Goal: Task Accomplishment & Management: Use online tool/utility

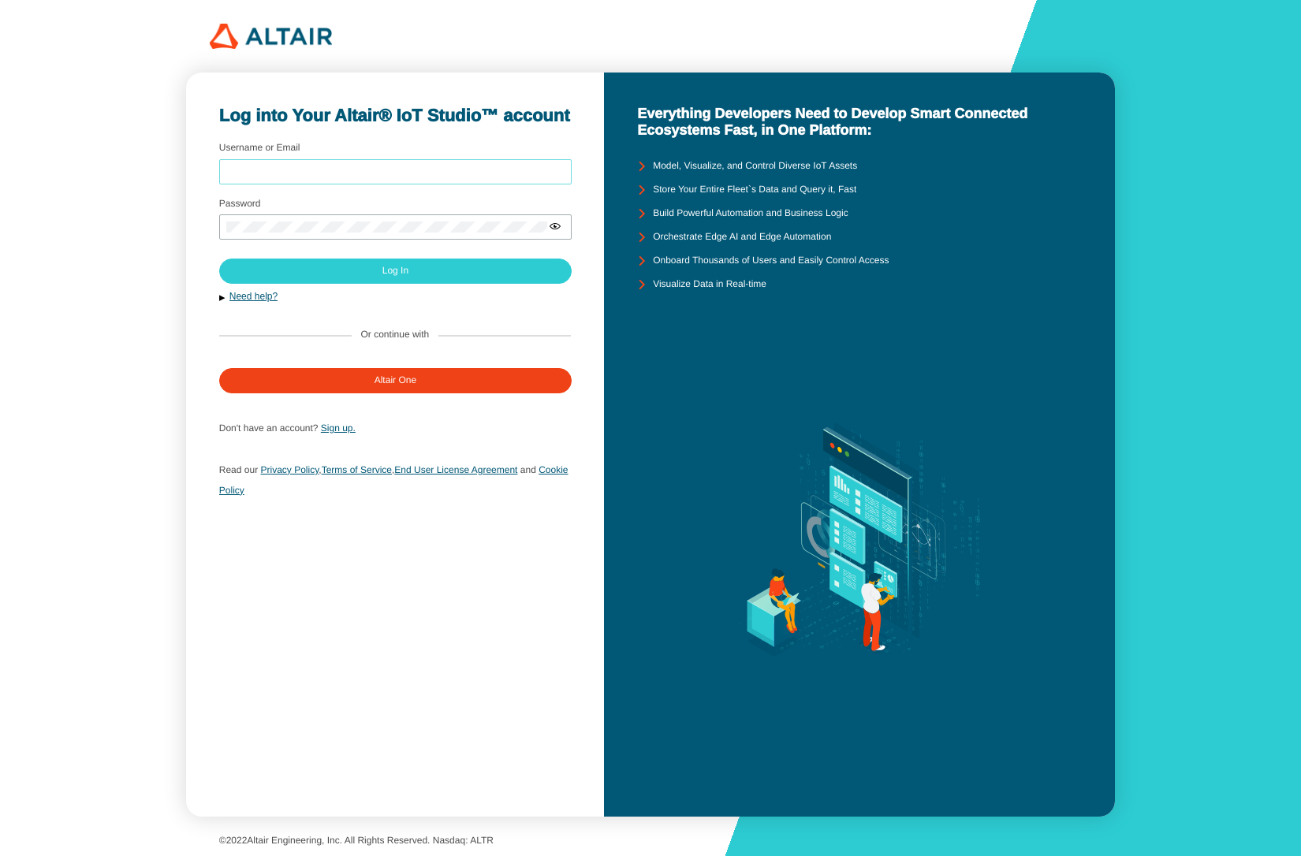
type input "mschoones"
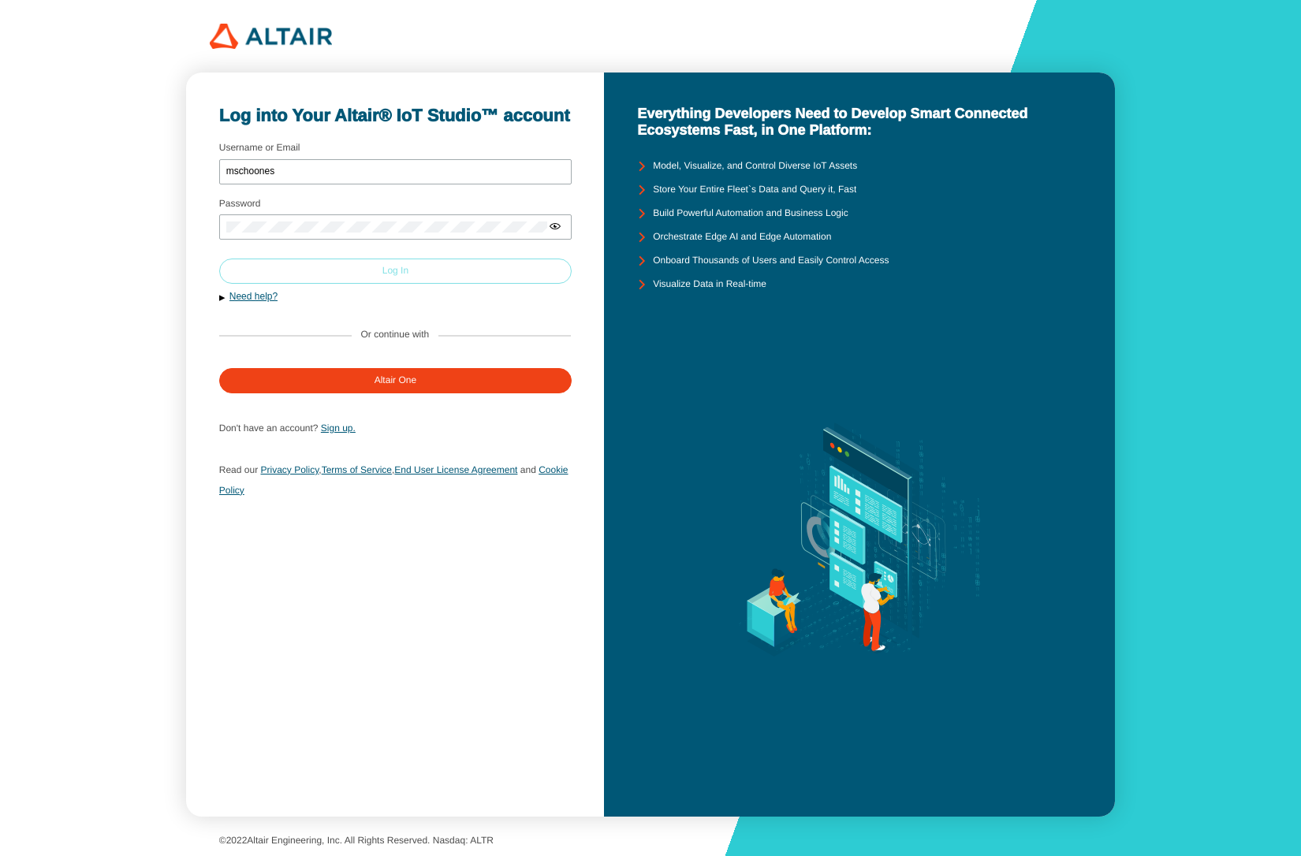
click at [0, 0] on slot "Log In" at bounding box center [0, 0] width 0 height 0
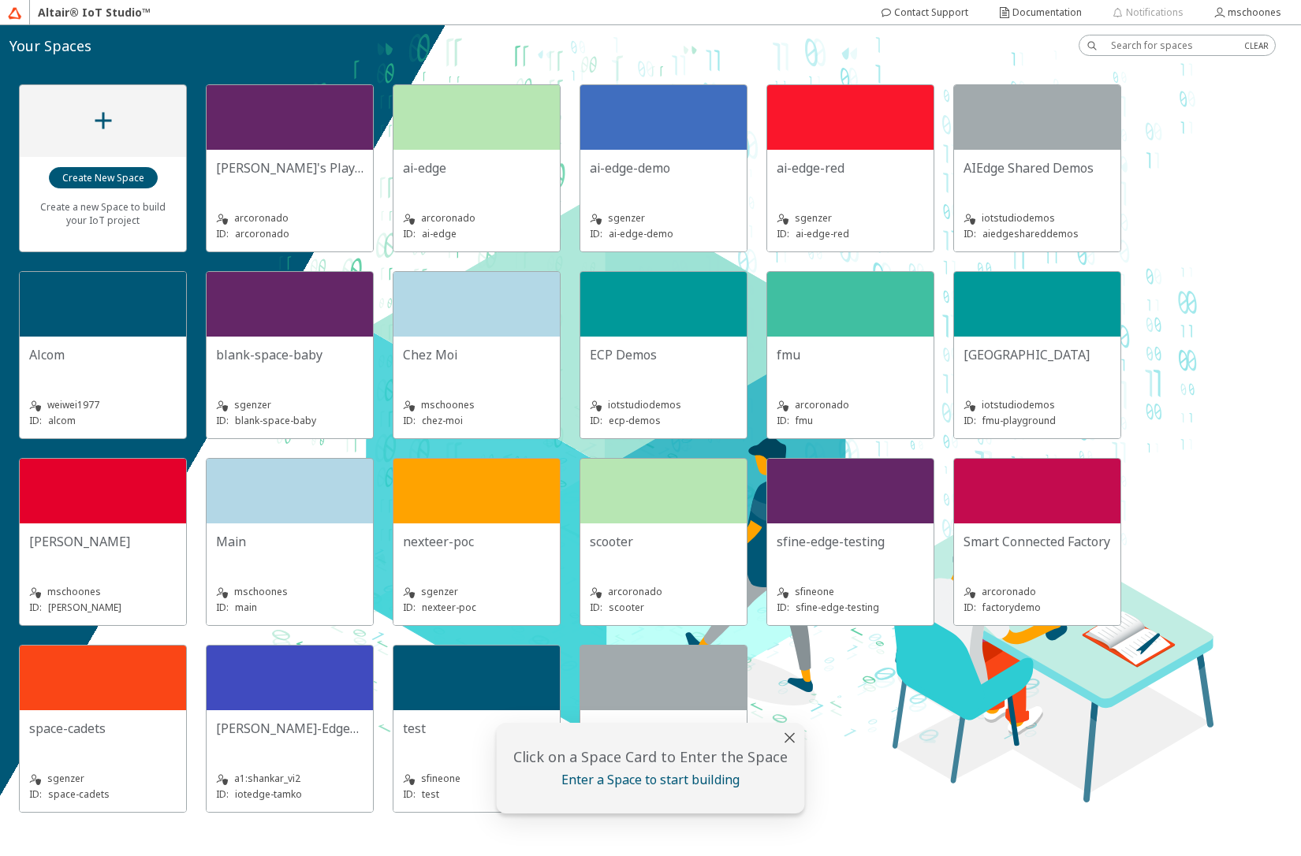
click at [505, 358] on div "Chez Moi" at bounding box center [476, 354] width 147 height 17
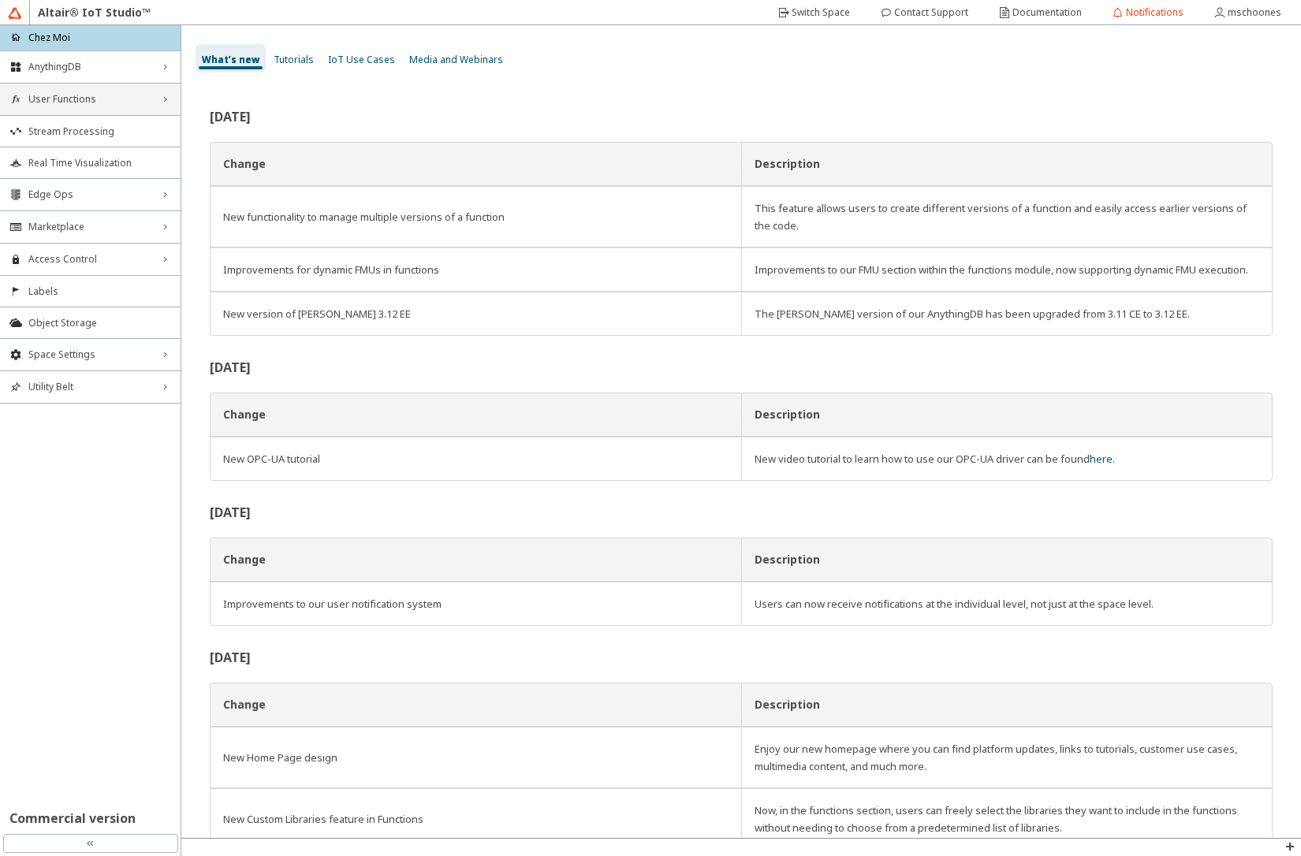
click at [51, 95] on span "User Functions" at bounding box center [90, 99] width 124 height 13
click at [52, 97] on span "User Functions" at bounding box center [90, 99] width 124 height 13
click at [61, 199] on span "Edge Ops" at bounding box center [90, 194] width 124 height 13
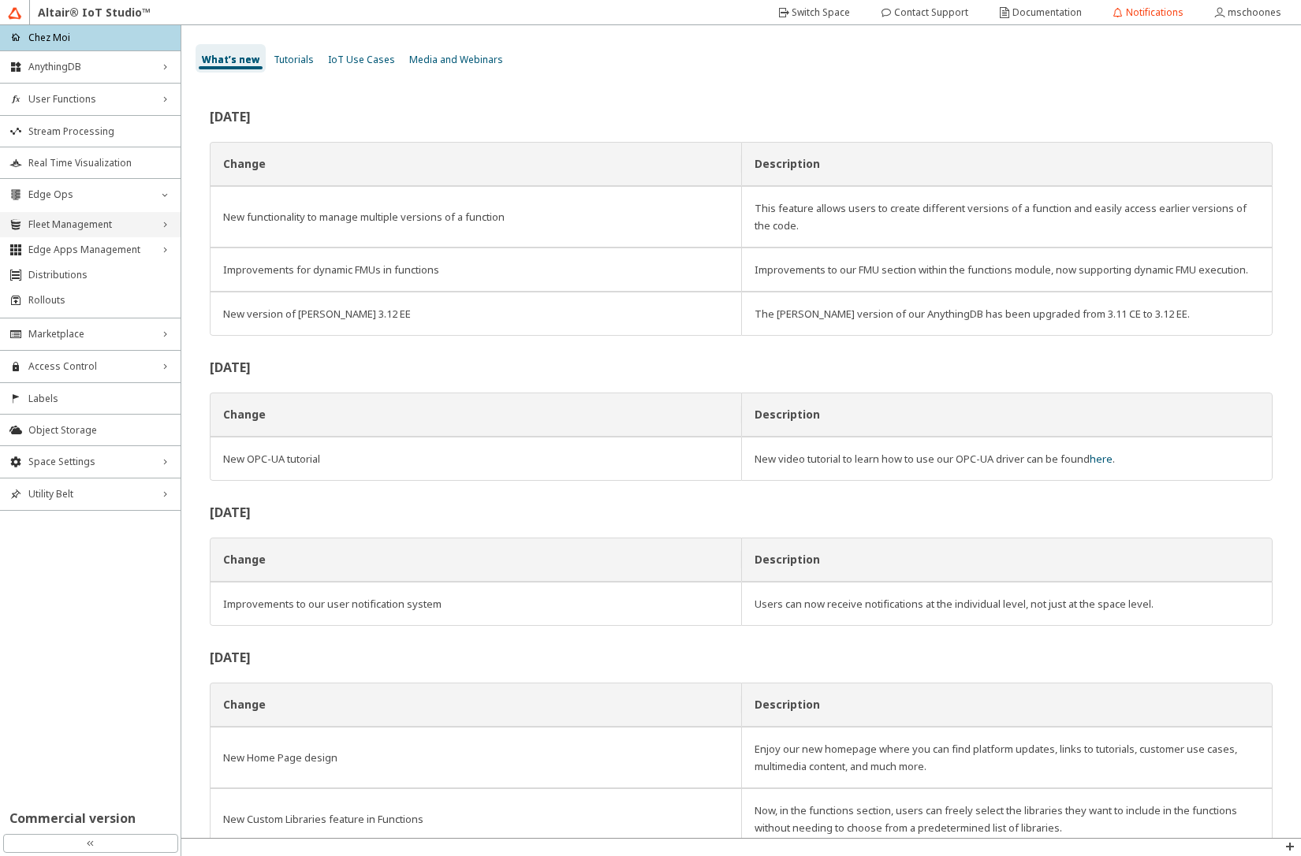
click at [65, 219] on span "Fleet Management" at bounding box center [90, 224] width 124 height 13
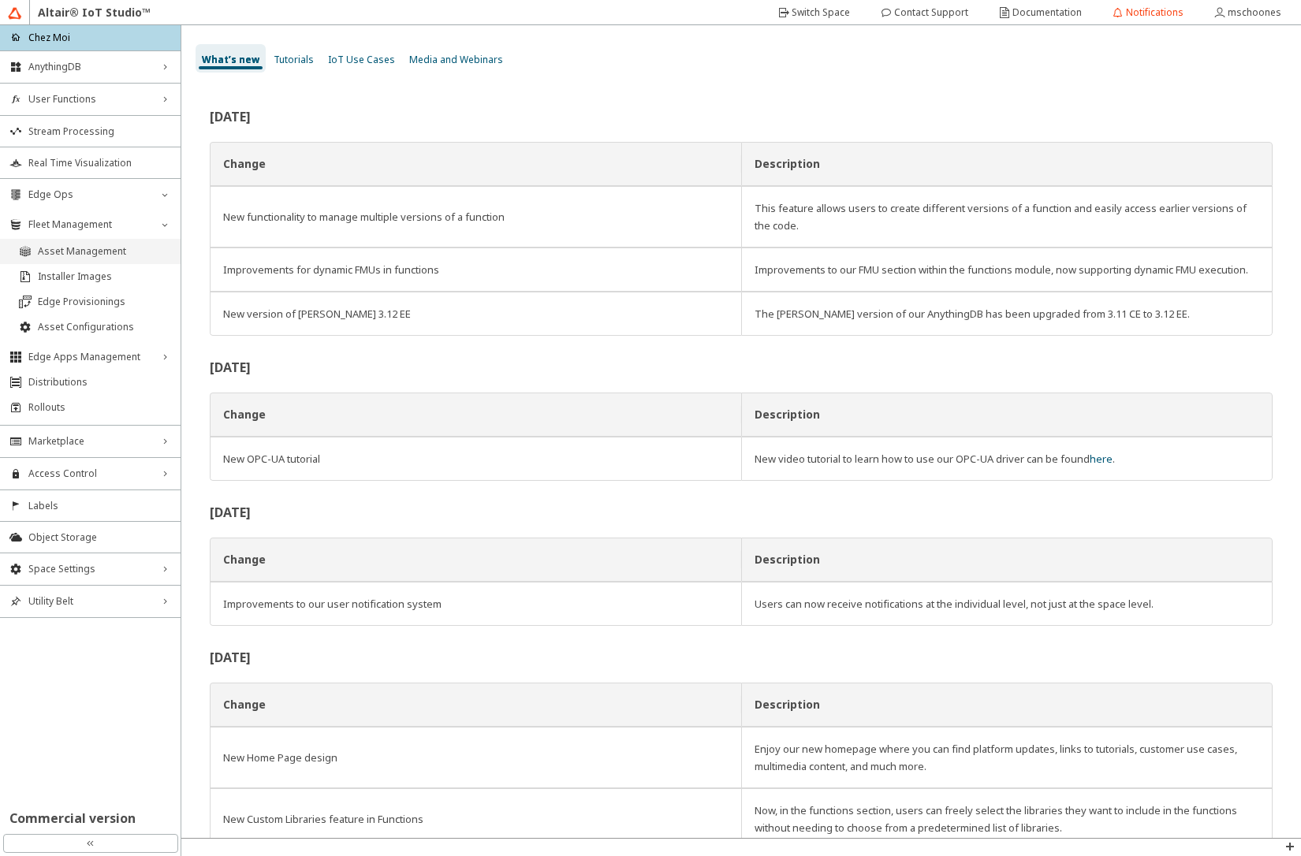
click at [64, 251] on span "Asset Management" at bounding box center [104, 251] width 133 height 13
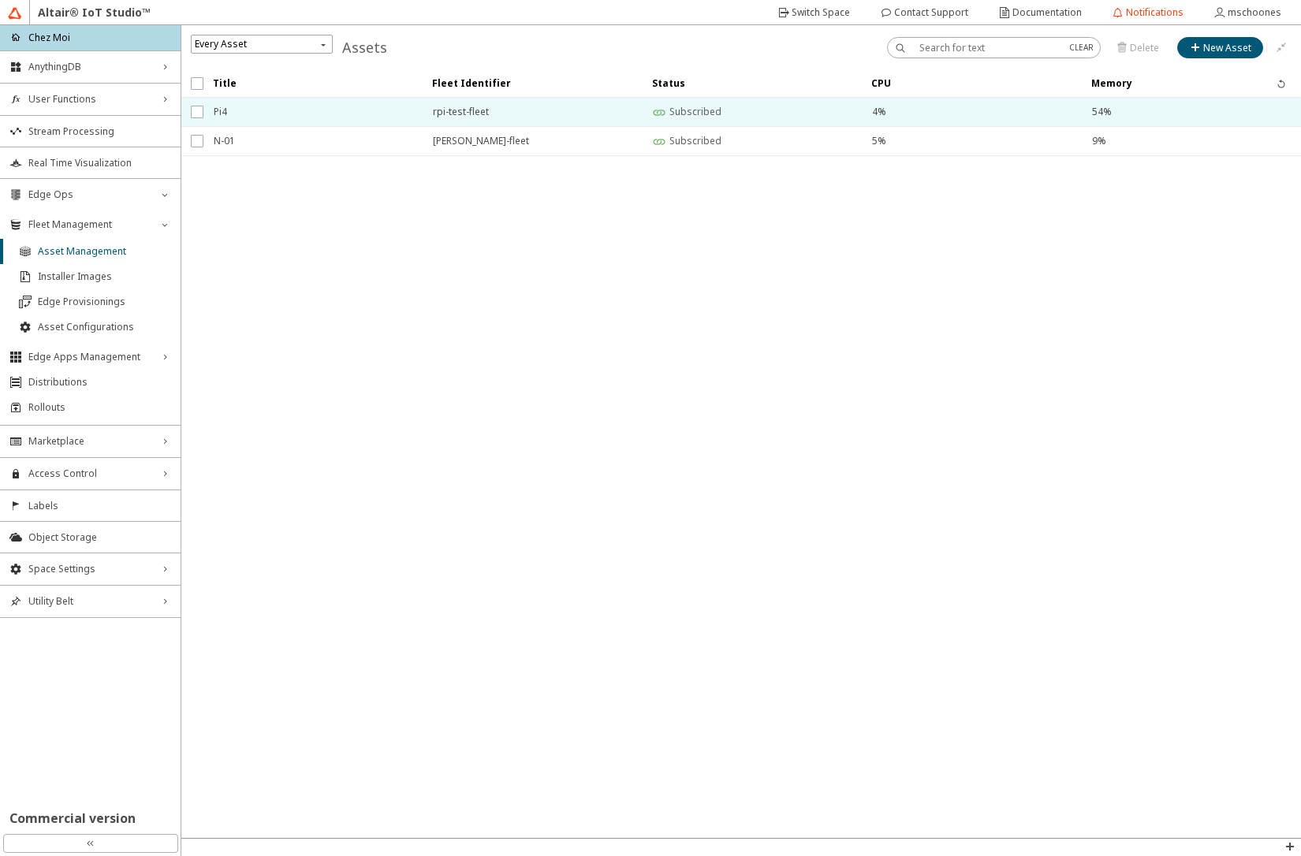
click at [274, 112] on span "Pi4" at bounding box center [313, 112] width 199 height 28
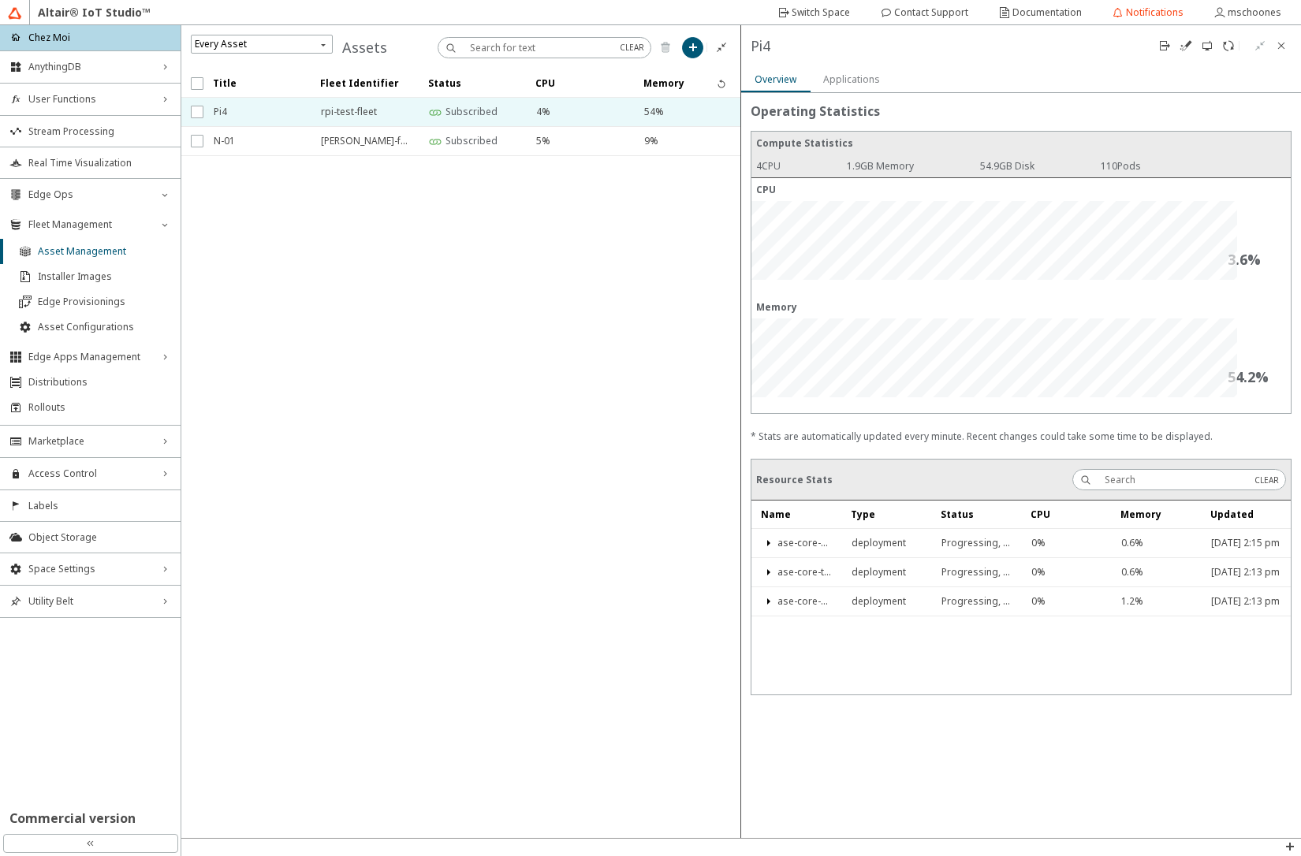
click at [0, 0] on slot "Applications" at bounding box center [0, 0] width 0 height 0
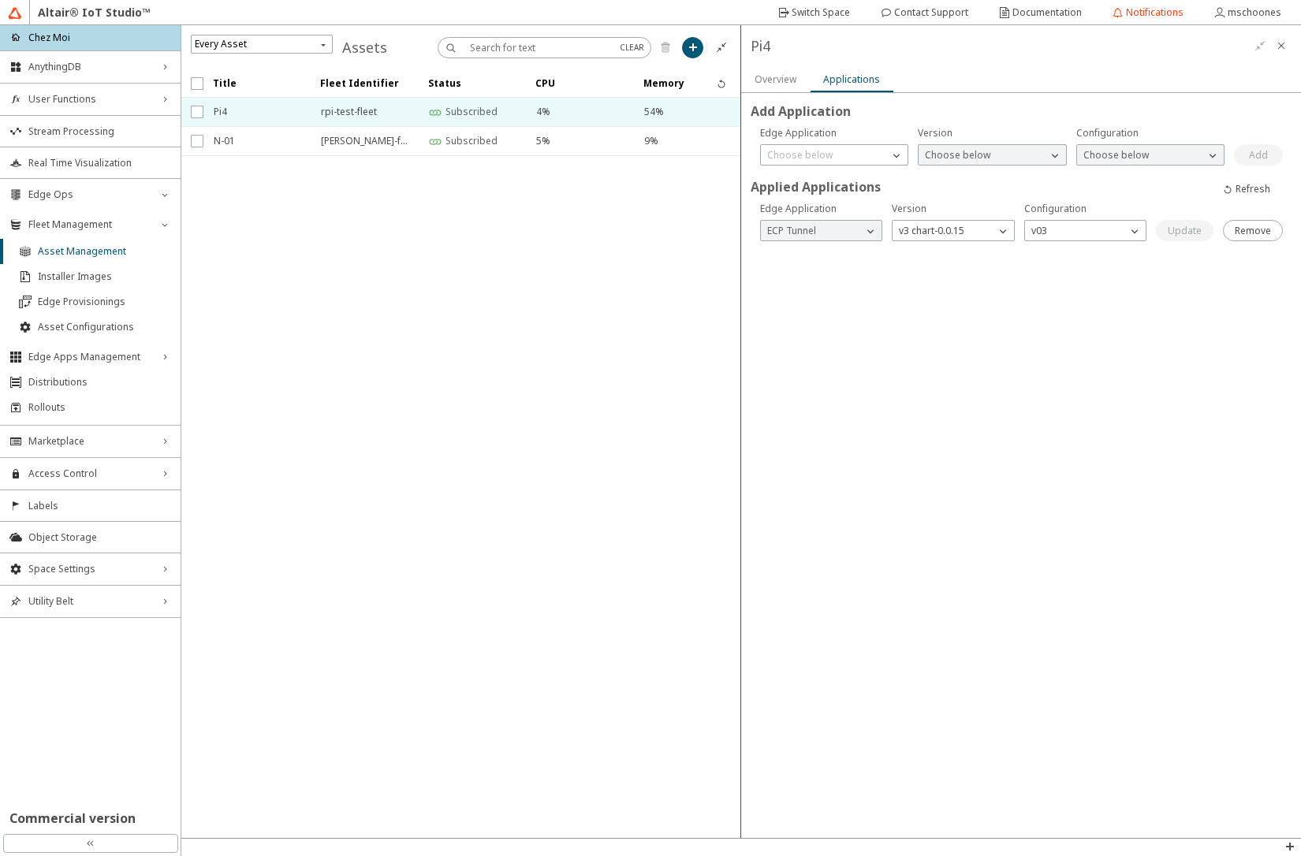
click at [0, 0] on slot "Overview" at bounding box center [0, 0] width 0 height 0
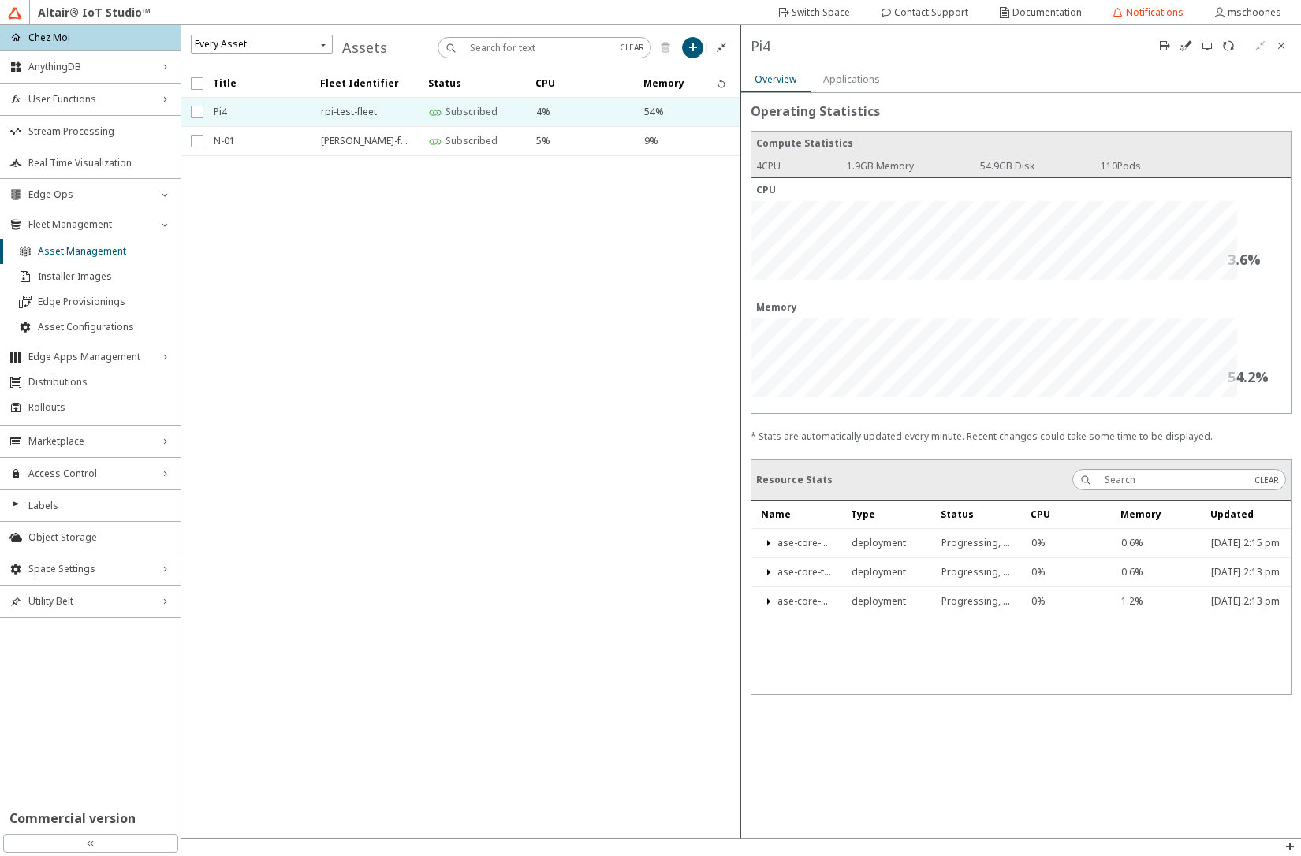
click at [0, 0] on slot "Applications" at bounding box center [0, 0] width 0 height 0
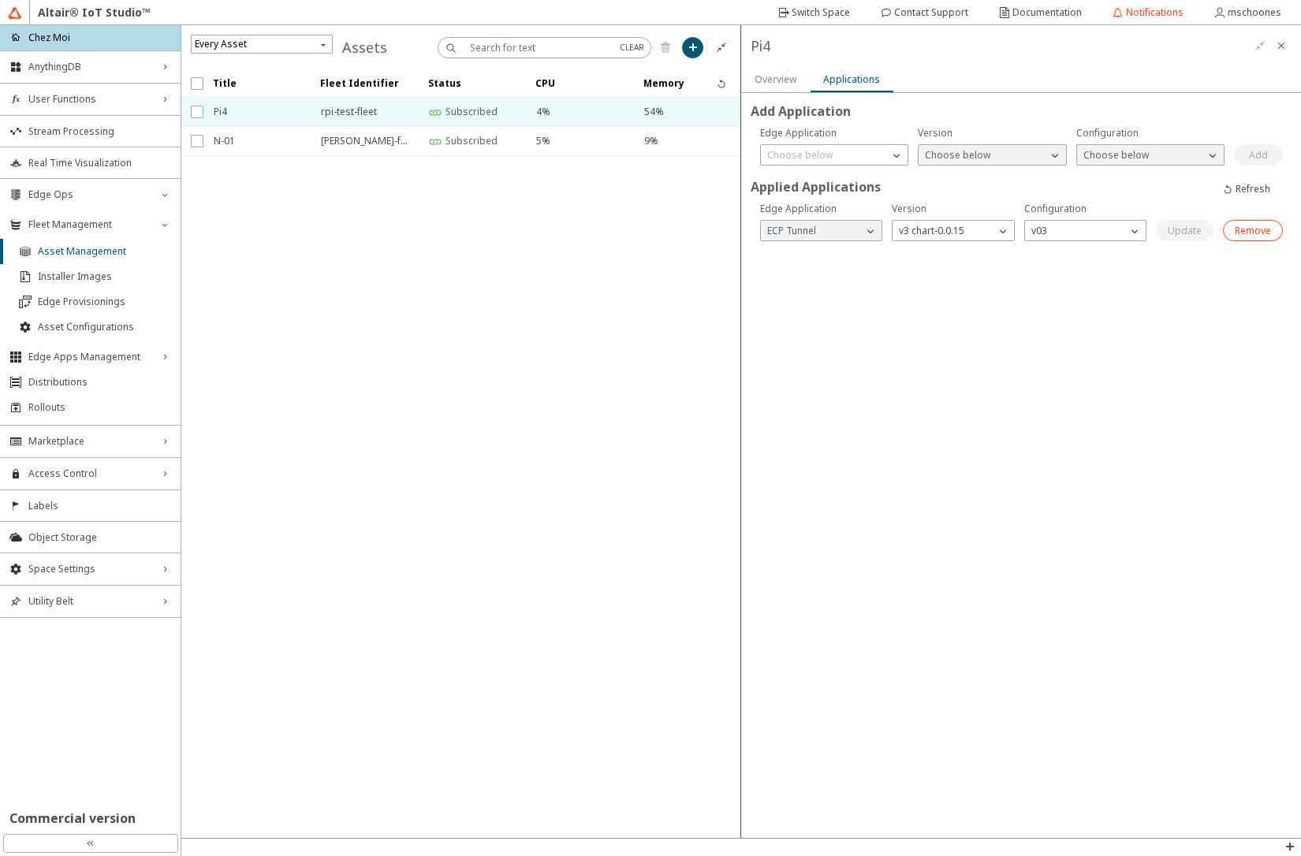
click at [0, 0] on slot "Remove" at bounding box center [0, 0] width 0 height 0
click at [863, 151] on div "Choose below" at bounding box center [825, 155] width 128 height 16
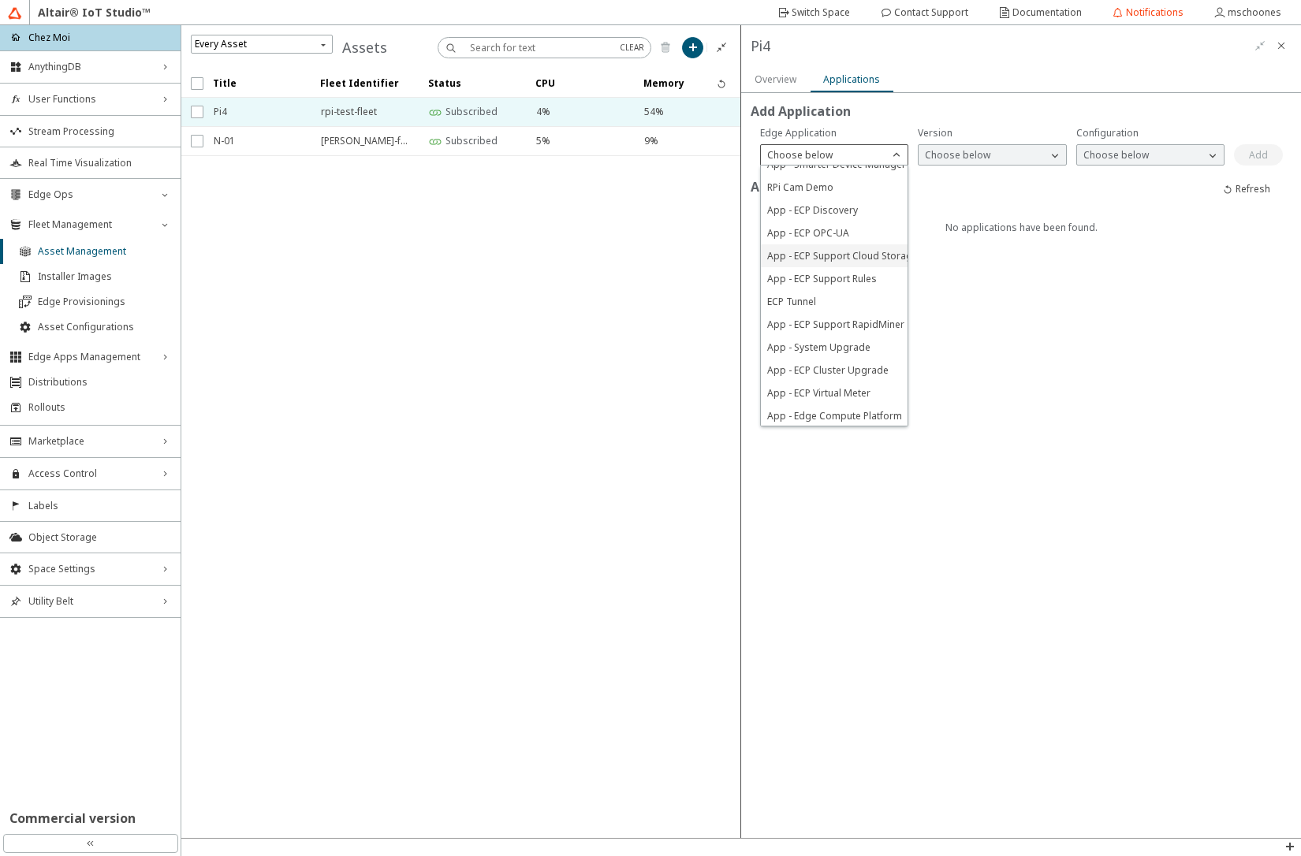
scroll to position [140, 0]
click at [842, 362] on span "App - ECP Cluster Upgrade" at bounding box center [827, 368] width 121 height 13
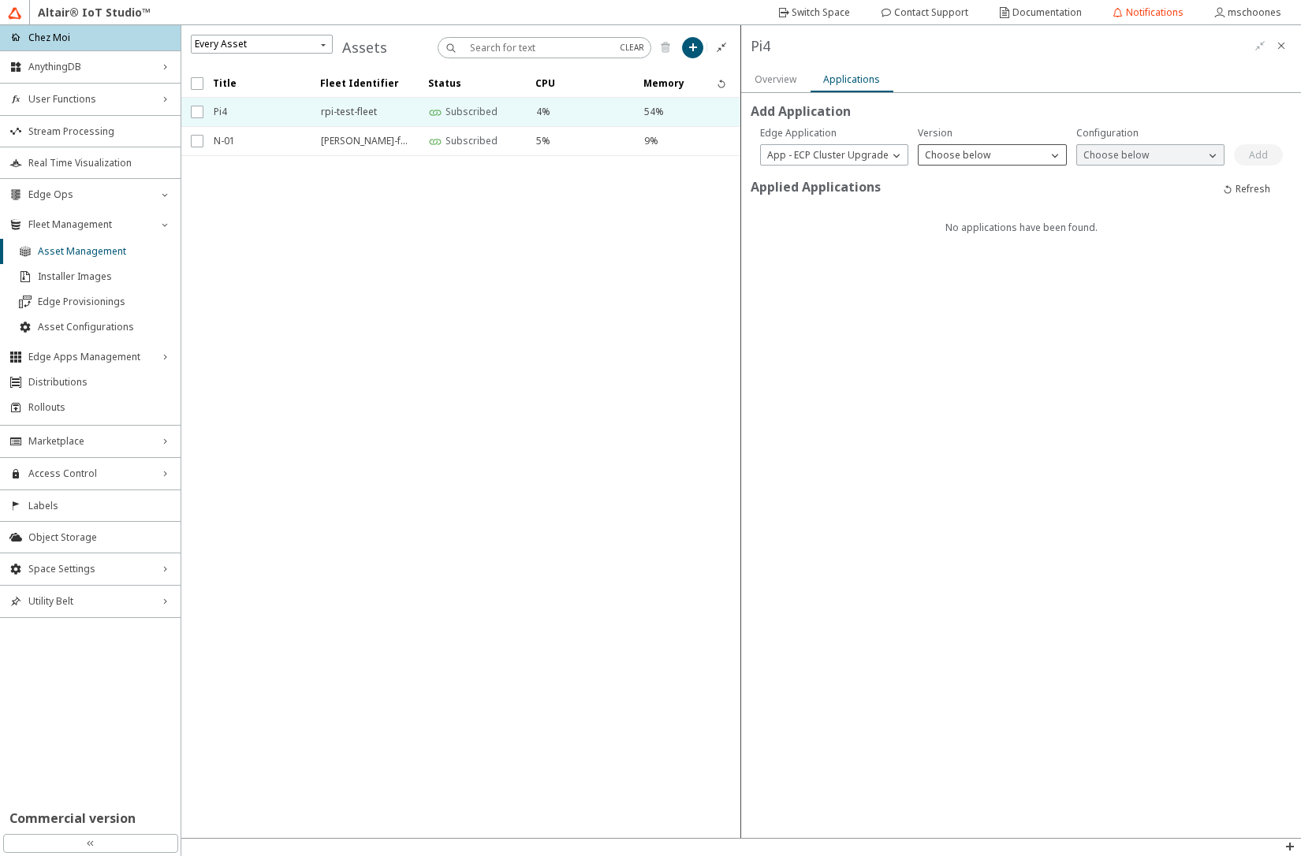
click at [968, 160] on p "Choose below" at bounding box center [957, 154] width 78 height 13
click at [954, 359] on span "v9 chart-0.0.11" at bounding box center [957, 359] width 65 height 13
click at [1148, 151] on p "Choose below" at bounding box center [1116, 154] width 78 height 13
click at [1136, 179] on p "daily" at bounding box center [1150, 176] width 147 height 13
click at [0, 0] on slot "Add" at bounding box center [0, 0] width 0 height 0
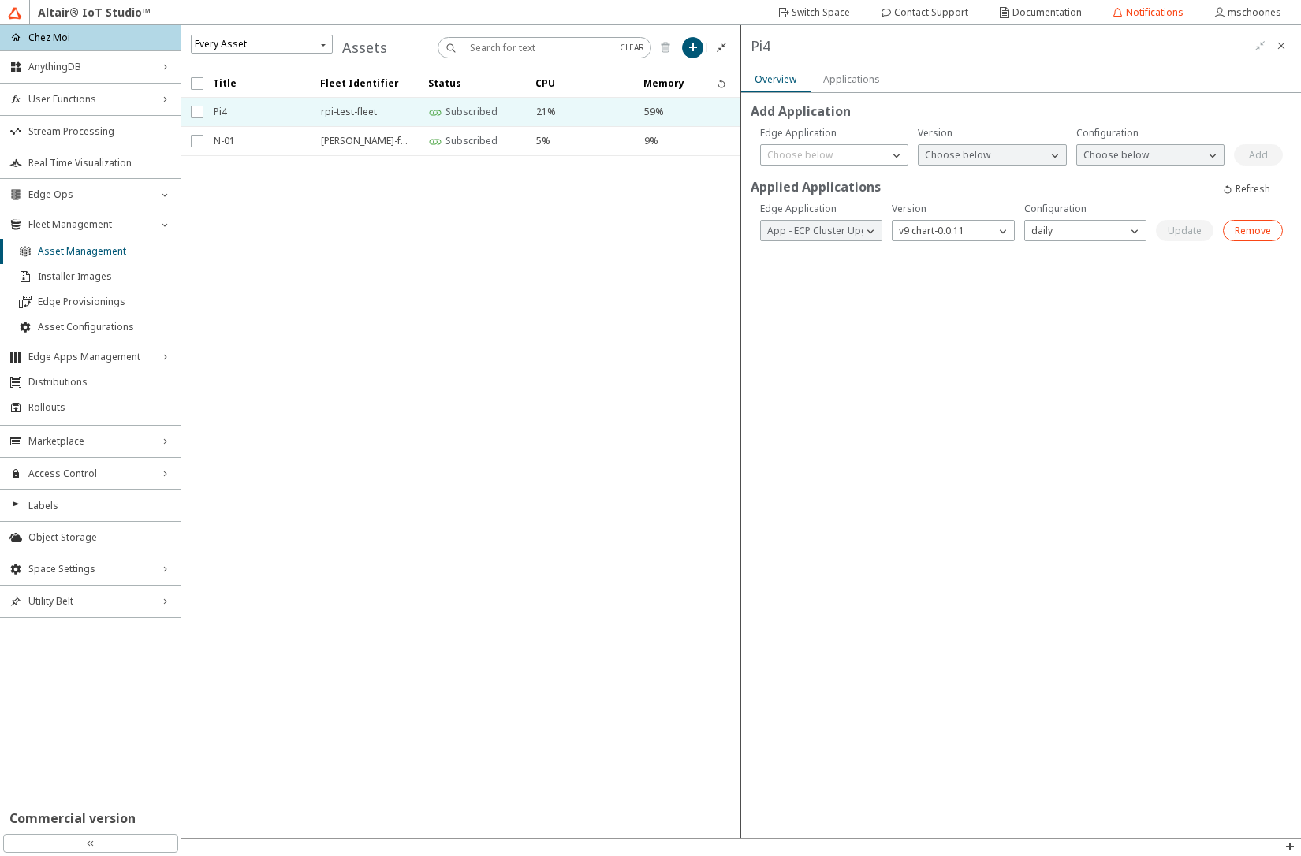
click at [0, 0] on slot "Remove" at bounding box center [0, 0] width 0 height 0
click at [98, 359] on span "Edge Apps Management" at bounding box center [90, 357] width 124 height 13
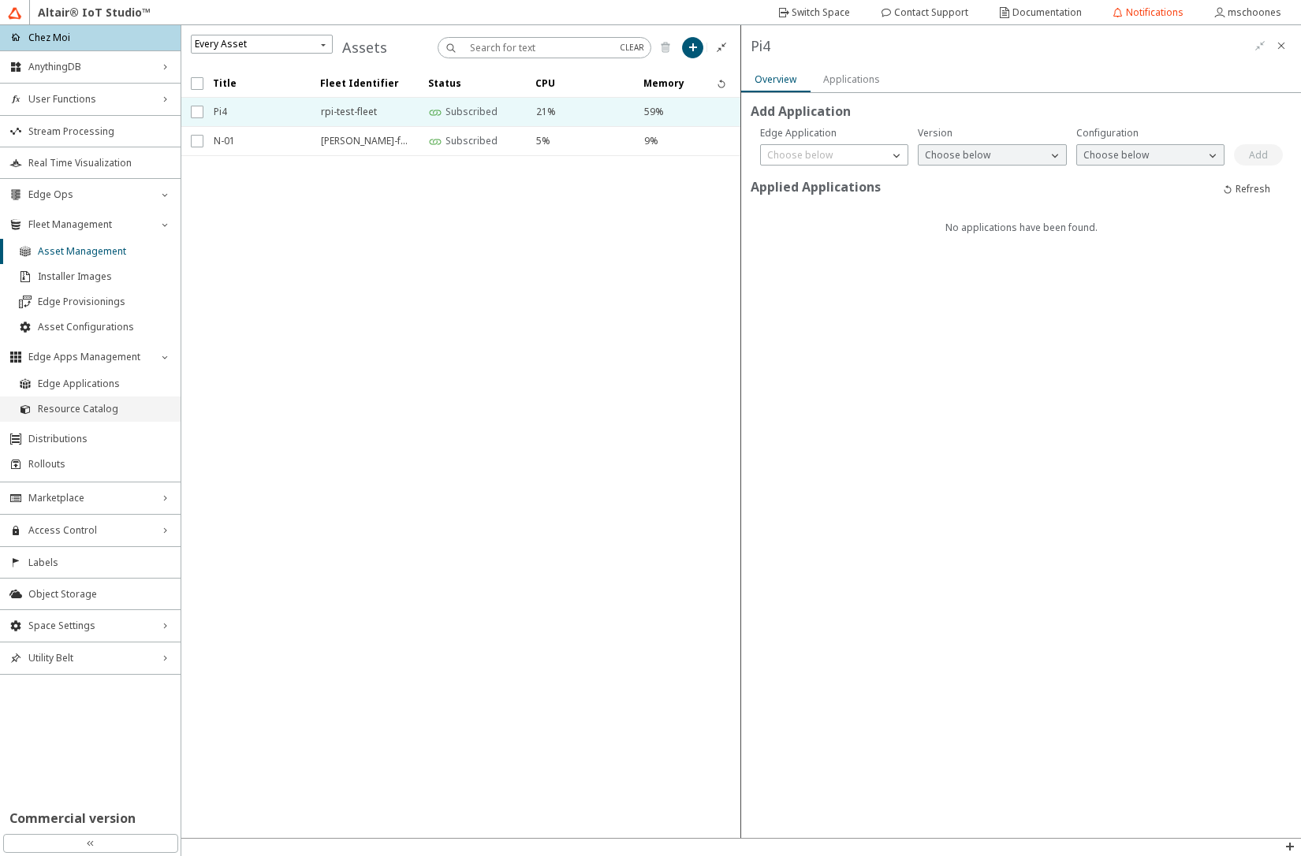
click at [87, 408] on span "Resource Catalog" at bounding box center [104, 409] width 133 height 13
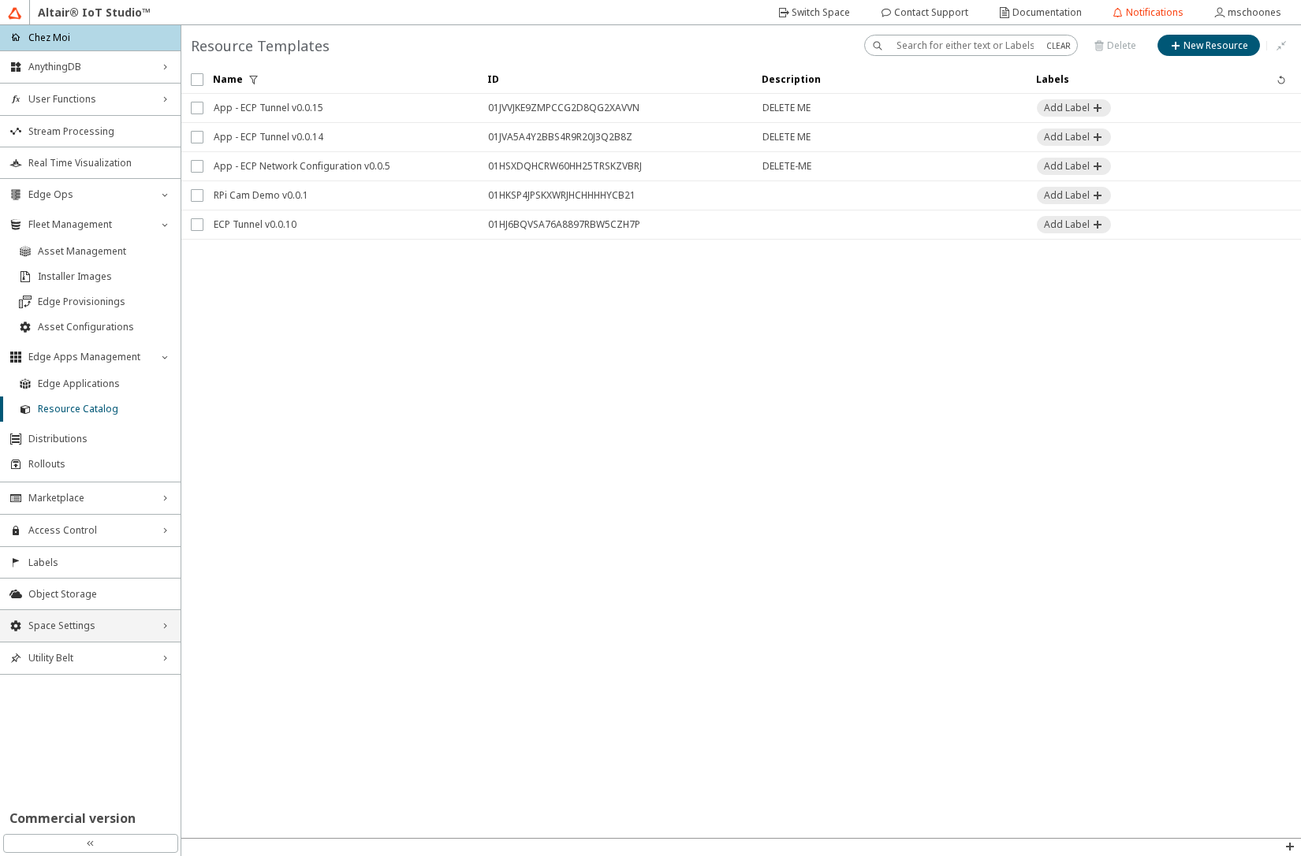
click at [135, 627] on span "Space Settings" at bounding box center [90, 626] width 124 height 13
click at [105, 697] on li "Variables Storage" at bounding box center [90, 706] width 181 height 25
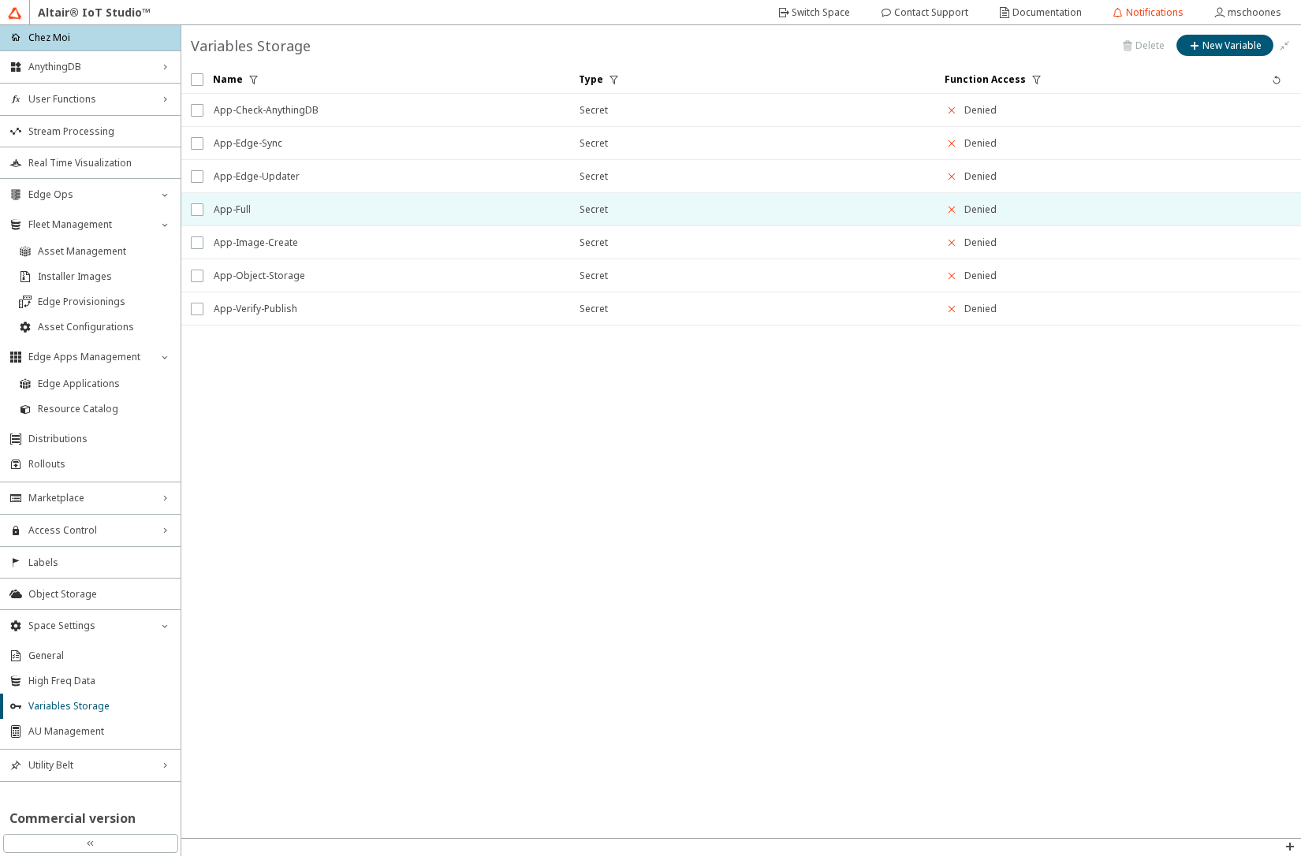
click at [285, 203] on span "App-Full" at bounding box center [386, 209] width 345 height 28
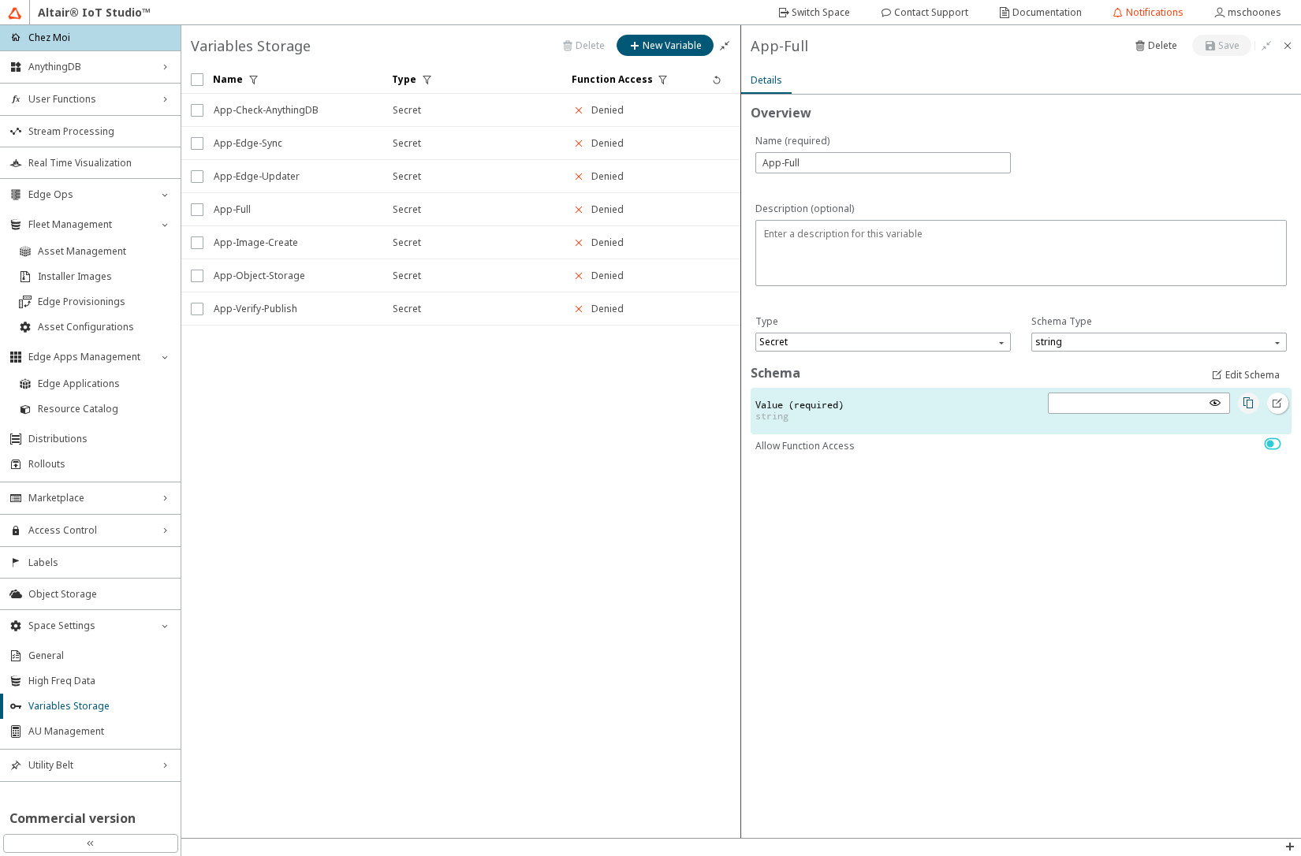
click at [1250, 403] on iron-icon at bounding box center [1247, 402] width 13 height 13
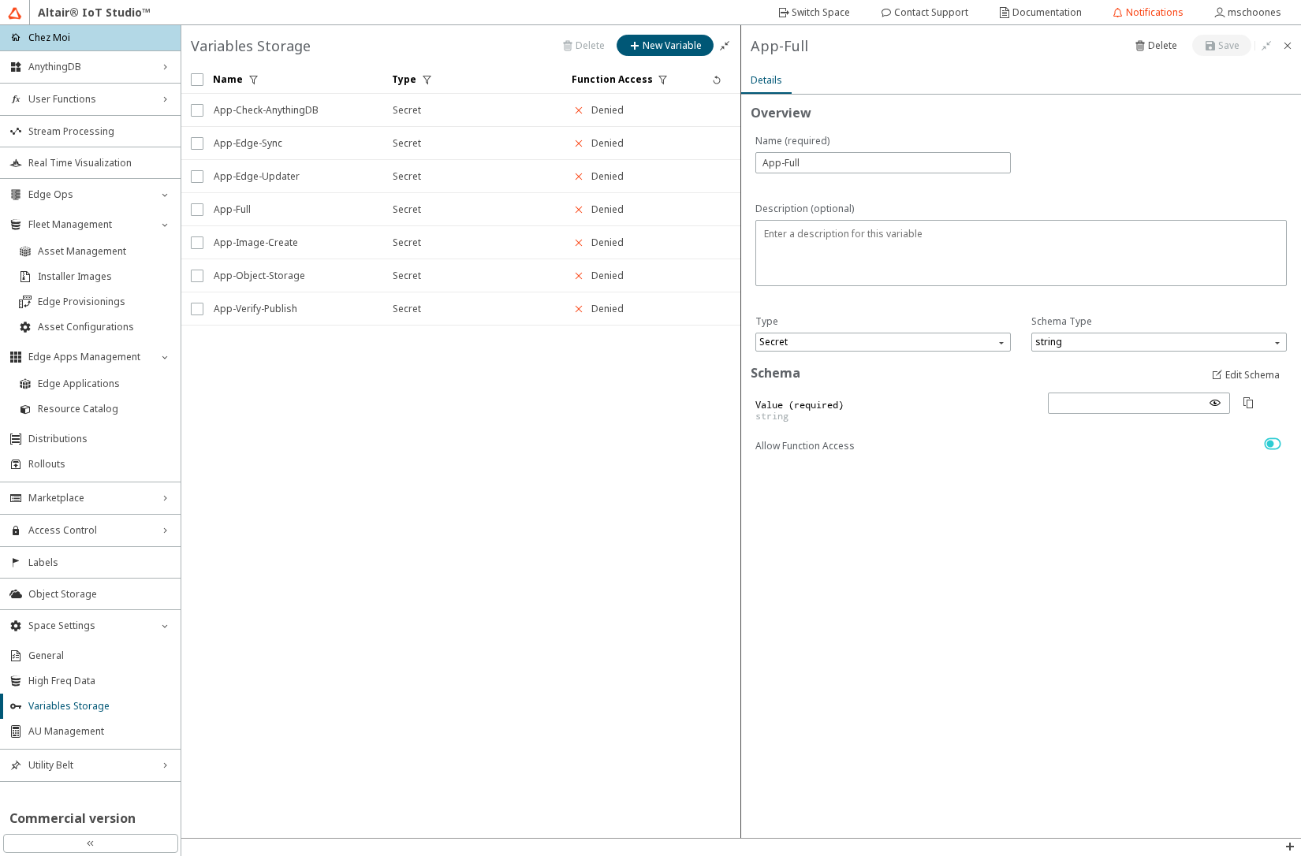
click at [631, 637] on iron-scroll-threshold "Name Type Function Access" at bounding box center [461, 451] width 560 height 772
click at [84, 538] on div "Access Control right_chevron" at bounding box center [90, 531] width 181 height 32
click at [68, 629] on li "Apps" at bounding box center [90, 635] width 181 height 25
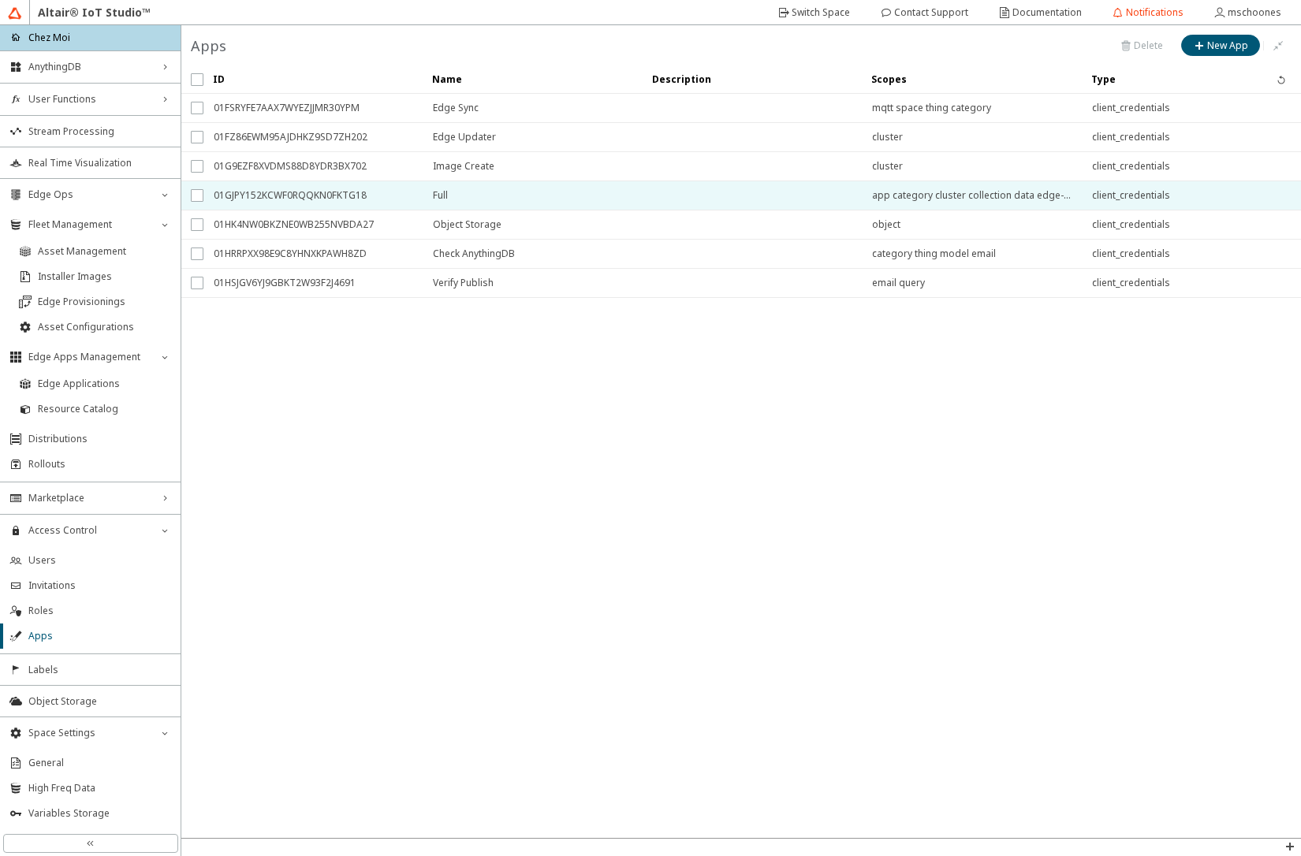
click at [338, 192] on span "01GJPY152KCWF0RQQKN0FKTG18" at bounding box center [313, 195] width 199 height 28
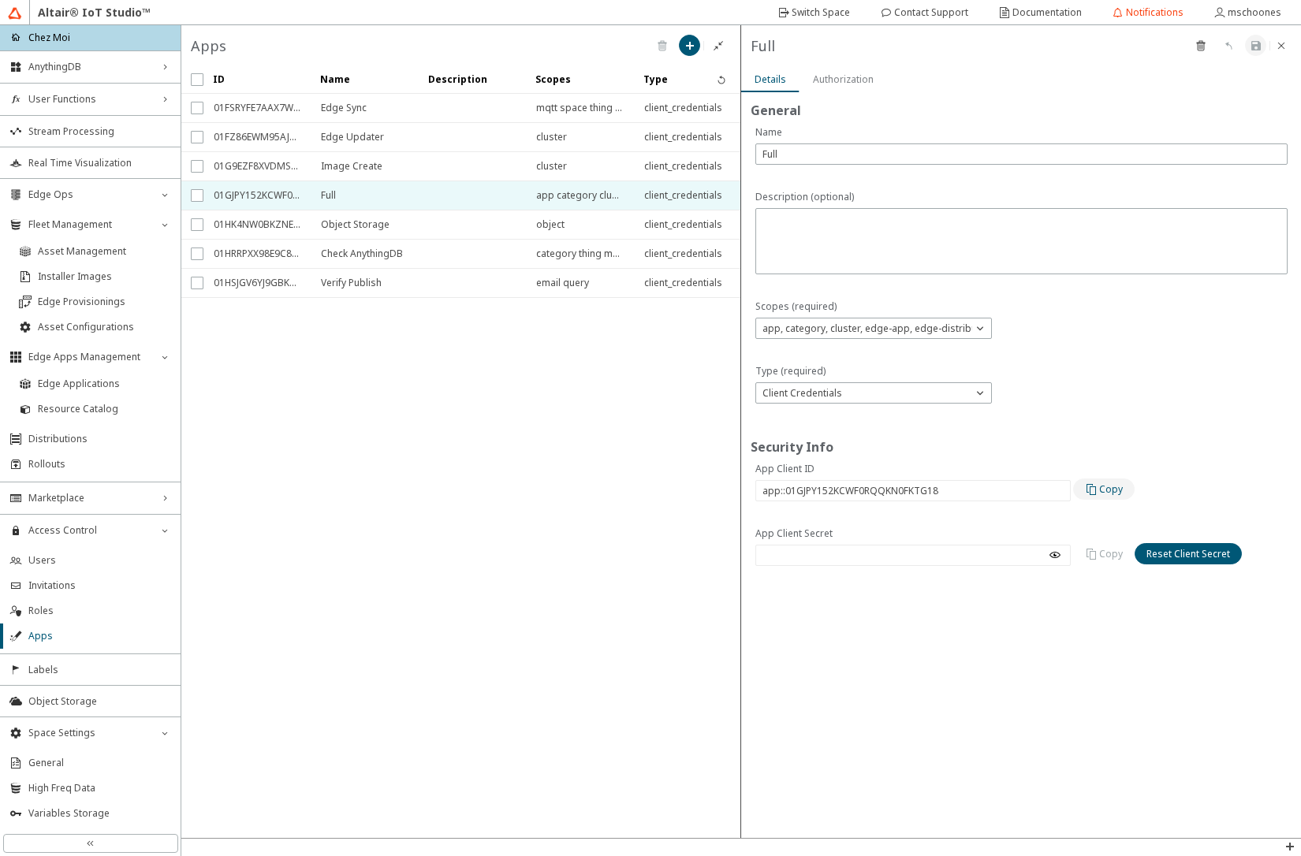
click at [1096, 490] on iron-icon at bounding box center [1092, 489] width 14 height 13
click at [917, 324] on p "app, category, cluster, edge-app, edge-distribution, edge-rollout, email, funct…" at bounding box center [1229, 328] width 947 height 13
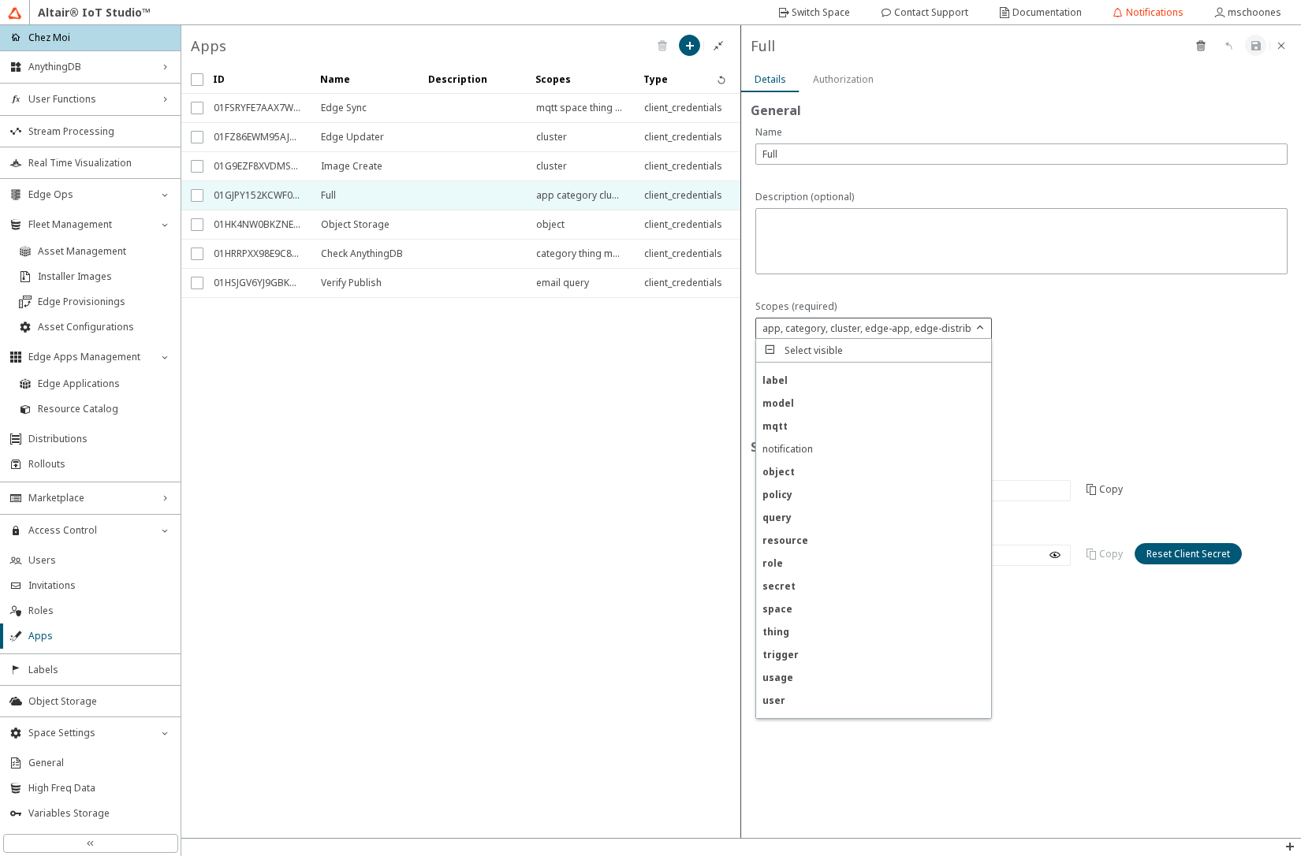
scroll to position [238, 0]
click at [823, 429] on div "notification" at bounding box center [873, 433] width 235 height 23
click at [815, 709] on div "variable" at bounding box center [873, 707] width 235 height 23
click at [1254, 47] on iron-icon at bounding box center [1255, 45] width 13 height 13
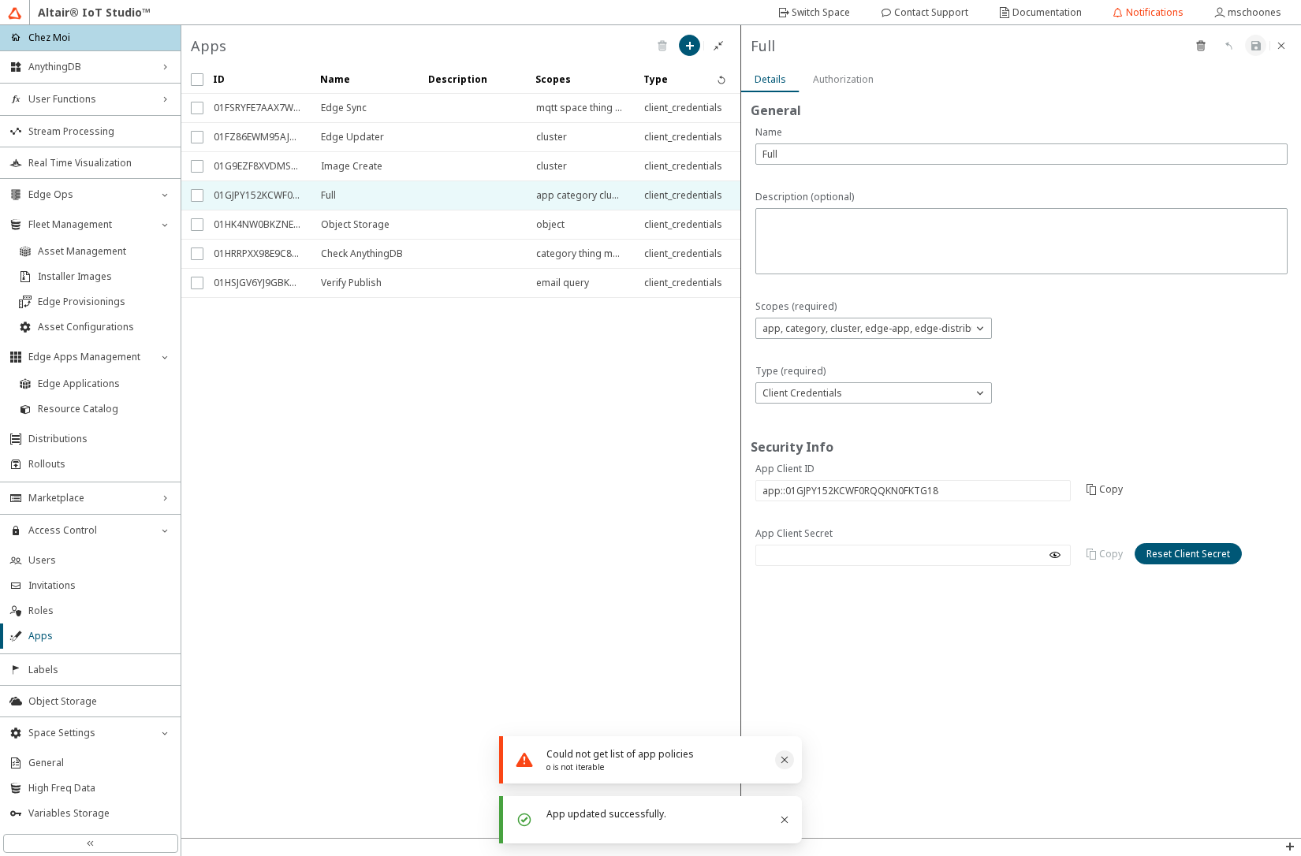
click at [787, 762] on icon "Close" at bounding box center [784, 760] width 7 height 7
click at [782, 821] on icon "Close" at bounding box center [784, 819] width 13 height 13
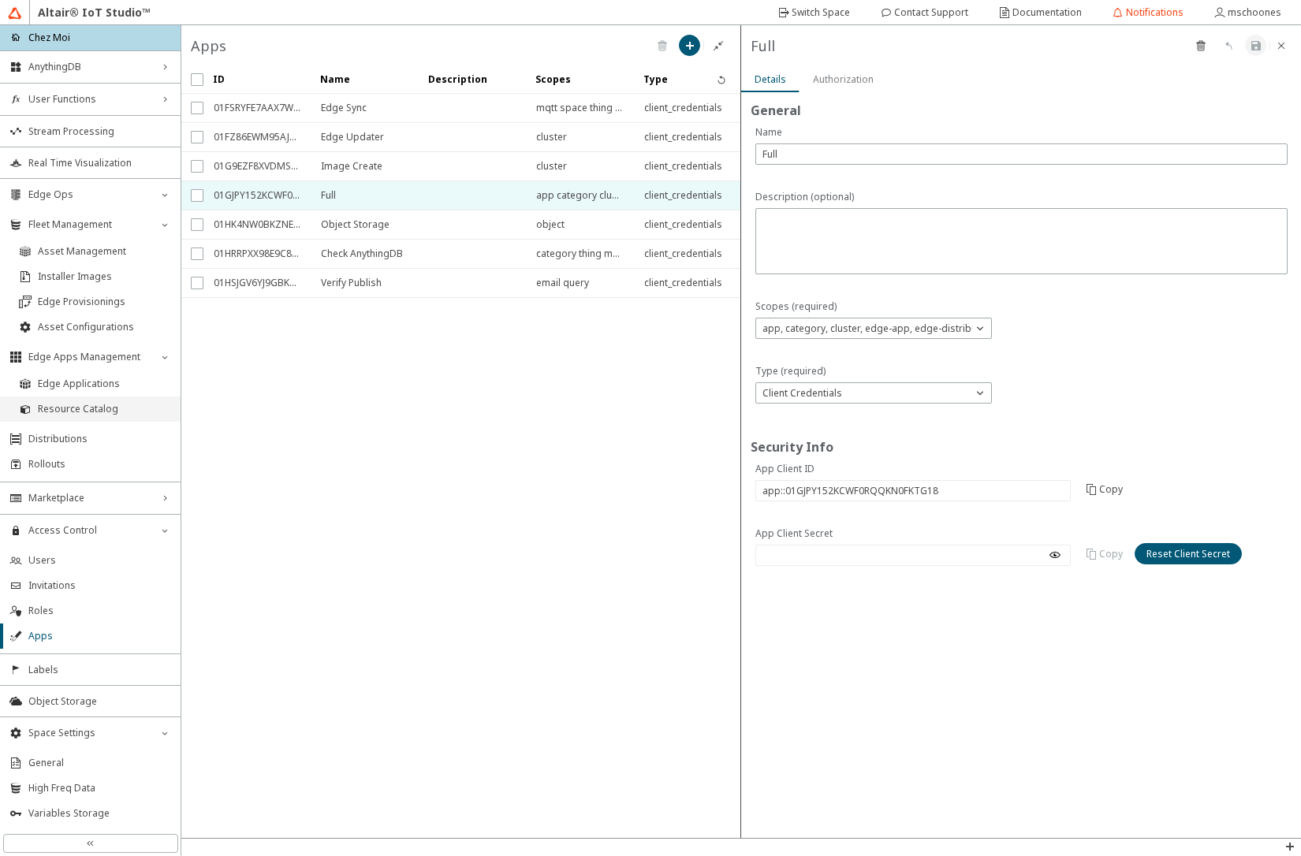
click at [91, 410] on span "Resource Catalog" at bounding box center [104, 409] width 133 height 13
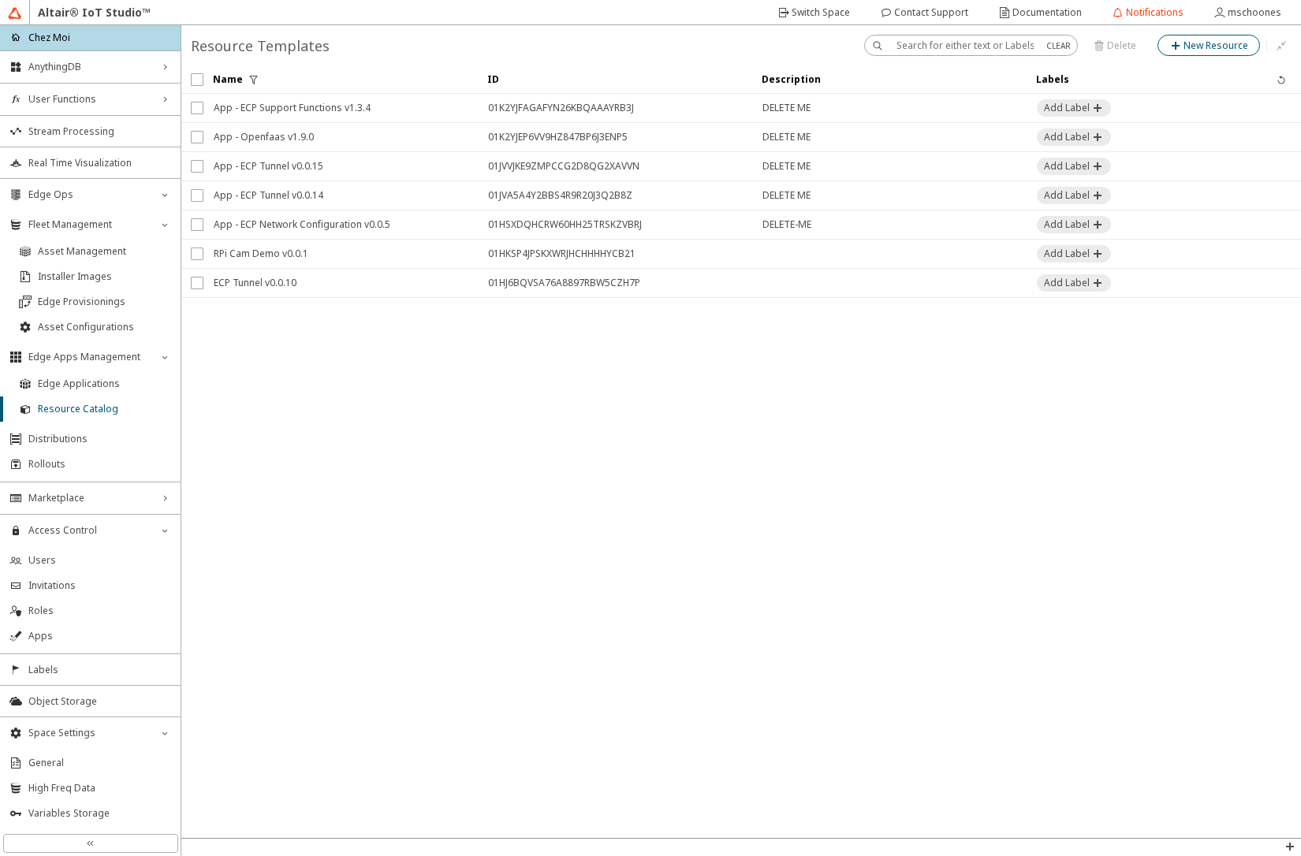
click at [1179, 47] on iron-icon at bounding box center [1176, 45] width 14 height 13
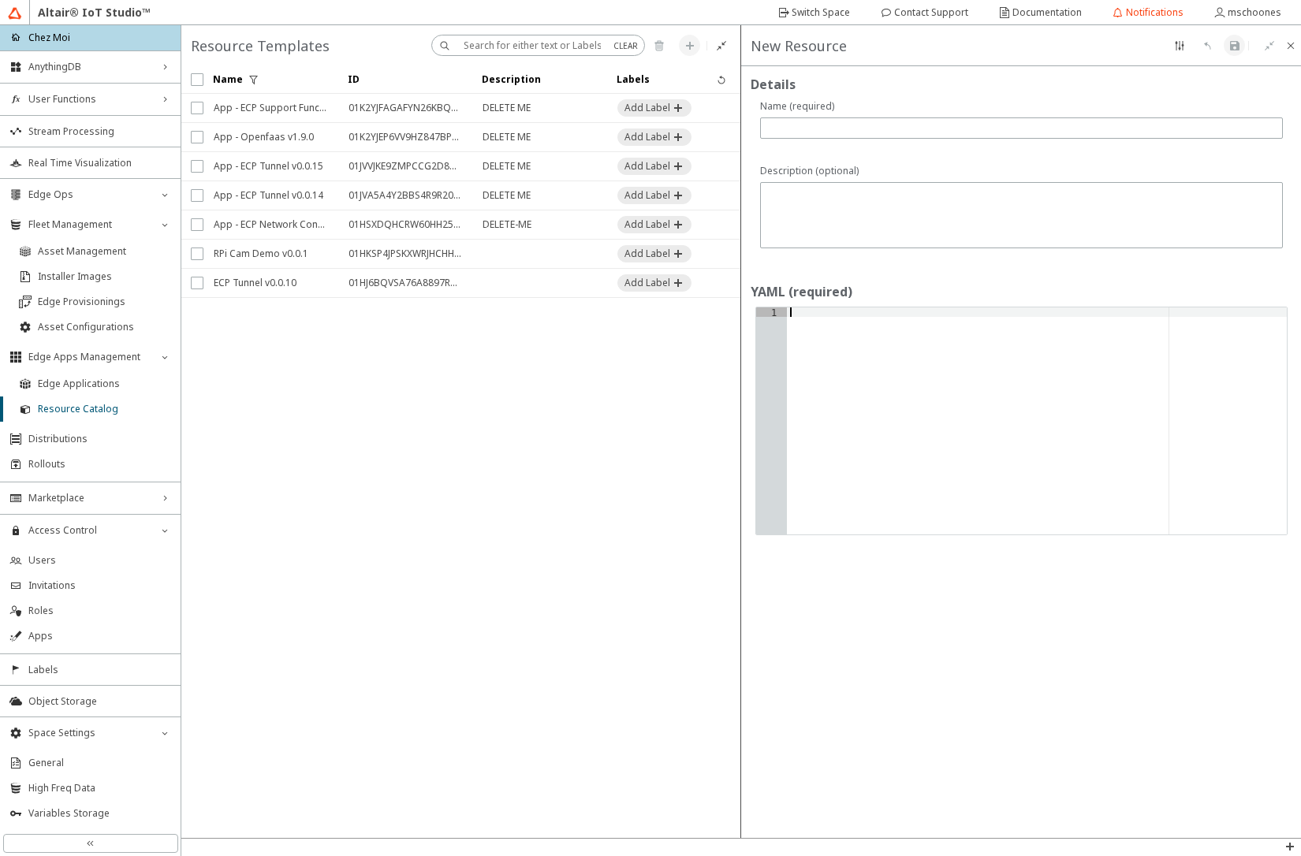
click at [806, 348] on div at bounding box center [1037, 430] width 500 height 246
click at [843, 135] on div at bounding box center [1021, 127] width 523 height 21
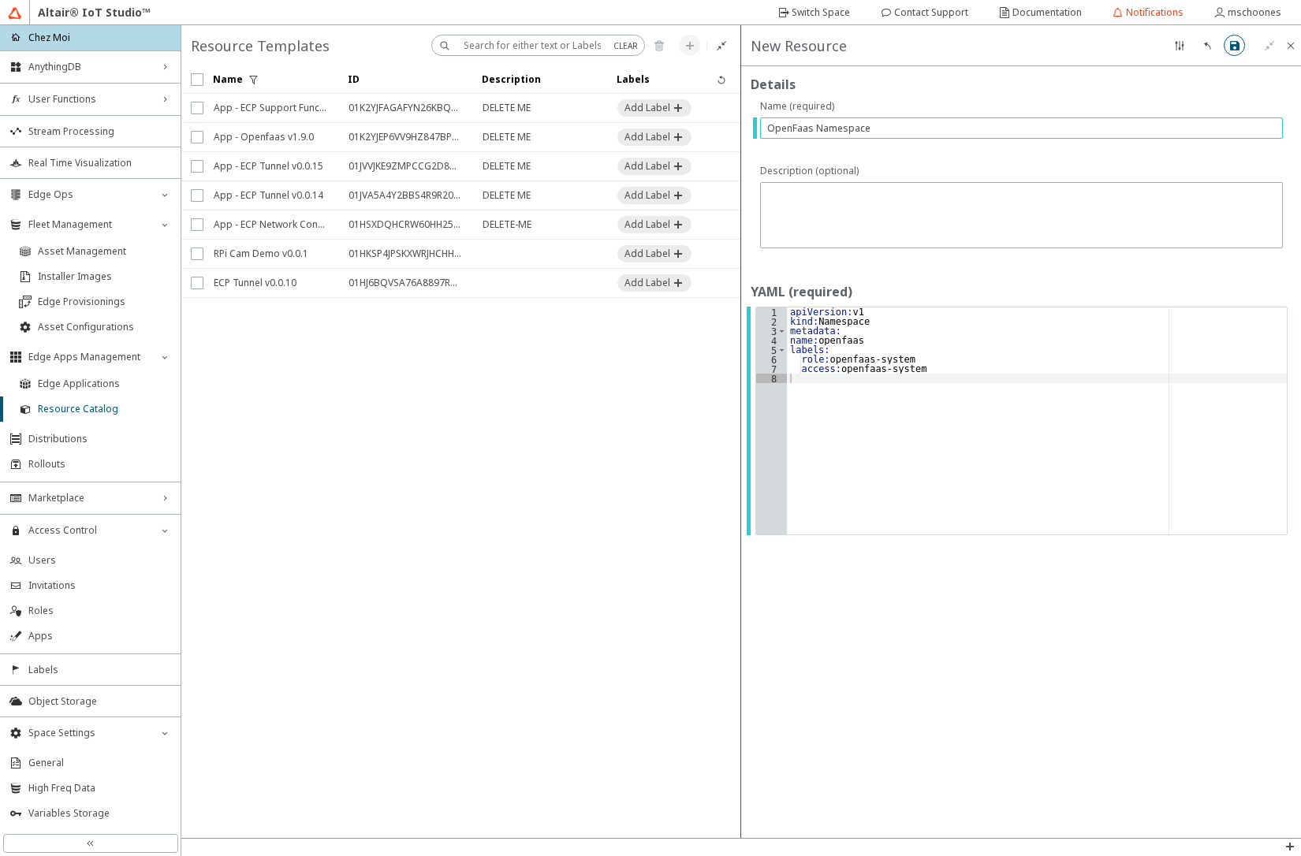
type input "OpenFaas Namespace"
click at [1229, 48] on iron-icon at bounding box center [1234, 45] width 13 height 13
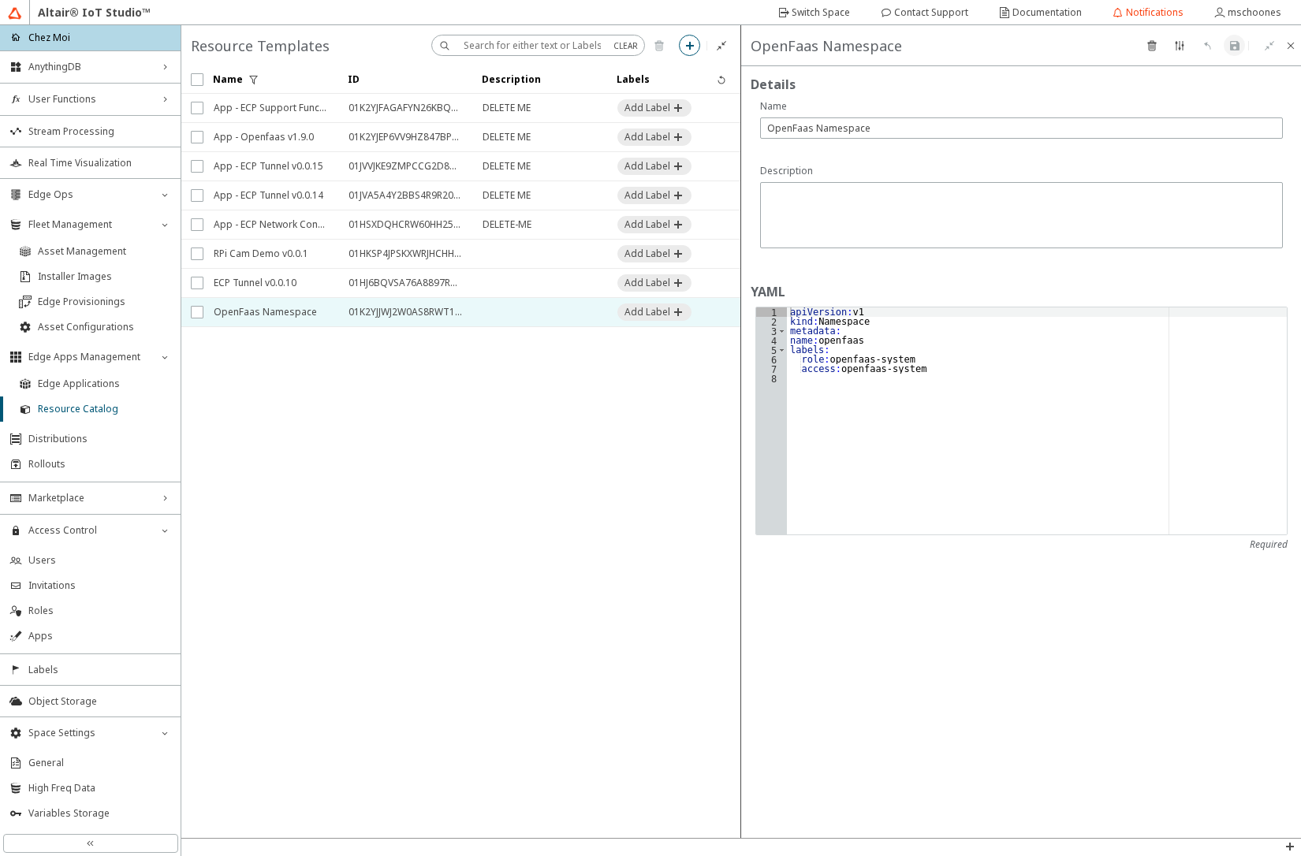
click at [687, 48] on iron-icon at bounding box center [689, 45] width 13 height 13
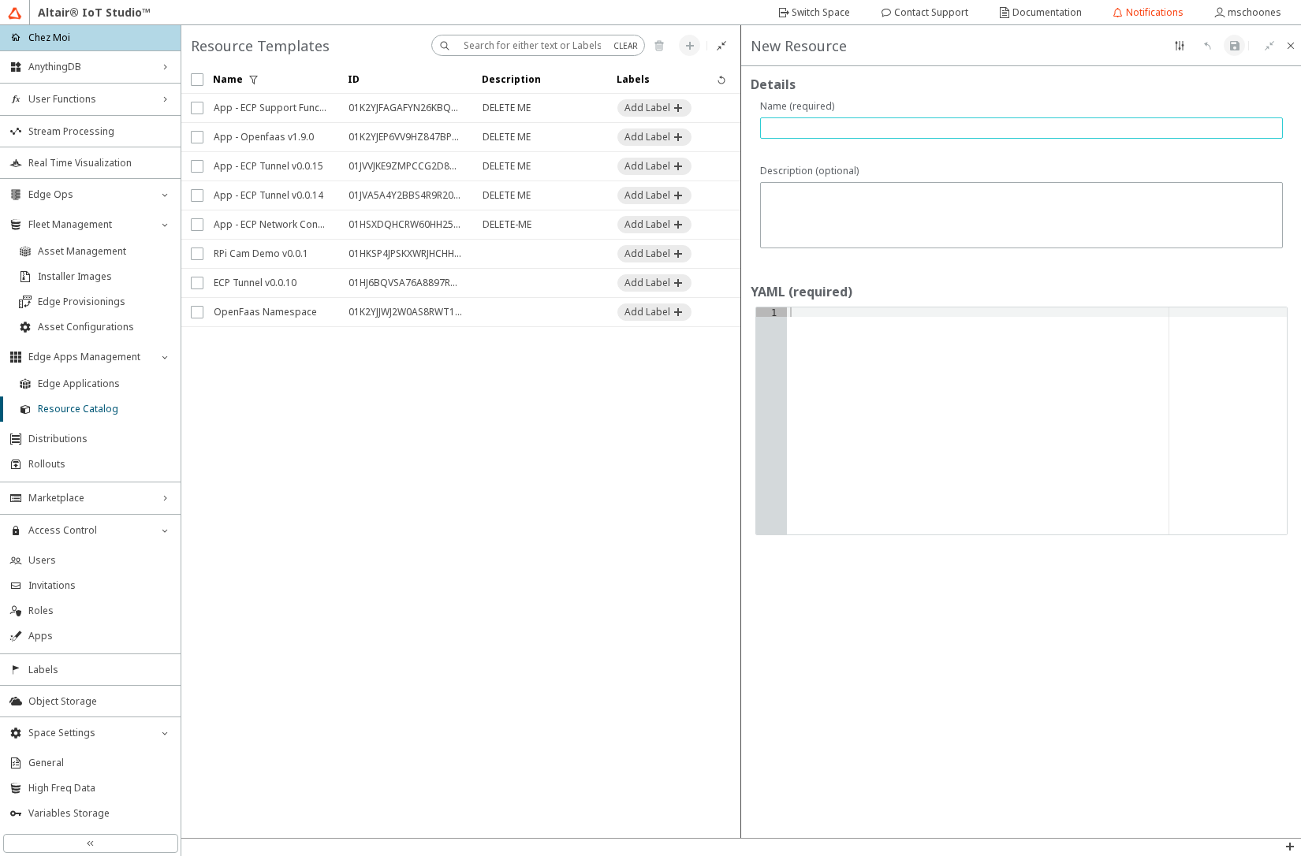
click at [796, 132] on input "text" at bounding box center [1021, 127] width 508 height 13
type input "OpenFaas-Fn Namespace"
click at [892, 355] on div at bounding box center [1037, 430] width 500 height 246
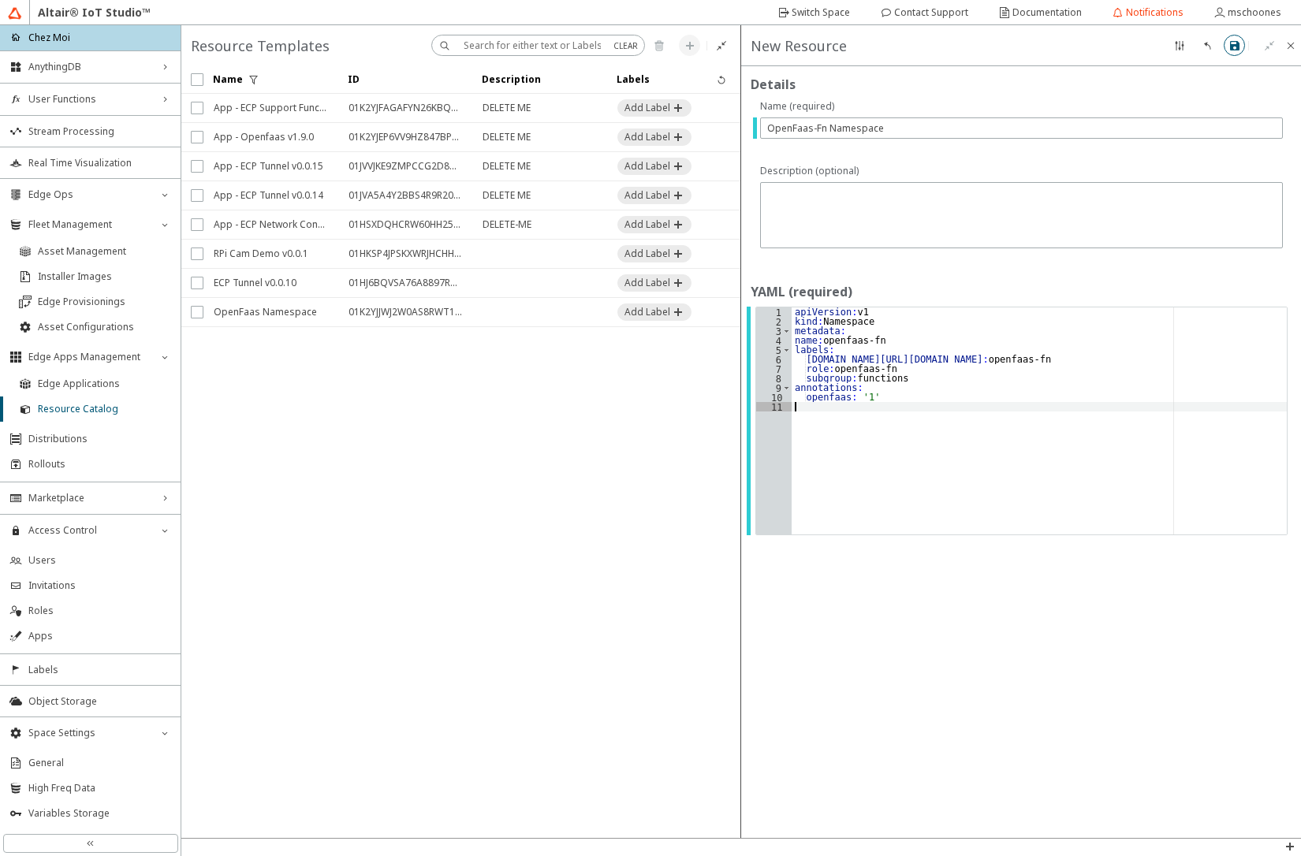
click at [1241, 48] on paper-button at bounding box center [1233, 45] width 21 height 21
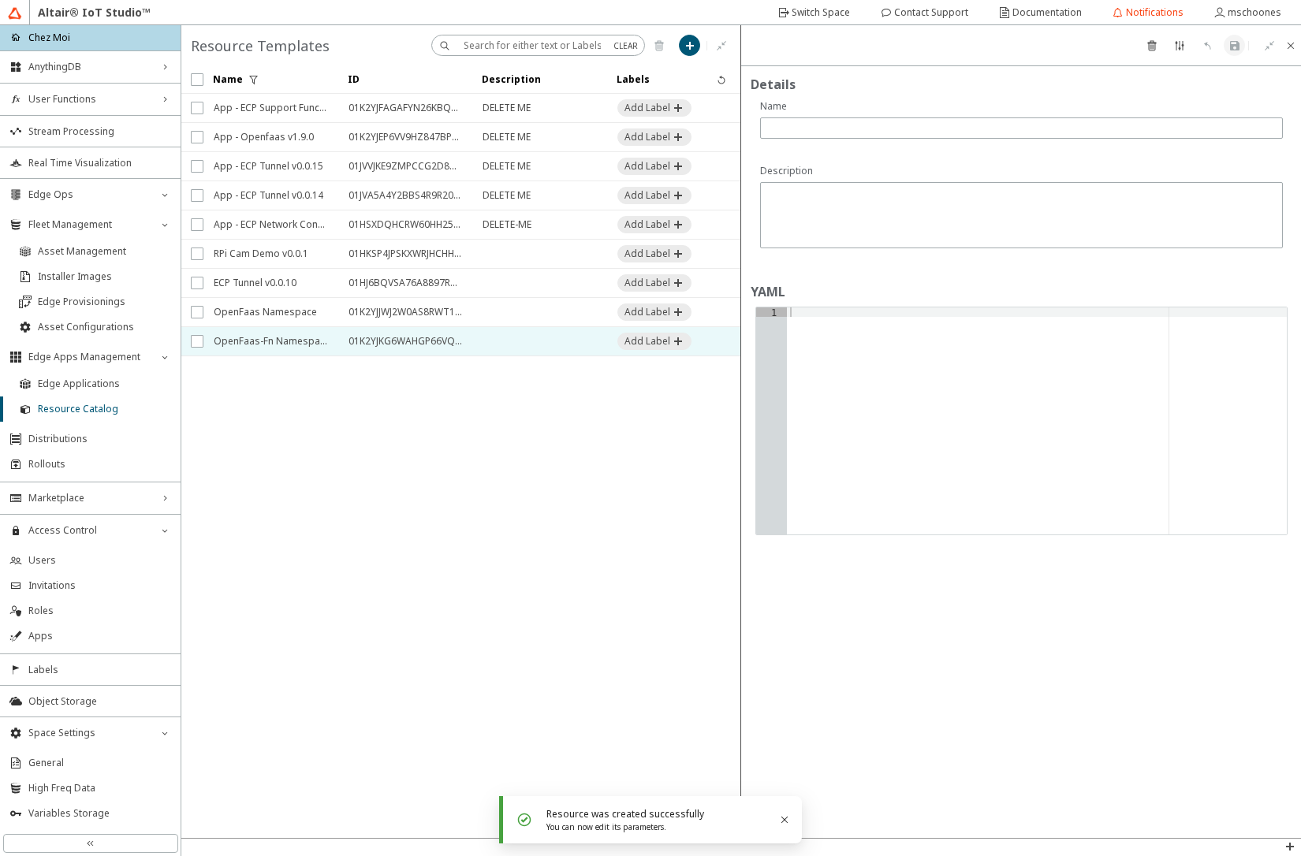
type input "OpenFaas-Fn Namespace"
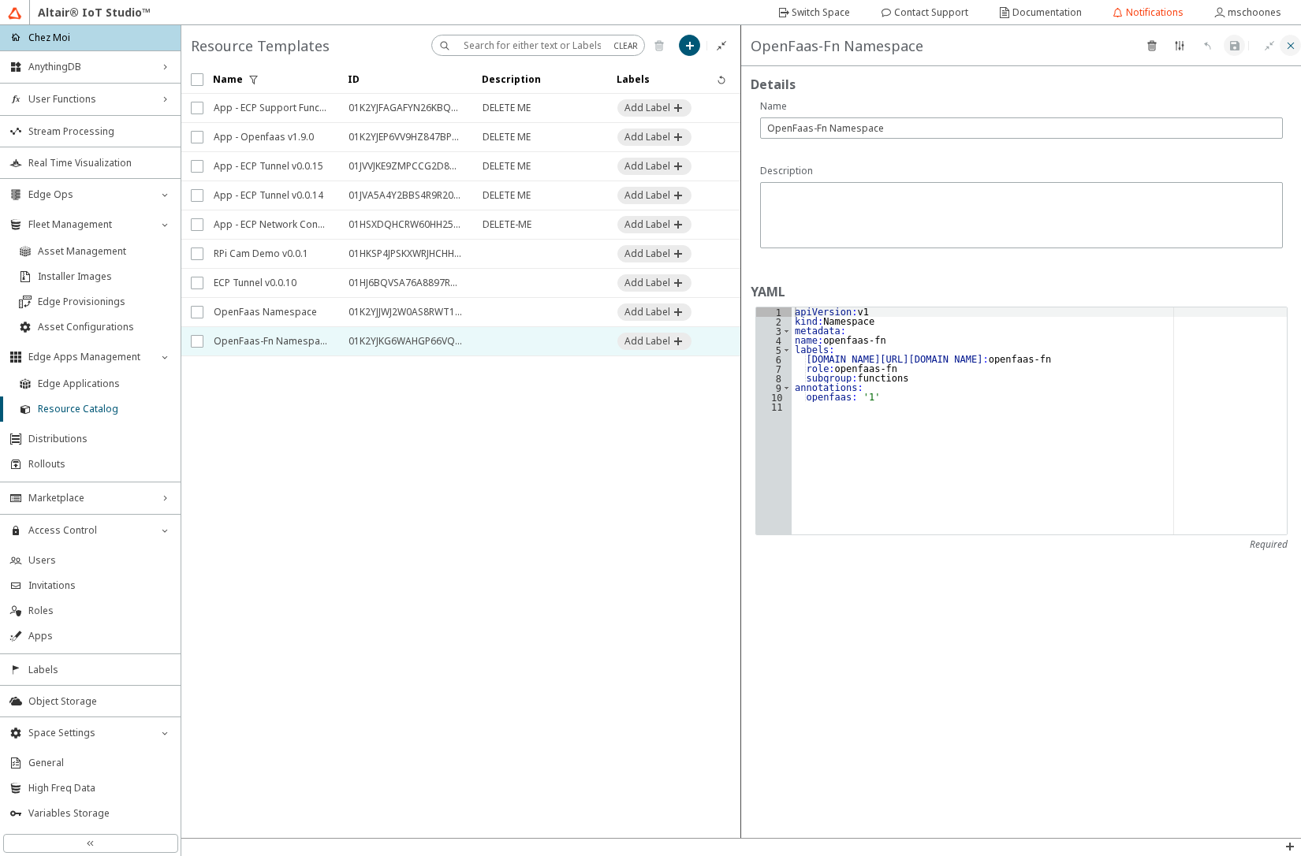
click at [1286, 50] on iron-icon at bounding box center [1290, 45] width 13 height 13
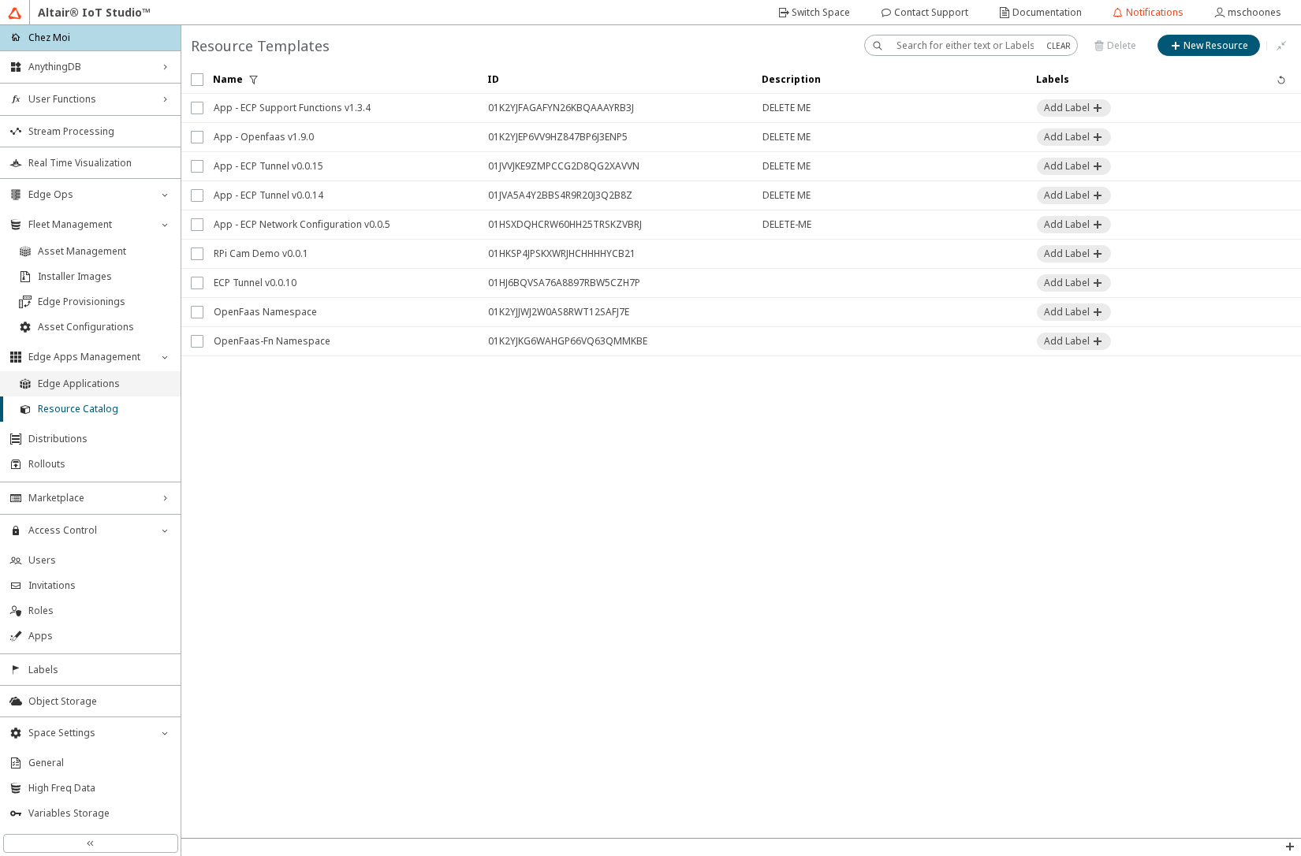
click at [76, 381] on span "Edge Applications" at bounding box center [104, 384] width 133 height 13
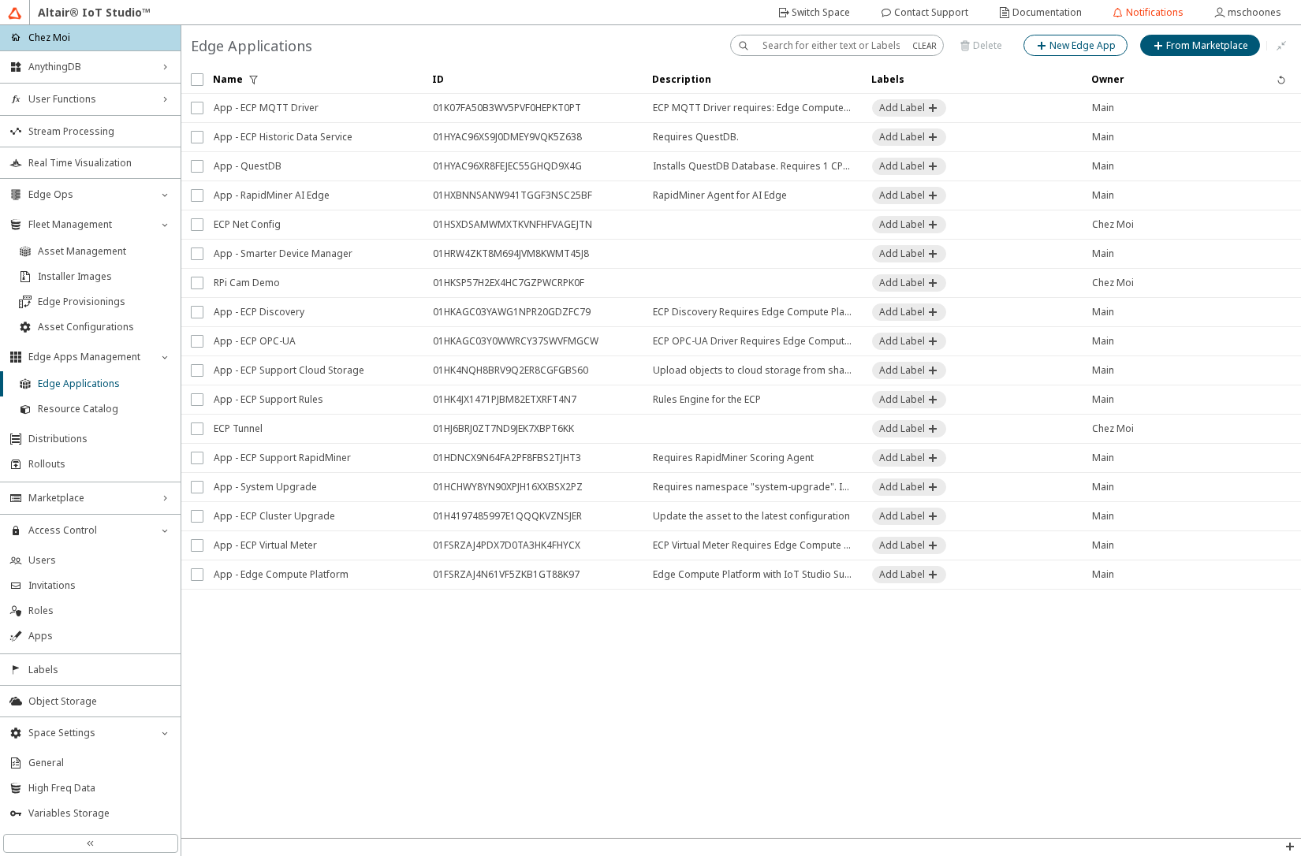
click at [0, 0] on slot "New Edge App" at bounding box center [0, 0] width 0 height 0
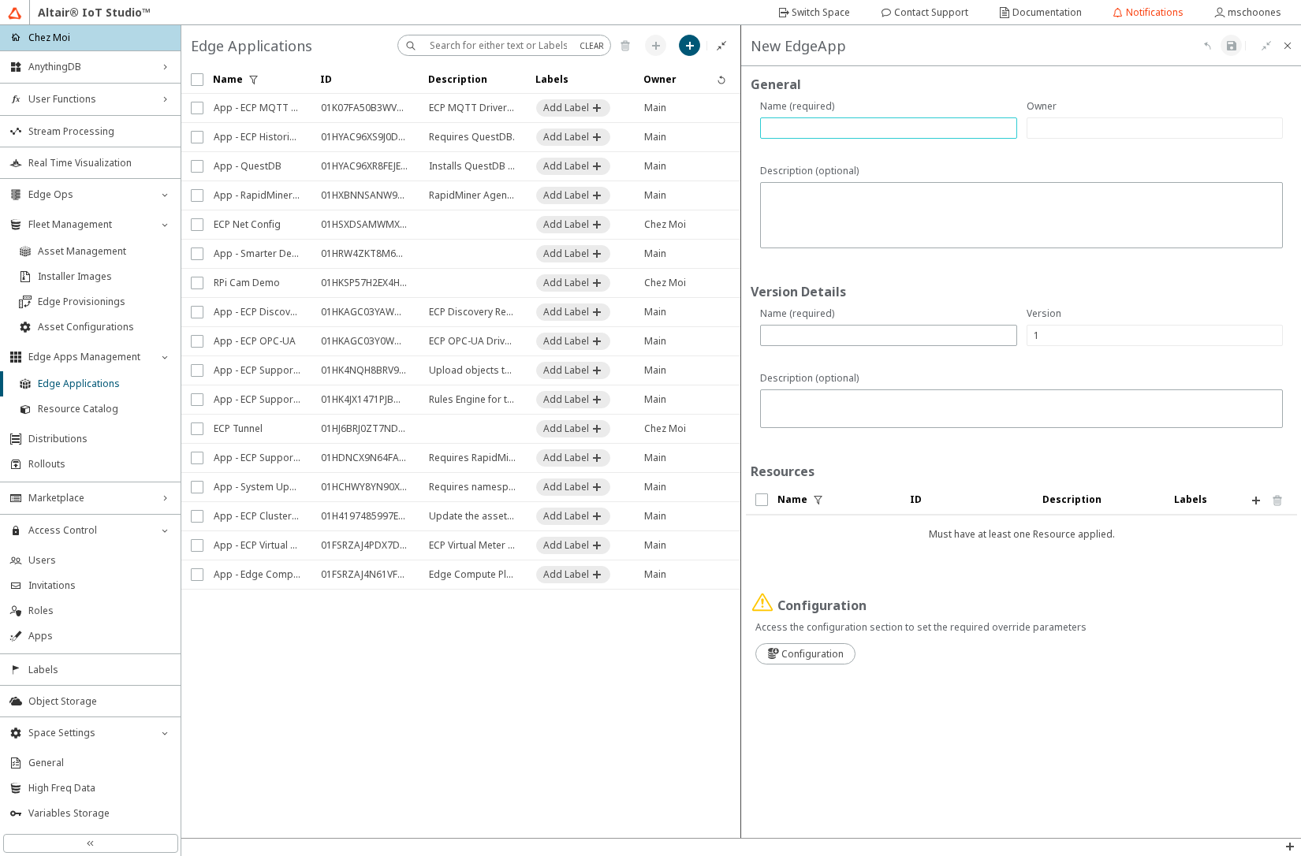
paste input "App - Openfaas"
type input "App - Openfaas"
click at [839, 329] on input "text" at bounding box center [888, 335] width 243 height 13
paste input "chart-1.9.0"
type input "chart-1.9.0"
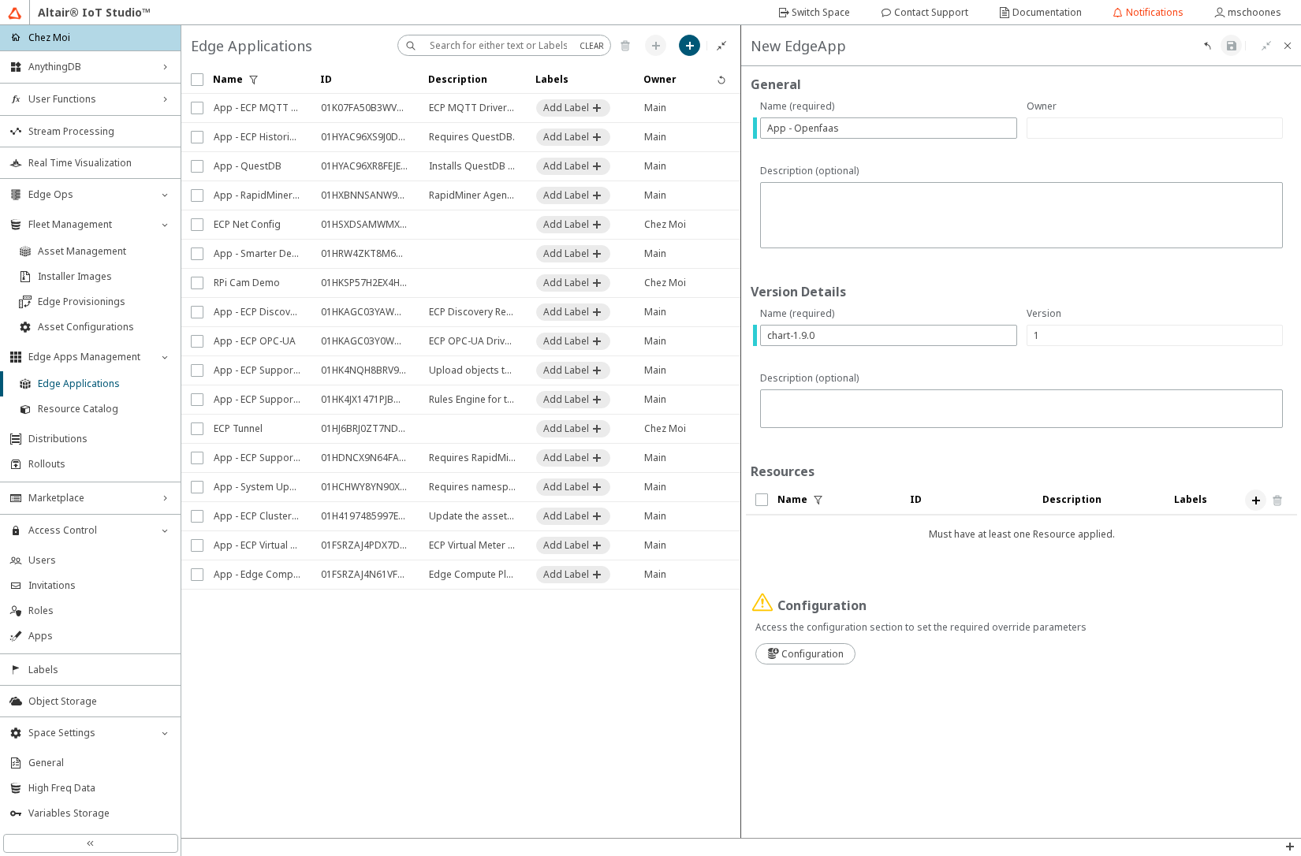
click at [1255, 499] on iron-icon at bounding box center [1255, 500] width 13 height 13
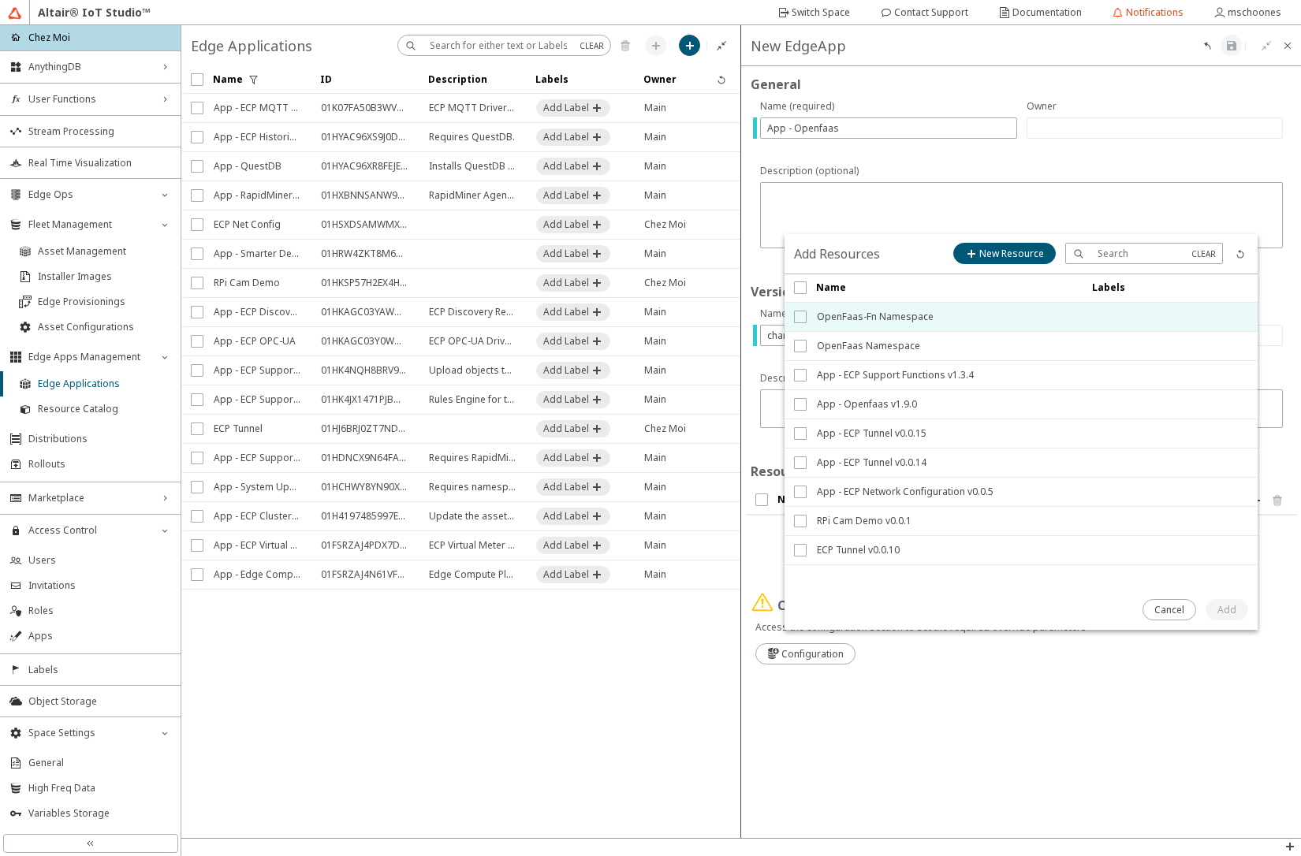
click at [803, 318] on input "checkbox" at bounding box center [799, 317] width 10 height 13
checkbox input "true"
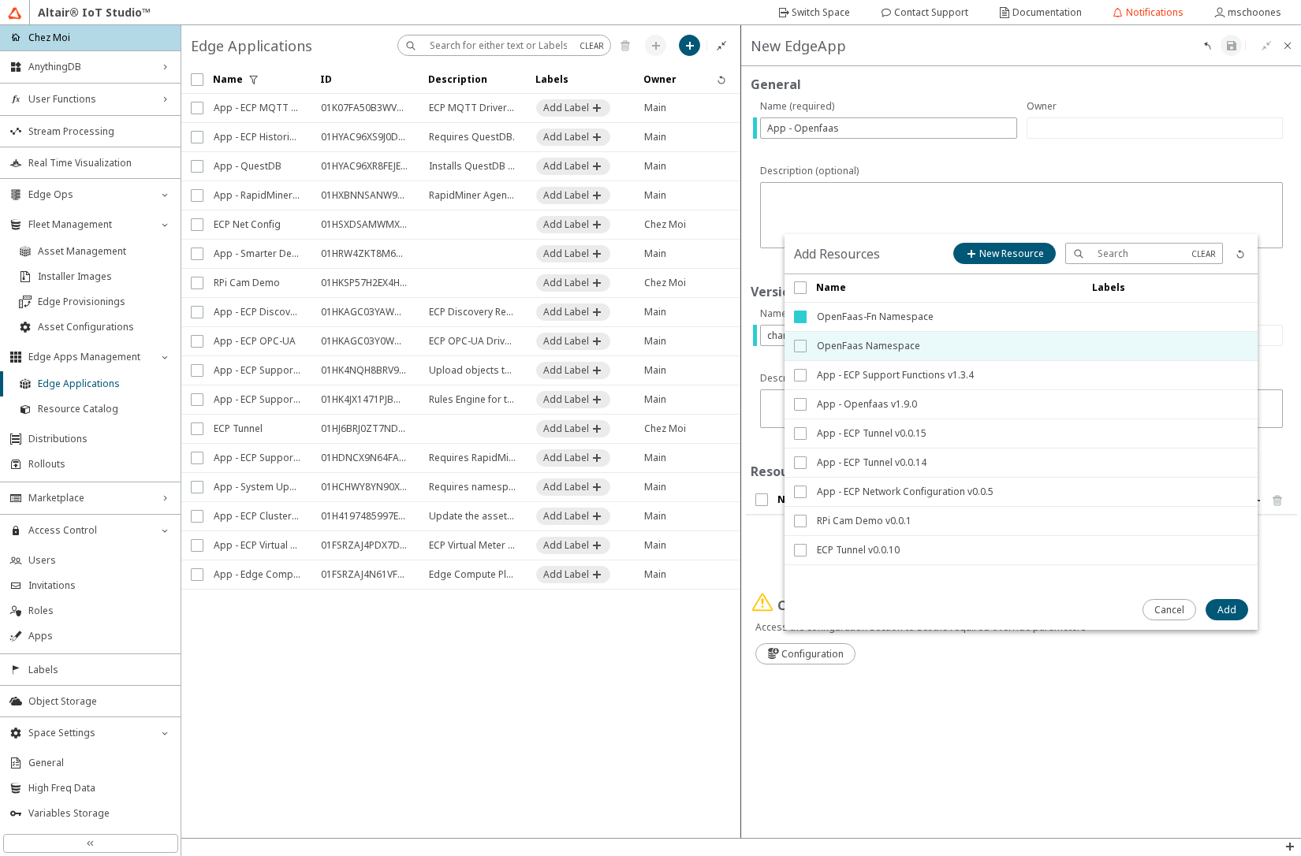
click at [799, 346] on input "checkbox" at bounding box center [799, 346] width 10 height 13
checkbox input "true"
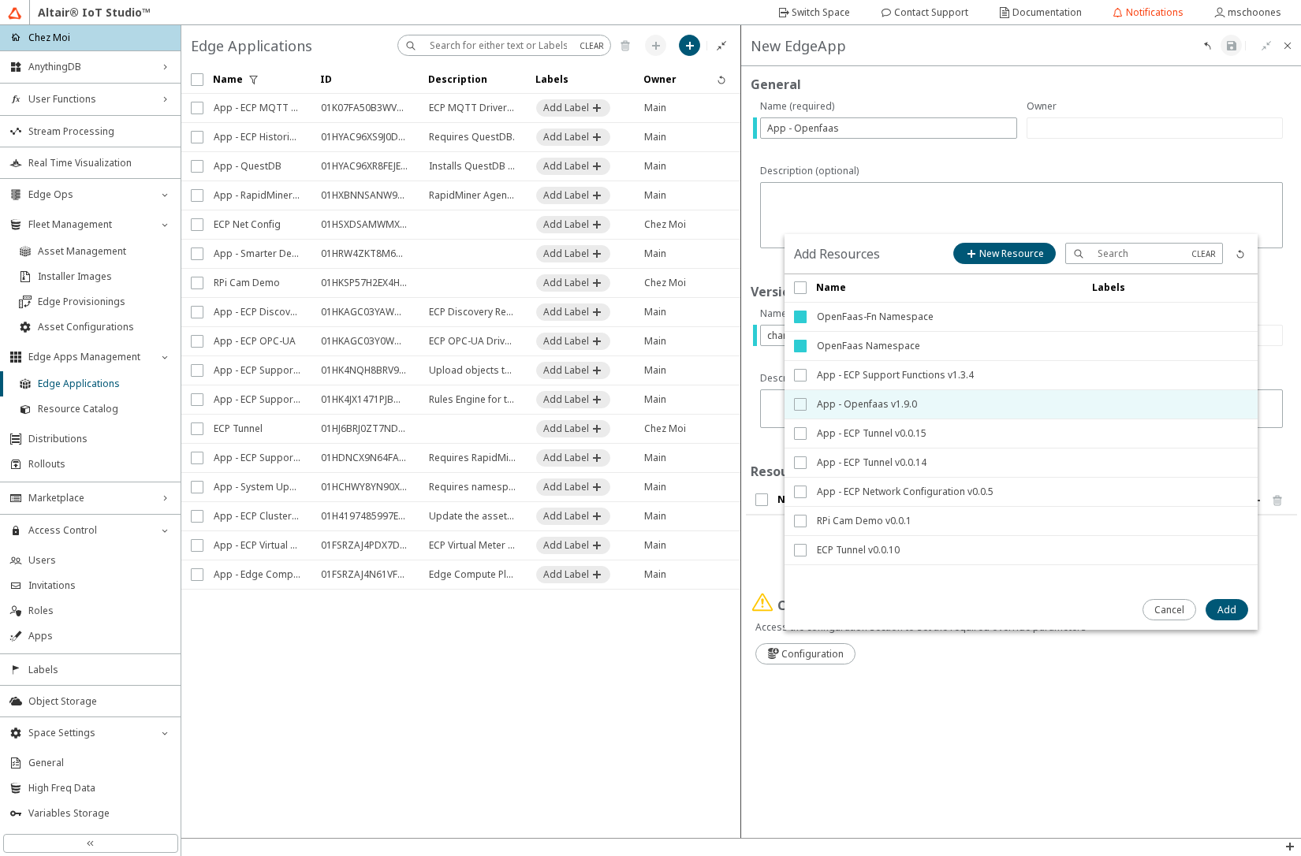
click at [801, 407] on input "checkbox" at bounding box center [799, 404] width 10 height 13
checkbox input "true"
click at [0, 0] on slot "Add" at bounding box center [0, 0] width 0 height 0
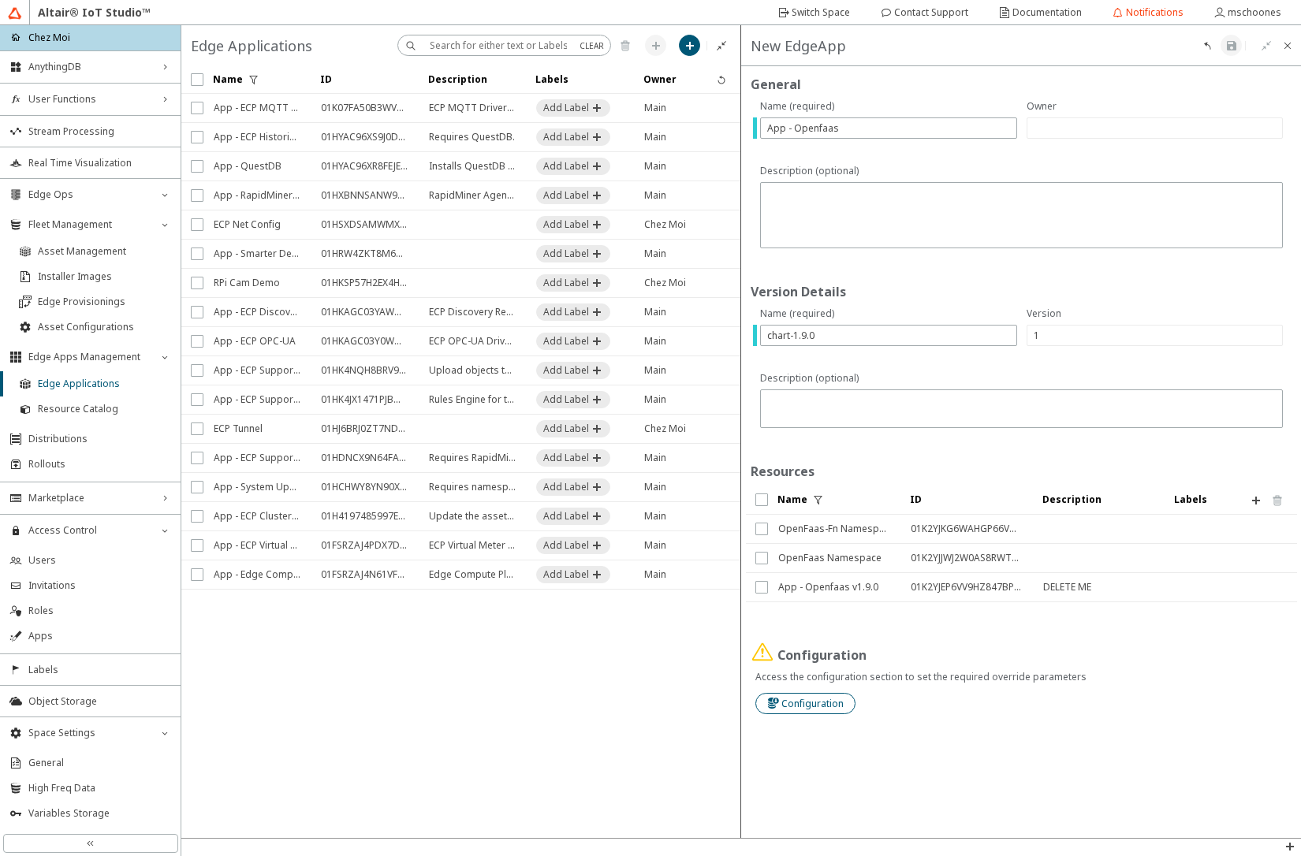
click at [0, 0] on slot "Configuration" at bounding box center [0, 0] width 0 height 0
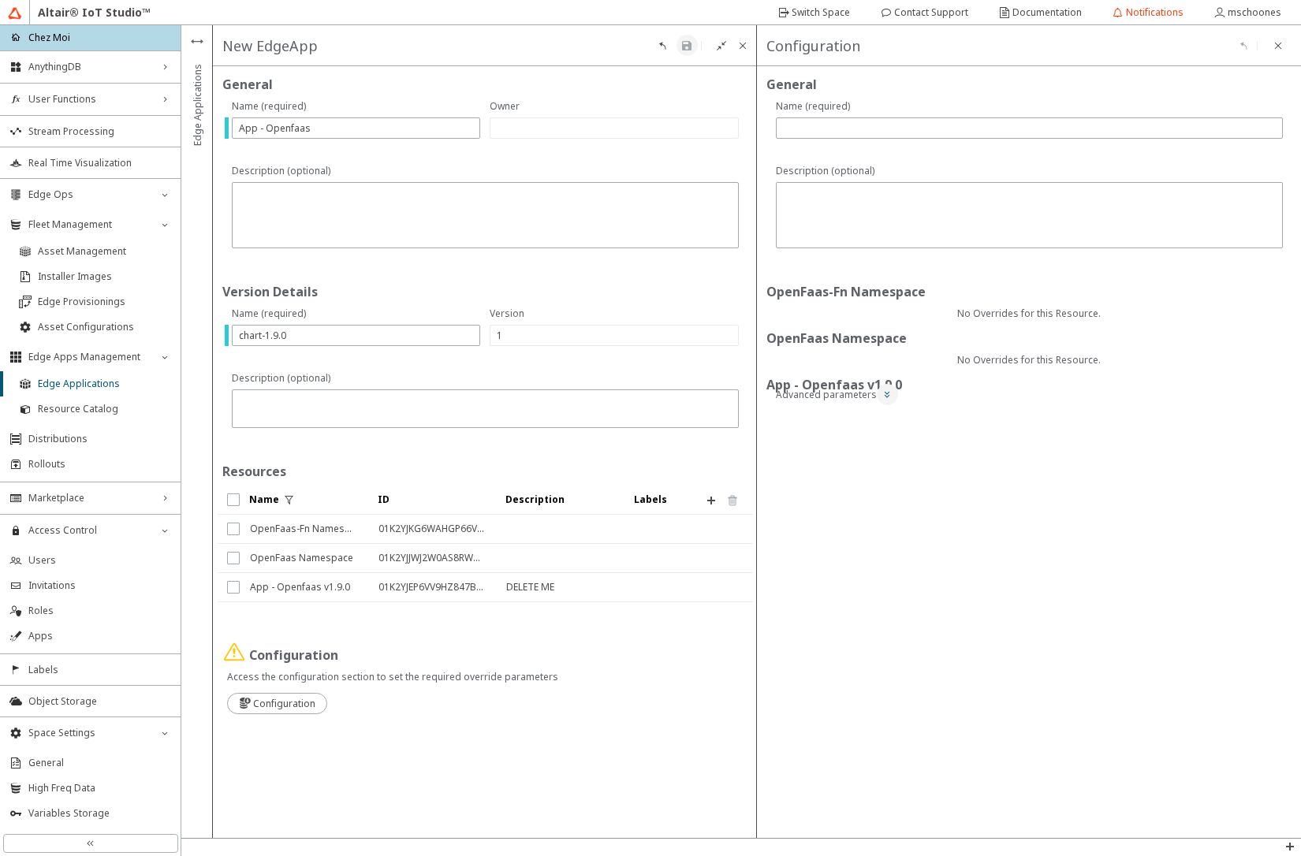
click at [884, 396] on iron-icon at bounding box center [886, 394] width 13 height 13
click at [868, 134] on input "text" at bounding box center [1029, 127] width 493 height 13
type input "defaults"
click at [683, 44] on iron-icon at bounding box center [686, 45] width 13 height 13
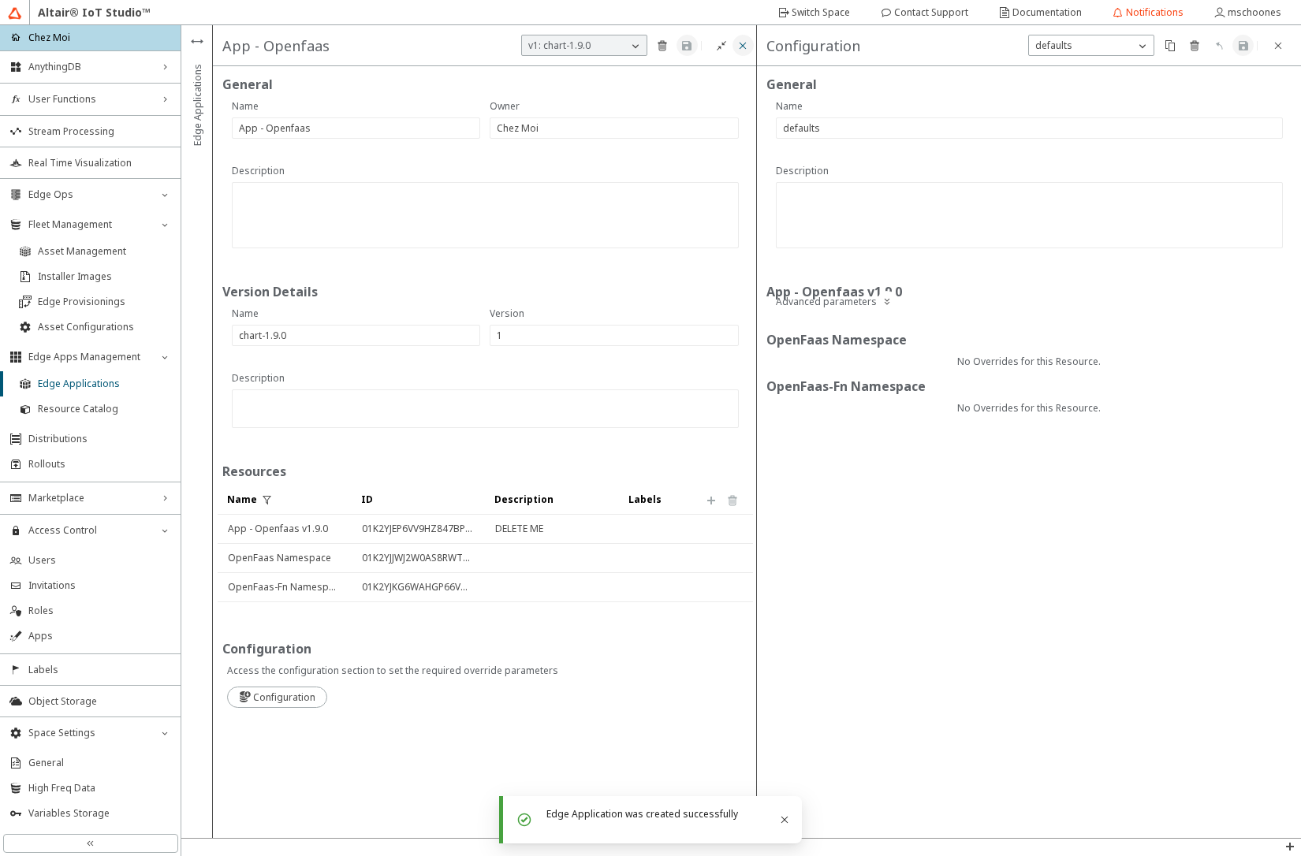
click at [741, 47] on iron-icon at bounding box center [742, 45] width 13 height 13
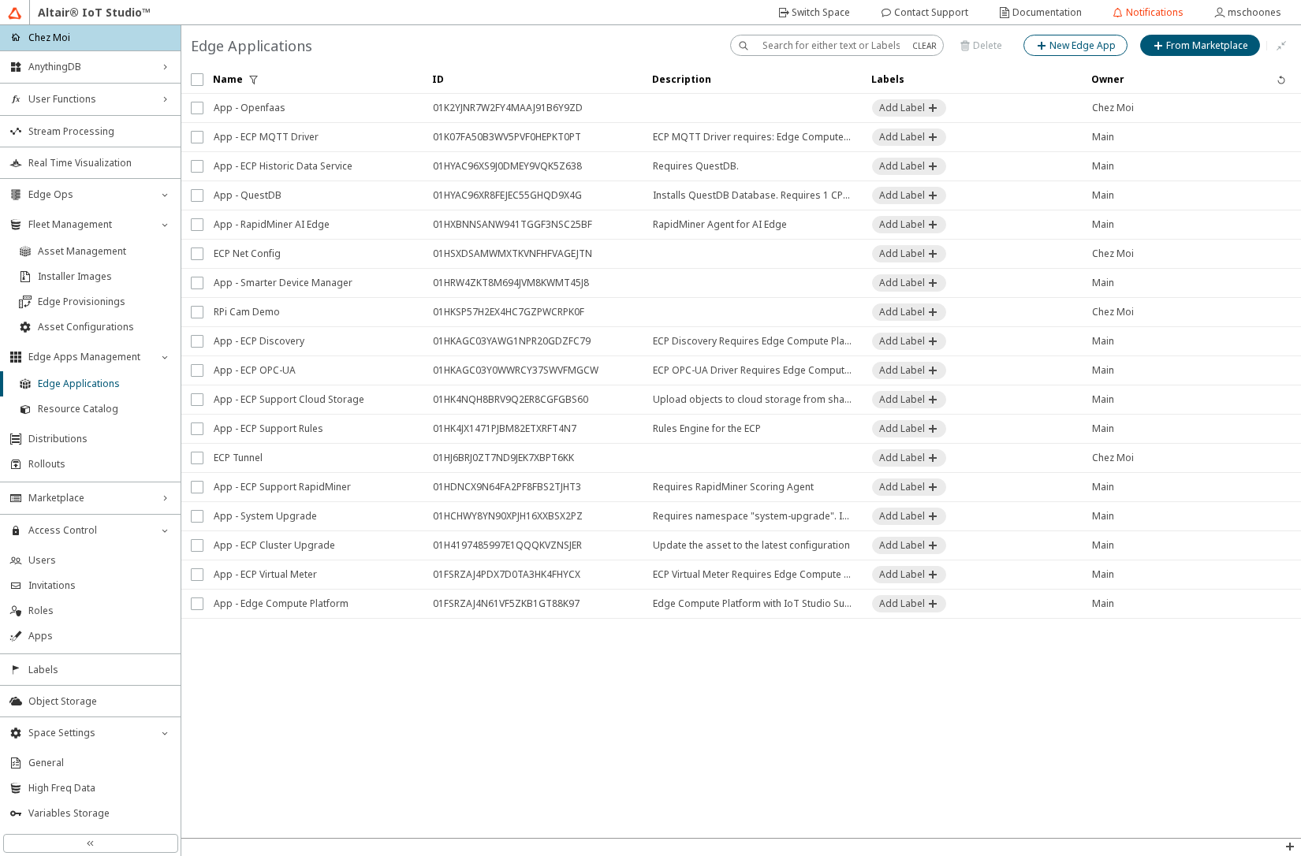
click at [1046, 50] on iron-icon at bounding box center [1042, 45] width 14 height 13
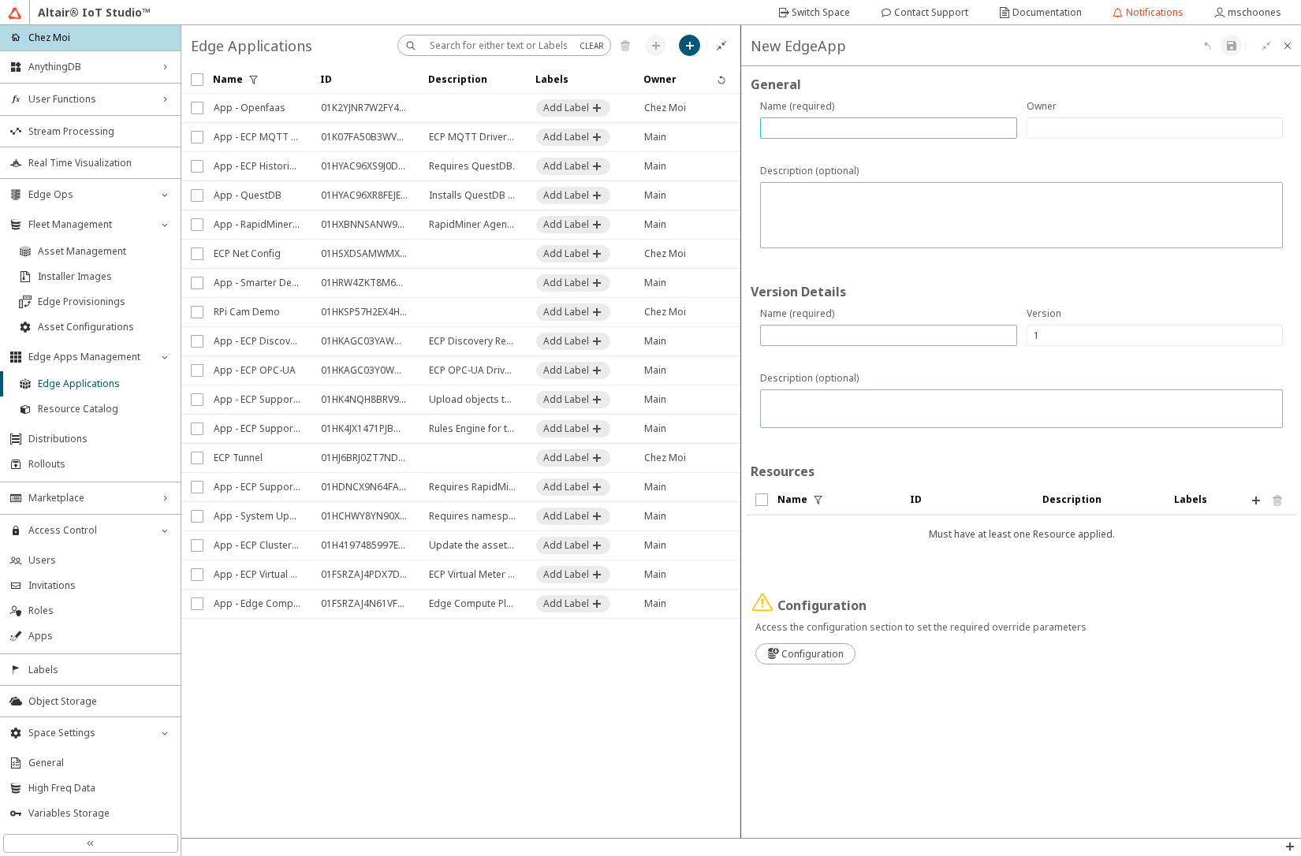
click at [792, 132] on input "text" at bounding box center [888, 127] width 243 height 13
paste input "App - ECP Support Functions"
type input "App - ECP Support Functions"
click at [804, 332] on input "text" at bounding box center [888, 335] width 243 height 13
paste input "chart-1.3.4"
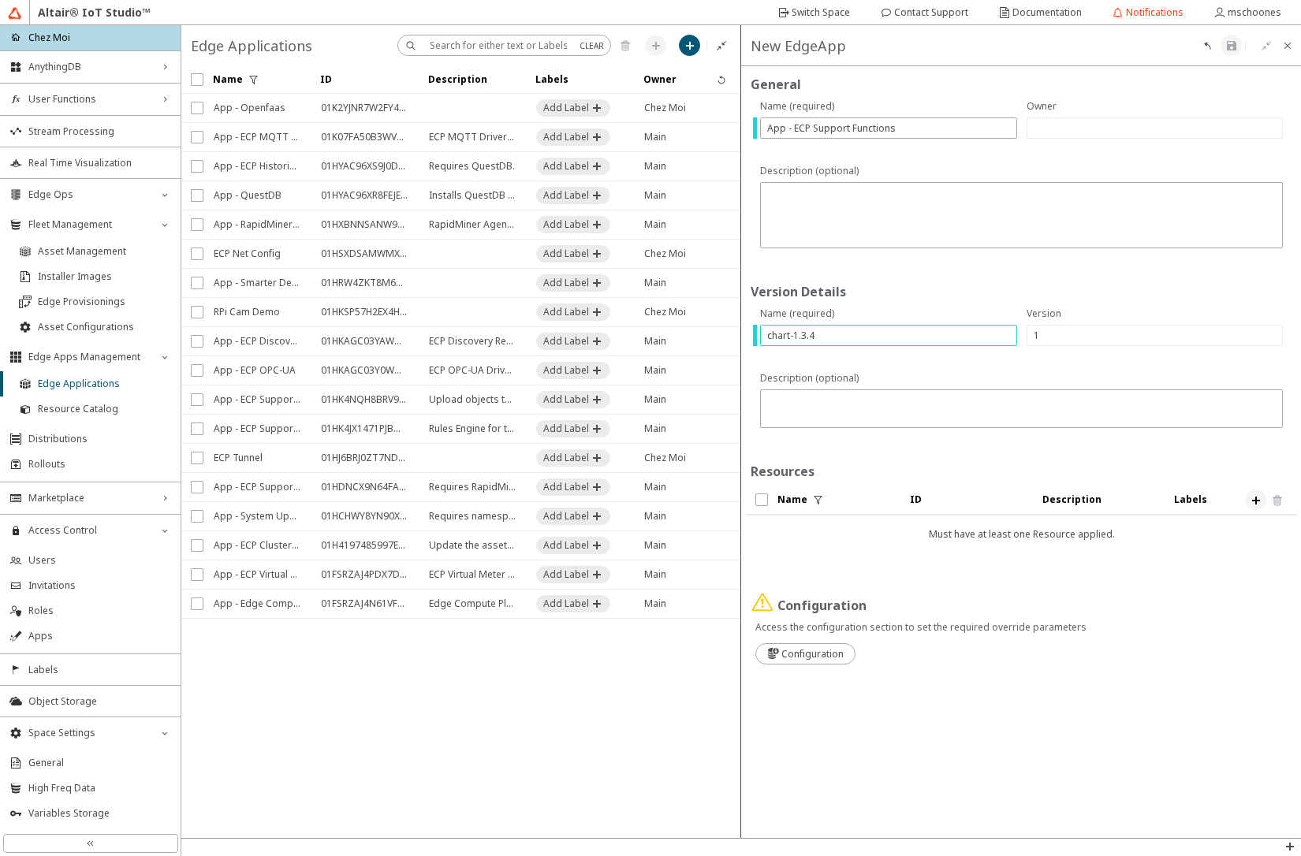
type input "chart-1.3.4"
click at [1252, 503] on iron-icon at bounding box center [1255, 500] width 13 height 13
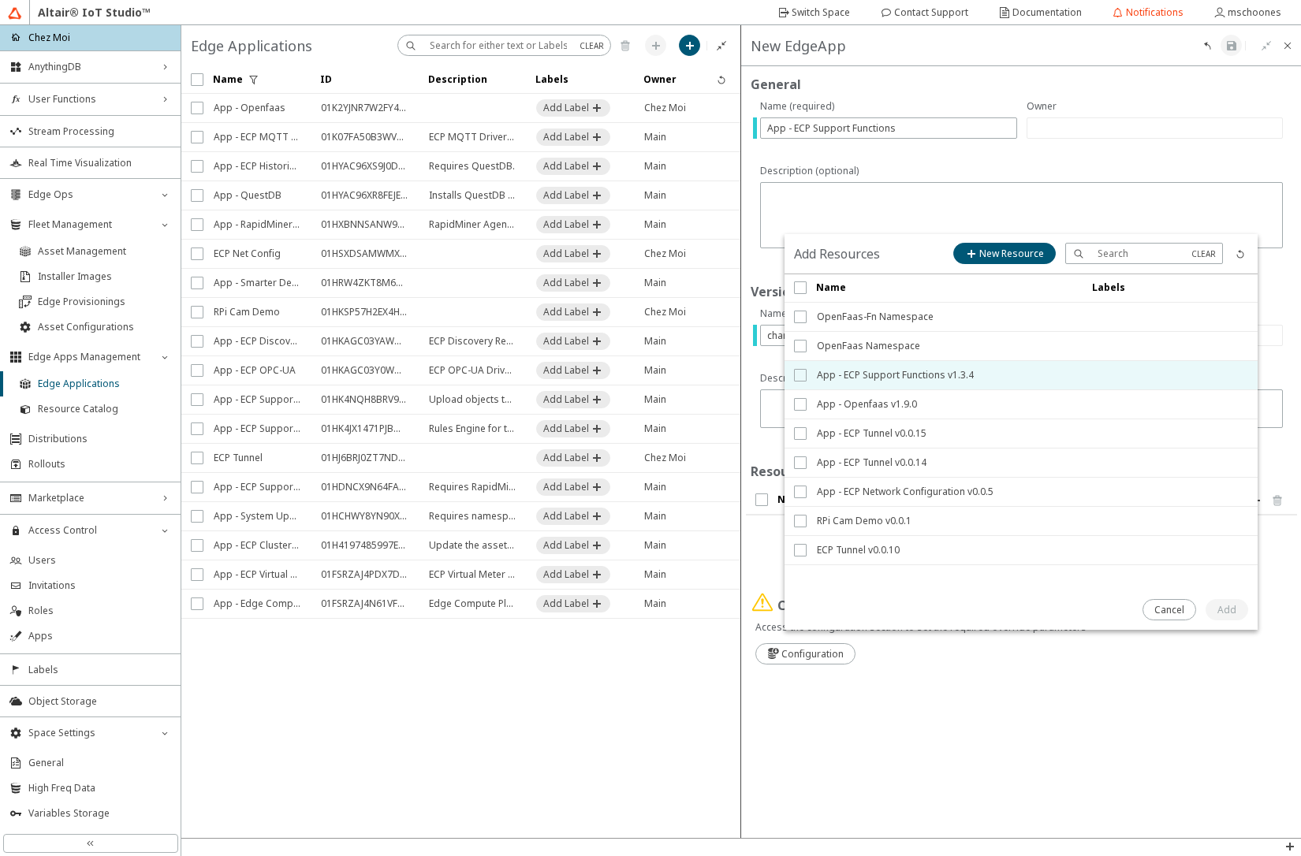
click at [802, 377] on input "checkbox" at bounding box center [799, 375] width 10 height 13
checkbox input "true"
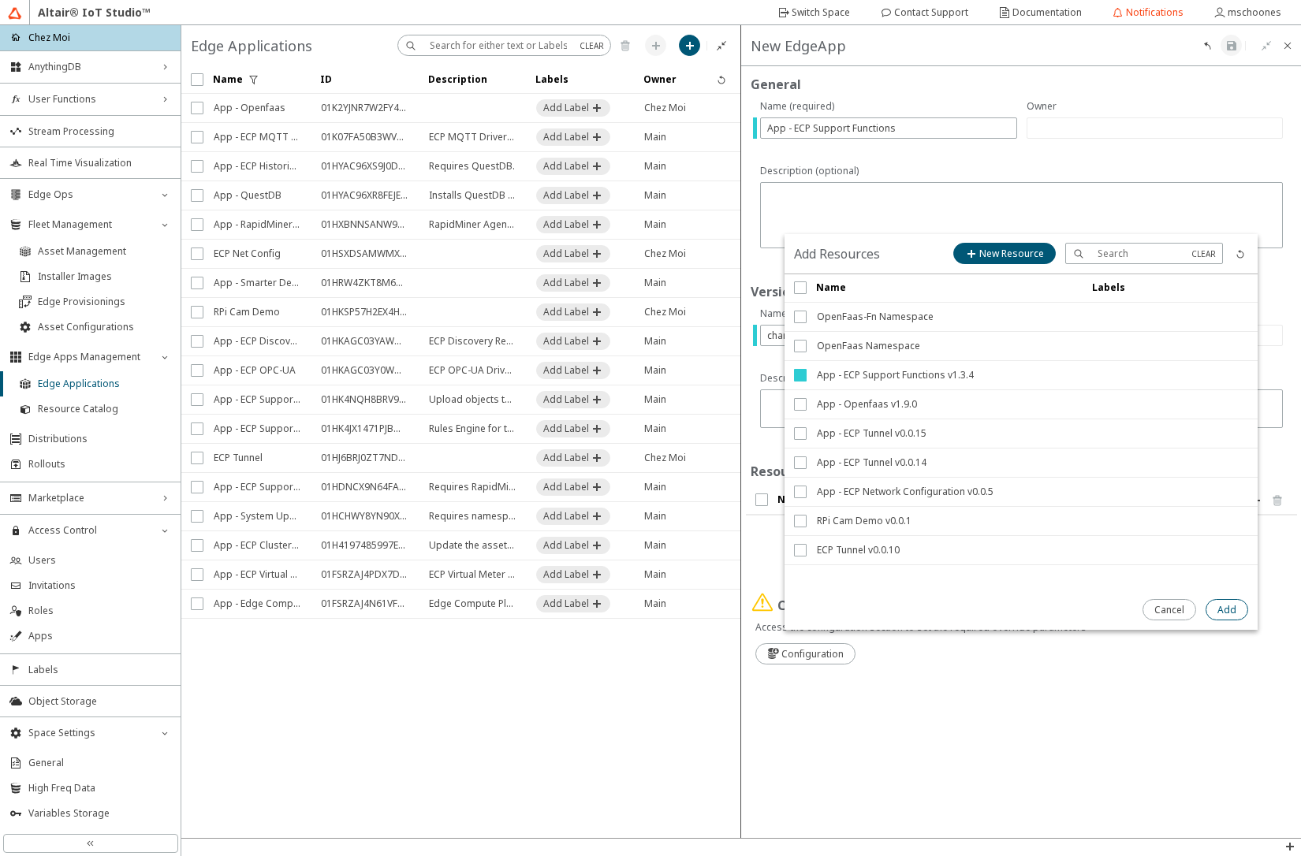
click at [0, 0] on slot "Add" at bounding box center [0, 0] width 0 height 0
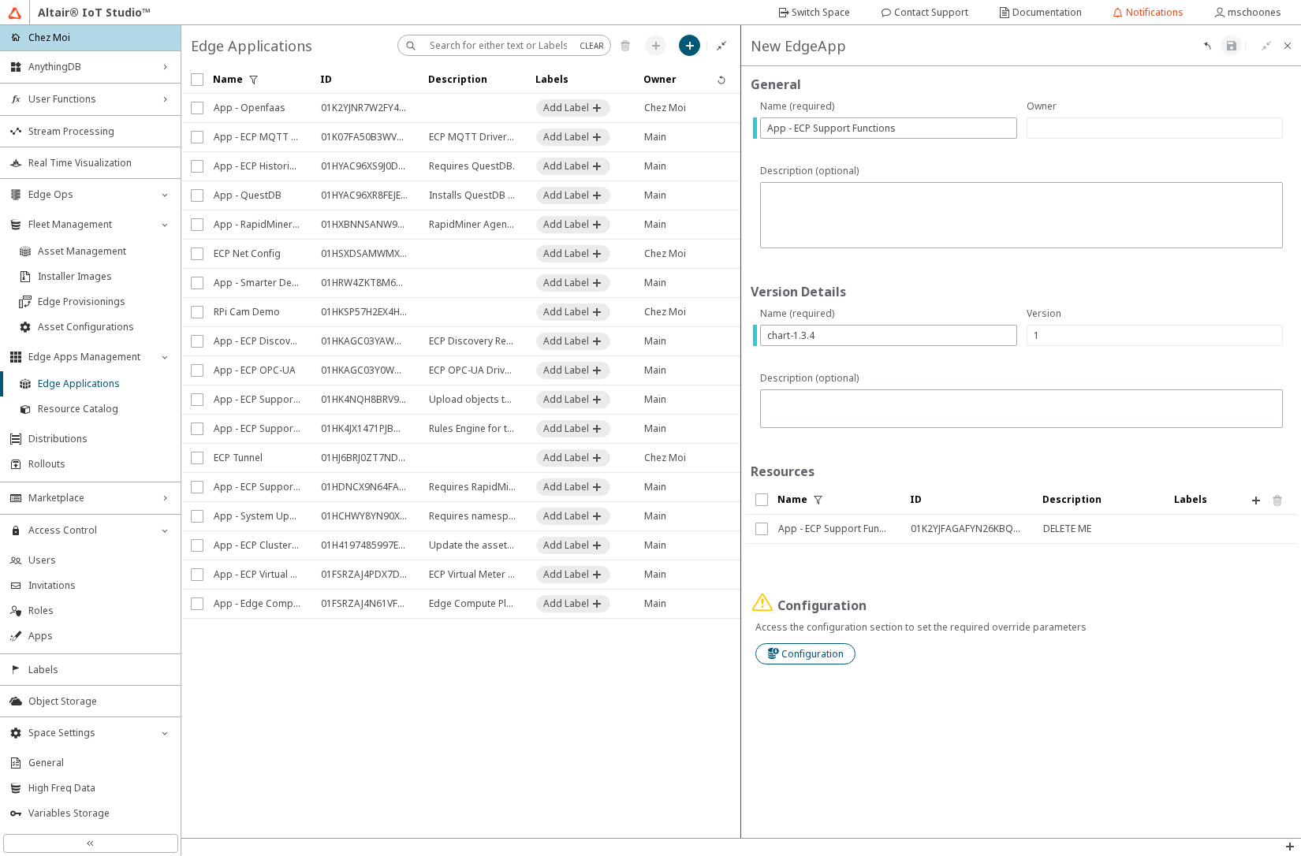
click at [0, 0] on slot "Configuration" at bounding box center [0, 0] width 0 height 0
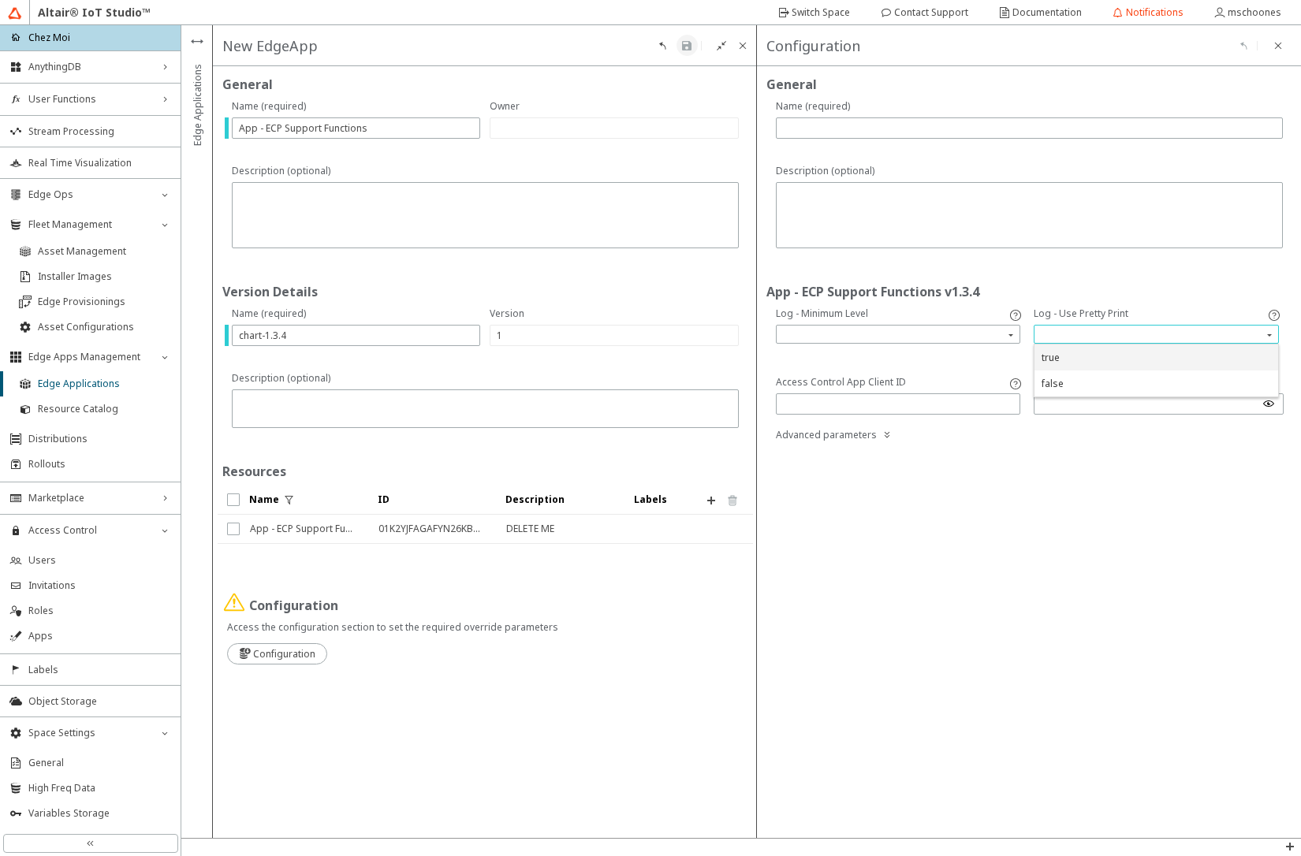
drag, startPoint x: 1096, startPoint y: 332, endPoint x: 1089, endPoint y: 336, distance: 8.8
click at [1091, 333] on input "search" at bounding box center [1157, 334] width 240 height 24
click at [1068, 357] on div "true" at bounding box center [1155, 357] width 229 height 13
click at [861, 406] on input "text" at bounding box center [898, 403] width 231 height 13
paste input "app::01GJPY152KCWF0RQQKN0FKTG18"
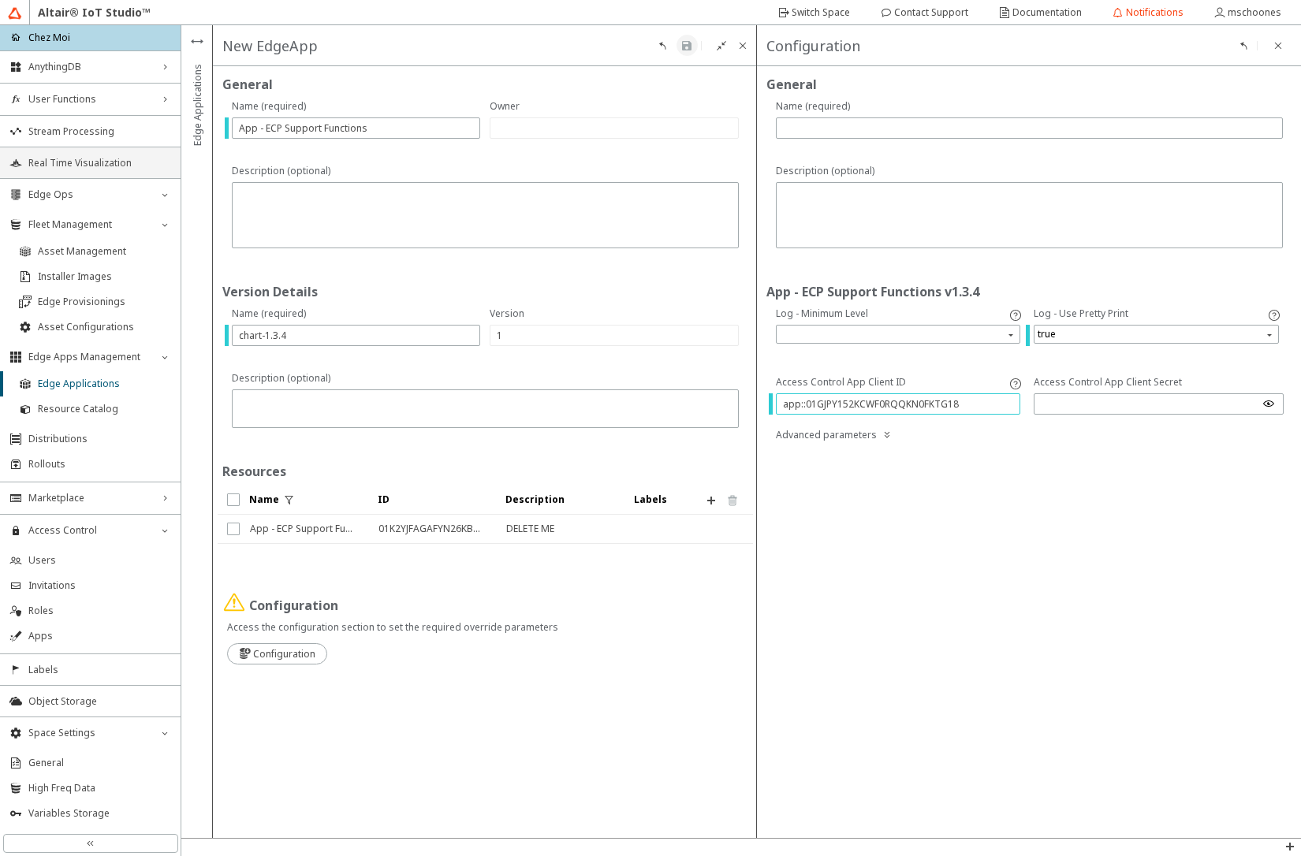
type input "app::01GJPY152KCWF0RQQKN0FKTG18"
click at [888, 130] on input "text" at bounding box center [1029, 127] width 493 height 13
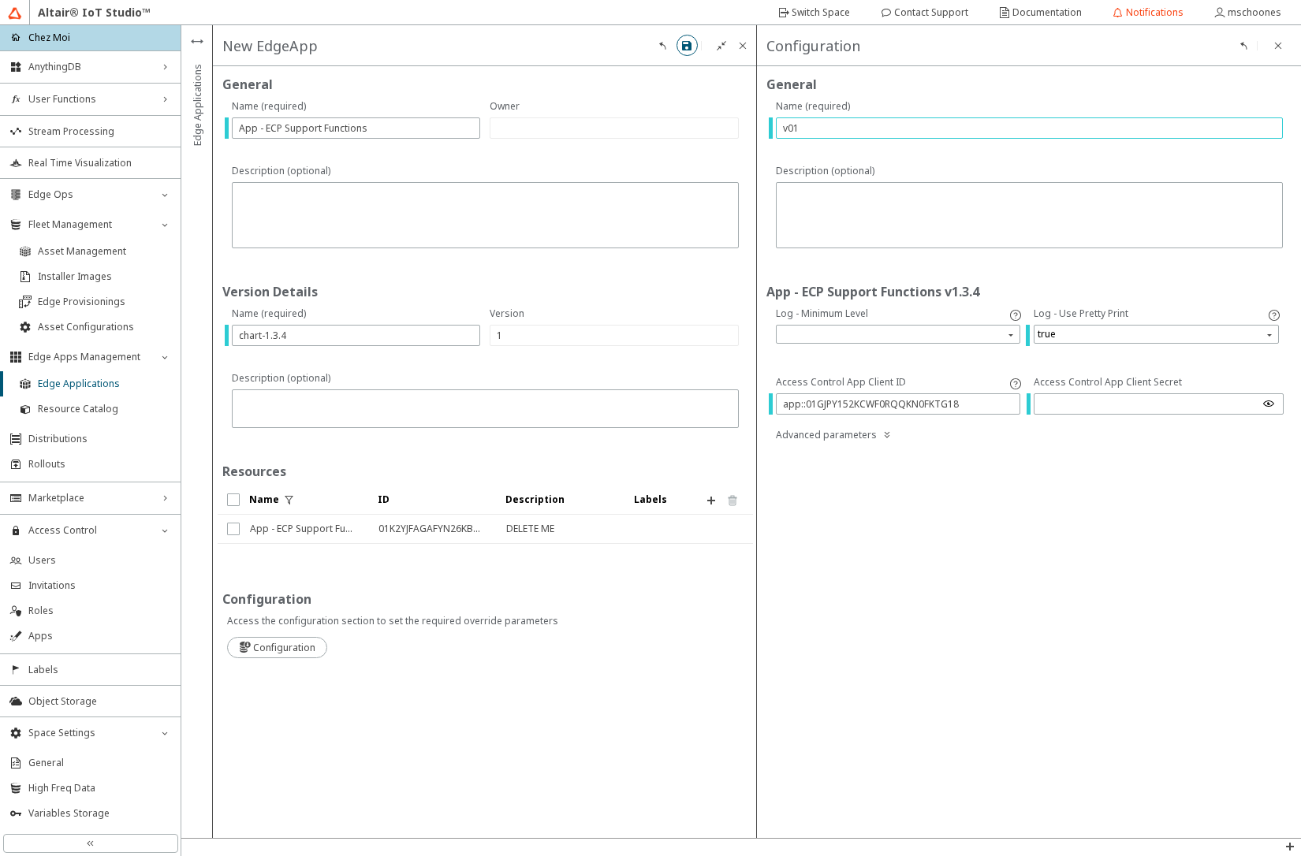
type input "v01"
click at [689, 50] on iron-icon at bounding box center [686, 45] width 13 height 13
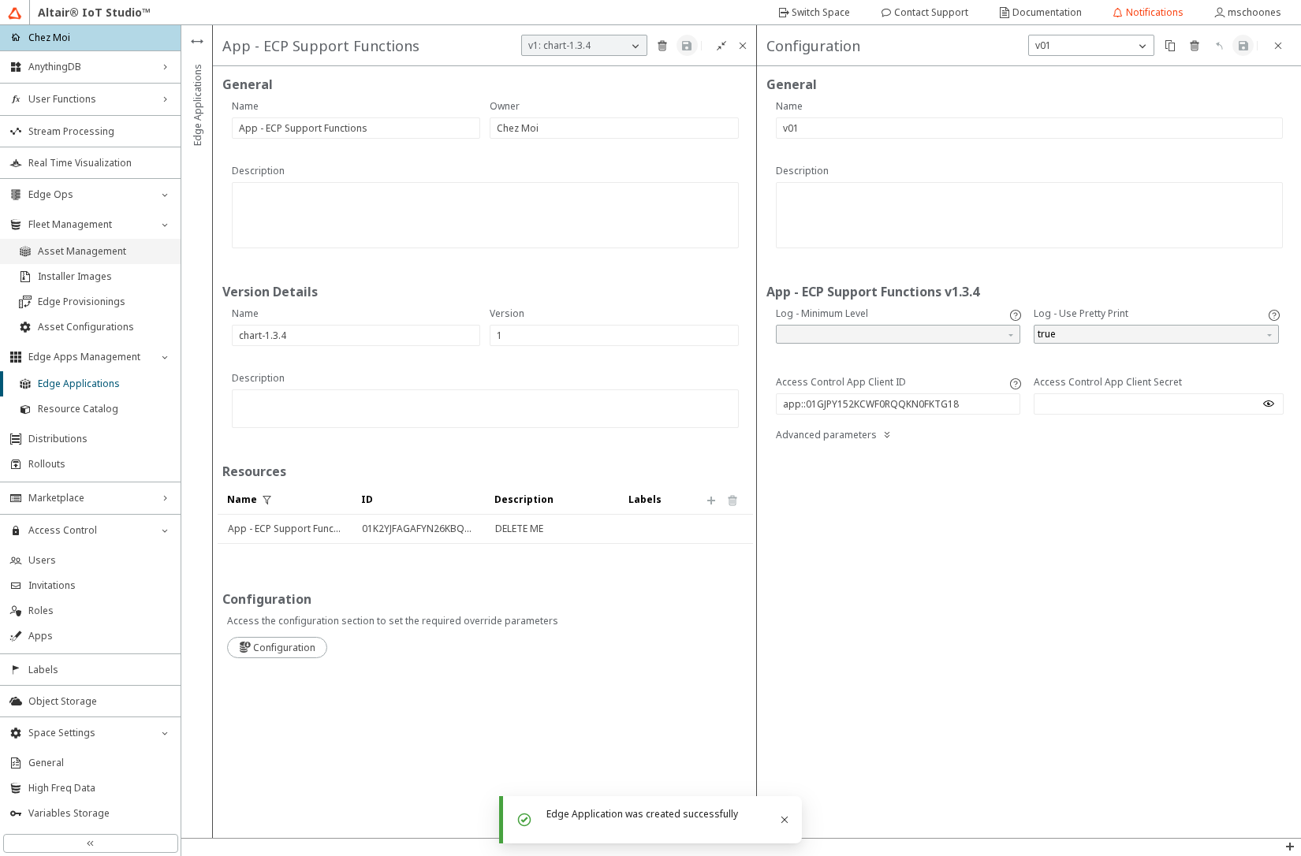
click at [87, 254] on span "Asset Management" at bounding box center [104, 251] width 133 height 13
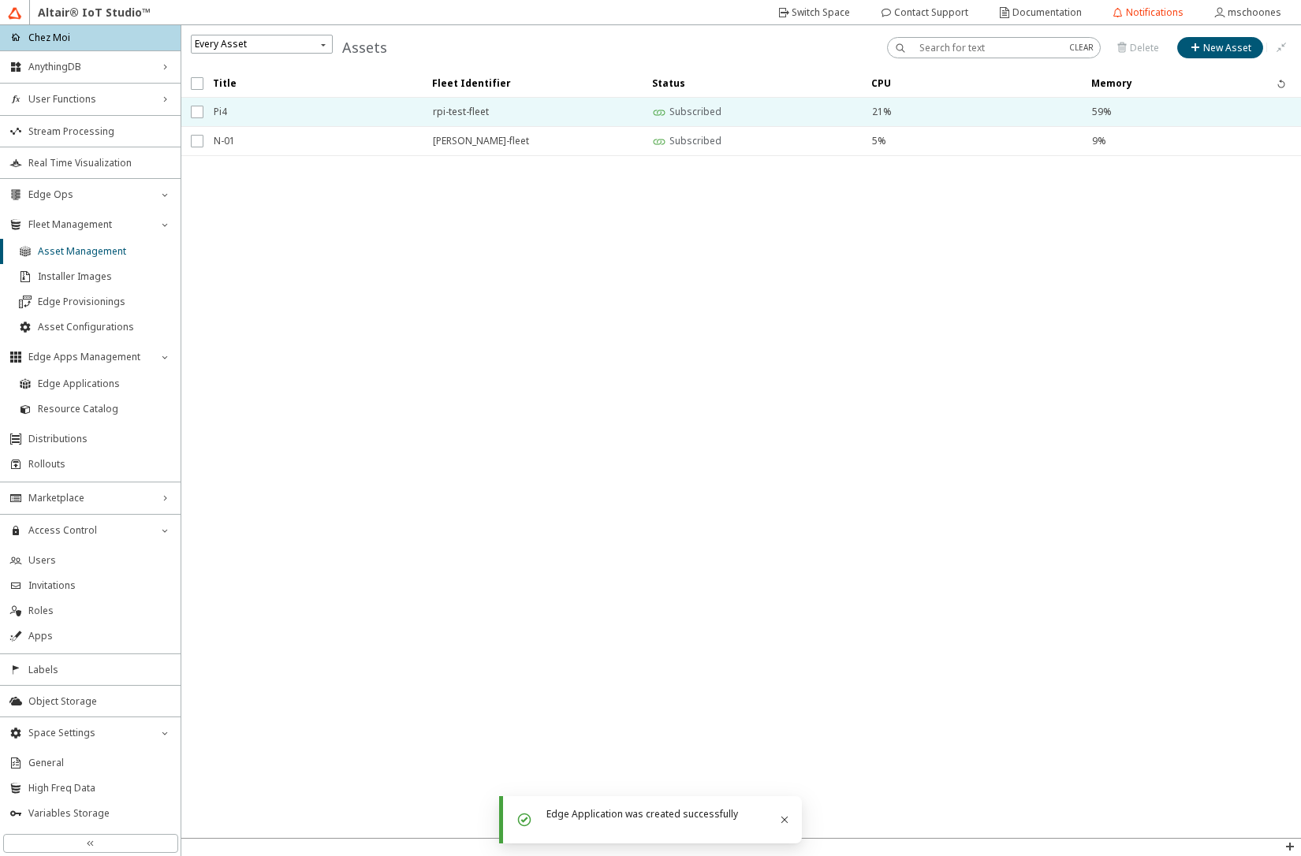
click at [247, 112] on span "Pi4" at bounding box center [313, 112] width 199 height 28
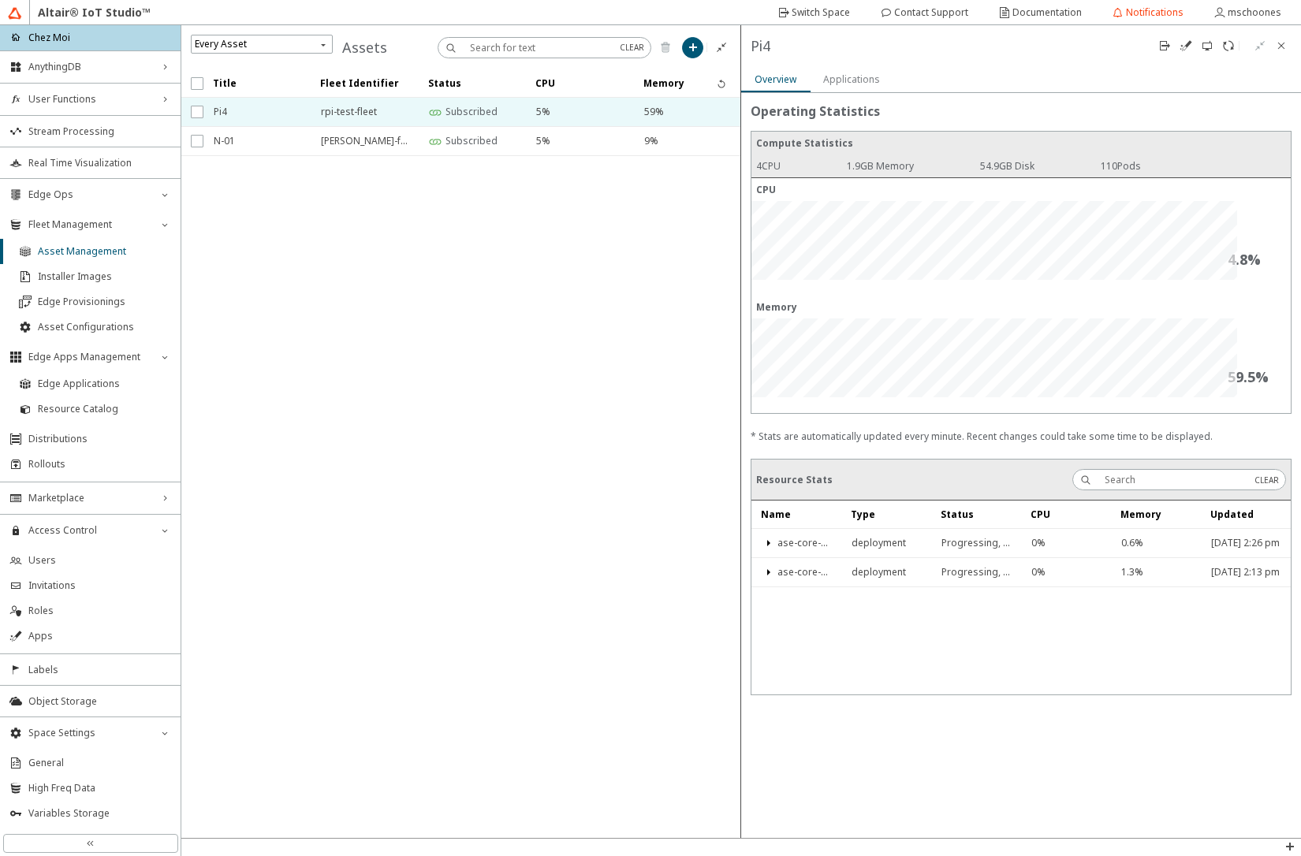
click at [0, 0] on slot "Applications" at bounding box center [0, 0] width 0 height 0
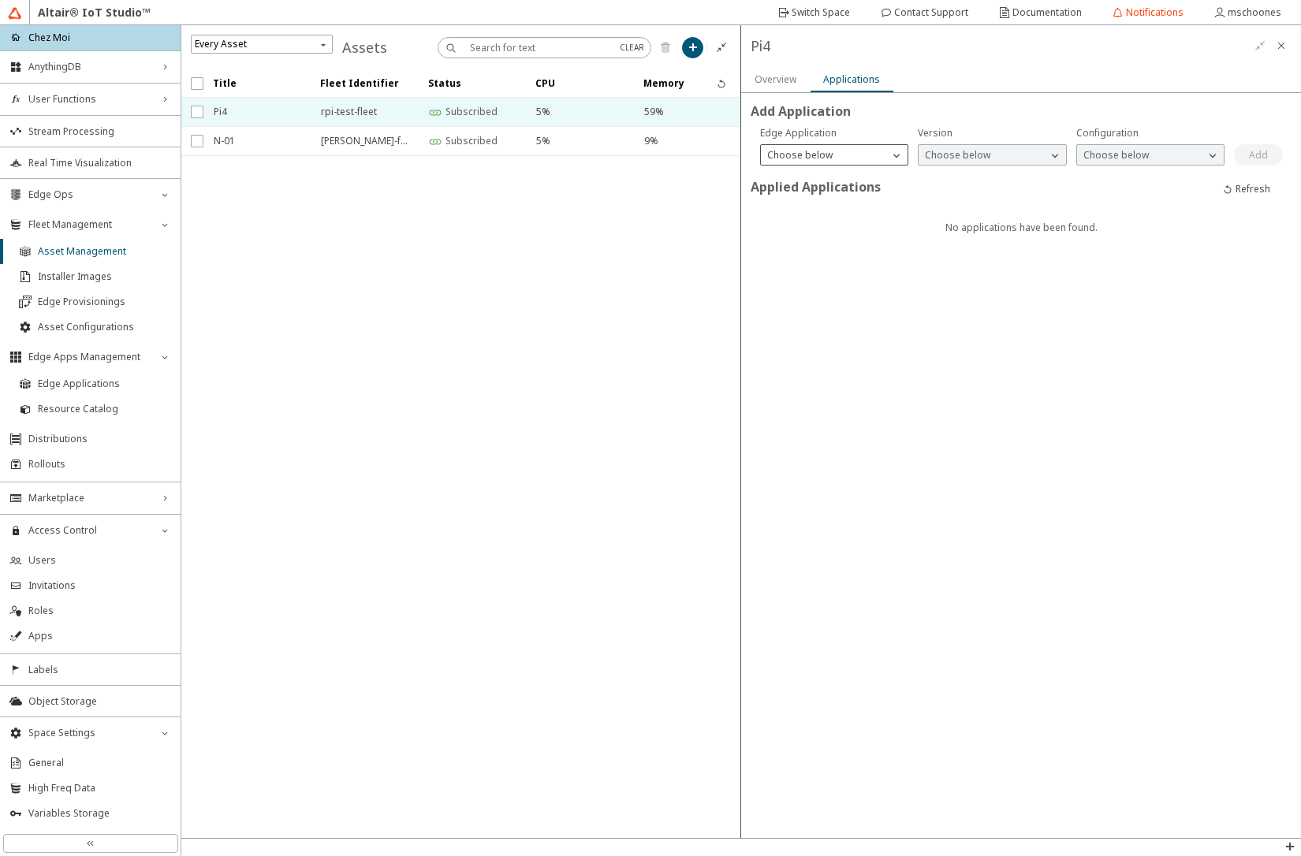
click at [843, 156] on div "Choose below" at bounding box center [825, 155] width 128 height 16
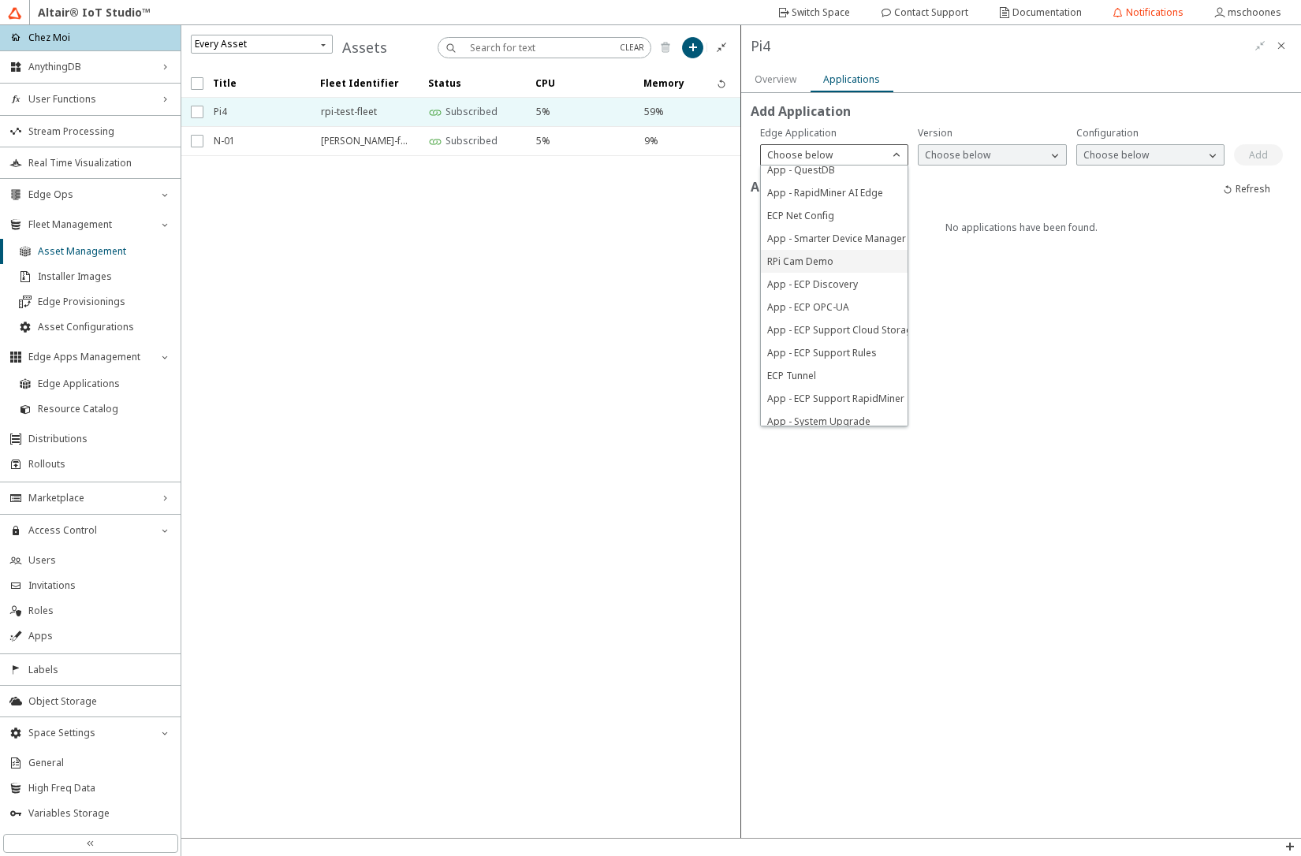
scroll to position [186, 0]
click at [830, 408] on span "App - Edge Compute Platform" at bounding box center [834, 414] width 135 height 13
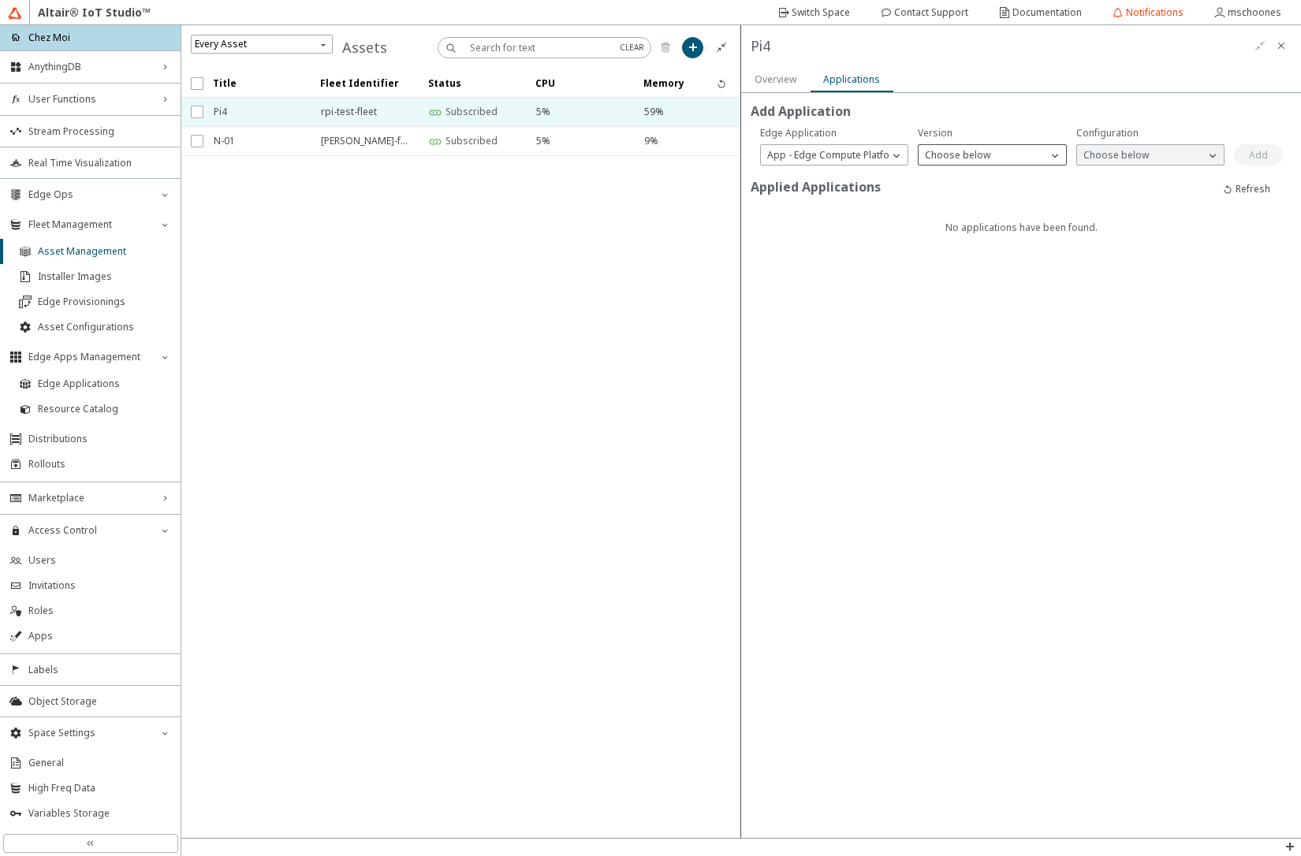
click at [932, 158] on p "Choose below" at bounding box center [957, 154] width 78 height 13
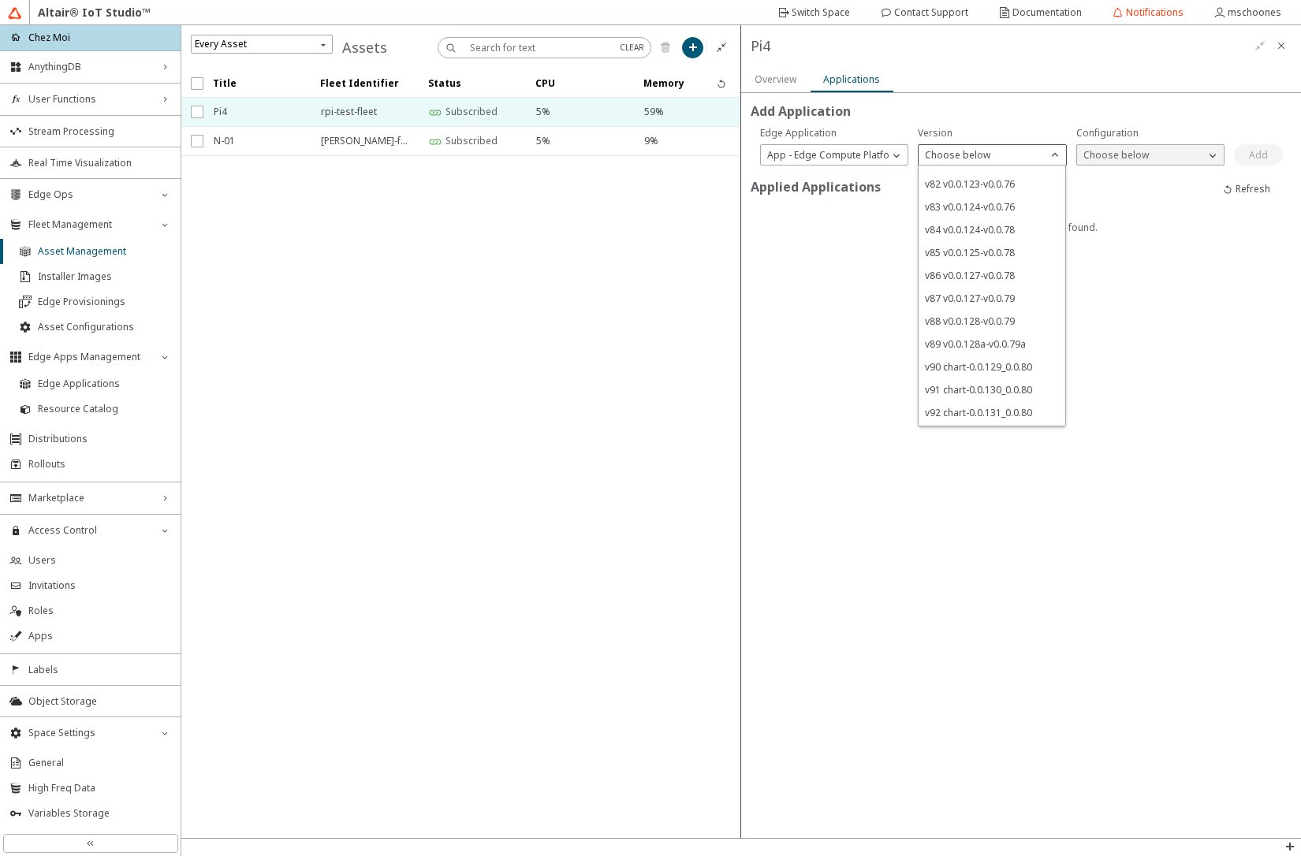
scroll to position [883, 0]
drag, startPoint x: 962, startPoint y: 412, endPoint x: 999, endPoint y: 329, distance: 91.0
click at [962, 413] on span "v110 chart-0.0.150_0.0.87" at bounding box center [981, 414] width 113 height 13
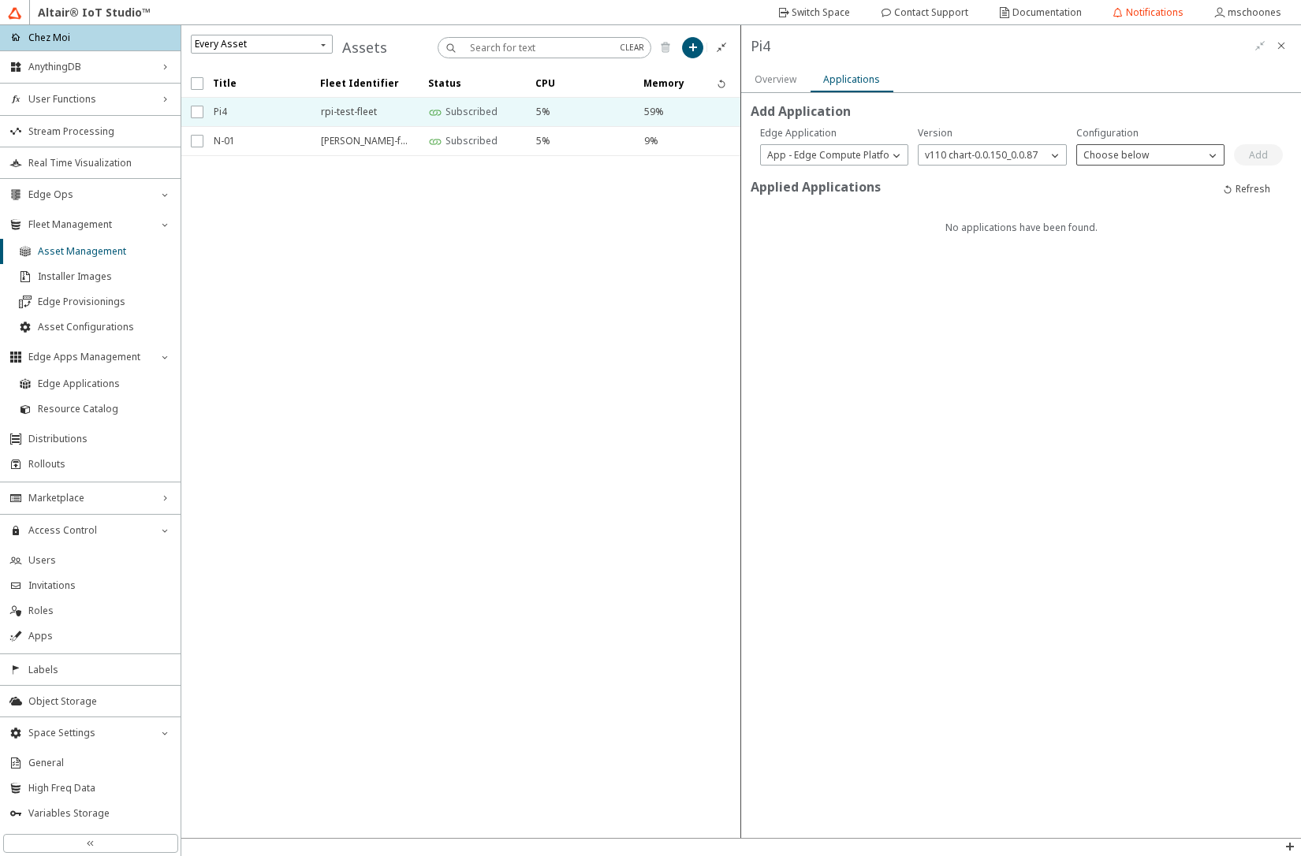
click at [1118, 155] on p "Choose below" at bounding box center [1116, 154] width 78 height 13
click at [1118, 184] on div "auto-sync" at bounding box center [1150, 177] width 147 height 23
click at [0, 0] on slot "Add" at bounding box center [0, 0] width 0 height 0
click at [0, 0] on slot "Overview" at bounding box center [0, 0] width 0 height 0
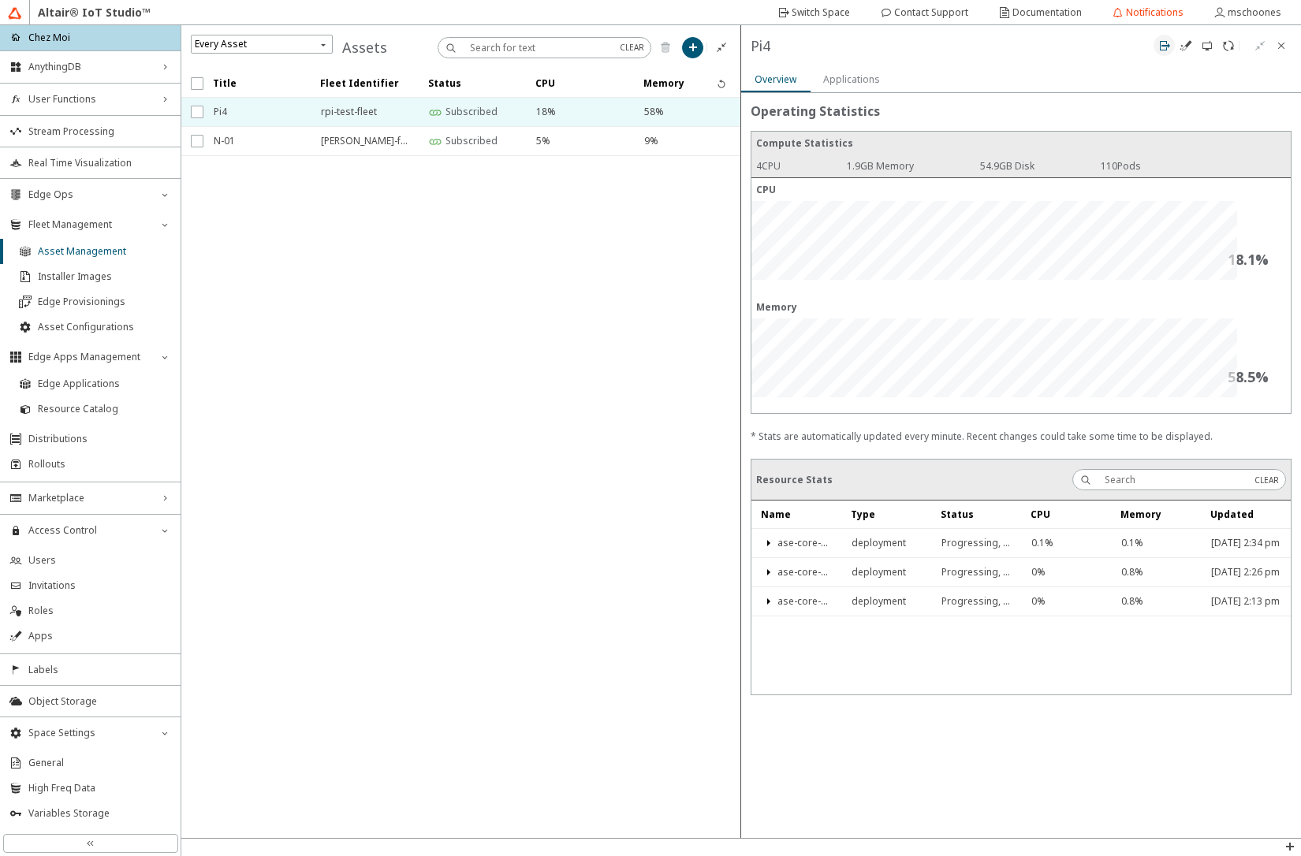
click at [1166, 48] on iron-icon at bounding box center [1164, 45] width 13 height 13
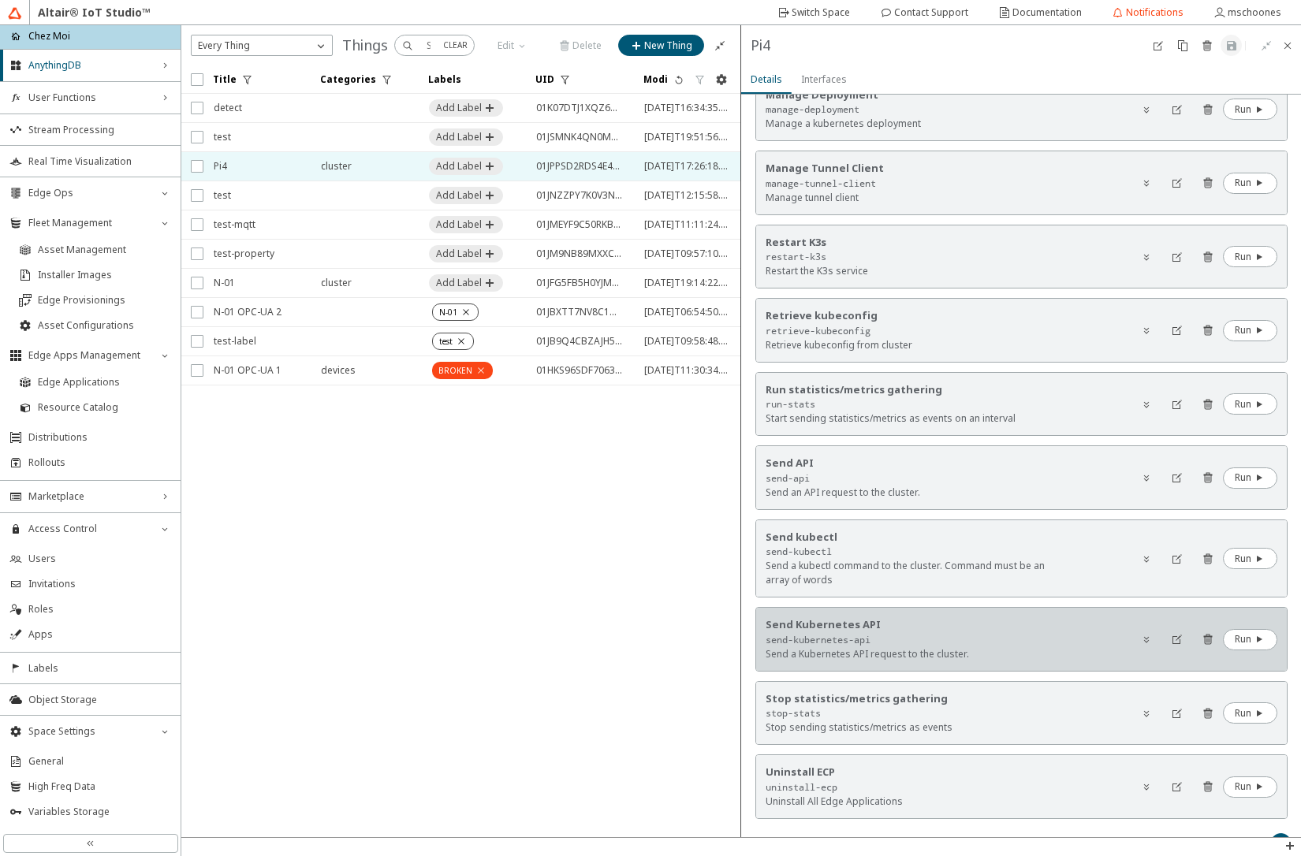
scroll to position [851, 0]
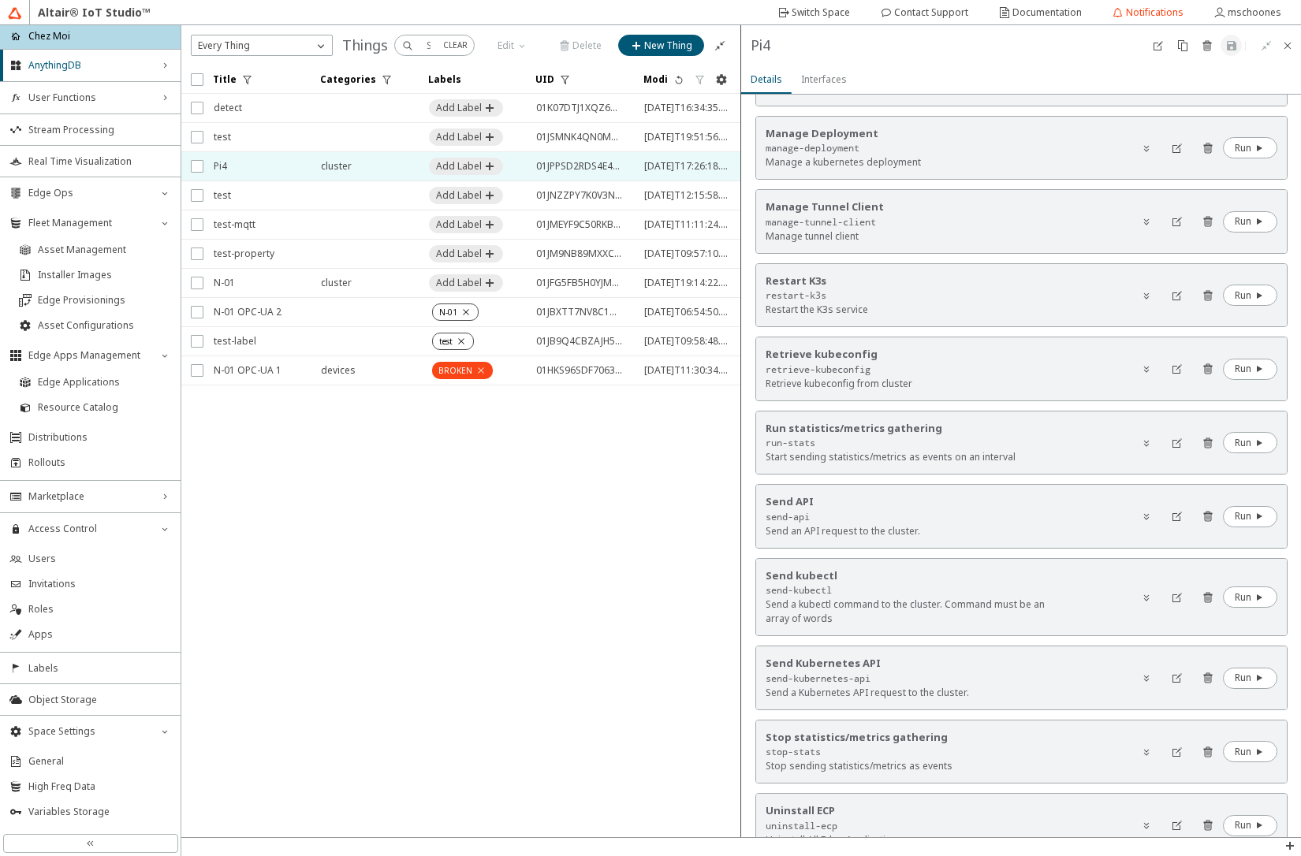
click at [627, 521] on iron-scroll-threshold "Title Categories Labels UID" at bounding box center [461, 451] width 560 height 772
click at [93, 247] on span "Asset Management" at bounding box center [104, 250] width 133 height 13
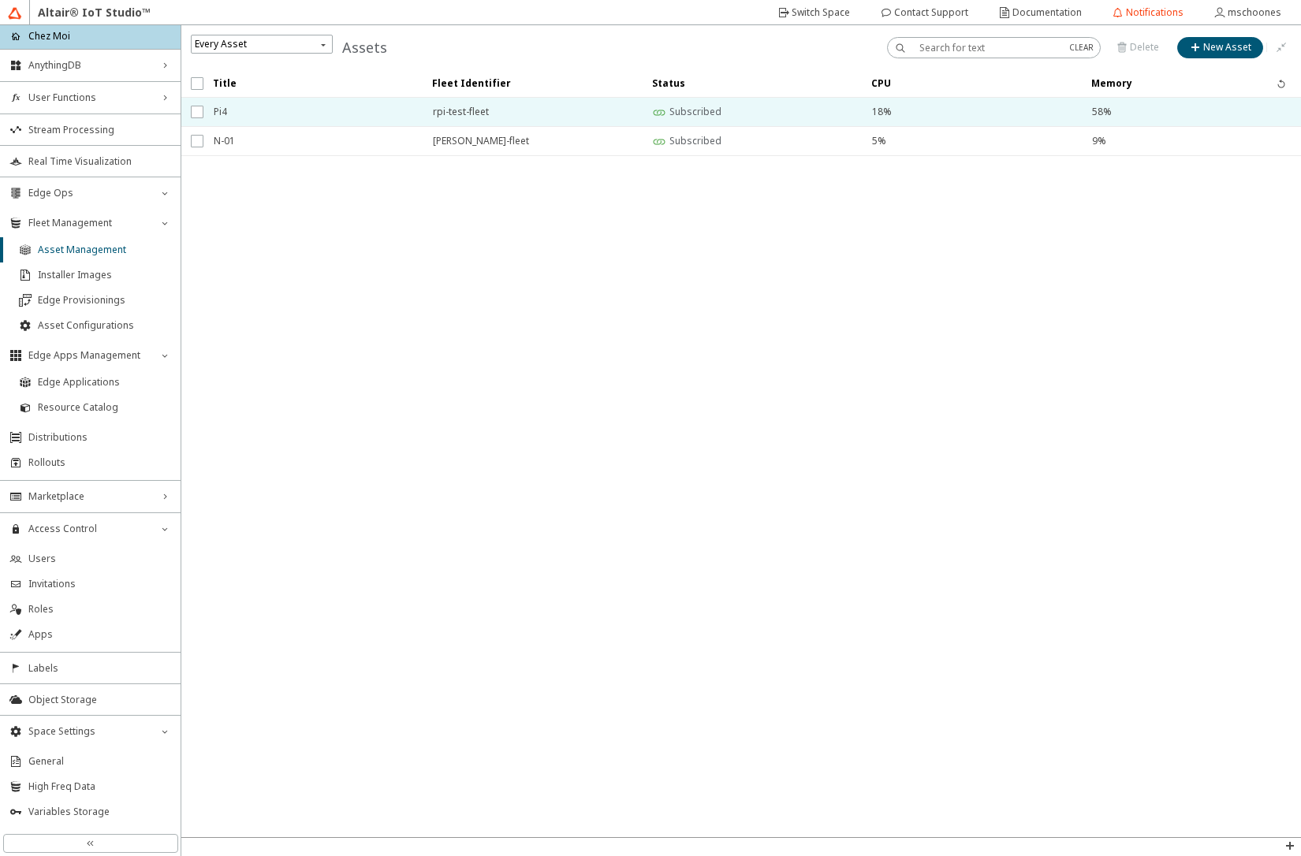
click at [307, 114] on span "Pi4" at bounding box center [313, 112] width 199 height 28
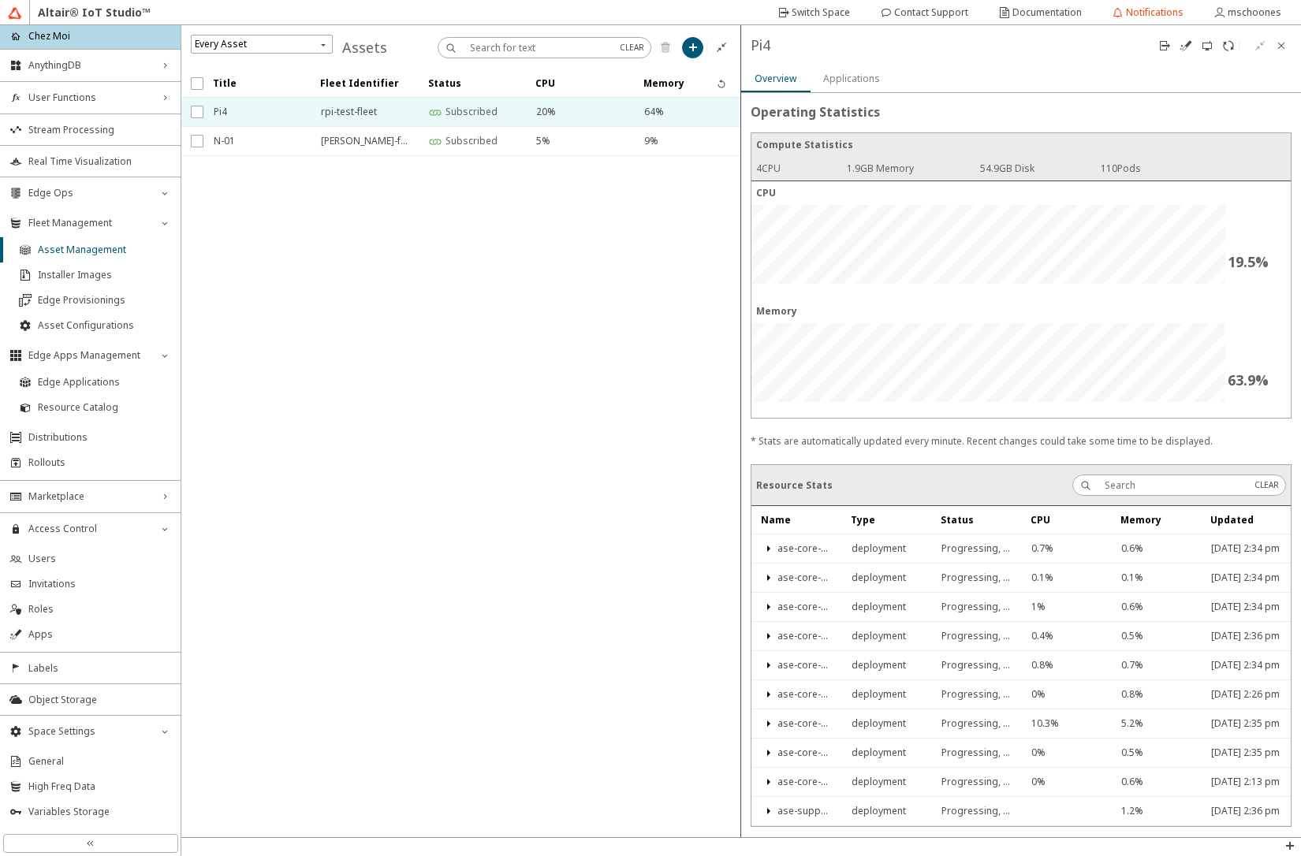
click at [0, 0] on slot "Applications" at bounding box center [0, 0] width 0 height 0
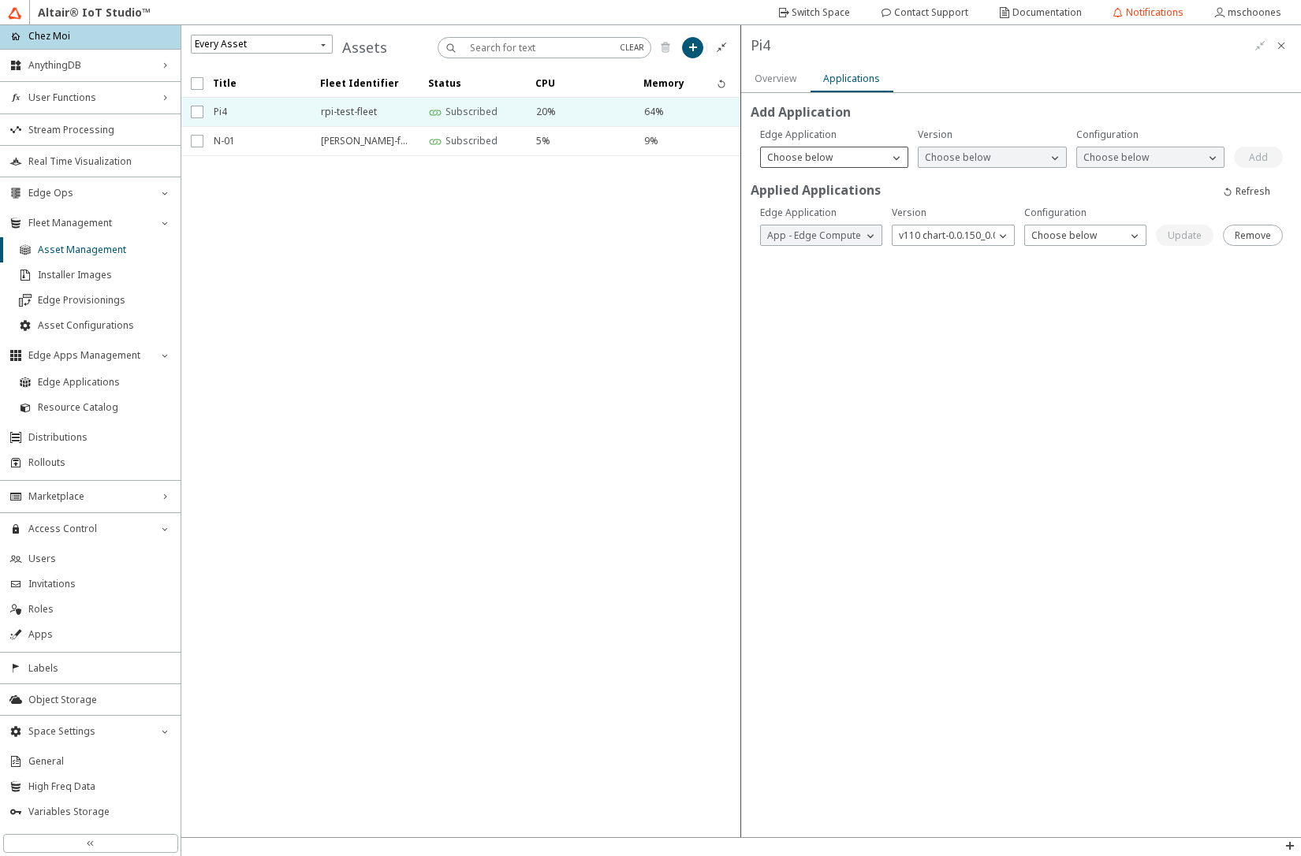
click at [831, 154] on p "Choose below" at bounding box center [800, 158] width 78 height 14
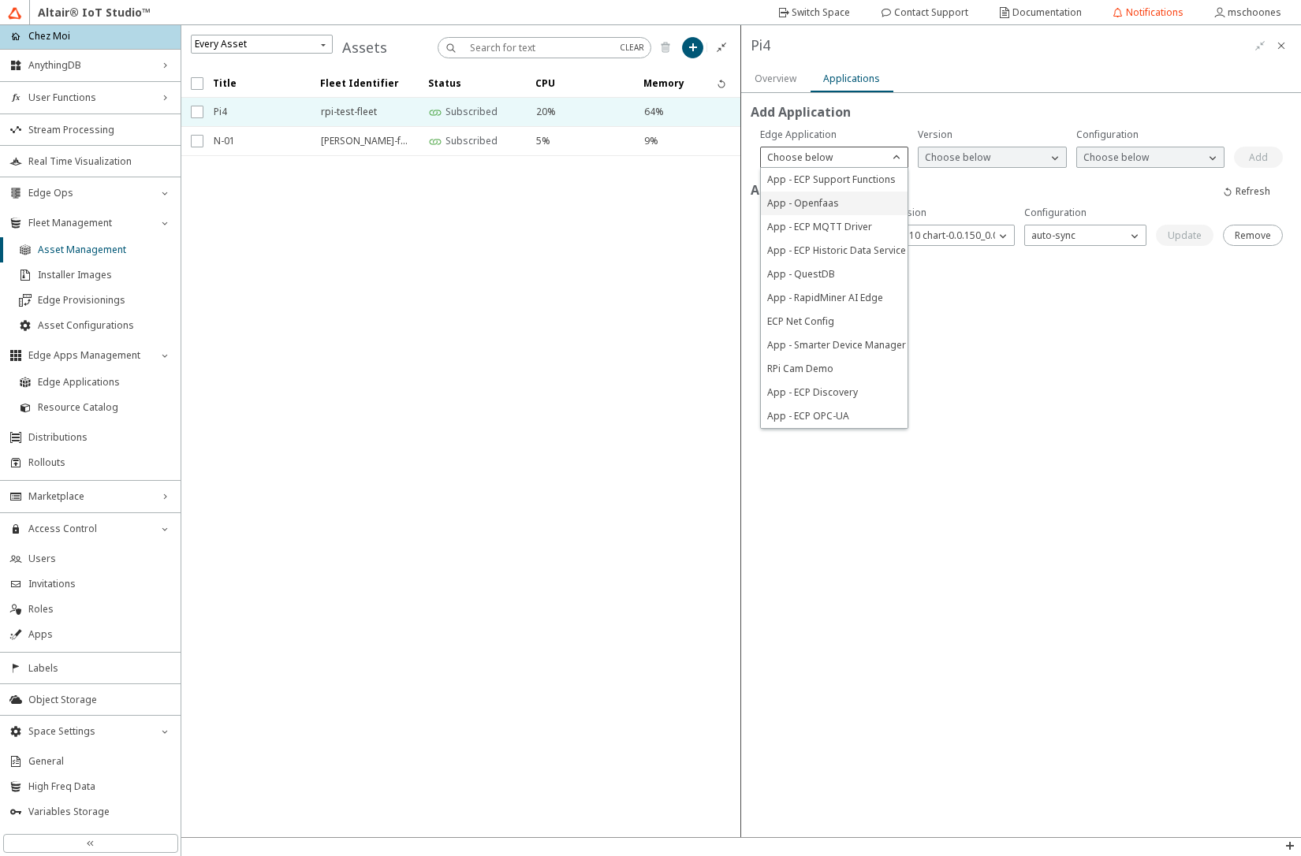
click at [826, 203] on span "App - Openfaas" at bounding box center [803, 202] width 72 height 13
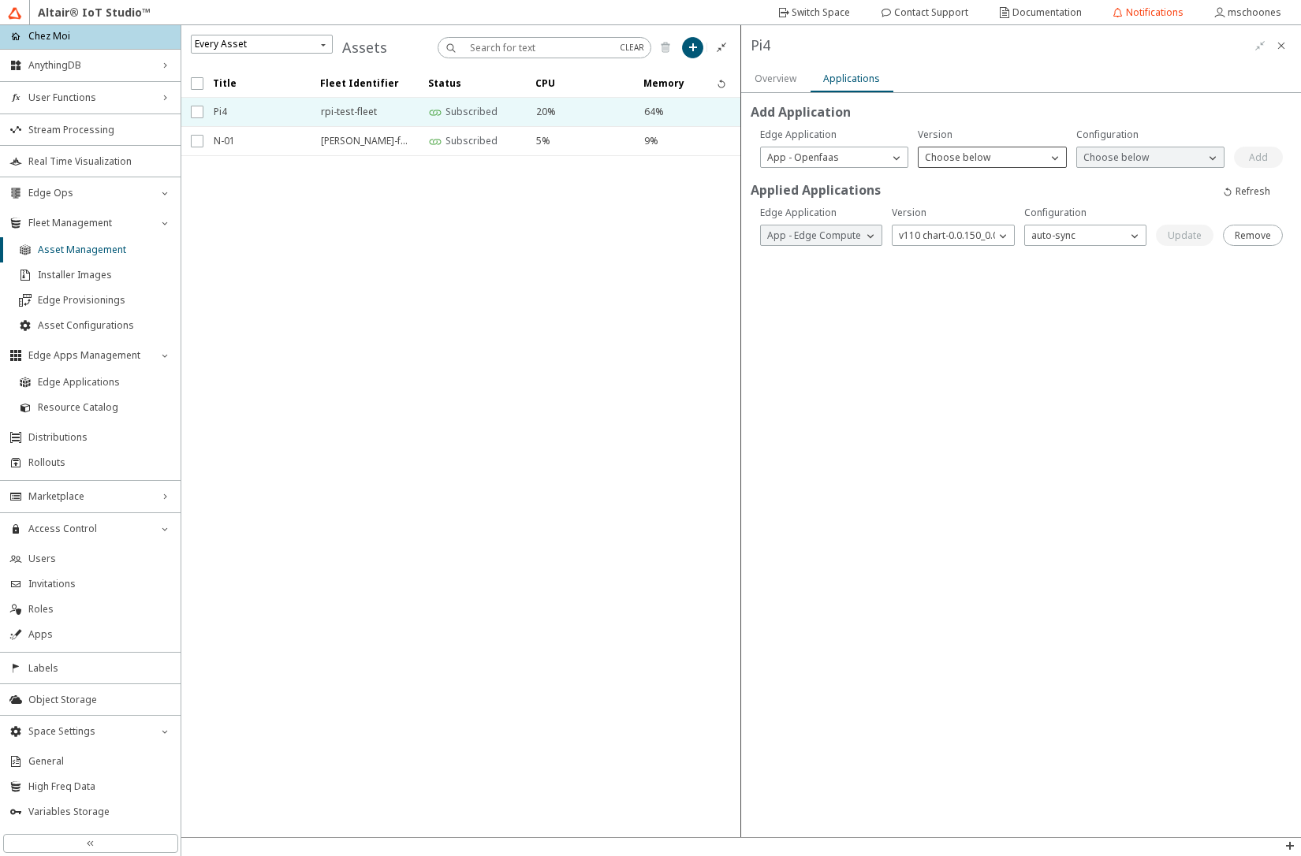
click at [985, 161] on p "Choose below" at bounding box center [957, 158] width 78 height 14
click at [984, 175] on span "v1 chart-1.9.0" at bounding box center [955, 179] width 60 height 13
click at [1111, 161] on p "Choose below" at bounding box center [1116, 158] width 78 height 14
click at [1107, 177] on span "defaults" at bounding box center [1101, 179] width 37 height 13
click at [0, 0] on slot "Add" at bounding box center [0, 0] width 0 height 0
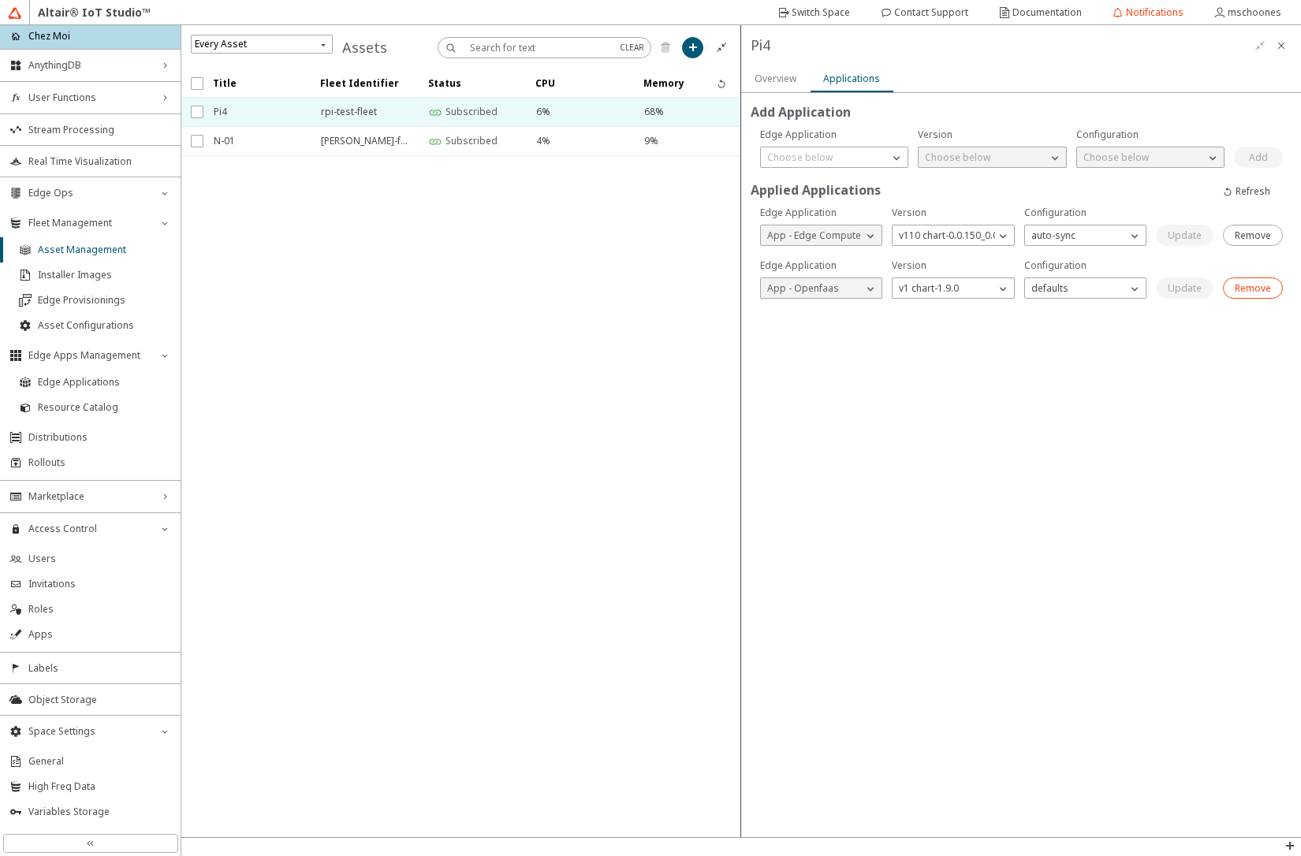
click at [0, 0] on slot "Remove" at bounding box center [0, 0] width 0 height 0
click at [0, 0] on slot "Switch Space" at bounding box center [0, 0] width 0 height 0
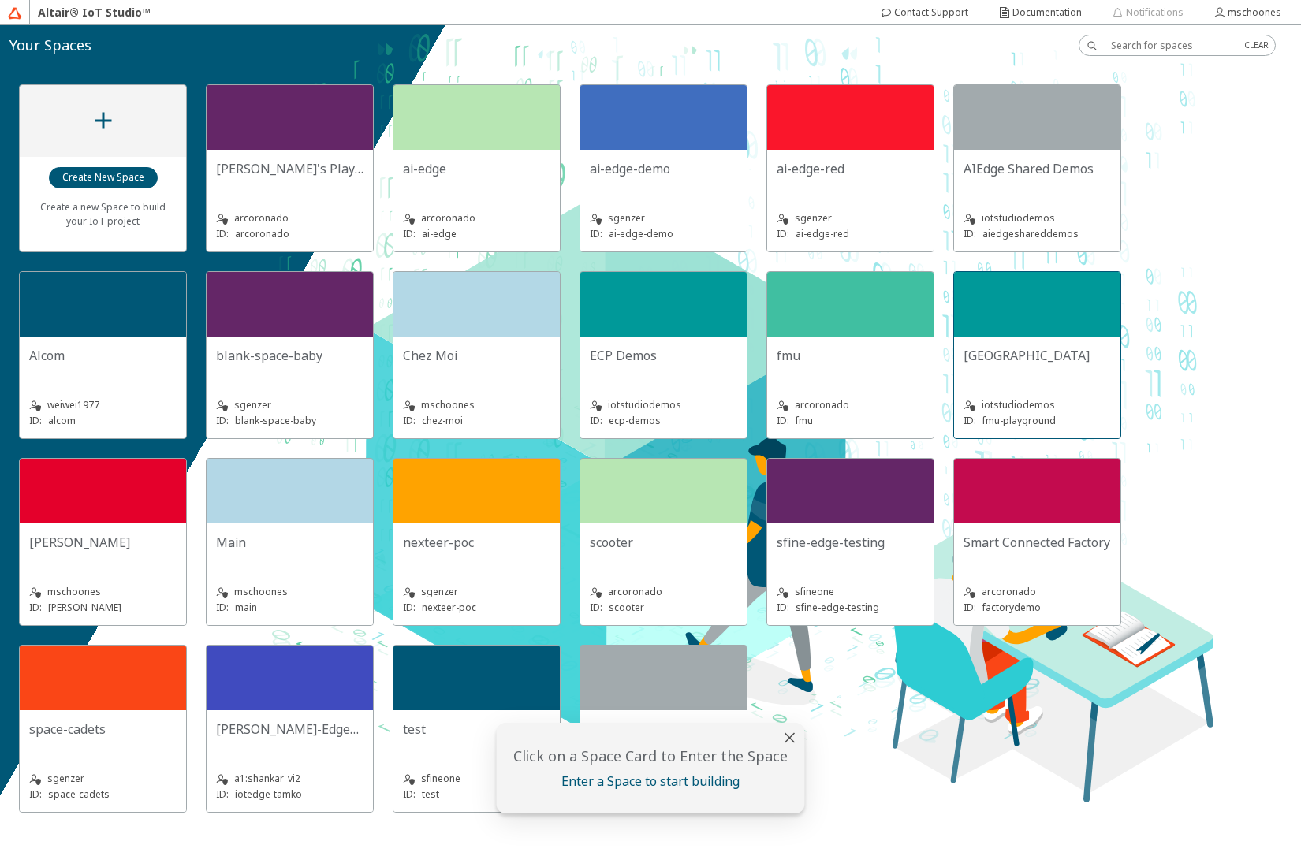
click at [1018, 328] on div at bounding box center [1037, 304] width 166 height 65
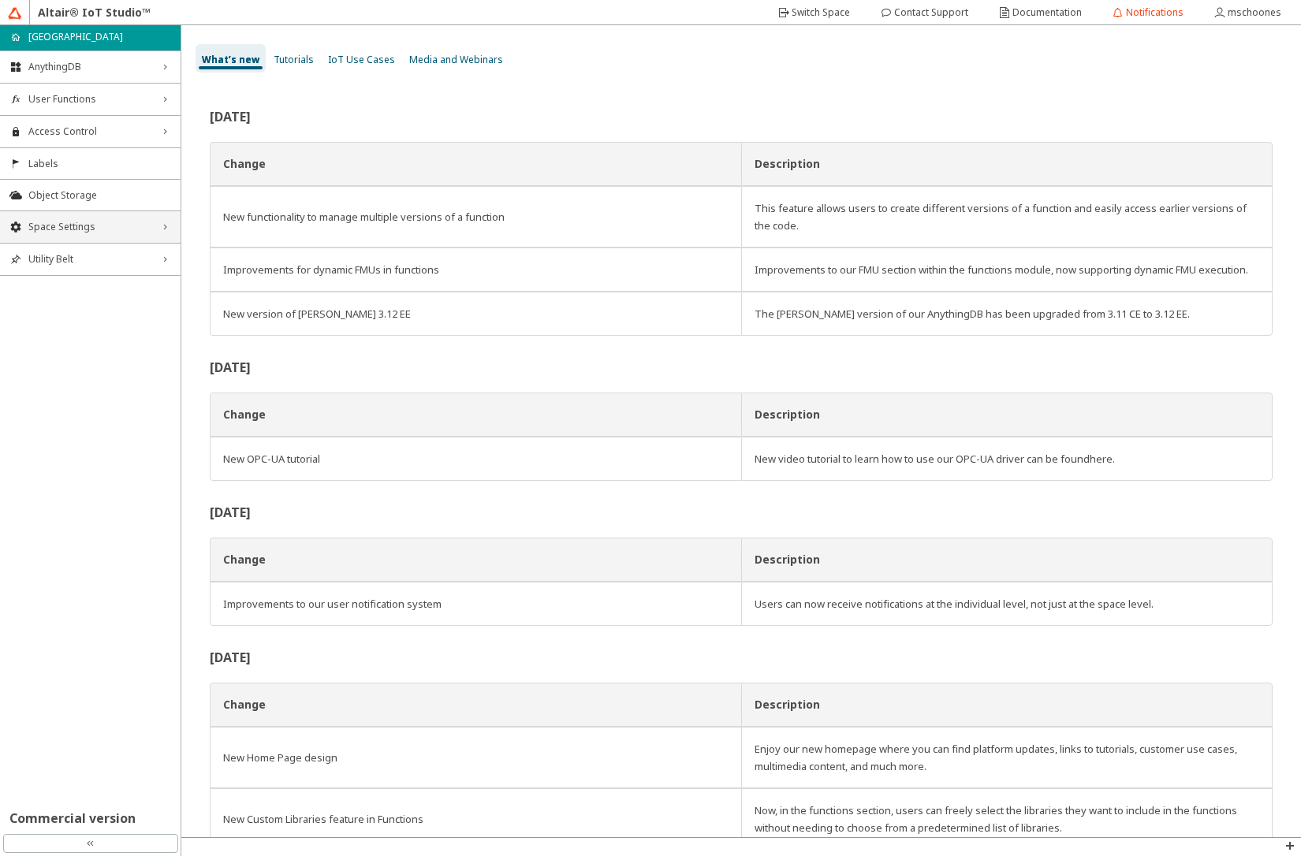
click at [121, 231] on span "Space Settings" at bounding box center [90, 227] width 124 height 13
click at [87, 330] on span "AU Management" at bounding box center [99, 332] width 143 height 13
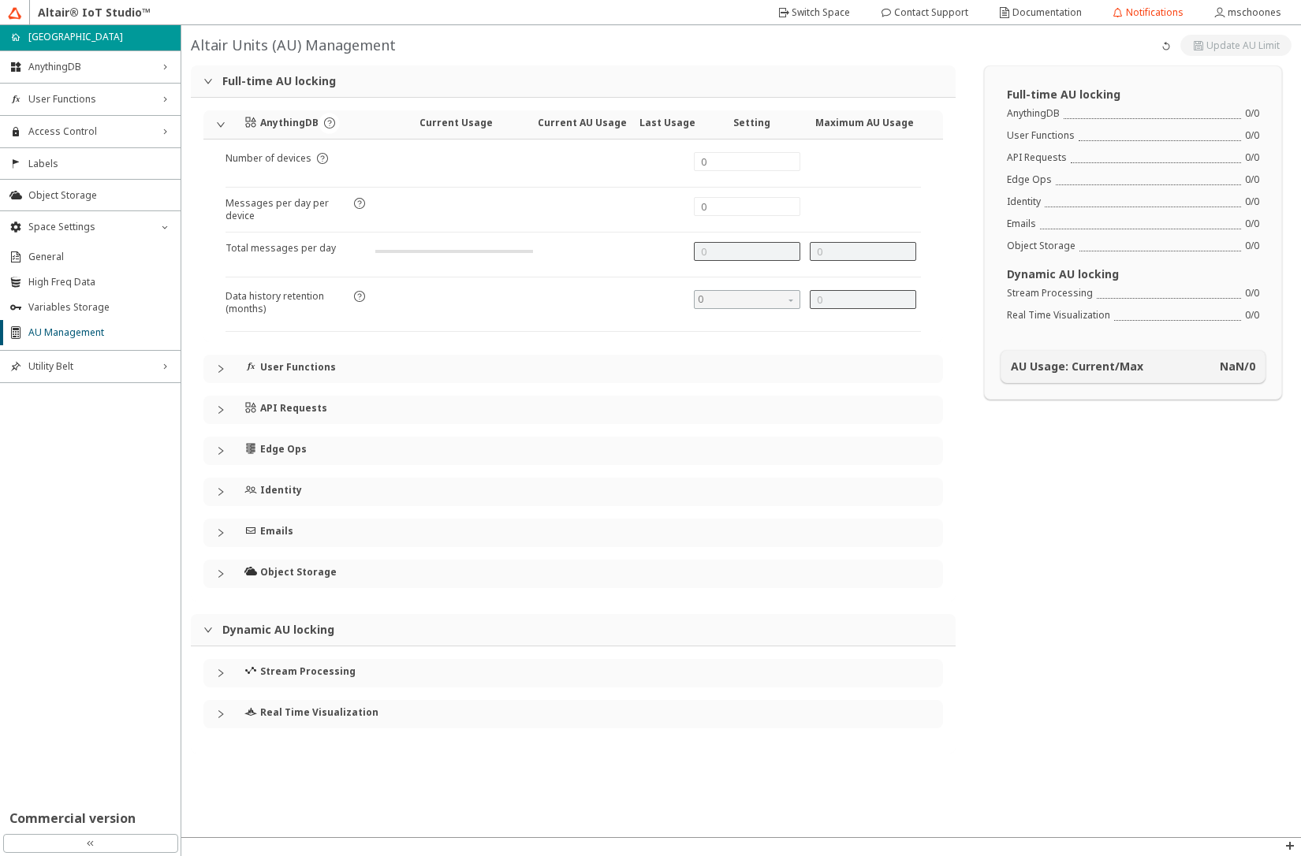
type input "144000"
type input "7"
type input "0"
click at [343, 251] on iron-icon at bounding box center [348, 248] width 11 height 13
click at [0, 0] on slot "Switch Space" at bounding box center [0, 0] width 0 height 0
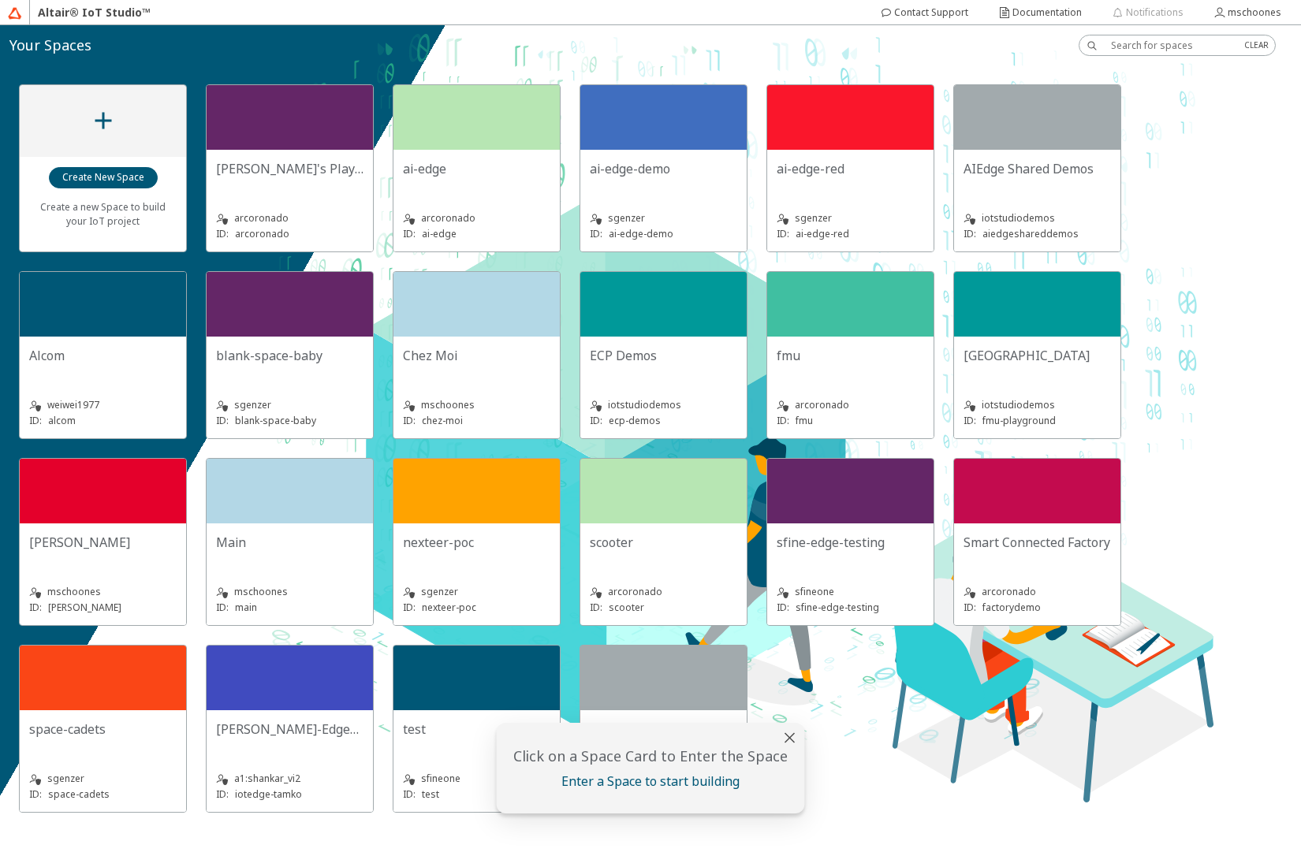
click at [443, 381] on div "mschoones ID: chez-moi" at bounding box center [476, 403] width 147 height 51
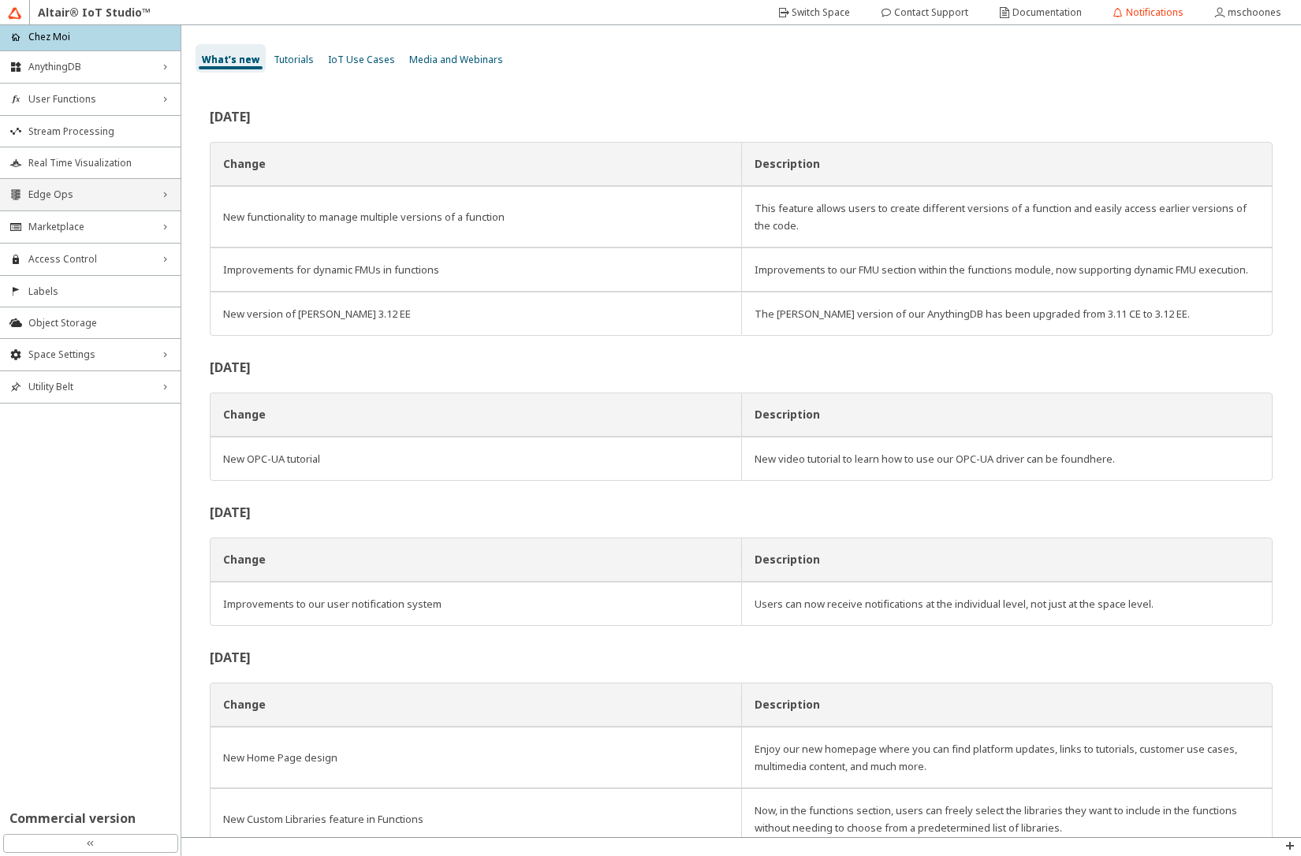
click at [76, 189] on span "Edge Ops" at bounding box center [90, 194] width 124 height 13
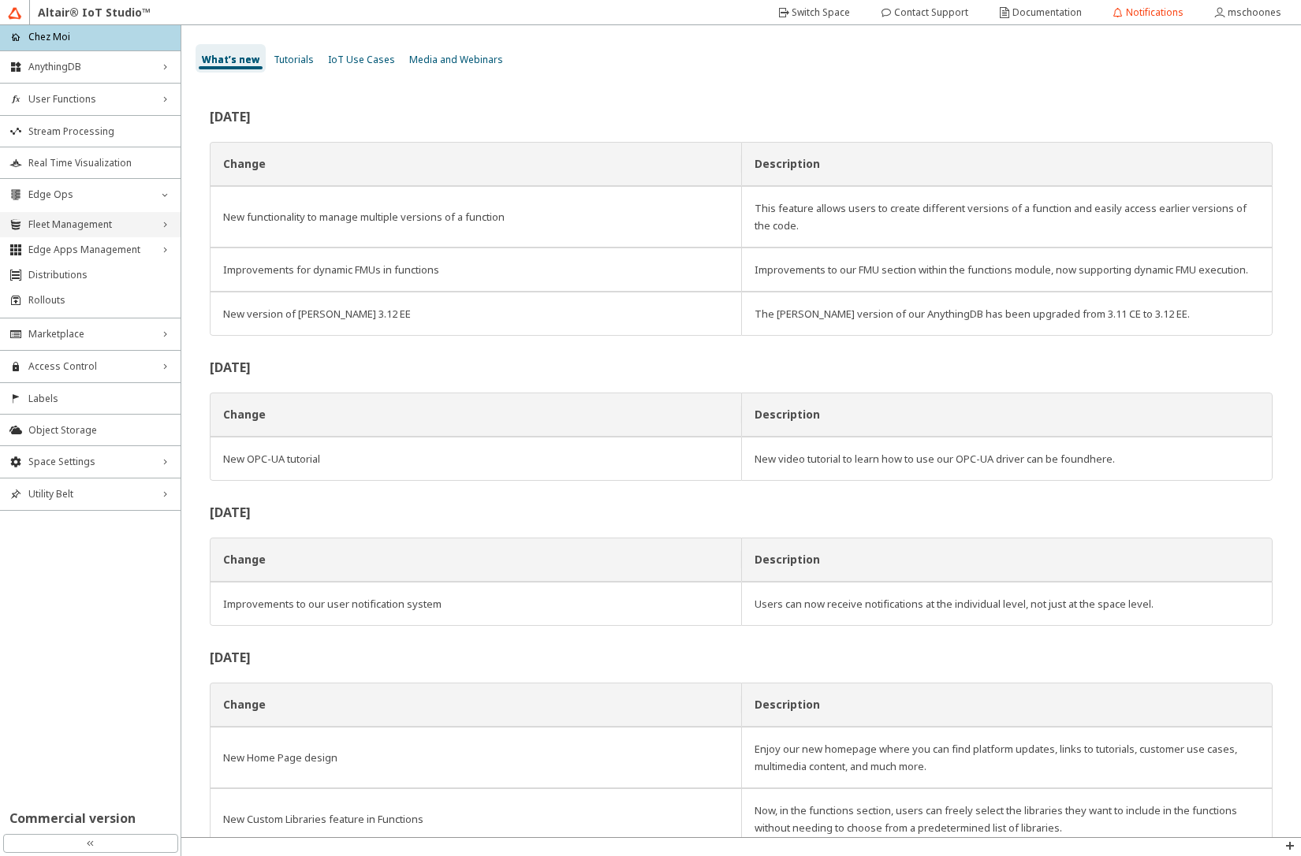
click at [76, 220] on span "Fleet Management" at bounding box center [90, 224] width 124 height 13
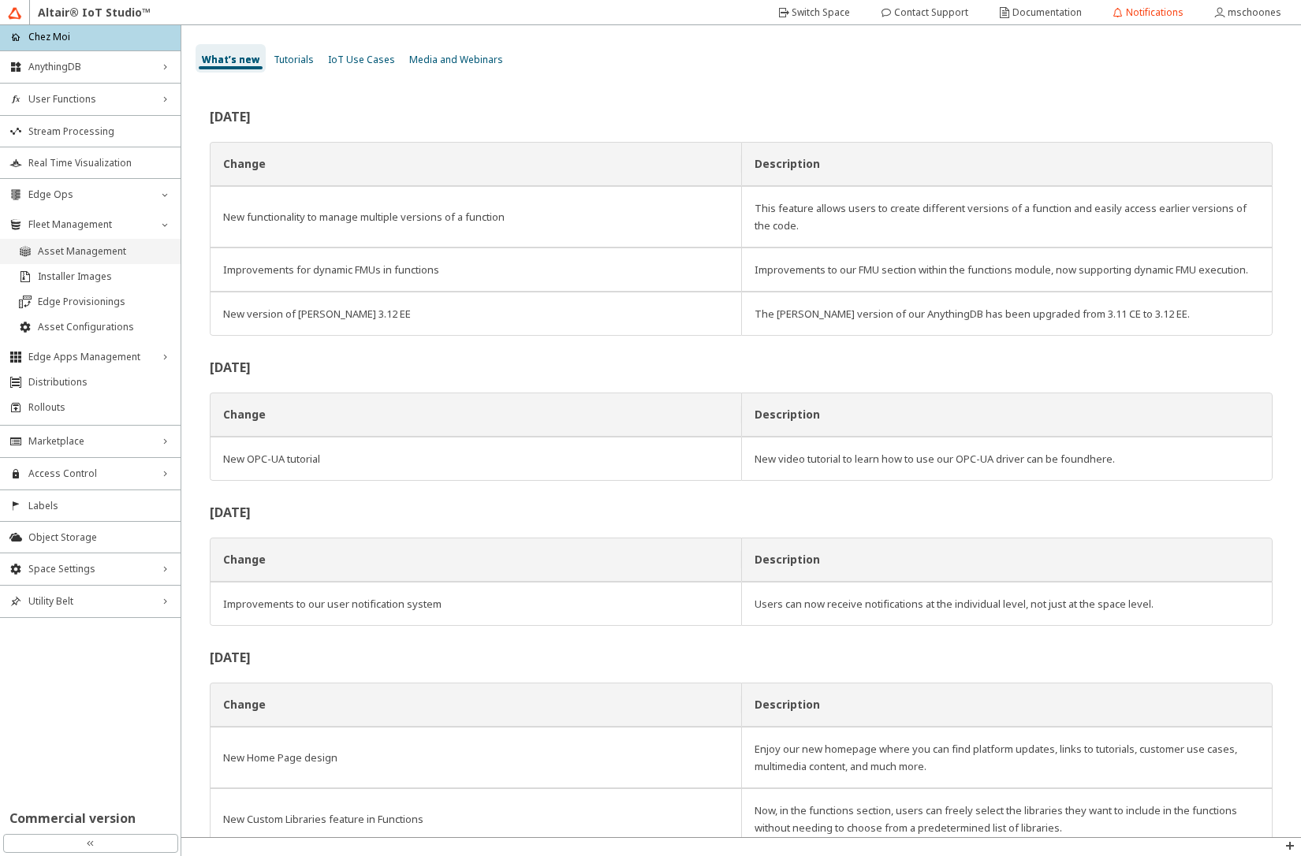
drag, startPoint x: 75, startPoint y: 246, endPoint x: 179, endPoint y: 270, distance: 106.7
click at [75, 247] on span "Asset Management" at bounding box center [104, 251] width 133 height 13
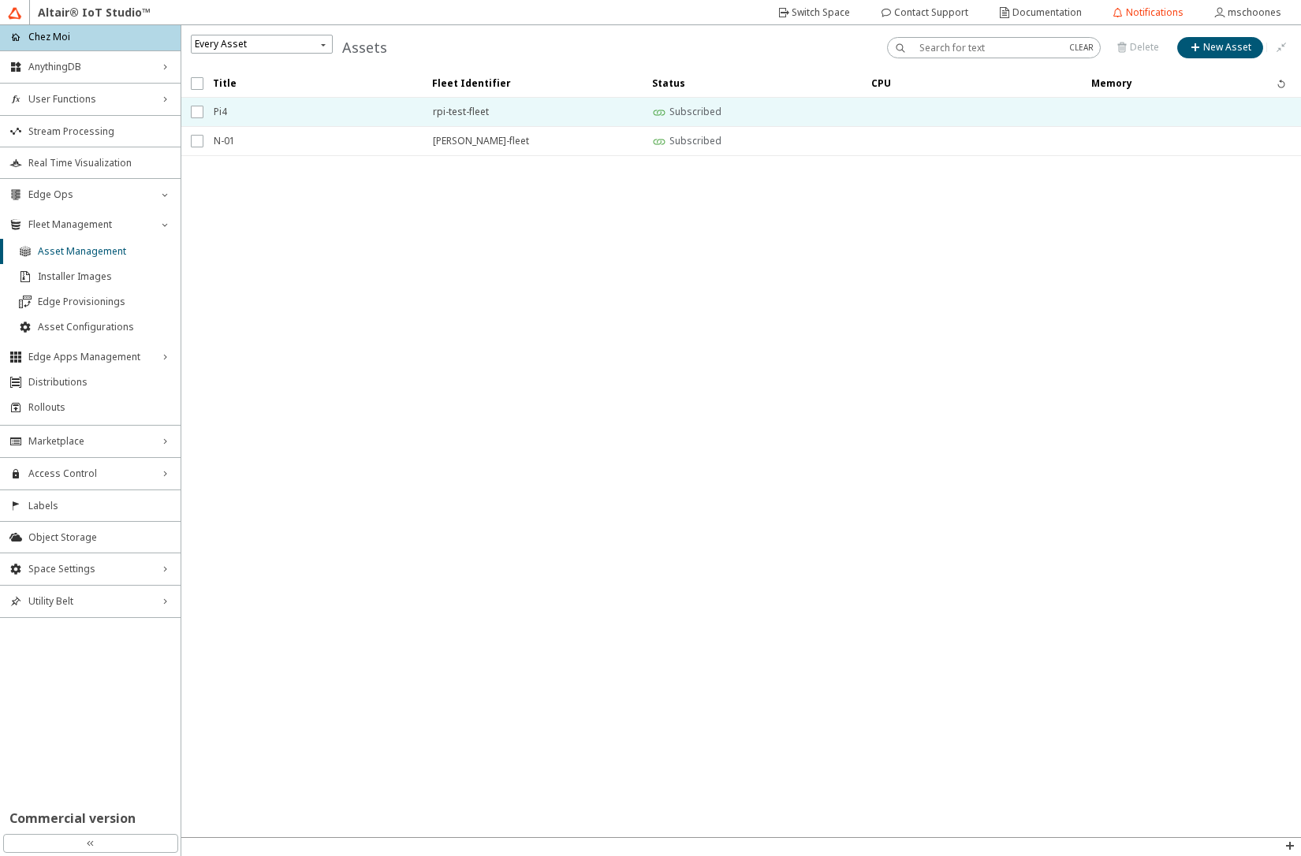
click at [293, 106] on span "Pi4" at bounding box center [313, 112] width 199 height 28
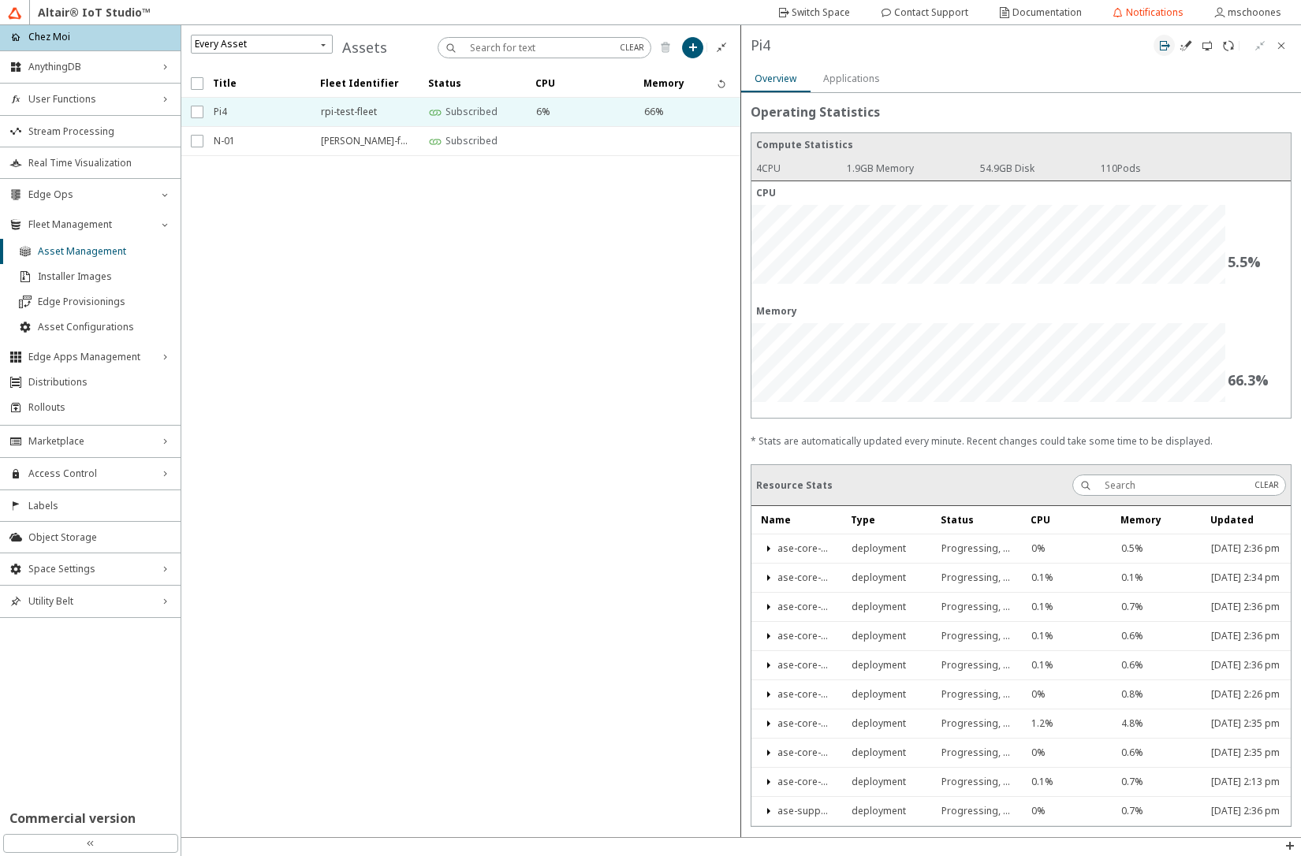
click at [1161, 43] on iron-icon at bounding box center [1164, 45] width 13 height 13
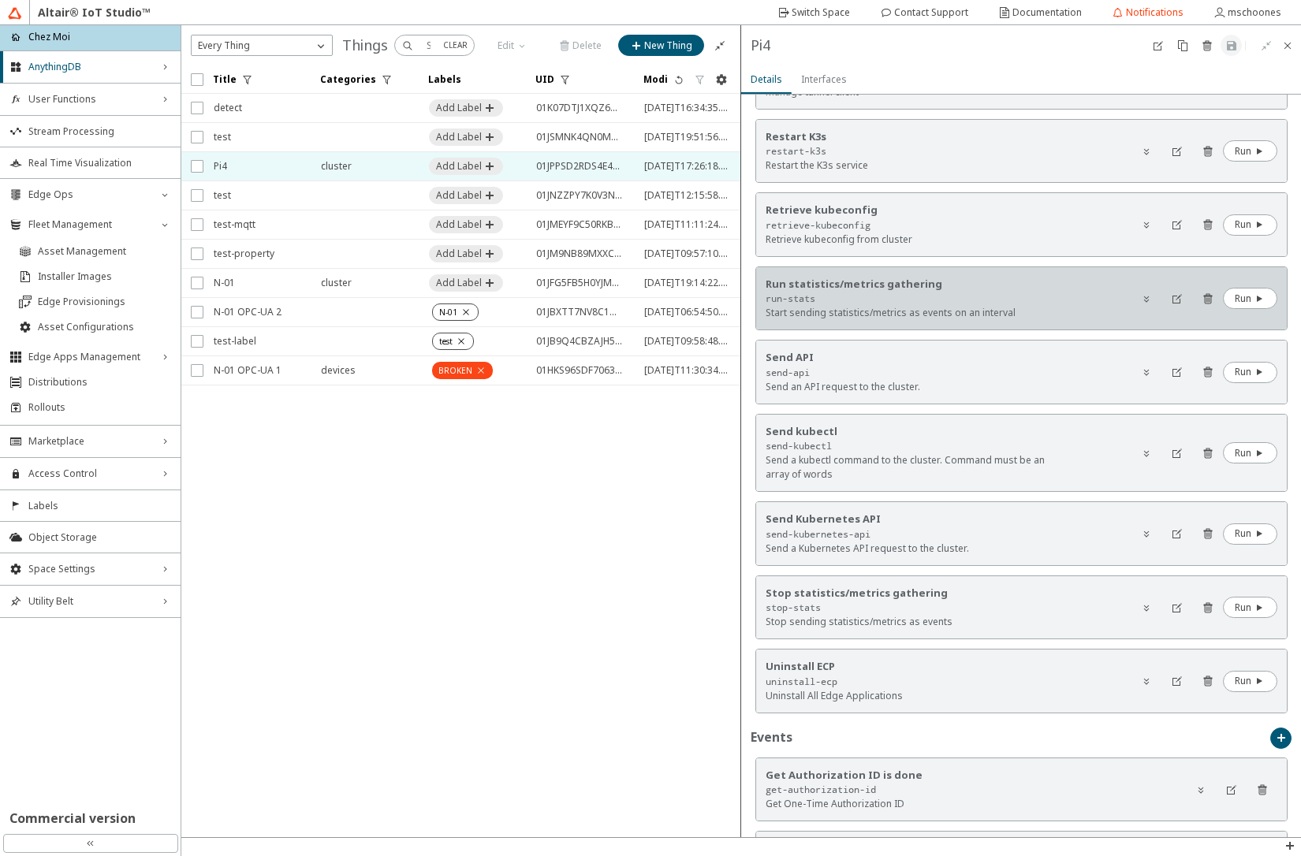
scroll to position [946, 0]
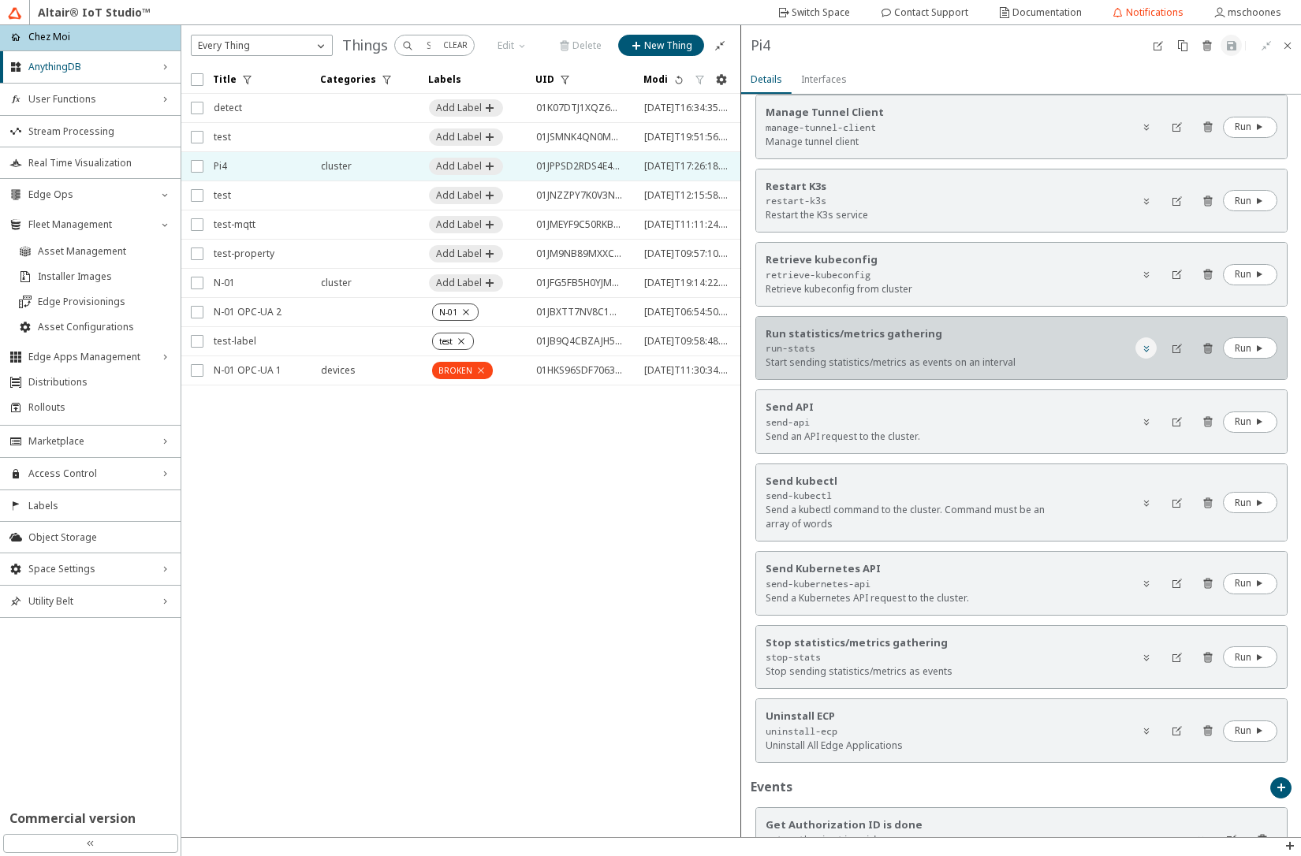
click at [1140, 351] on iron-icon at bounding box center [1146, 348] width 13 height 13
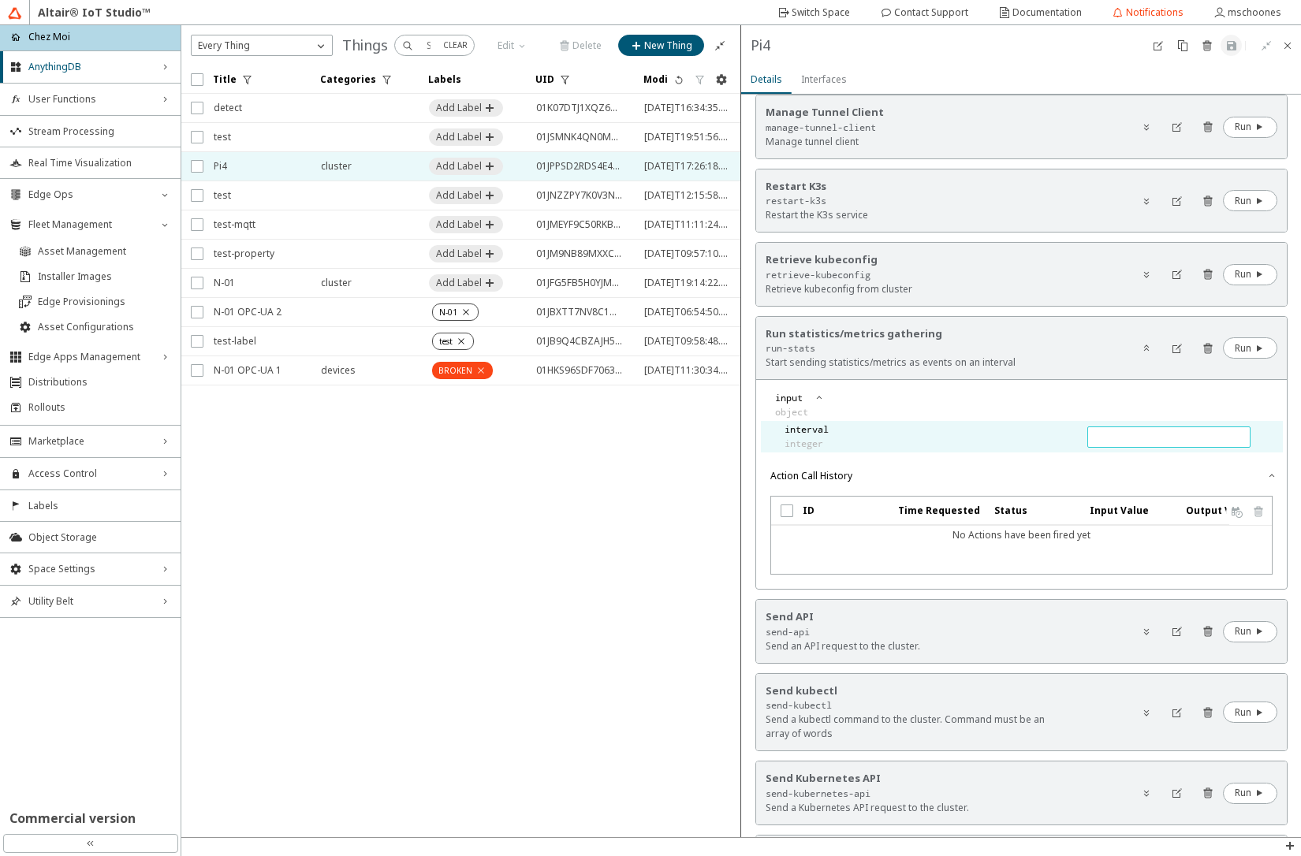
click at [1097, 434] on input "text" at bounding box center [1168, 436] width 149 height 13
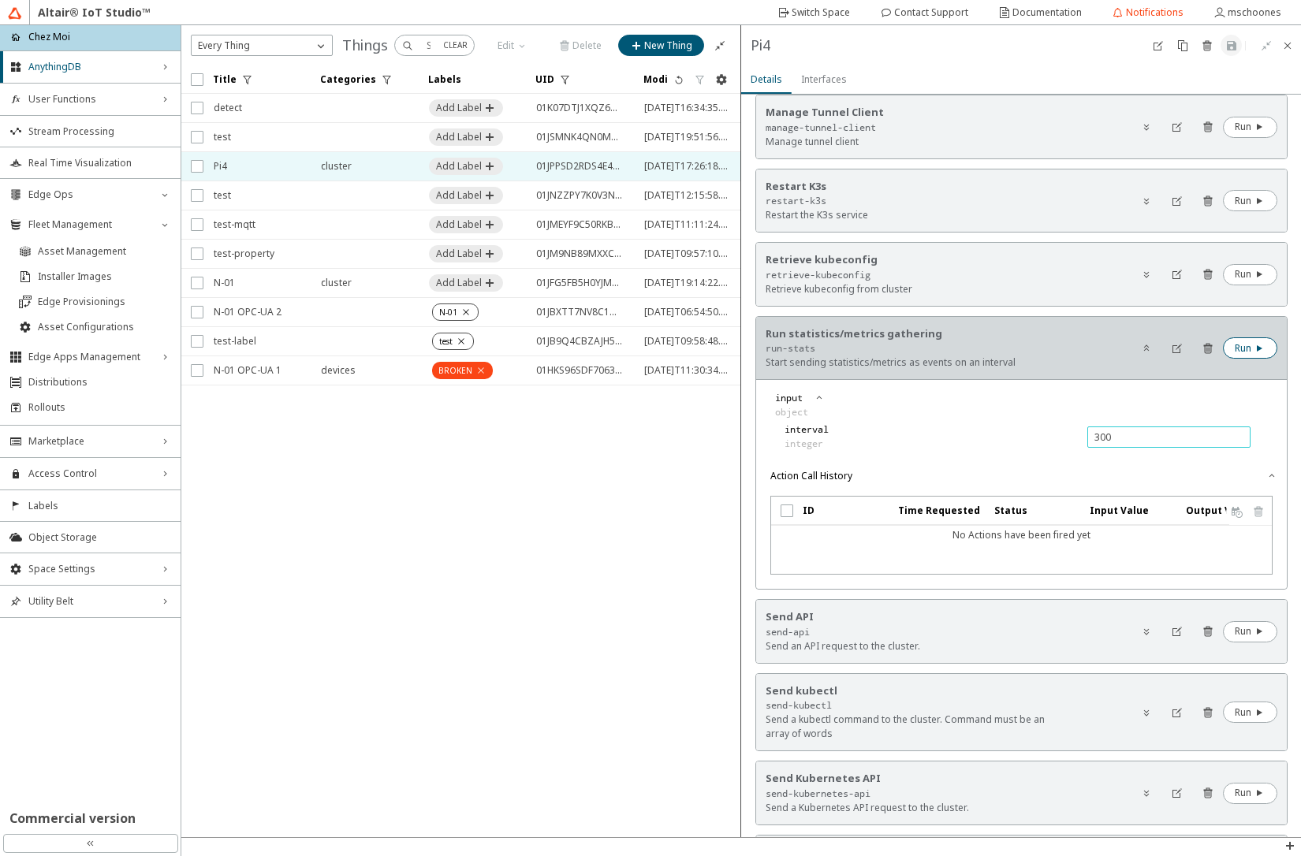
type input "300"
click at [1251, 348] on iron-icon at bounding box center [1258, 348] width 14 height 13
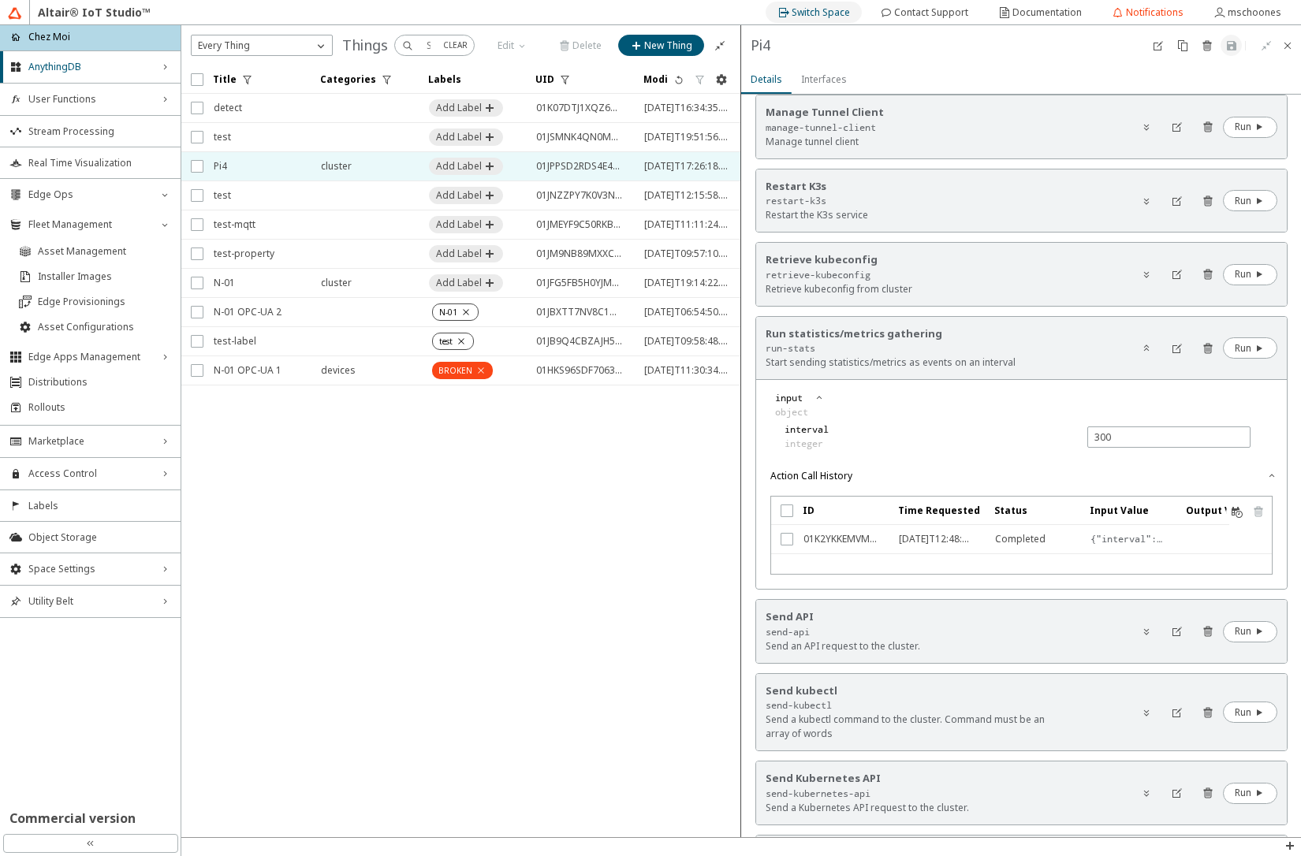
click at [836, 20] on div "Switch Space" at bounding box center [820, 12] width 58 height 25
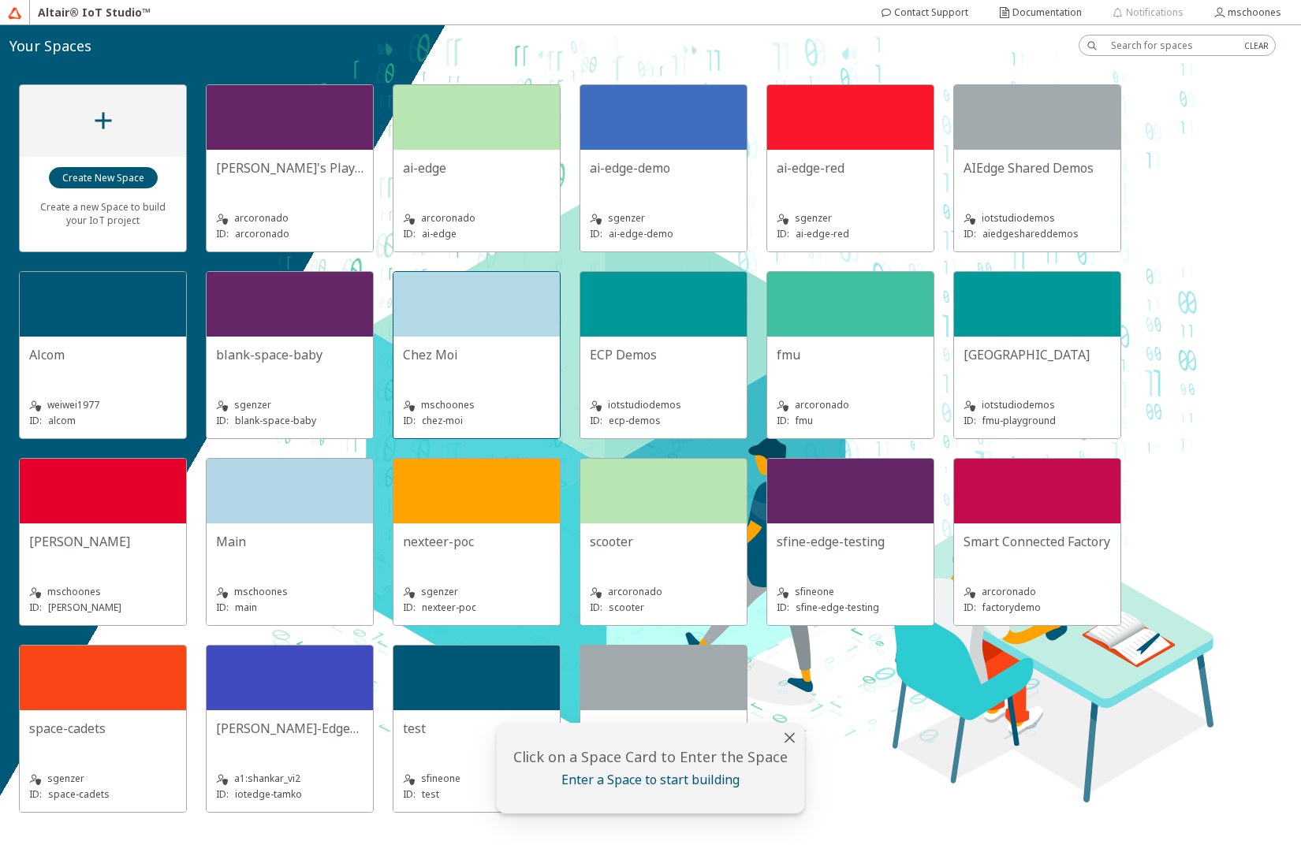
click at [482, 341] on div "Chez Moi mschoones ID: chez-moi" at bounding box center [476, 388] width 166 height 102
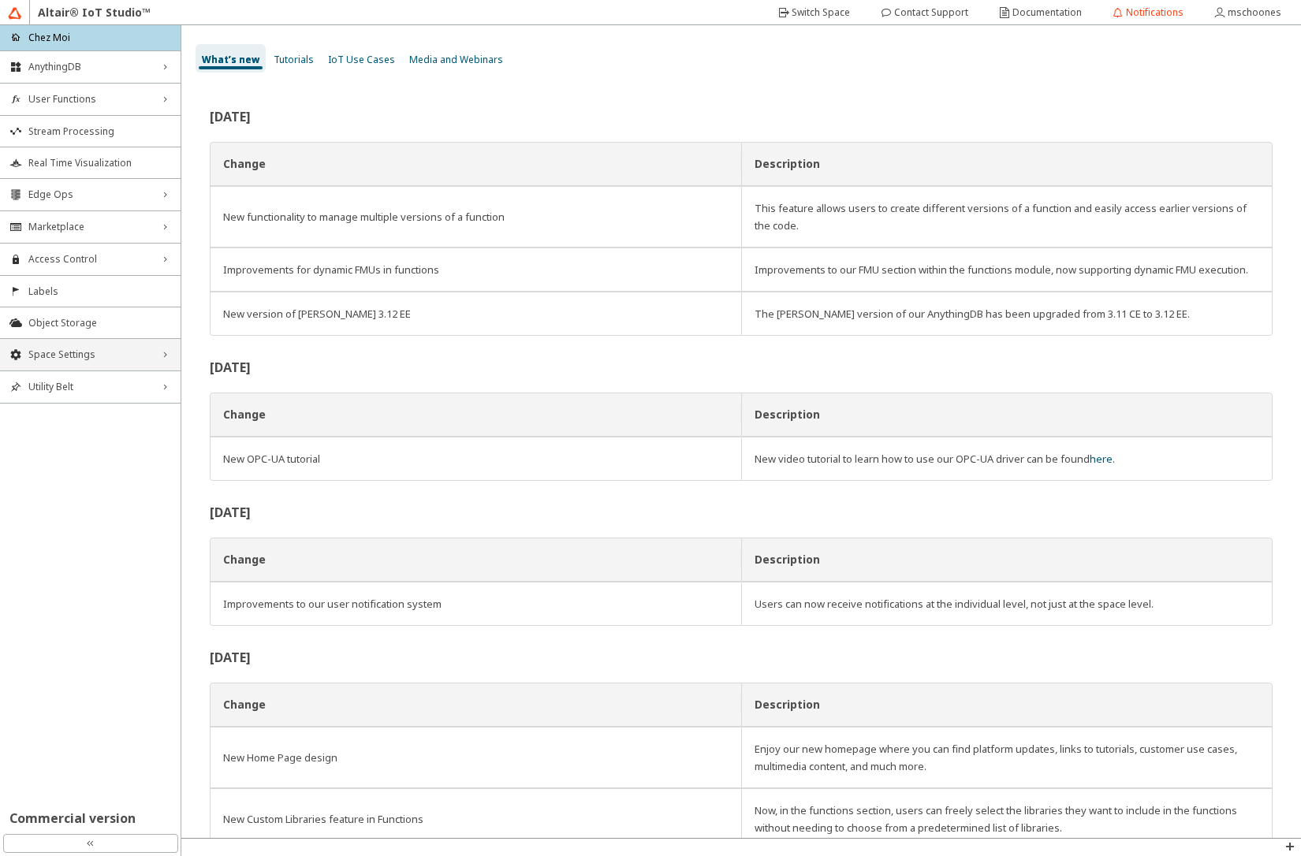
click at [60, 354] on span "Space Settings" at bounding box center [90, 354] width 124 height 13
click at [73, 456] on span "AU Management" at bounding box center [99, 460] width 143 height 13
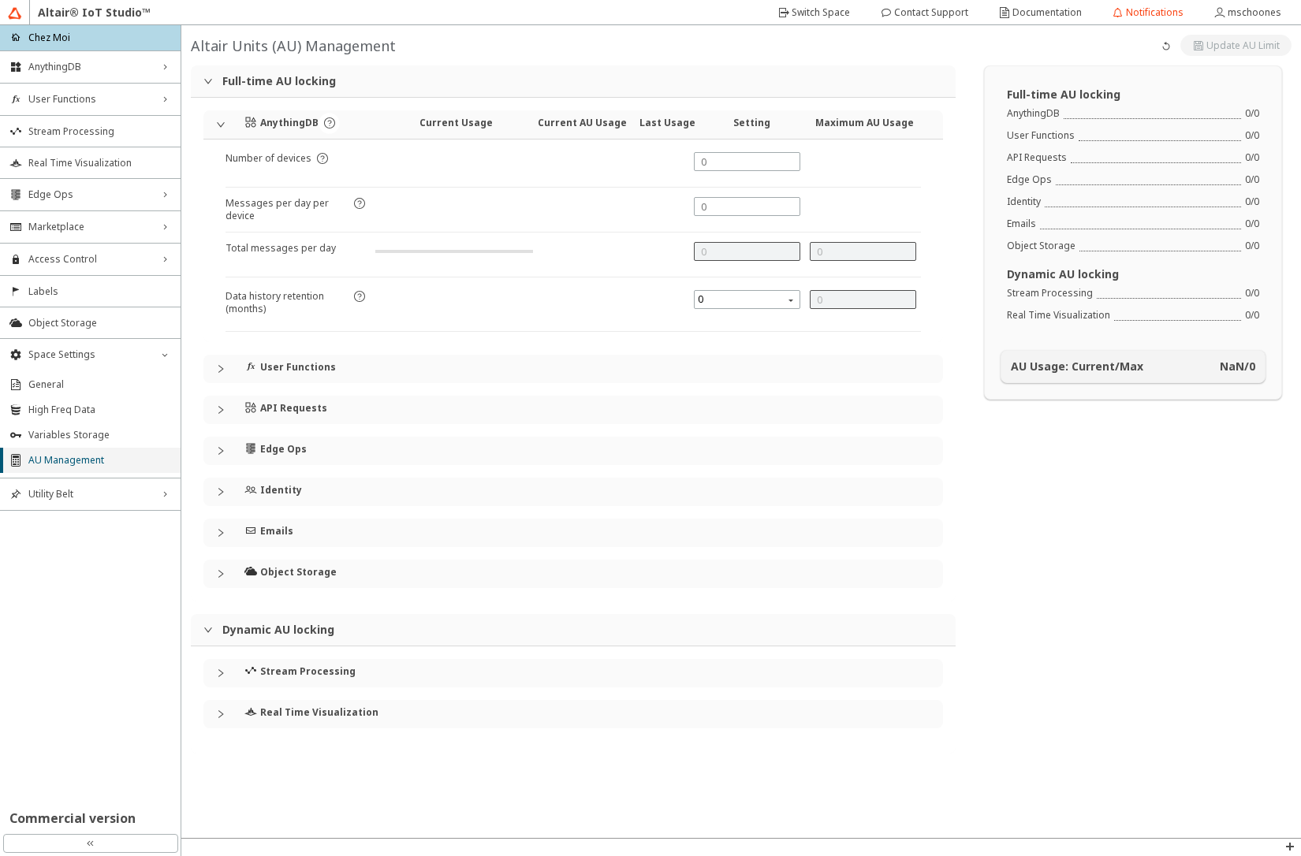
type input "24000"
type input "5"
type input "0"
click at [343, 245] on iron-icon at bounding box center [348, 248] width 11 height 13
click at [91, 99] on span "User Functions" at bounding box center [90, 99] width 124 height 13
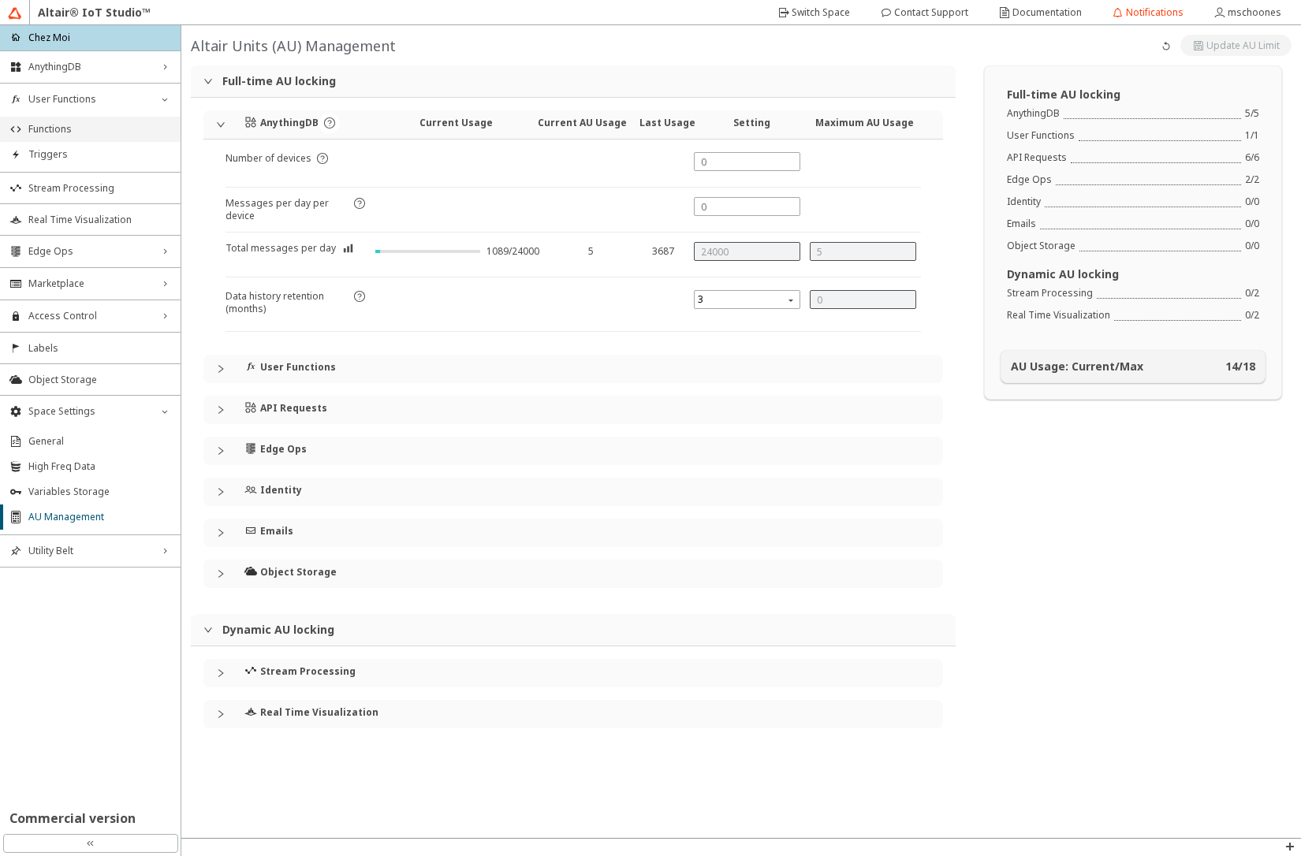
click at [86, 125] on span "Functions" at bounding box center [99, 129] width 143 height 13
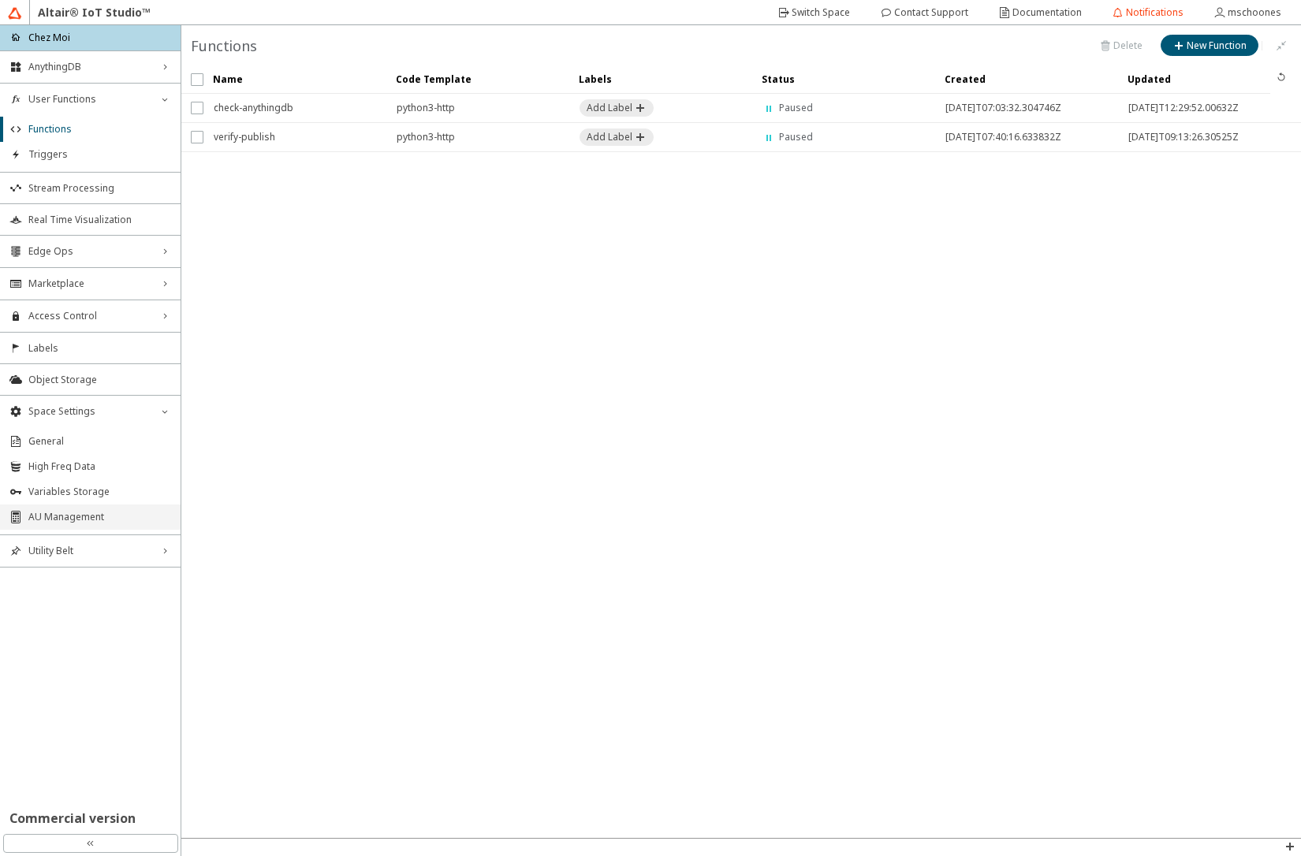
click at [67, 515] on span "AU Management" at bounding box center [99, 517] width 143 height 13
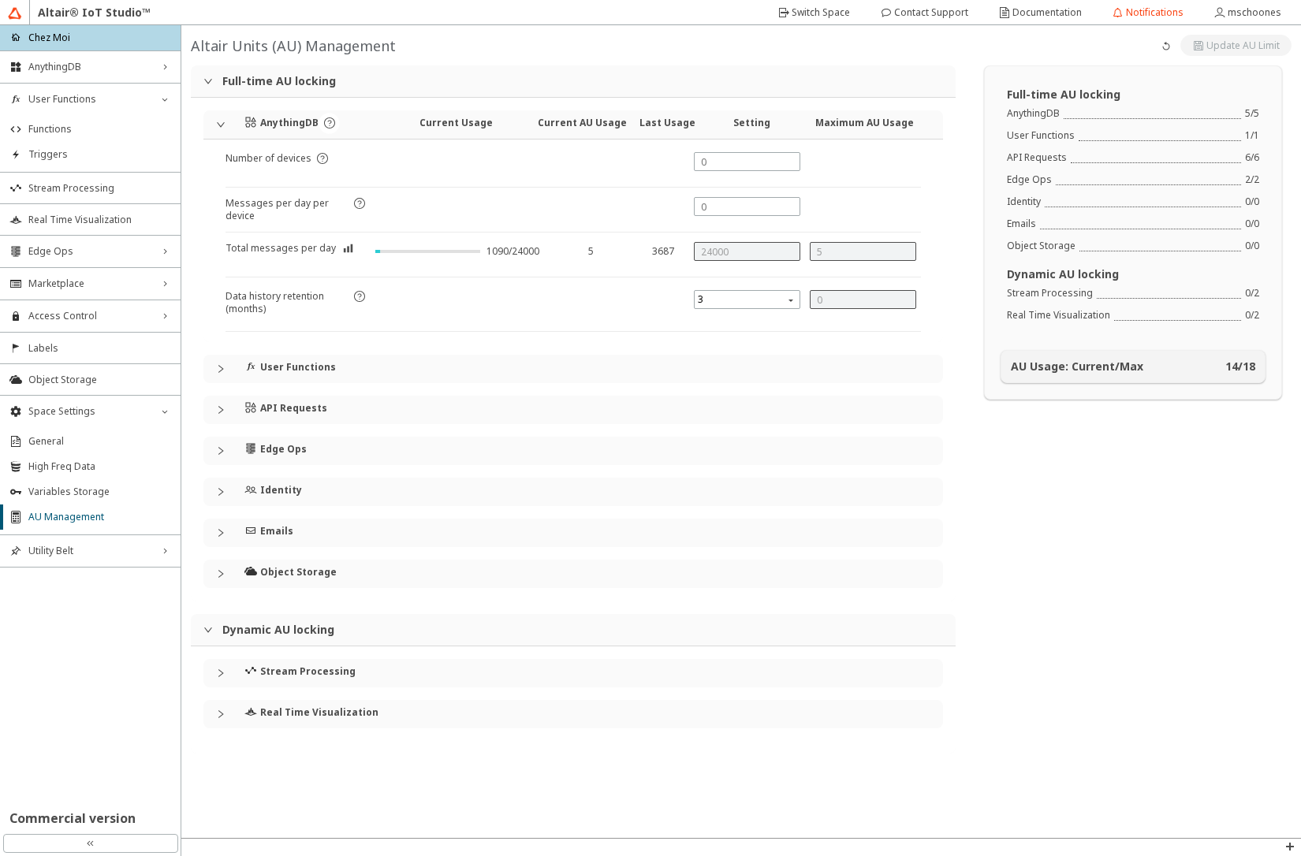
click at [225, 369] on div at bounding box center [225, 368] width 19 height 9
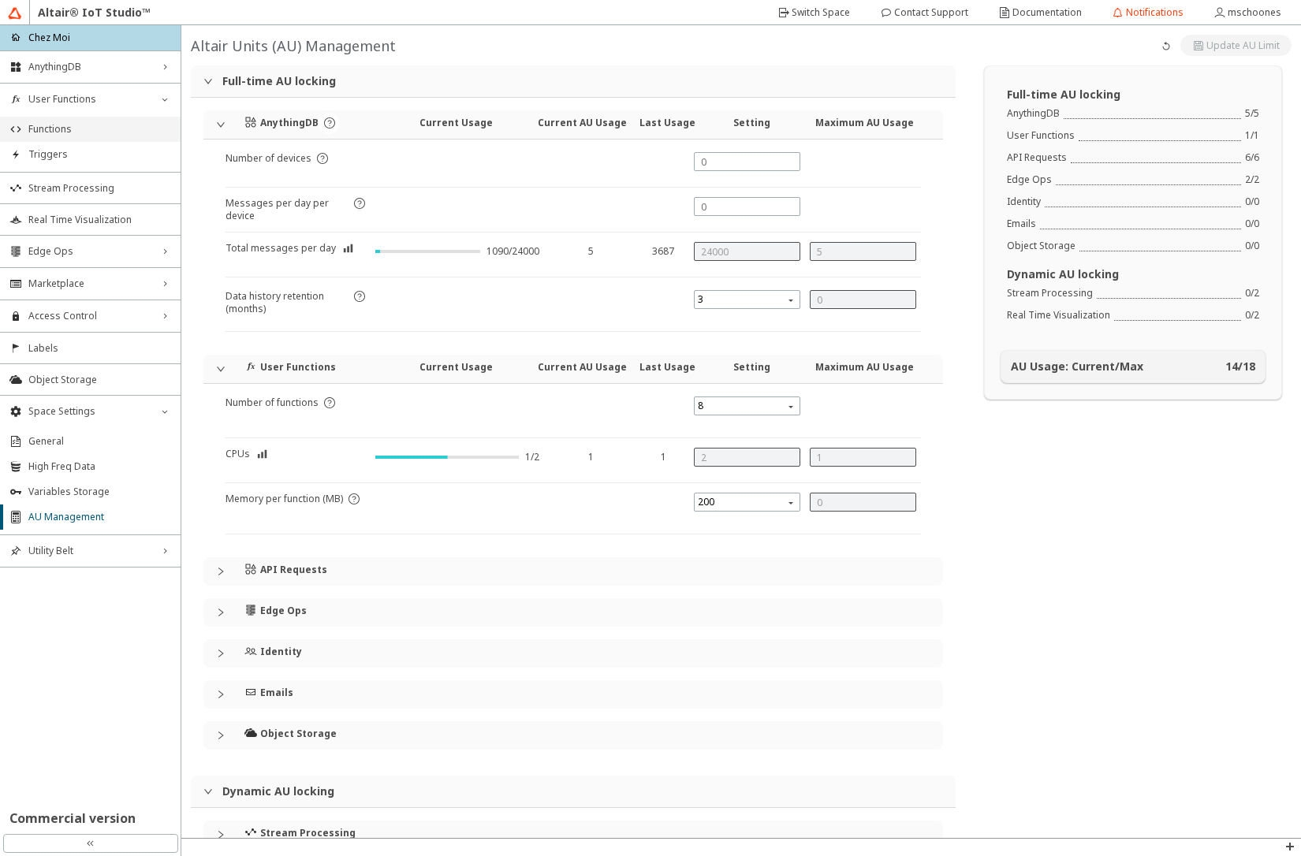
click at [111, 125] on span "Functions" at bounding box center [99, 129] width 143 height 13
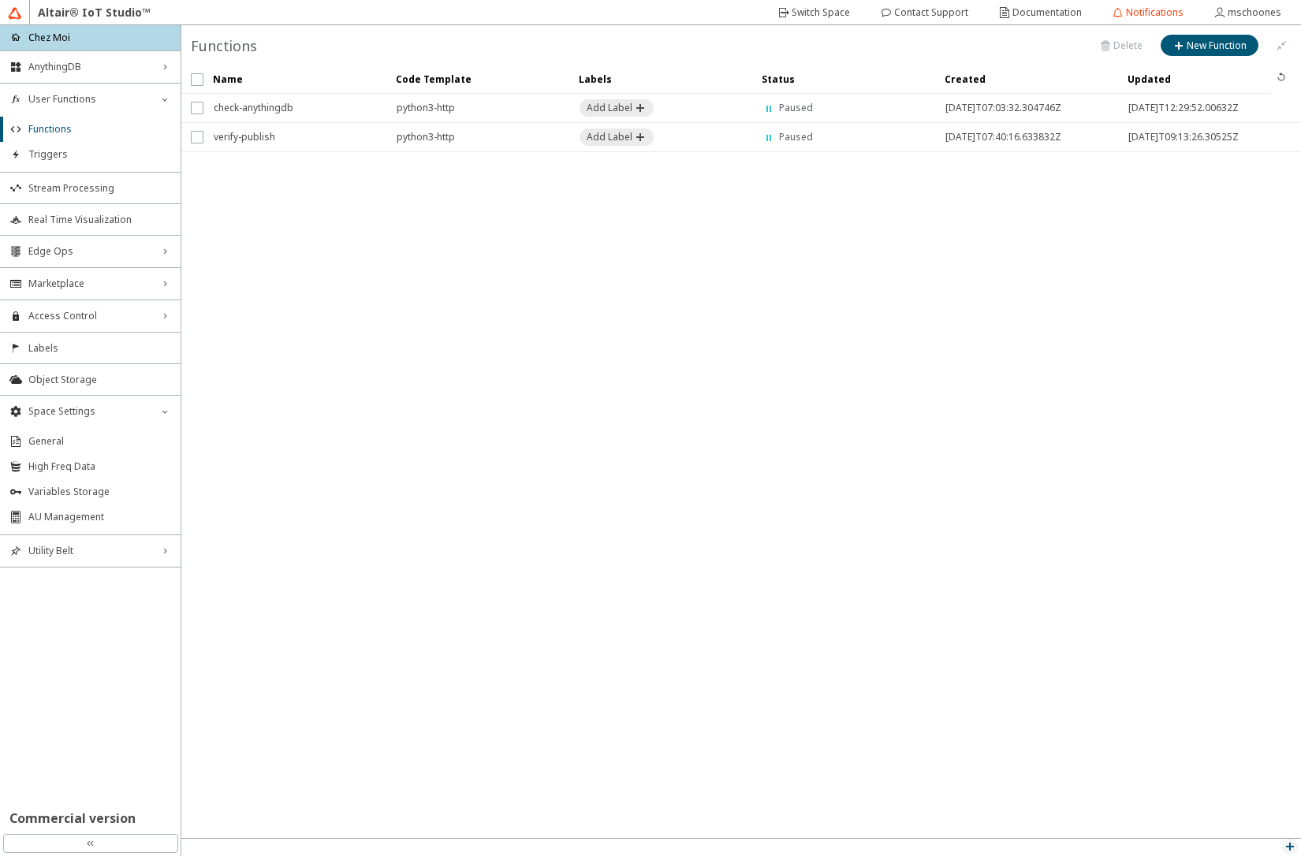
click at [1290, 845] on iron-icon at bounding box center [1289, 846] width 13 height 13
click at [1256, 824] on p "API Inspector" at bounding box center [1253, 825] width 95 height 13
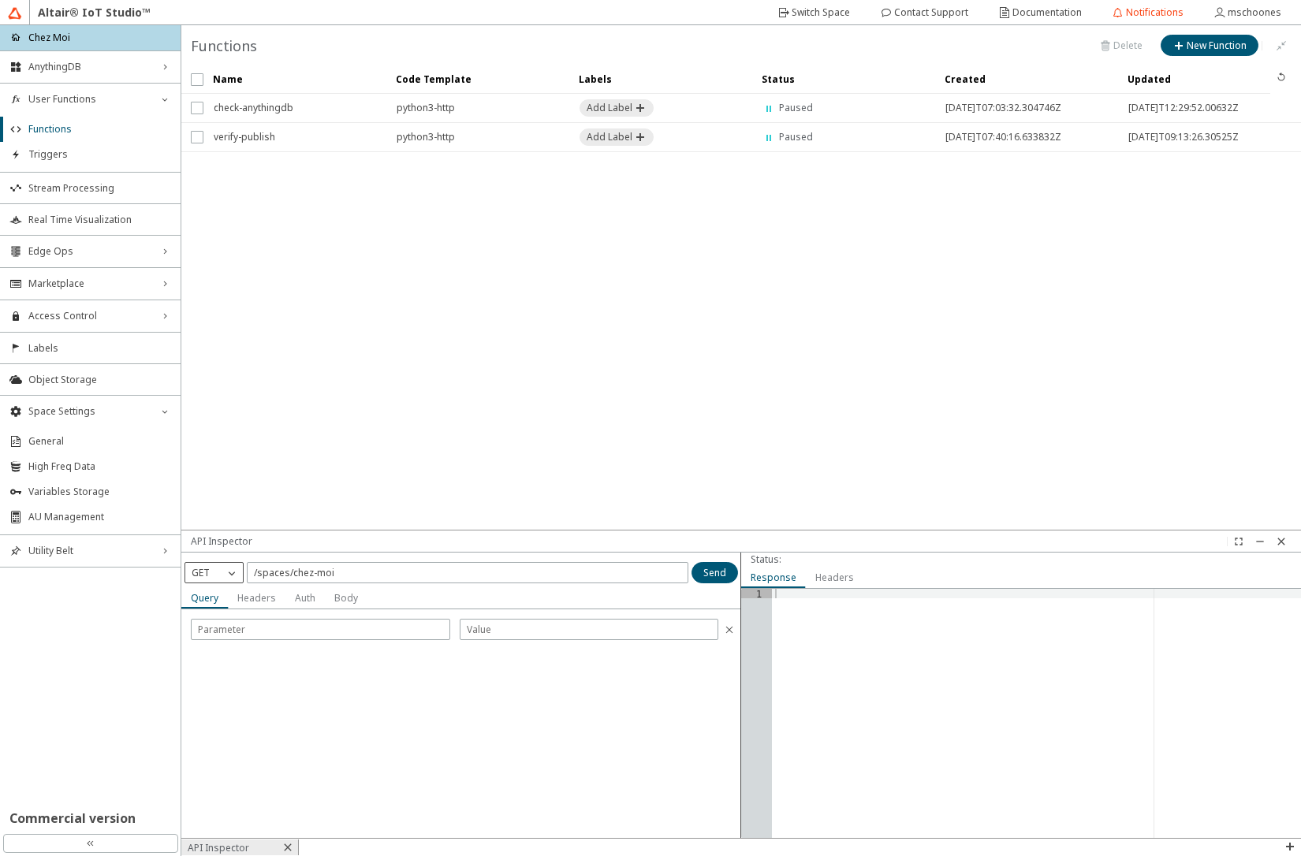
click at [218, 579] on div "GET" at bounding box center [204, 573] width 39 height 16
click at [207, 623] on span "POST" at bounding box center [204, 617] width 25 height 13
click at [357, 579] on input "/spaces/chez-moi" at bounding box center [467, 572] width 427 height 13
type input "/spaces/chez-moi/functions"
click at [0, 0] on slot "Body" at bounding box center [0, 0] width 0 height 0
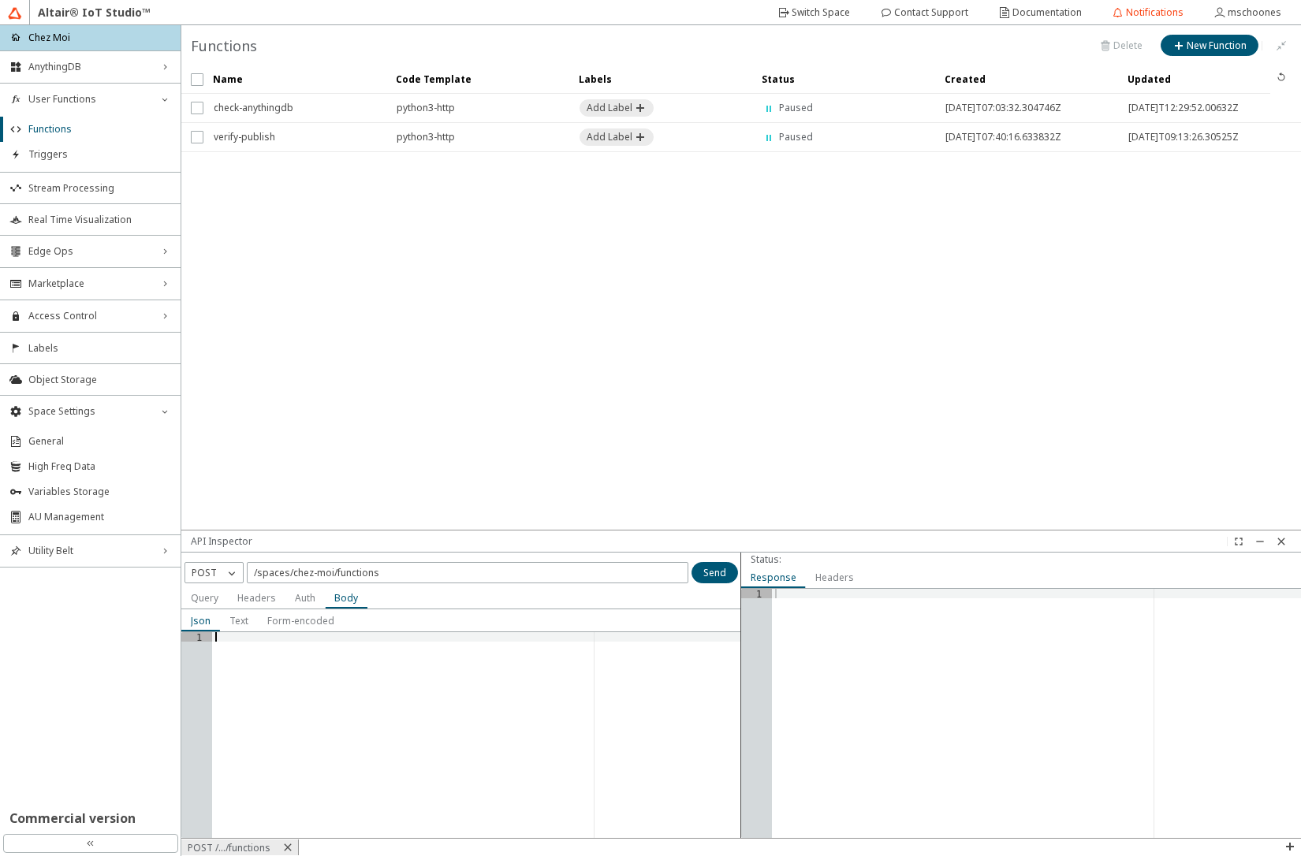
click at [304, 693] on div at bounding box center [476, 744] width 529 height 225
paste textarea "}"
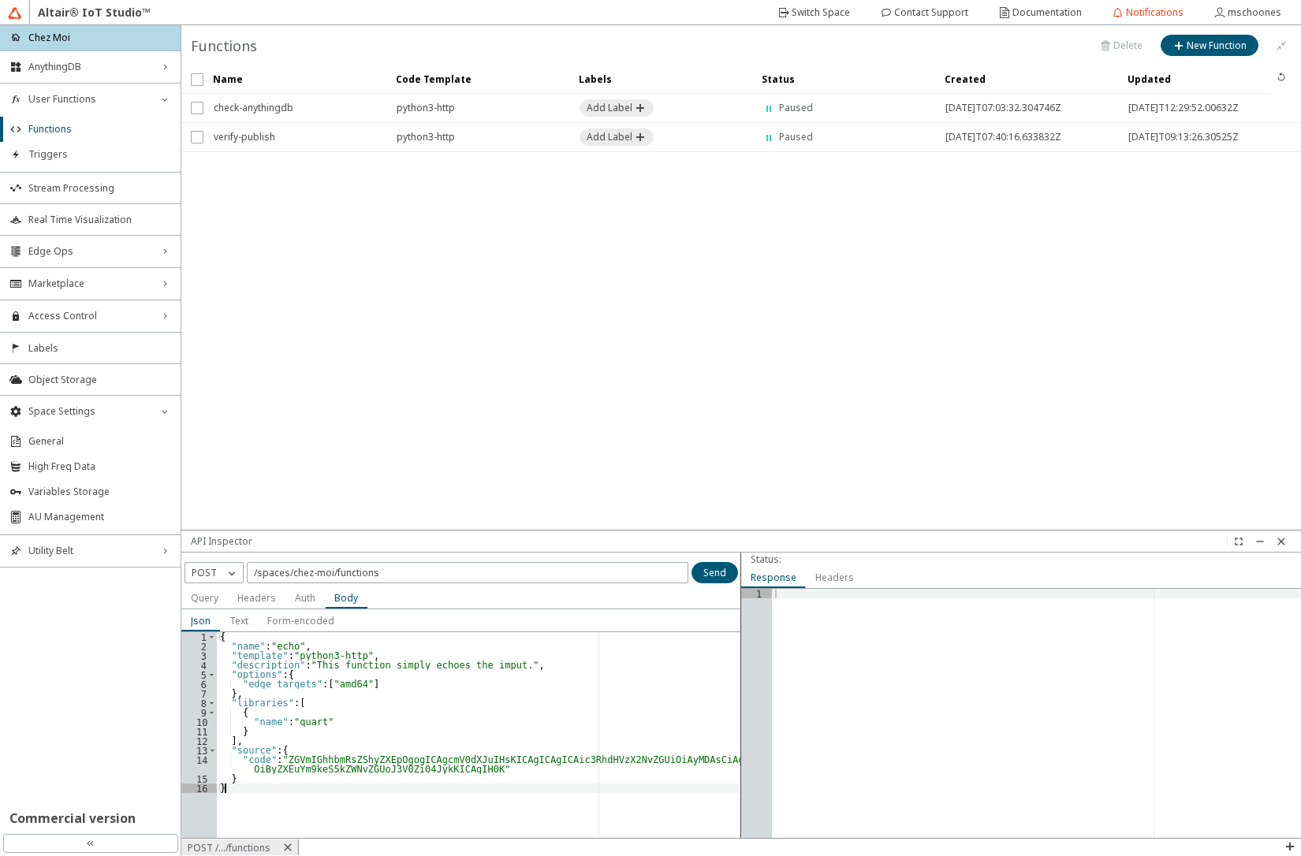
click at [353, 686] on div "{ "name" : "echo" , "template" : "python3-http" , "description" : "This functio…" at bounding box center [479, 744] width 524 height 225
type textarea ""edge_targets": ["amd64","arm64]"
click at [0, 0] on slot "Send" at bounding box center [0, 0] width 0 height 0
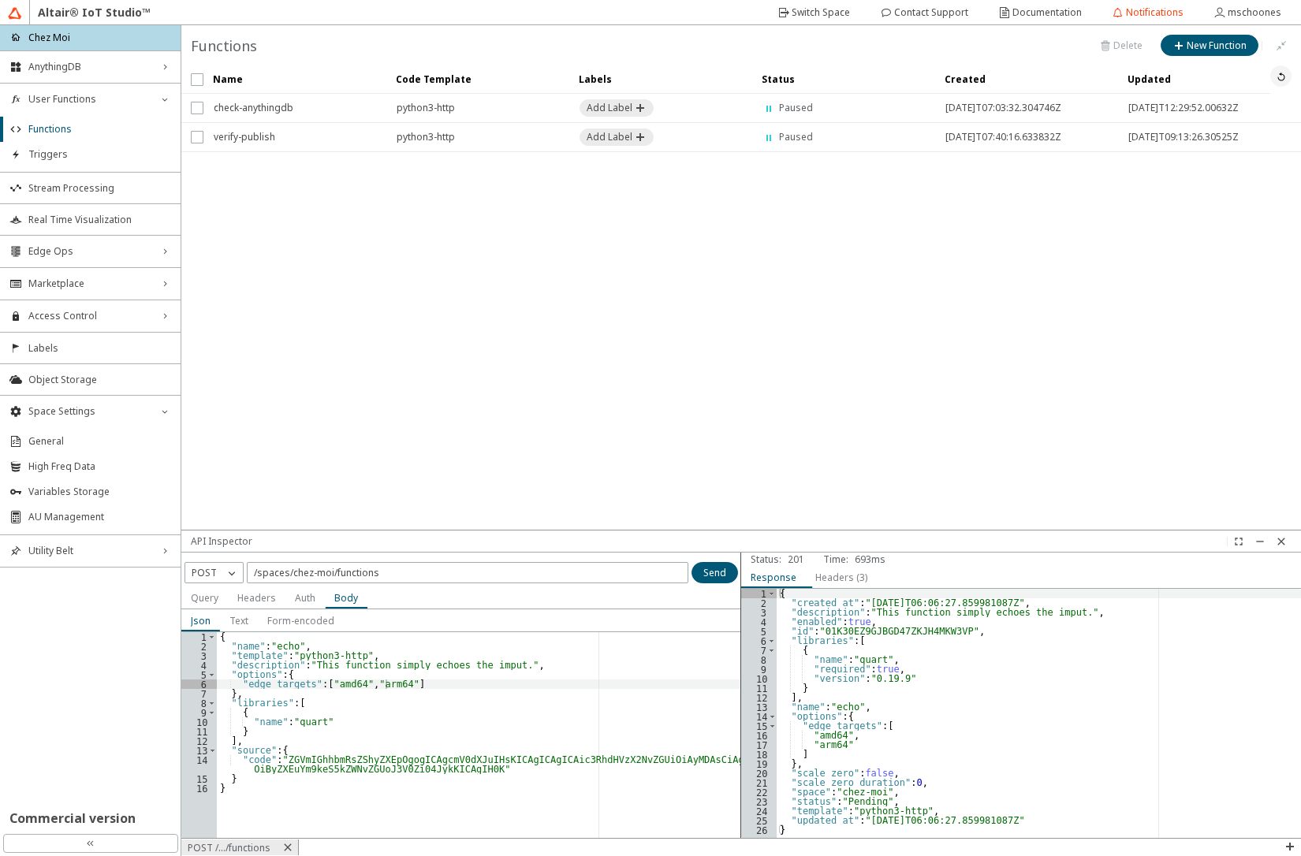
click at [1279, 79] on iron-icon at bounding box center [1281, 76] width 13 height 13
click at [218, 578] on p "POST" at bounding box center [204, 572] width 38 height 13
click at [208, 598] on span "GET" at bounding box center [201, 594] width 18 height 13
click at [402, 575] on input "/spaces/chez-moi/functions" at bounding box center [467, 572] width 427 height 13
type input "/spaces/chez-moi/functions/echo"
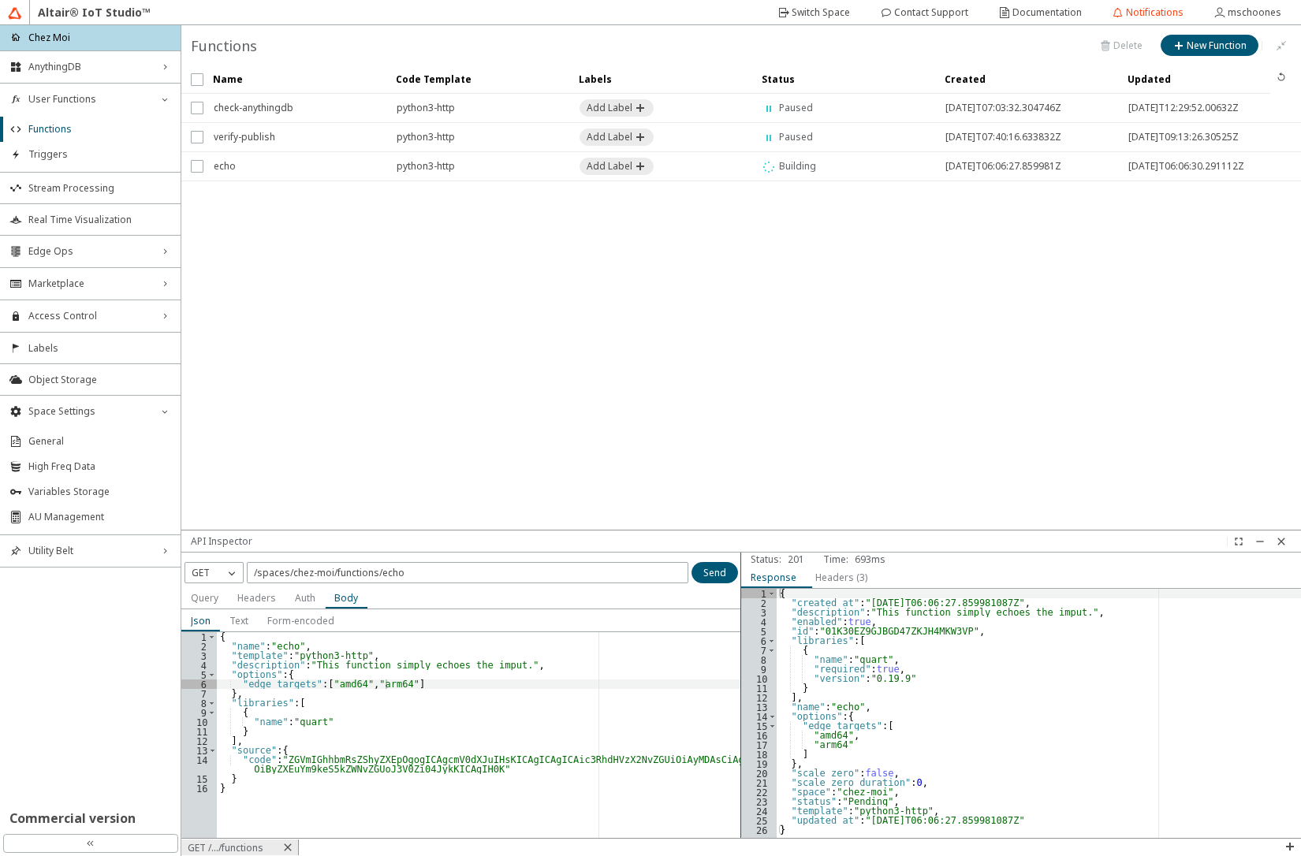
scroll to position [0, 1]
click at [271, 694] on div "{ "name" : "echo" , "template" : "python3-http" , "description" : "This functio…" at bounding box center [479, 744] width 524 height 225
type textarea "} }"
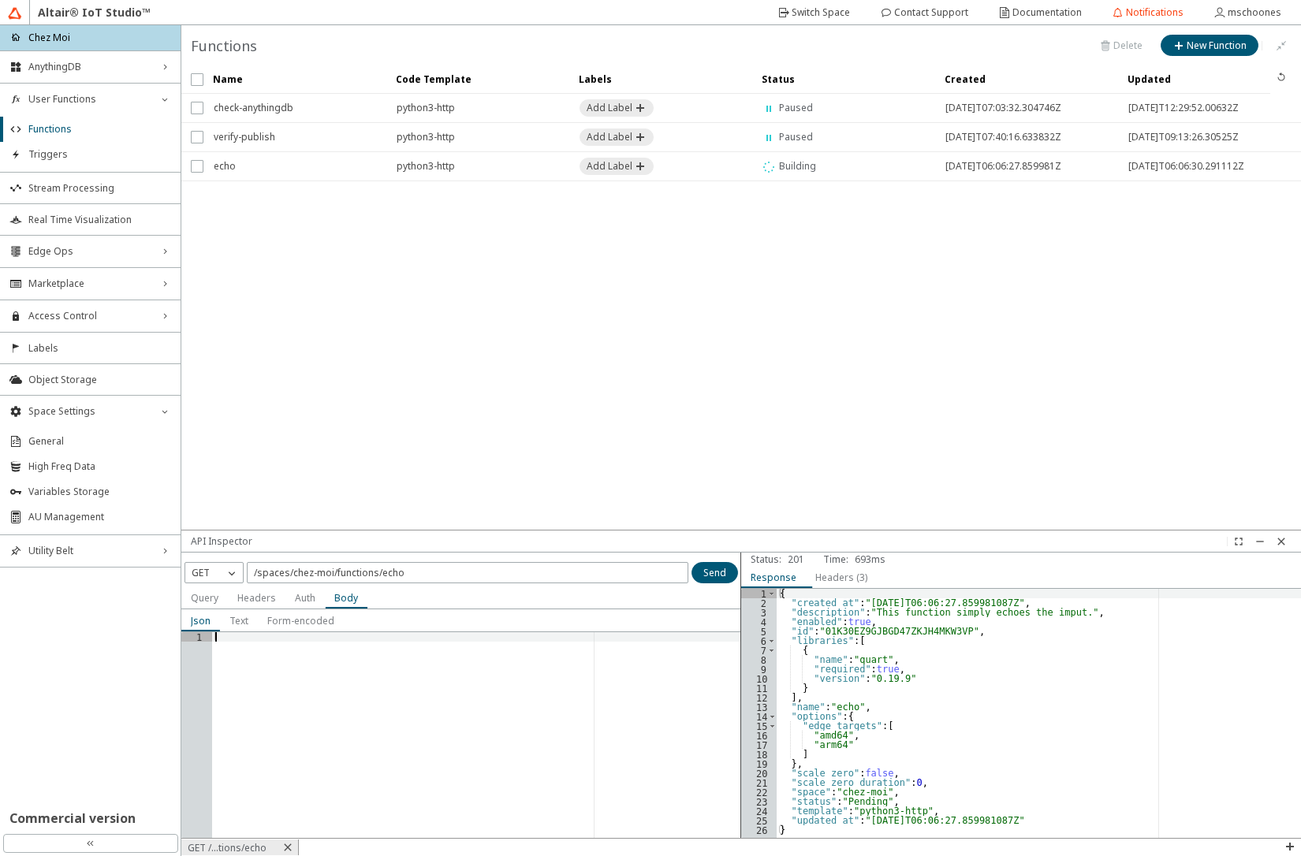
scroll to position [0, 0]
click at [0, 0] on slot "Send" at bounding box center [0, 0] width 0 height 0
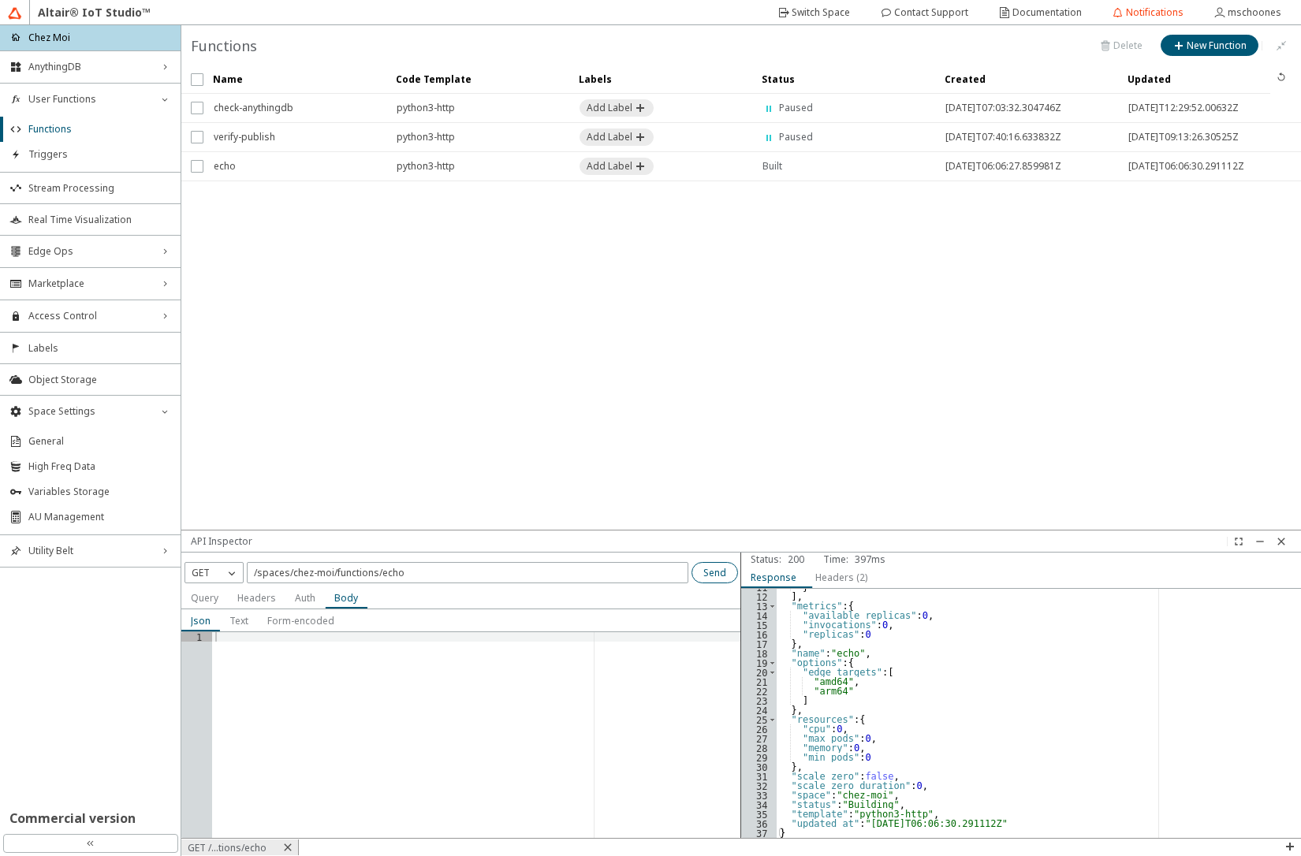
click at [0, 0] on slot "Send" at bounding box center [0, 0] width 0 height 0
click at [493, 574] on input "/spaces/chez-moi/functions/echo" at bounding box center [467, 572] width 427 height 13
type input "/spaces/chez-moi/functions/echo/artifacts"
click at [701, 573] on paper-button "Send" at bounding box center [714, 572] width 47 height 21
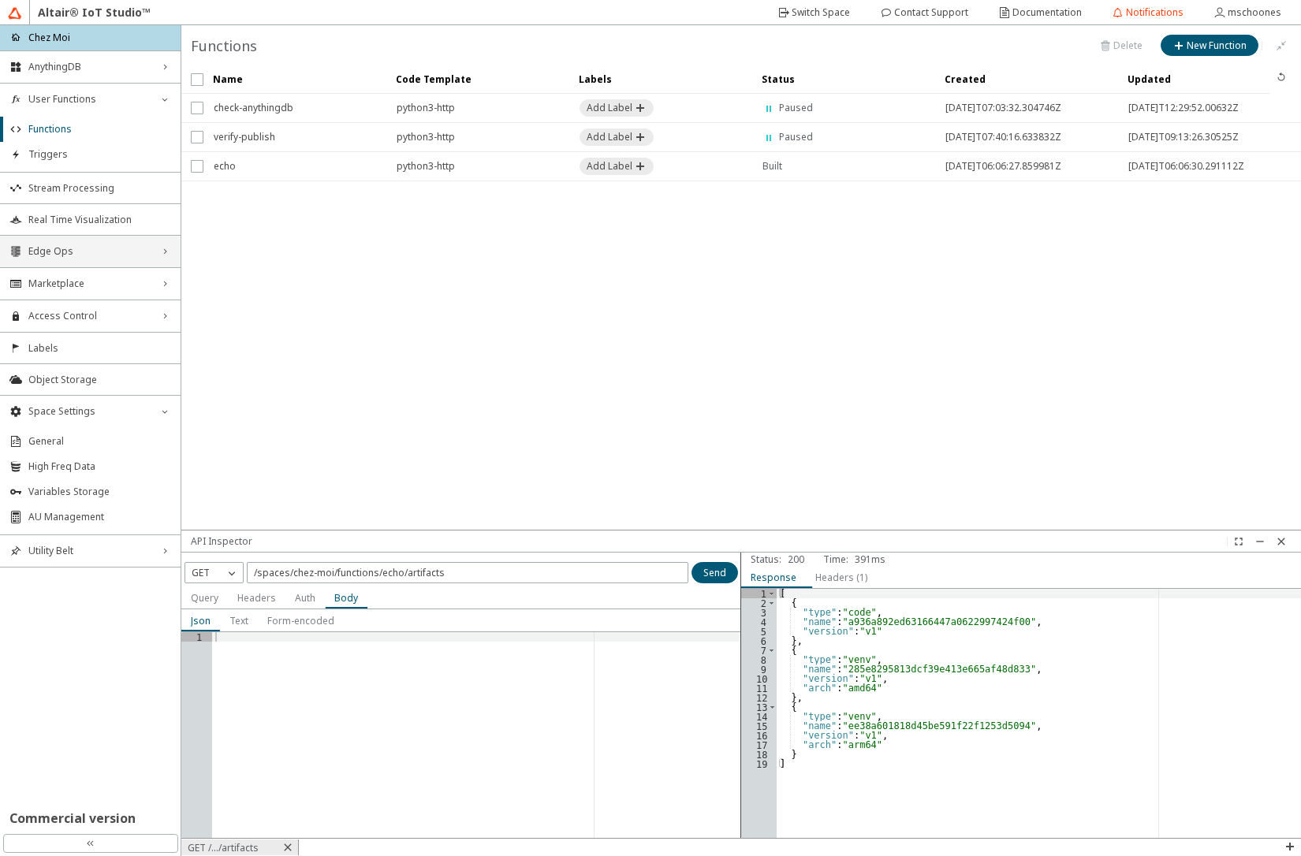
click at [97, 259] on div "Edge Ops right_chevron" at bounding box center [90, 252] width 181 height 32
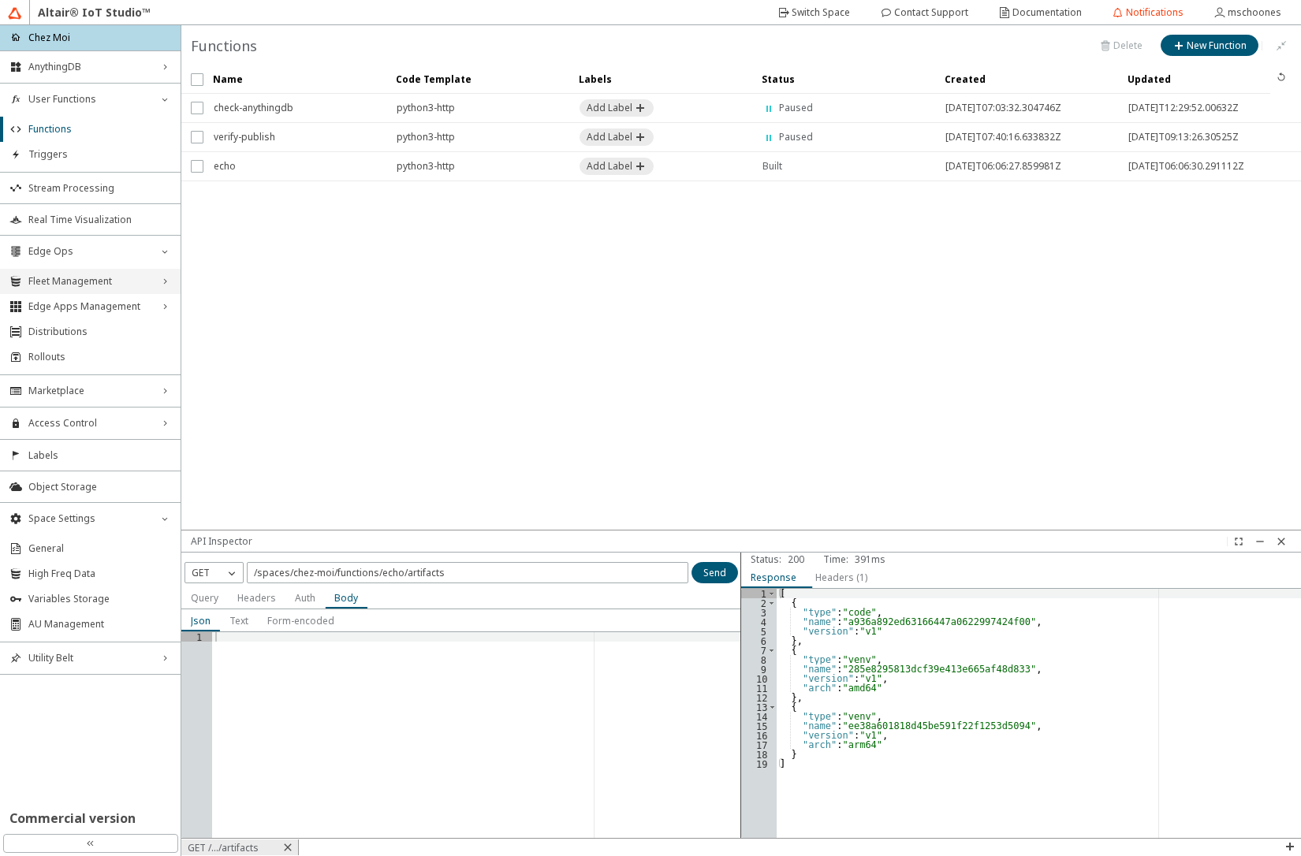
click at [95, 274] on div "Fleet Management right_chevron" at bounding box center [90, 281] width 181 height 25
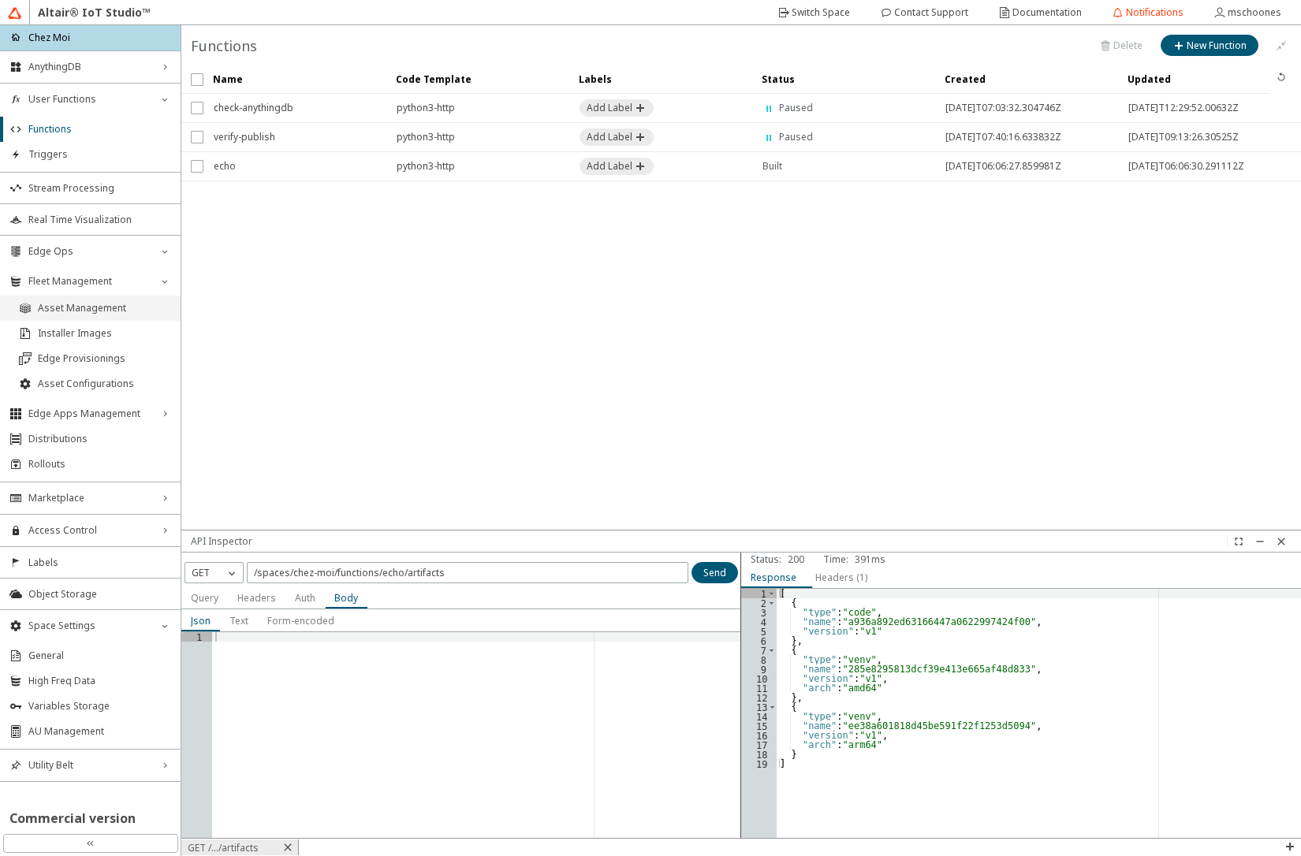
click at [106, 307] on span "Asset Management" at bounding box center [104, 308] width 133 height 13
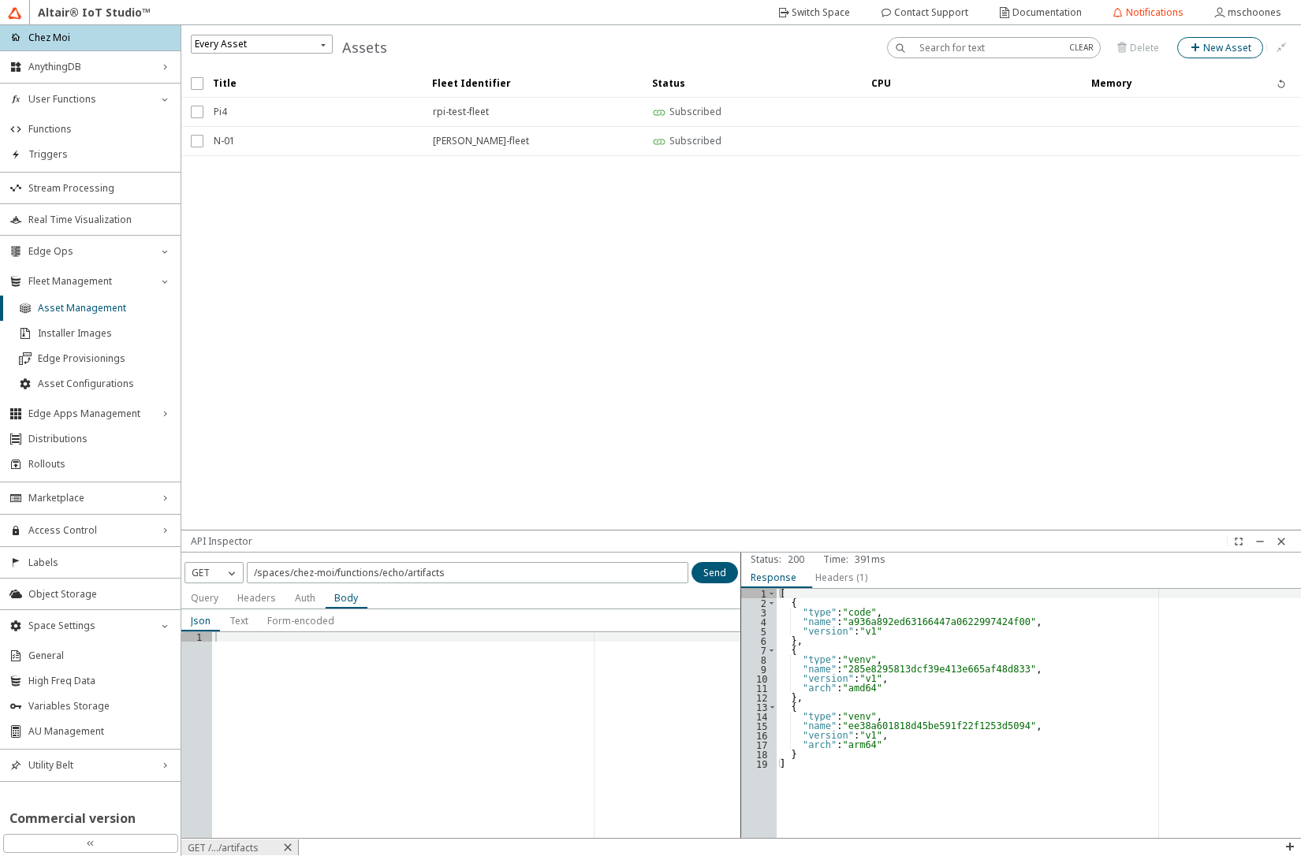
click at [0, 0] on slot "New Asset" at bounding box center [0, 0] width 0 height 0
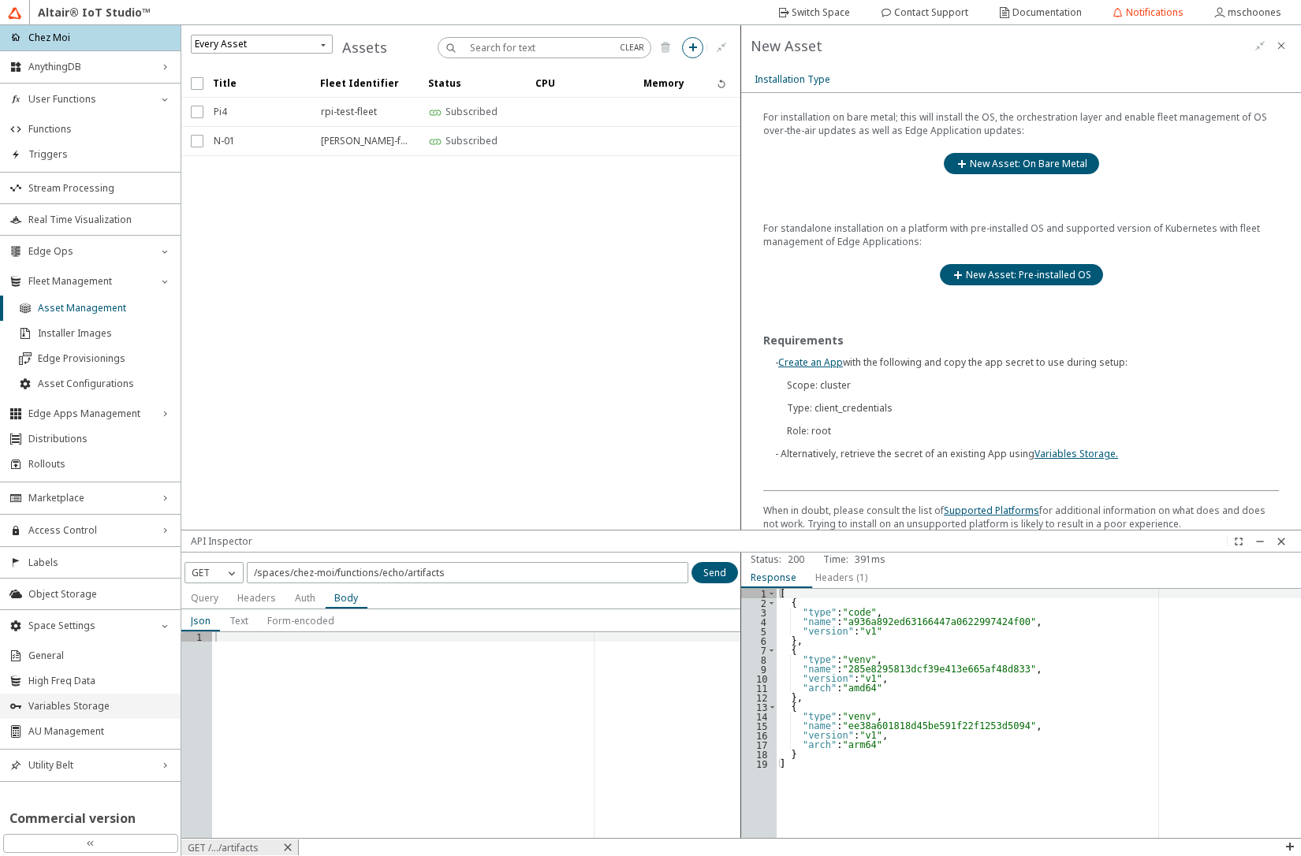
click at [91, 706] on span "Variables Storage" at bounding box center [99, 706] width 143 height 13
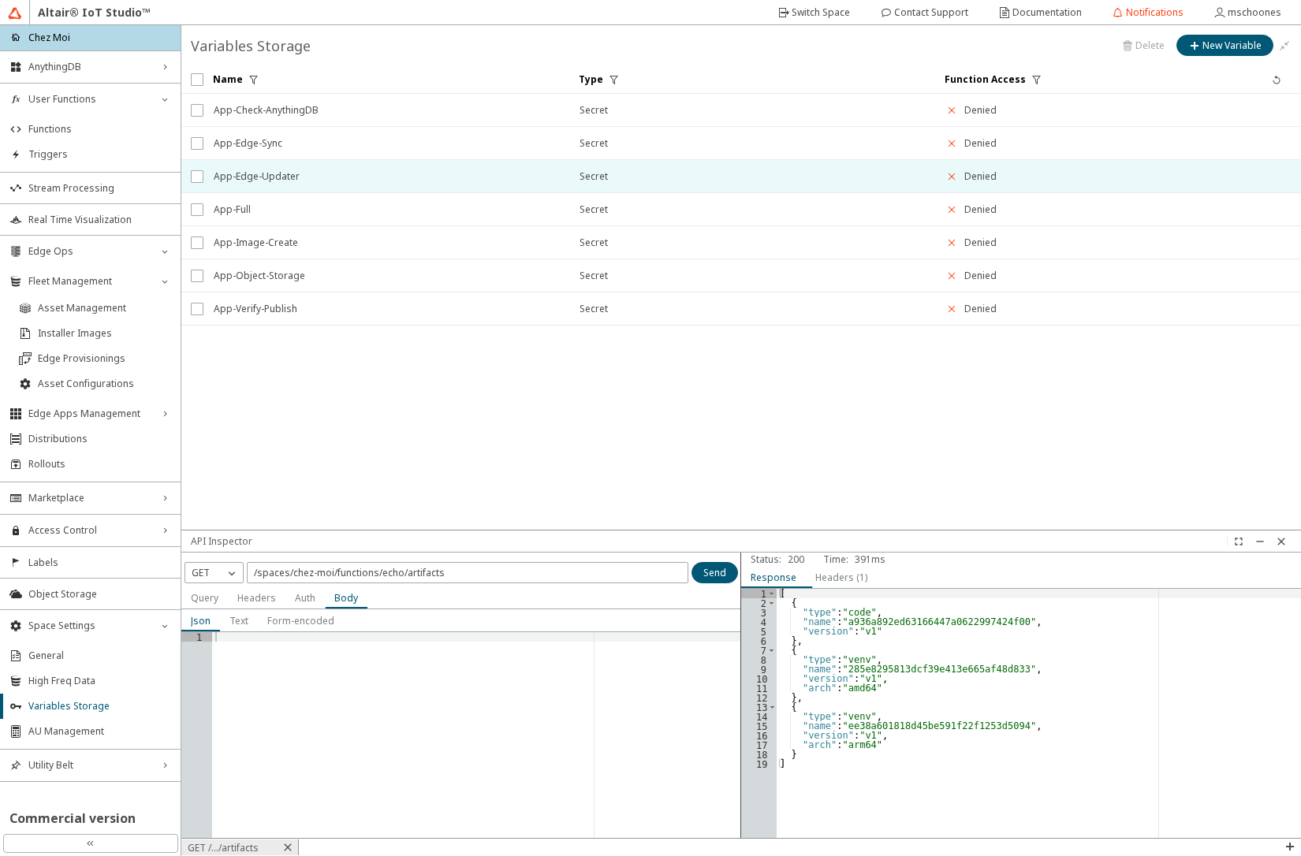
click at [319, 178] on span "App-Edge-Updater" at bounding box center [386, 176] width 345 height 28
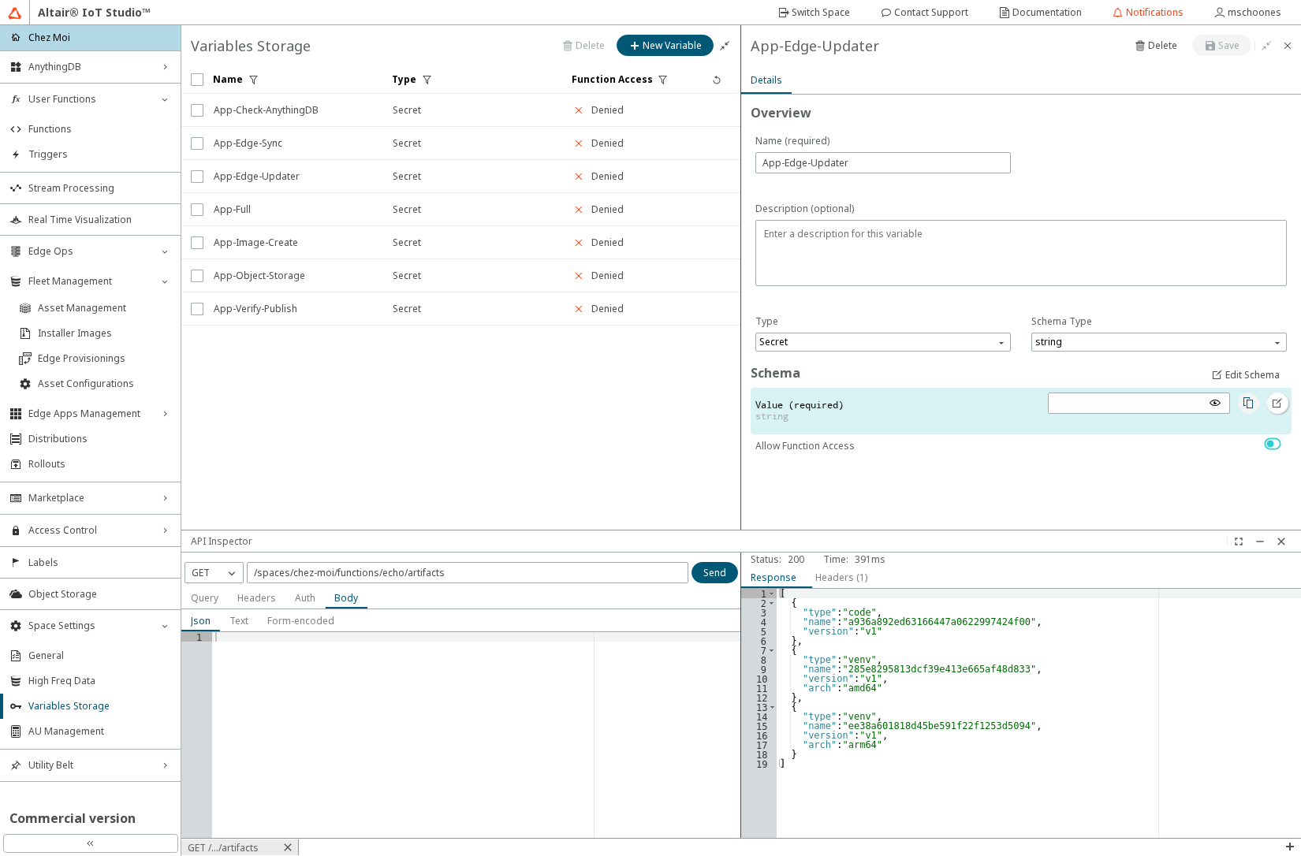
click at [1245, 404] on iron-icon at bounding box center [1247, 402] width 13 height 13
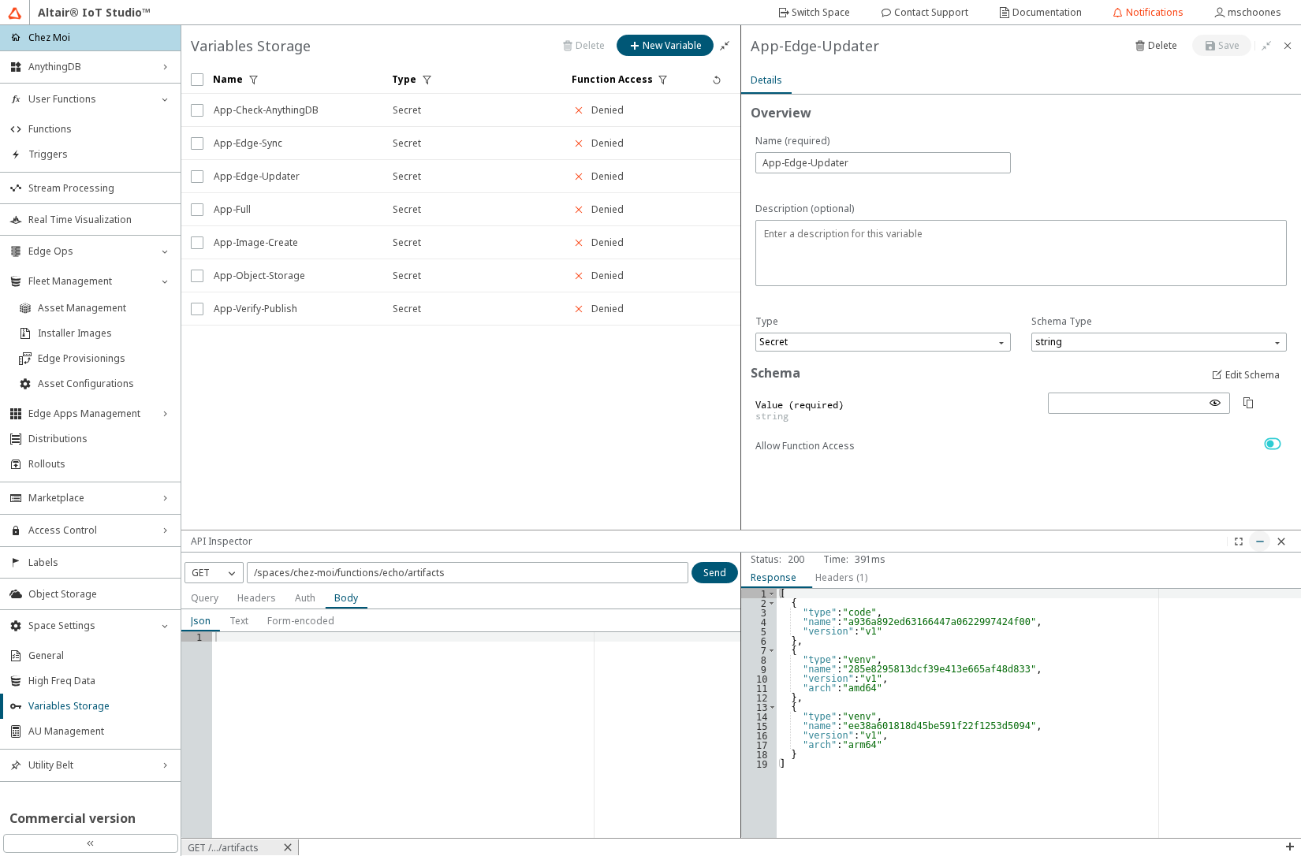
click at [1261, 543] on iron-icon at bounding box center [1259, 541] width 13 height 13
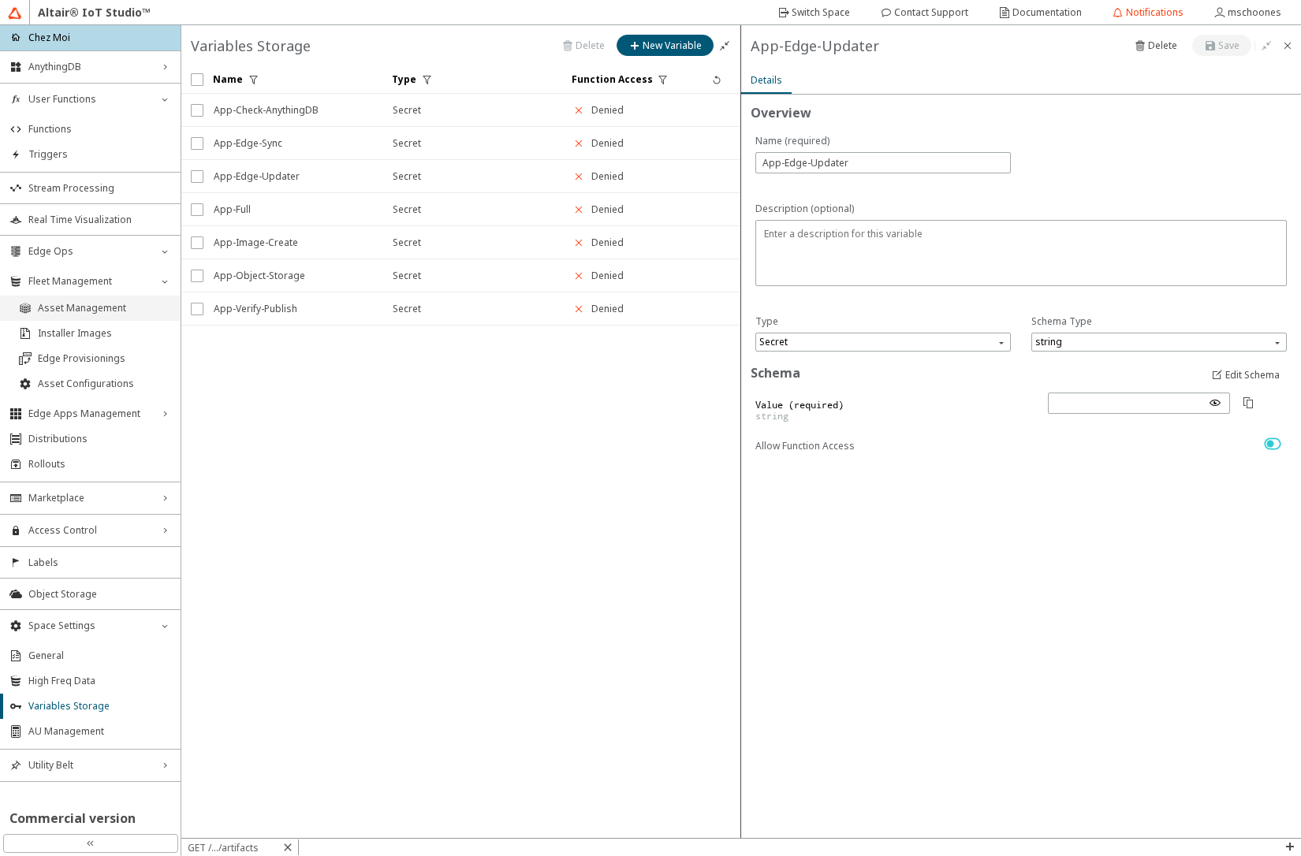
click at [97, 304] on span "Asset Management" at bounding box center [104, 308] width 133 height 13
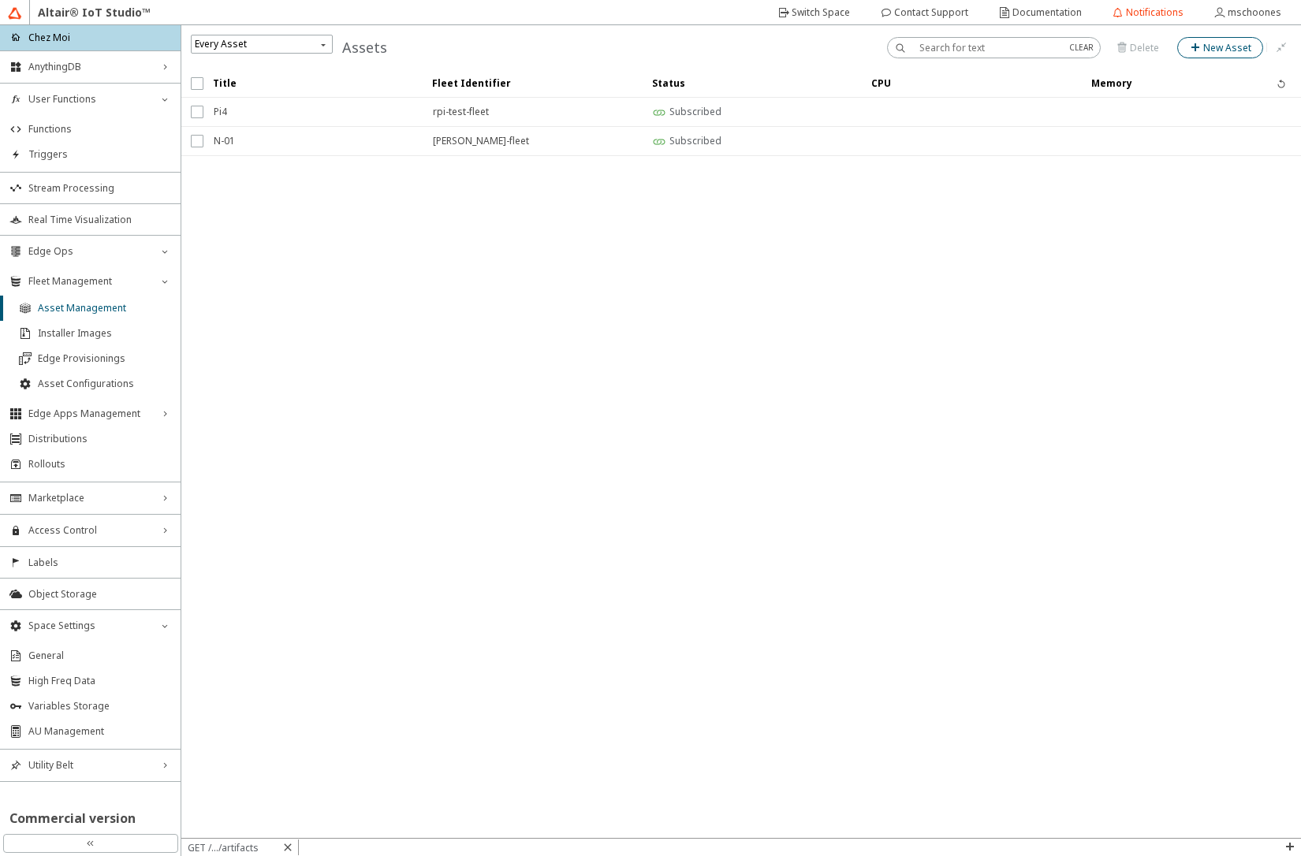
click at [1198, 54] on paper-button "New Asset" at bounding box center [1220, 47] width 86 height 21
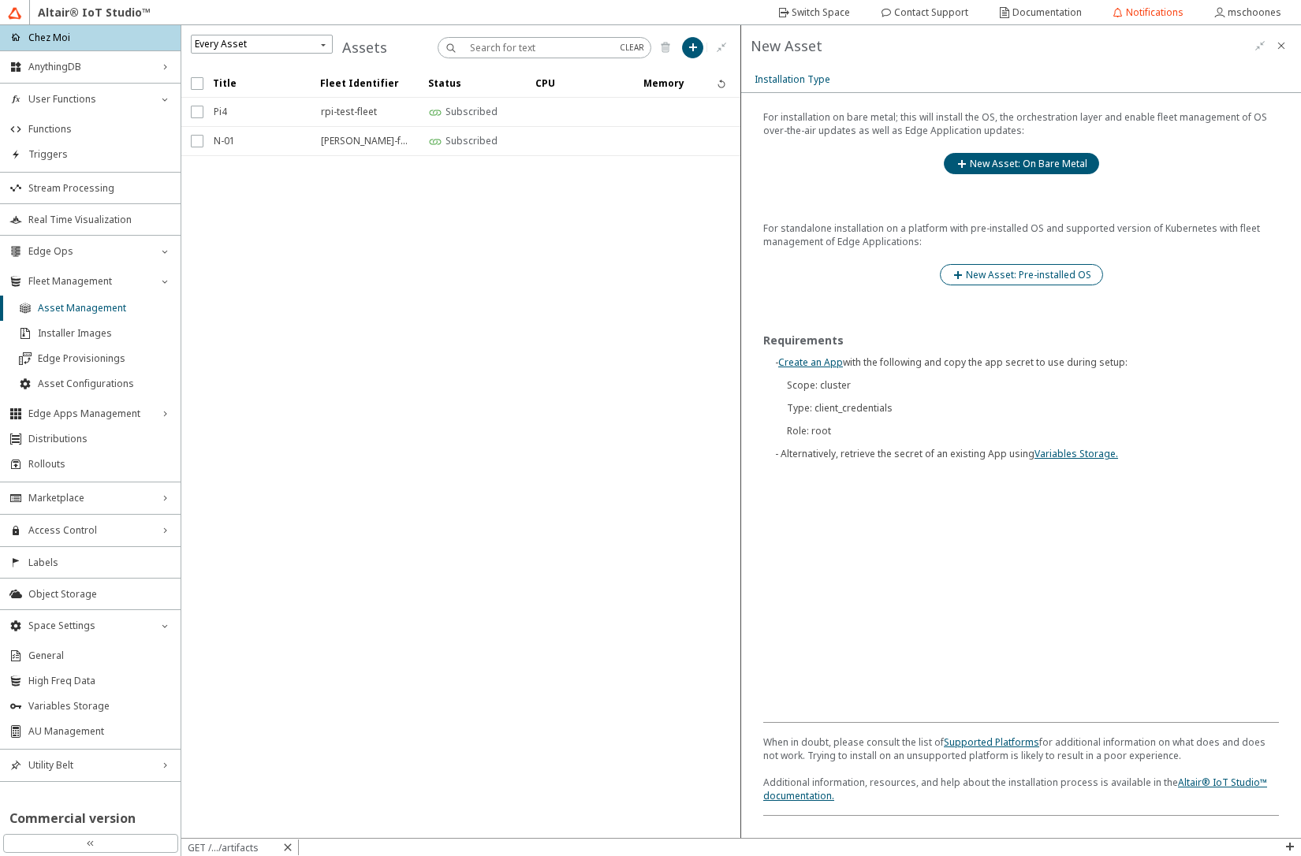
click at [0, 0] on slot "New Asset: Pre-installed OS" at bounding box center [0, 0] width 0 height 0
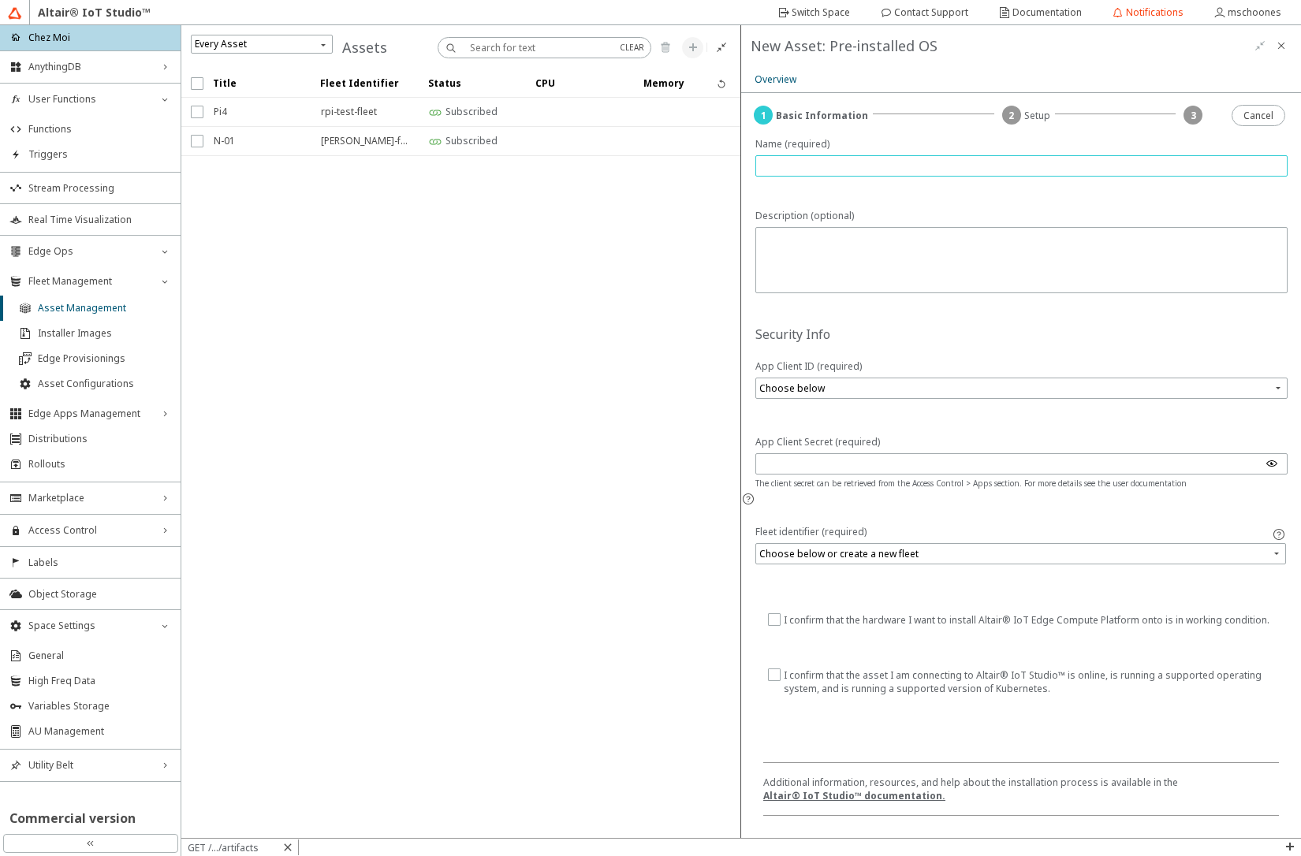
click at [884, 166] on input "text" at bounding box center [1021, 165] width 518 height 13
type input "OpenFaas-01"
click at [832, 240] on textarea at bounding box center [1022, 262] width 521 height 58
type textarea "amd64"
click at [865, 389] on input "search" at bounding box center [1022, 388] width 527 height 24
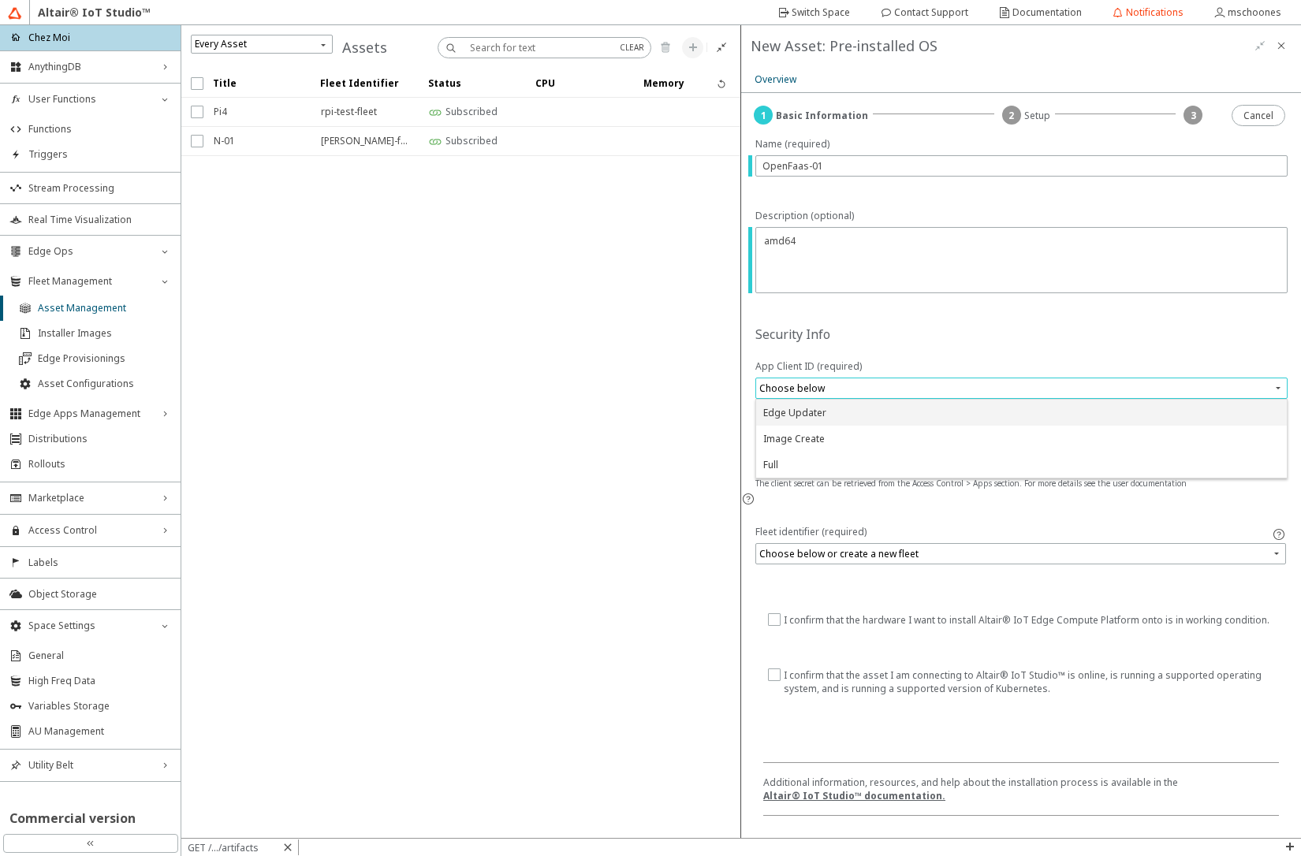
drag, startPoint x: 803, startPoint y: 434, endPoint x: 809, endPoint y: 415, distance: 19.2
click at [809, 415] on div "Edge Updater Image Create Full" at bounding box center [1021, 439] width 530 height 78
click at [809, 415] on div "Edge Updater" at bounding box center [794, 412] width 63 height 13
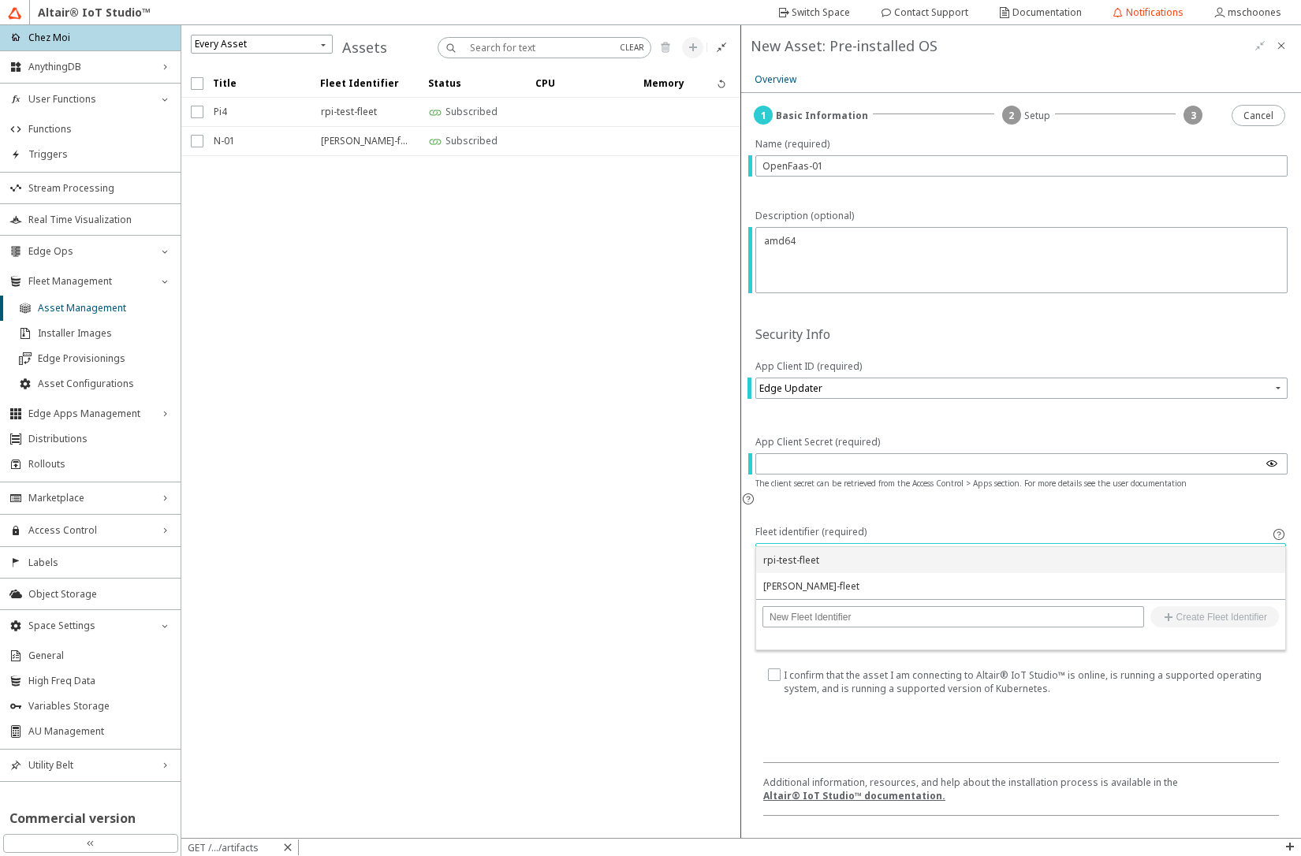
click at [802, 542] on input "search" at bounding box center [1022, 554] width 526 height 24
click at [825, 616] on input "text" at bounding box center [952, 617] width 367 height 11
type input "openfaas-fleet"
drag, startPoint x: 1200, startPoint y: 617, endPoint x: 1162, endPoint y: 622, distance: 38.9
click at [0, 0] on slot "Create Fleet Identifier" at bounding box center [0, 0] width 0 height 0
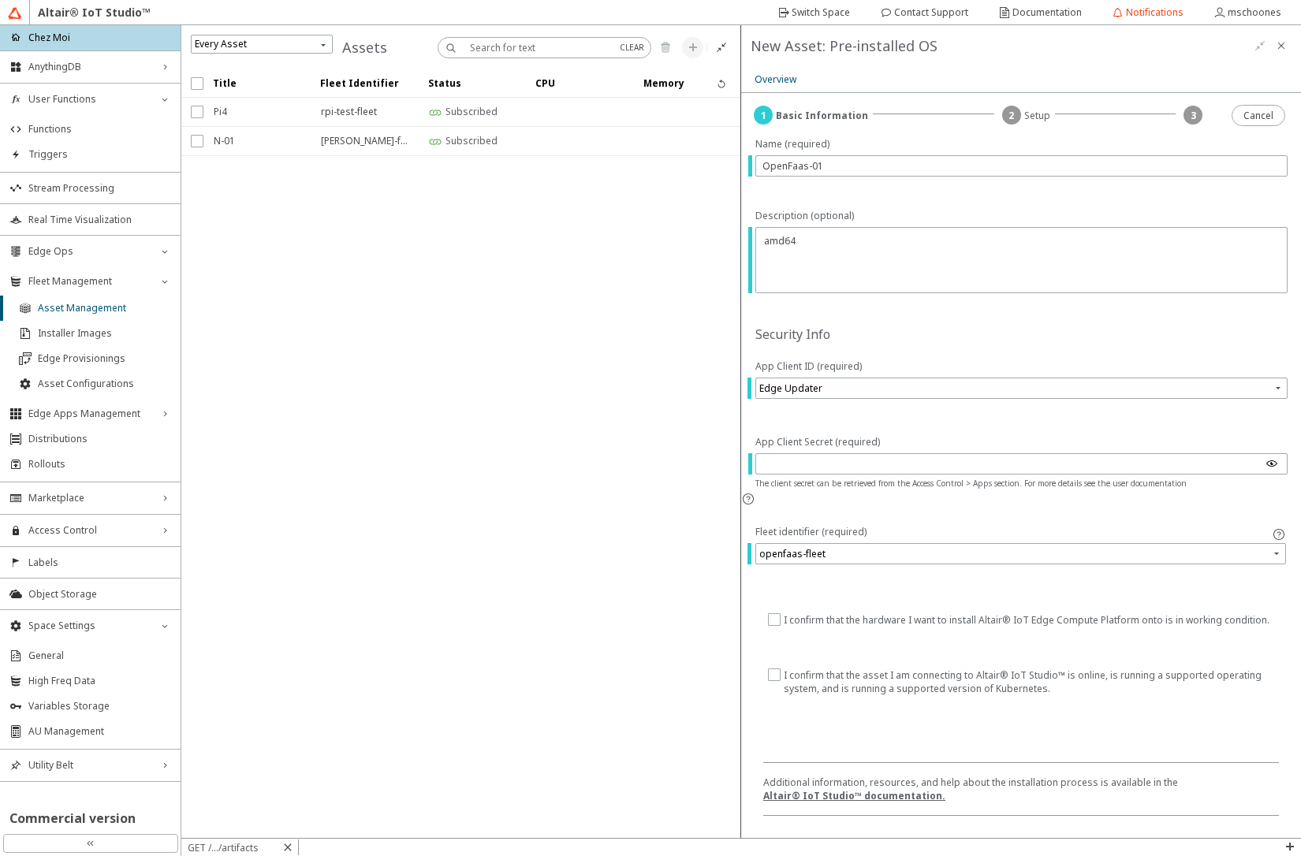
click at [772, 613] on input "checkbox" at bounding box center [773, 619] width 10 height 13
checkbox input "true"
click at [773, 668] on input "checkbox" at bounding box center [773, 681] width 10 height 27
checkbox input "true"
click at [0, 0] on slot "Next" at bounding box center [0, 0] width 0 height 0
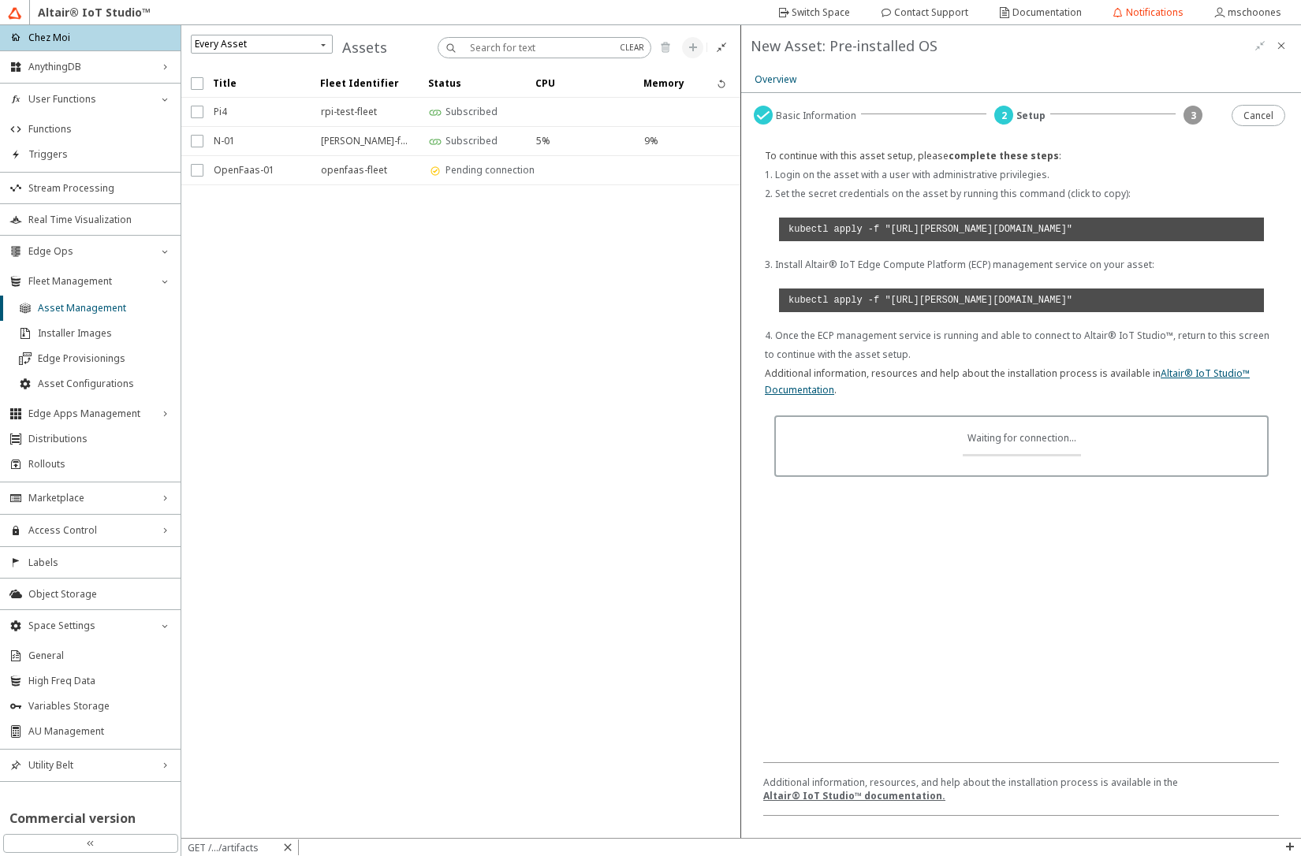
click at [937, 241] on code "kubectl apply -f "https://minio.swx.altairone.com/clusterconfigs/01K30FVY3F856J…" at bounding box center [1021, 230] width 485 height 24
click at [1016, 312] on code "kubectl apply -f "https://minio.swx.altairone.com/clusterconfigs/01K30FVY3F856J…" at bounding box center [1021, 300] width 485 height 24
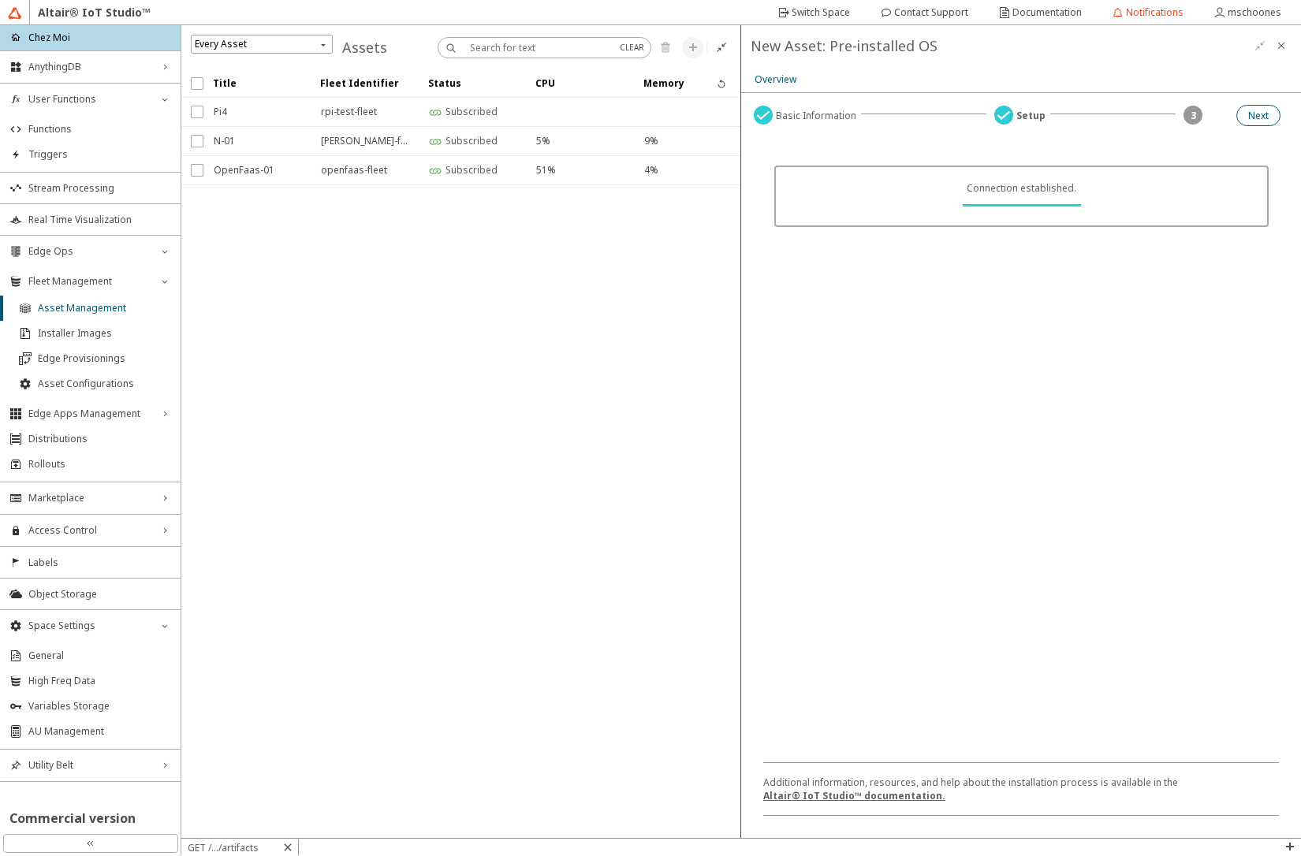
click at [0, 0] on slot "Next" at bounding box center [0, 0] width 0 height 0
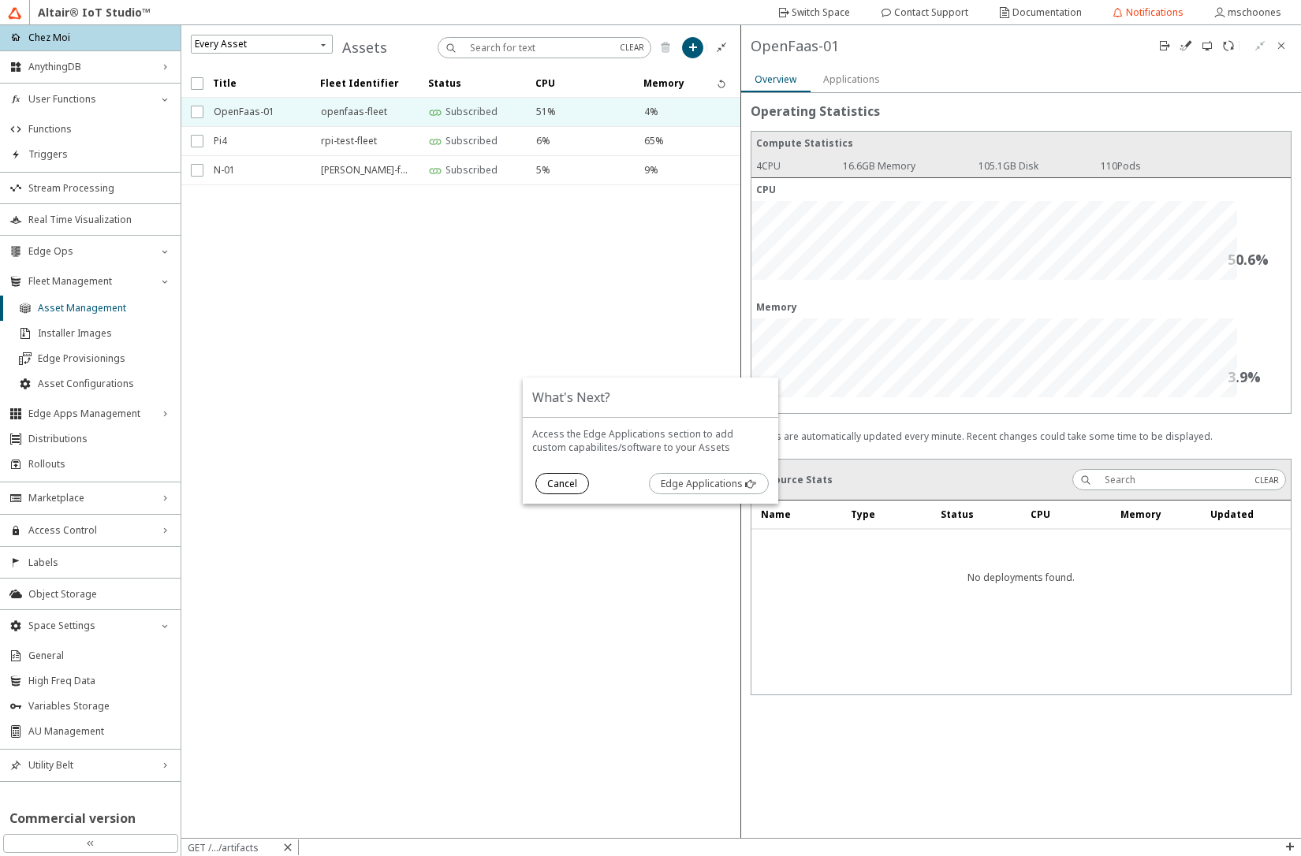
click at [0, 0] on slot "Cancel" at bounding box center [0, 0] width 0 height 0
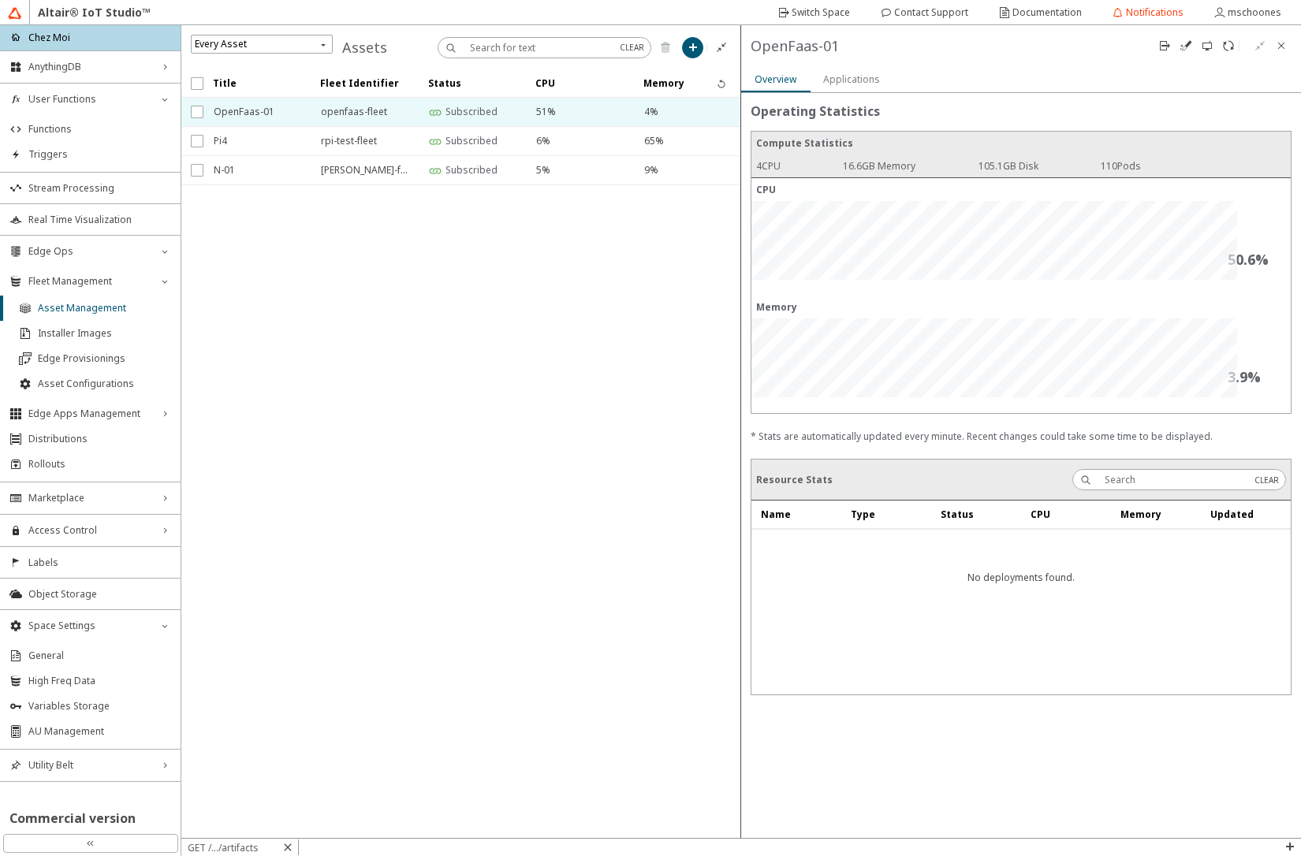
click at [0, 0] on slot "Applications" at bounding box center [0, 0] width 0 height 0
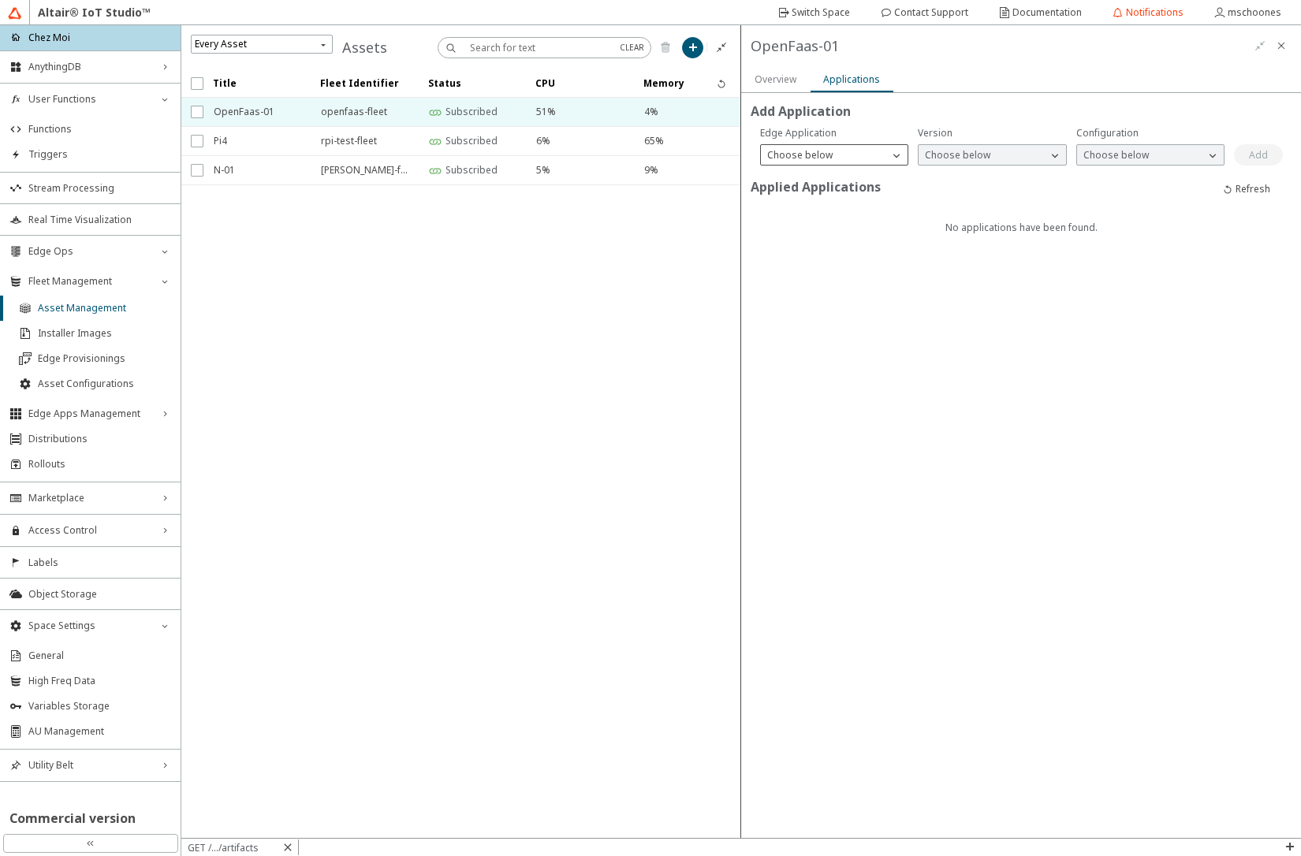
click at [832, 157] on p "Choose below" at bounding box center [800, 154] width 78 height 13
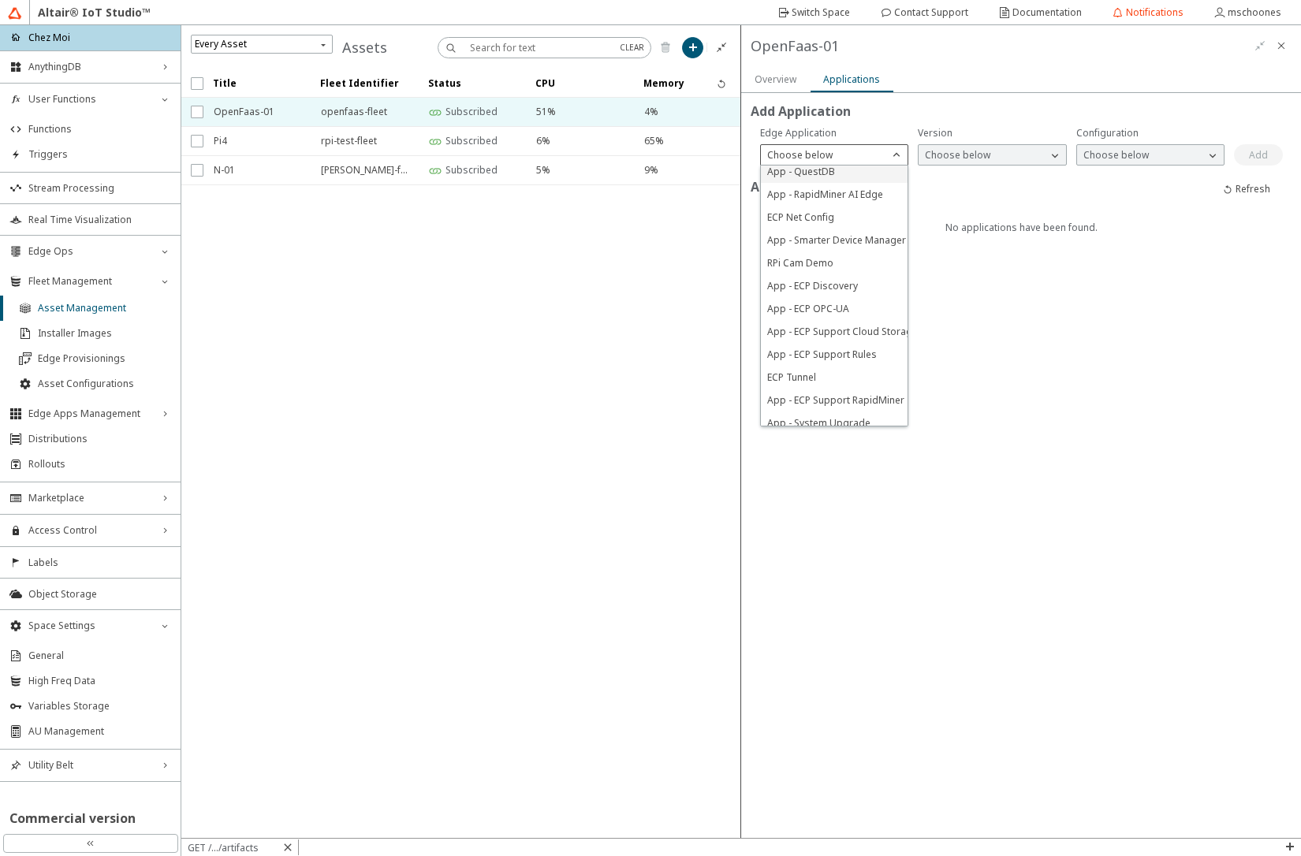
scroll to position [186, 0]
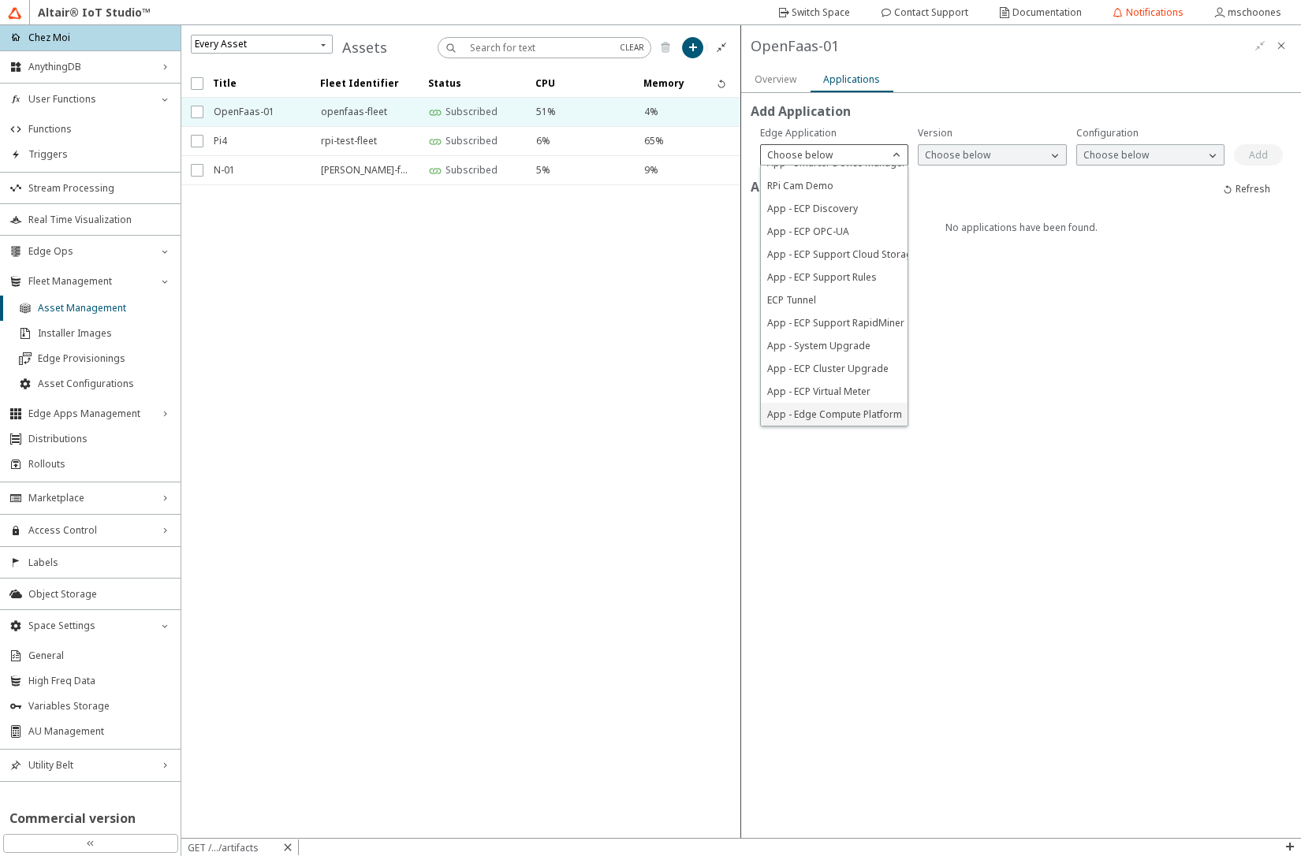
click at [812, 408] on span "App - Edge Compute Platform" at bounding box center [834, 414] width 135 height 13
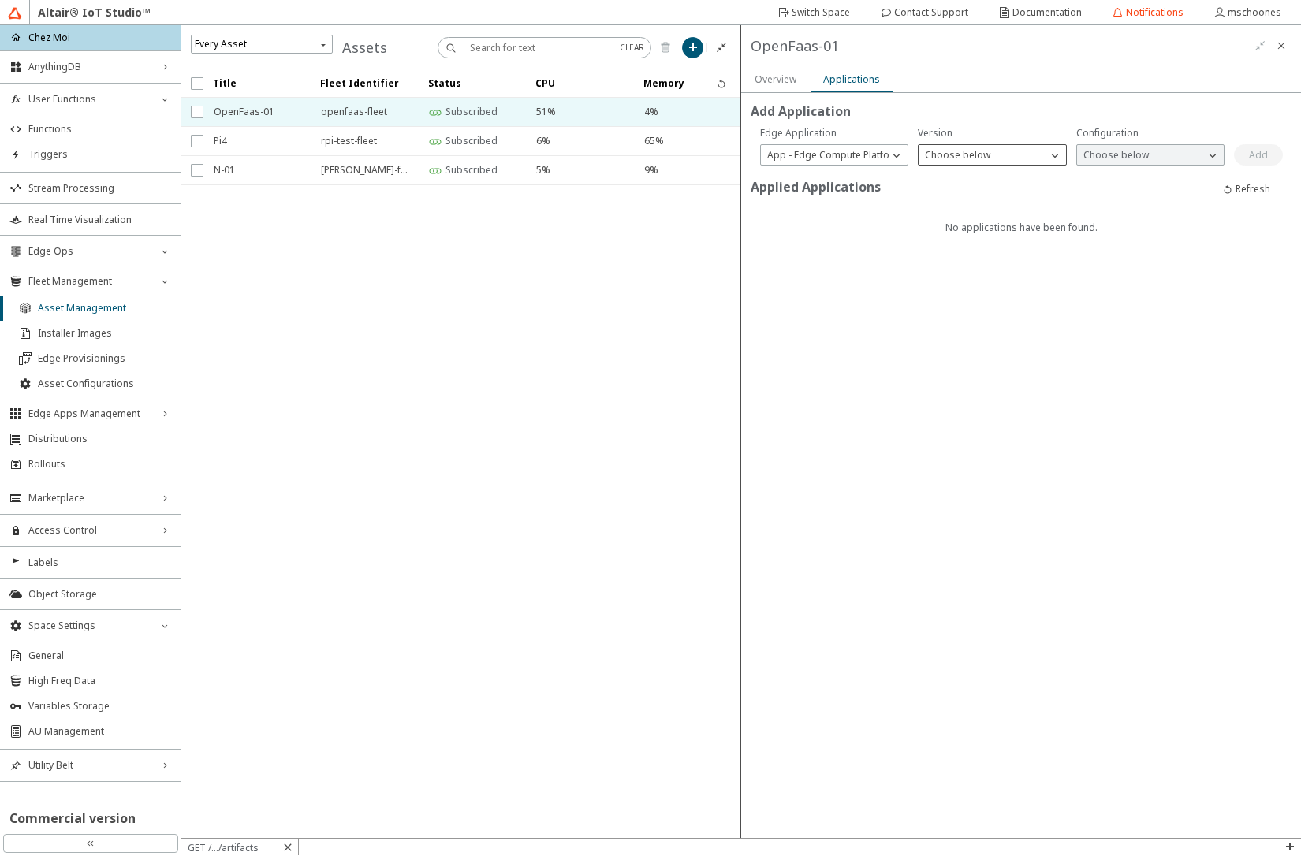
click at [993, 153] on p "Choose below" at bounding box center [957, 154] width 78 height 13
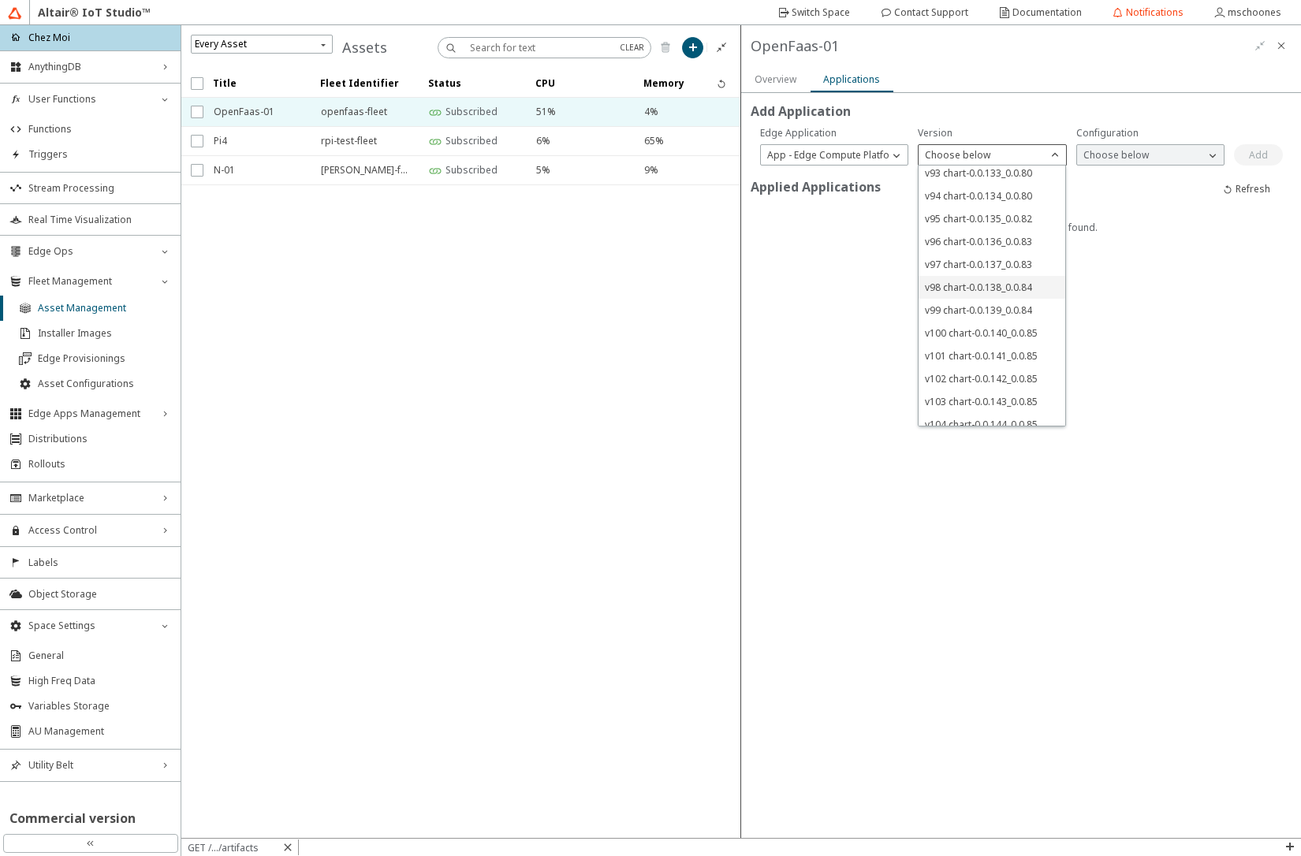
scroll to position [883, 0]
click at [966, 411] on span "v110 chart-0.0.150_0.0.87" at bounding box center [981, 414] width 113 height 13
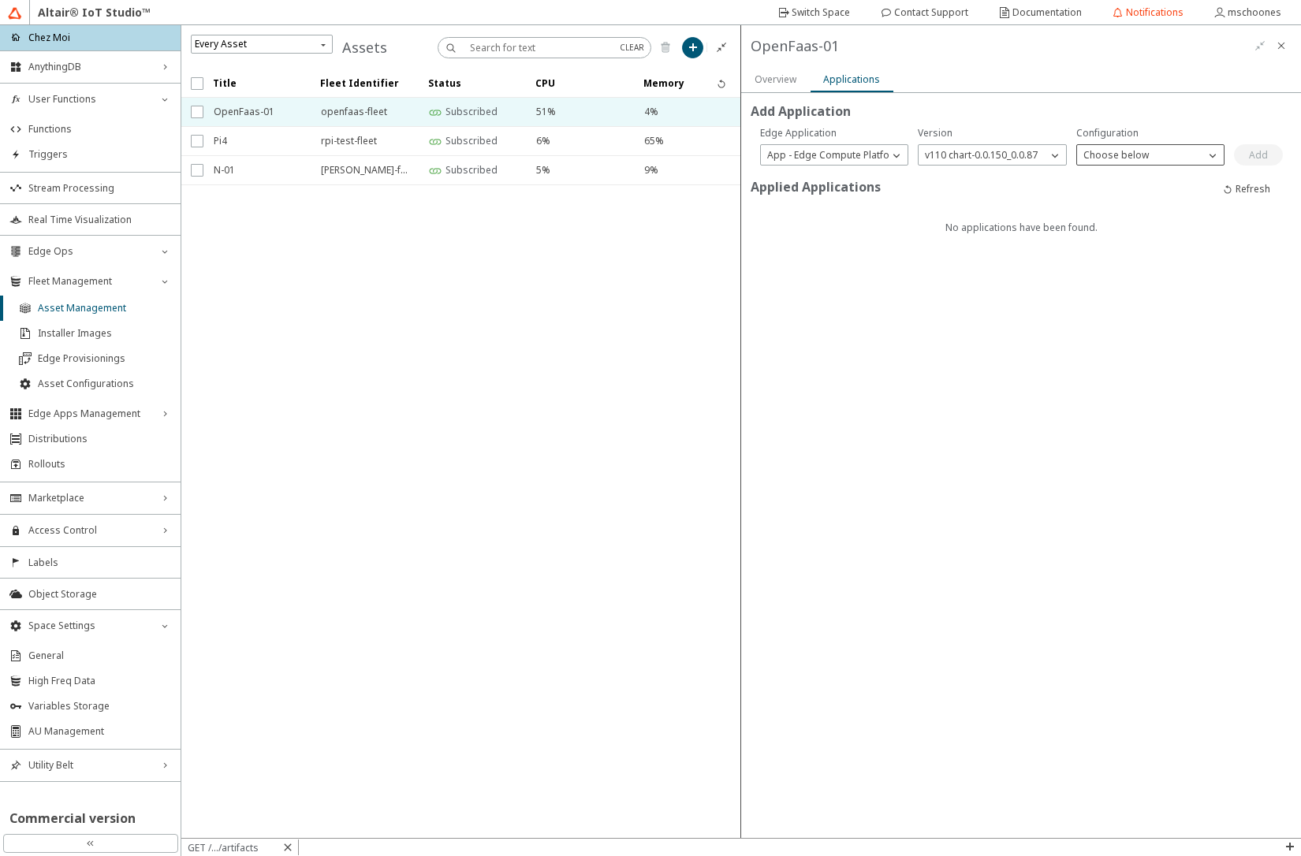
click at [1108, 151] on p "Choose below" at bounding box center [1116, 154] width 78 height 13
click at [1107, 179] on span "auto-sync" at bounding box center [1105, 176] width 44 height 13
click at [0, 0] on slot "Add" at bounding box center [0, 0] width 0 height 0
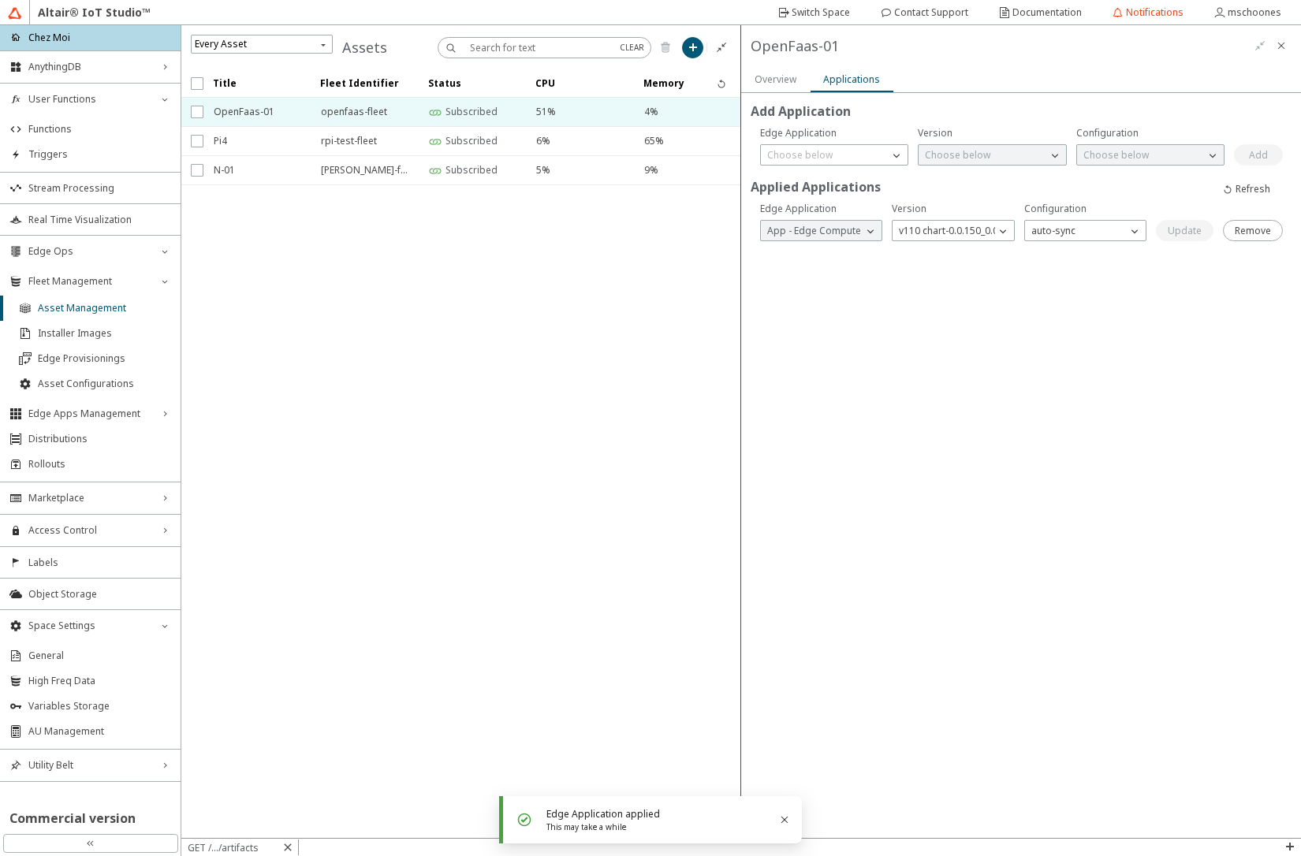
click at [0, 0] on slot "Overview" at bounding box center [0, 0] width 0 height 0
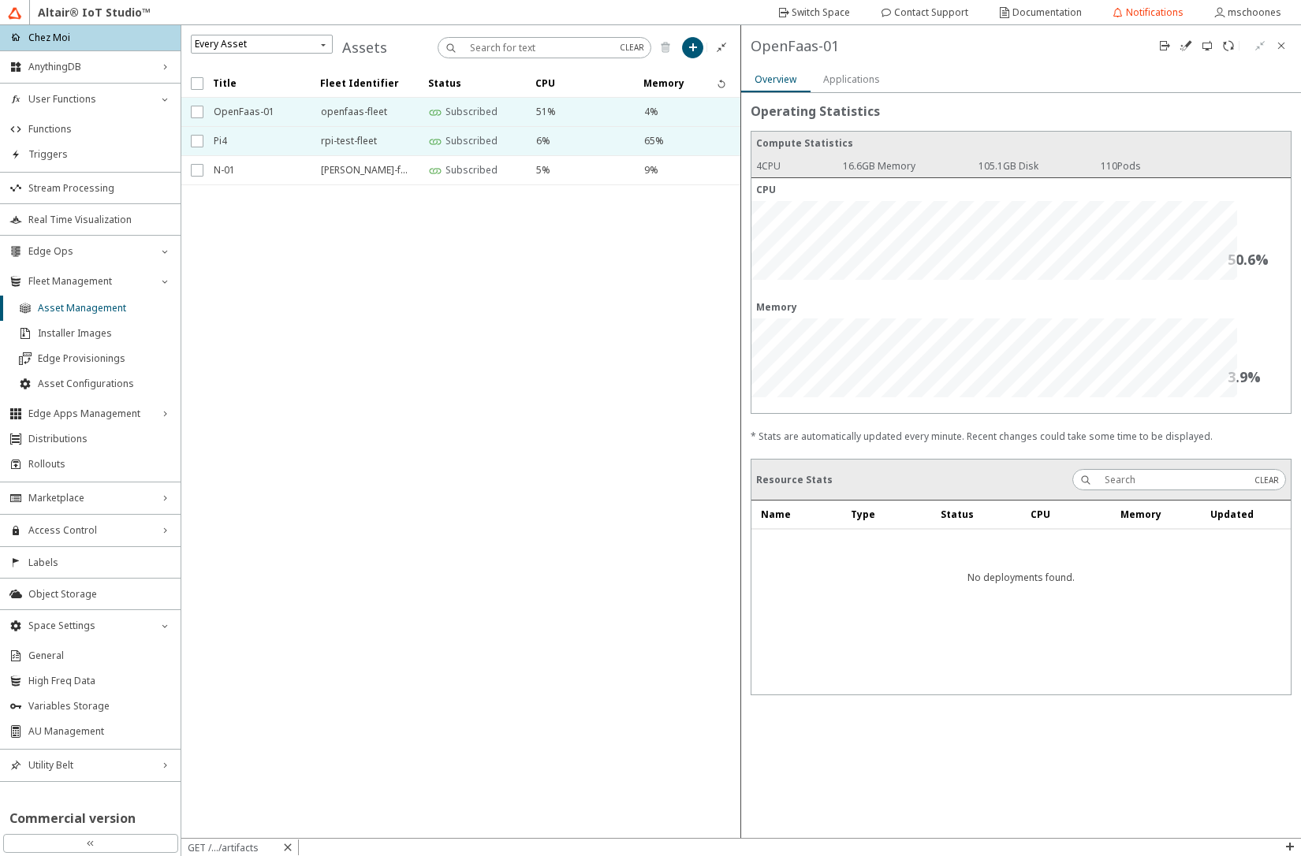
click at [221, 143] on span "Pi4" at bounding box center [257, 141] width 87 height 28
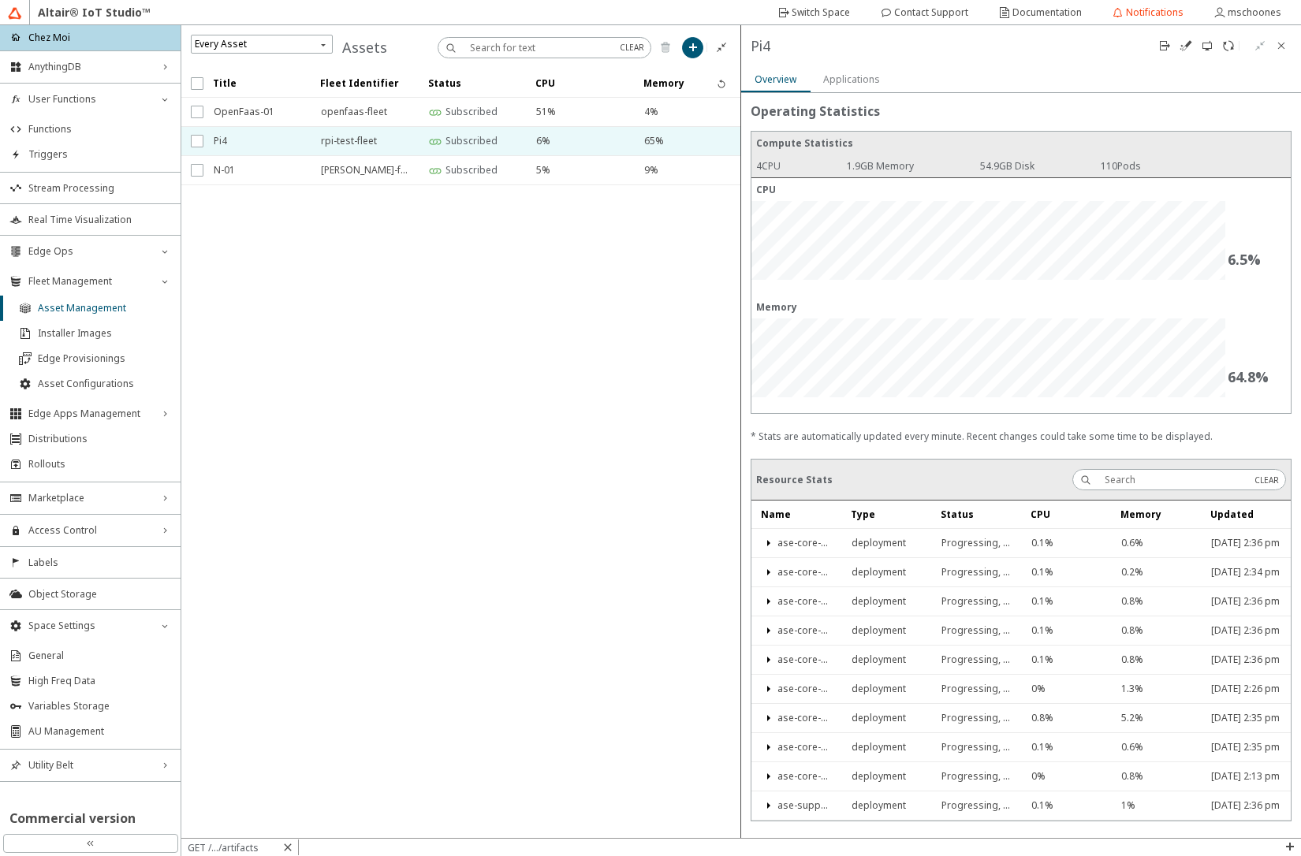
click at [0, 0] on slot "Applications" at bounding box center [0, 0] width 0 height 0
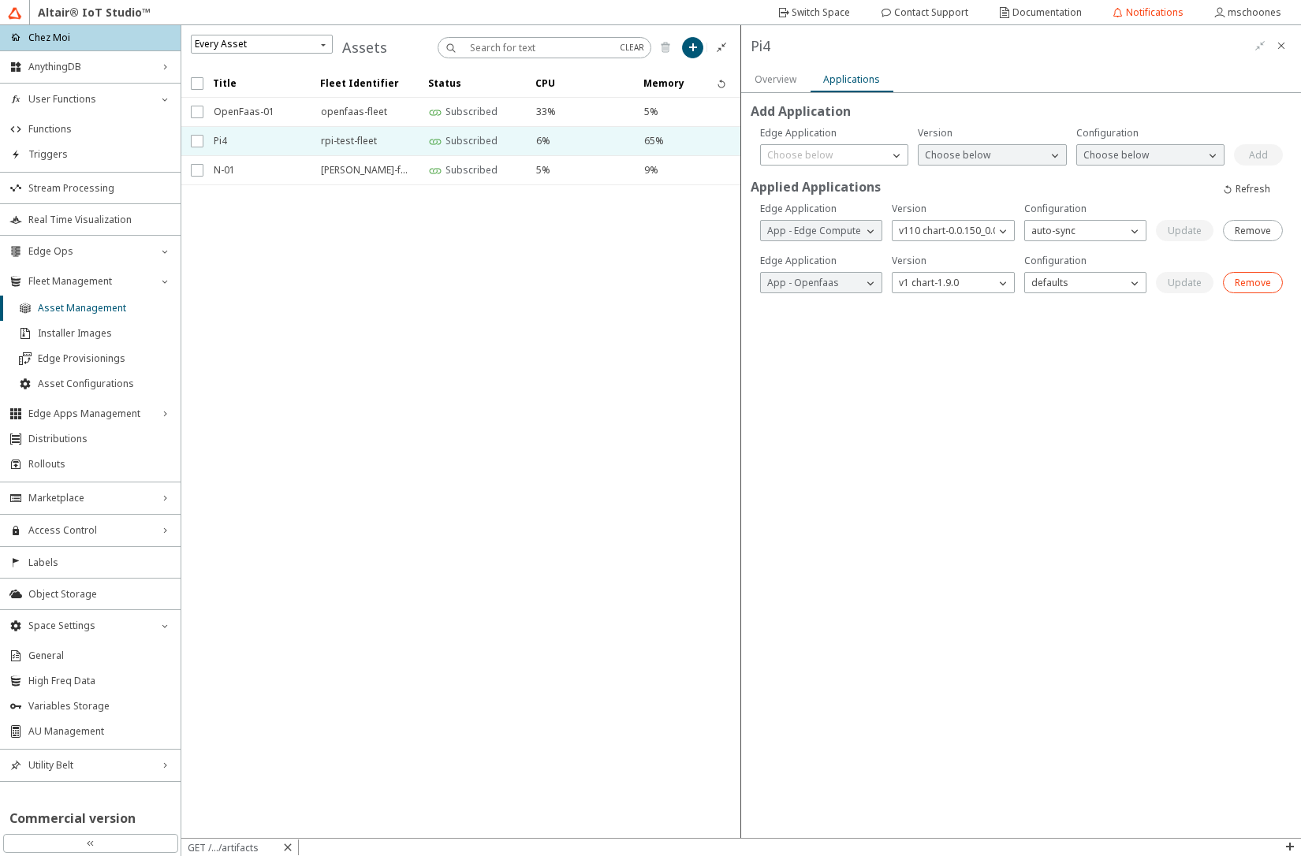
click at [0, 0] on slot "Remove" at bounding box center [0, 0] width 0 height 0
click at [1066, 496] on paper-button "Remove" at bounding box center [1051, 488] width 60 height 21
click at [571, 384] on iron-scroll-threshold "Title Fleet Identifier Status CPU Memory" at bounding box center [461, 453] width 560 height 769
click at [237, 109] on span "OpenFaas-01" at bounding box center [257, 112] width 87 height 28
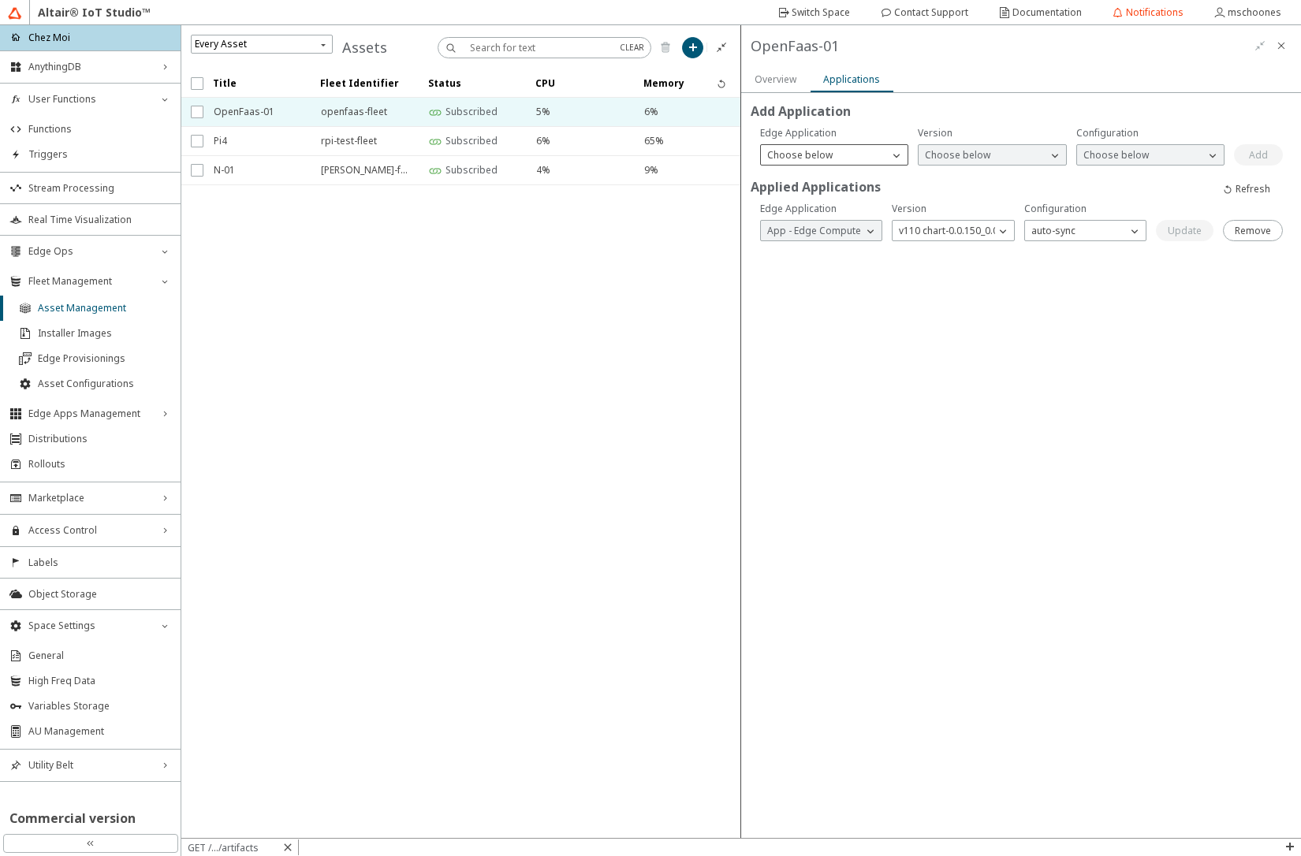
click at [841, 154] on div "Choose below" at bounding box center [825, 155] width 128 height 16
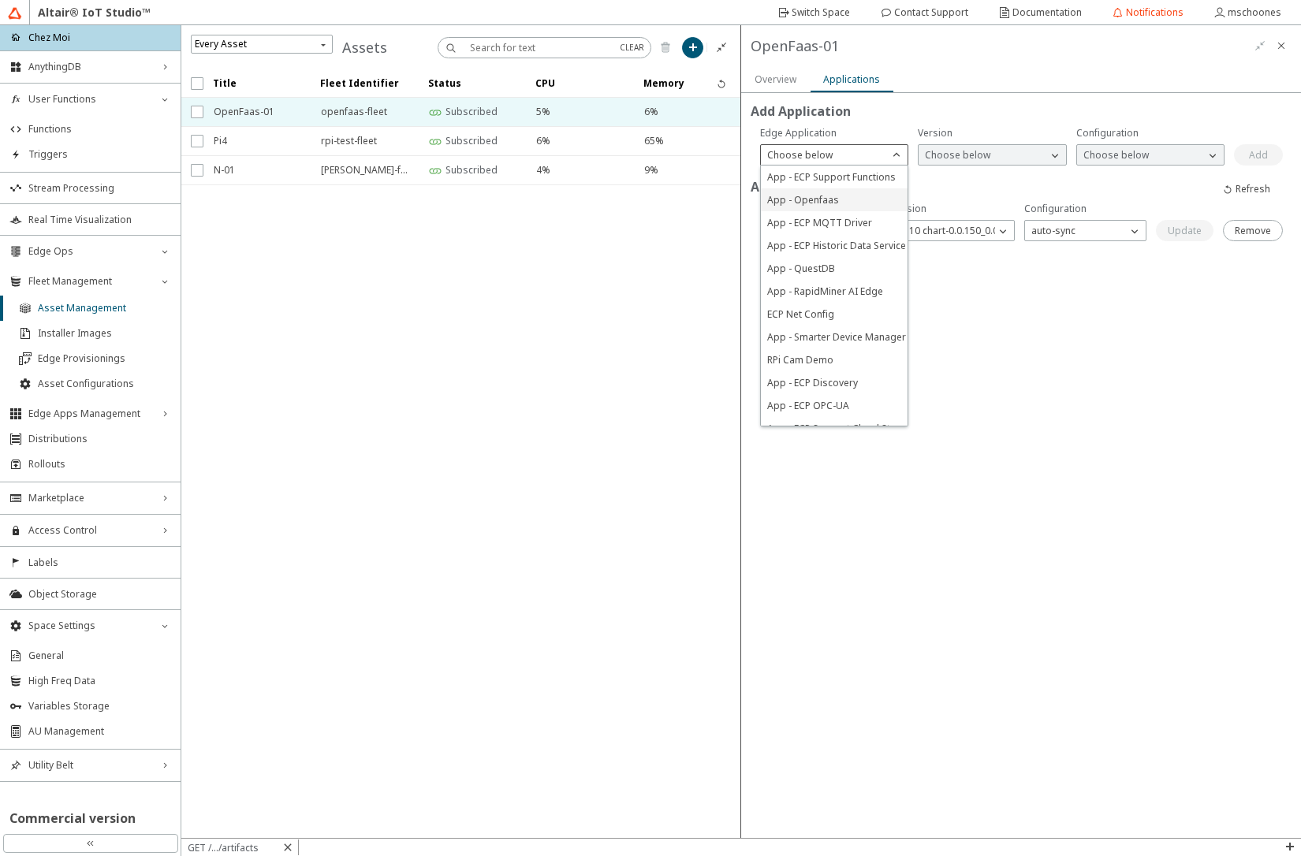
click at [811, 201] on span "App - Openfaas" at bounding box center [803, 199] width 72 height 13
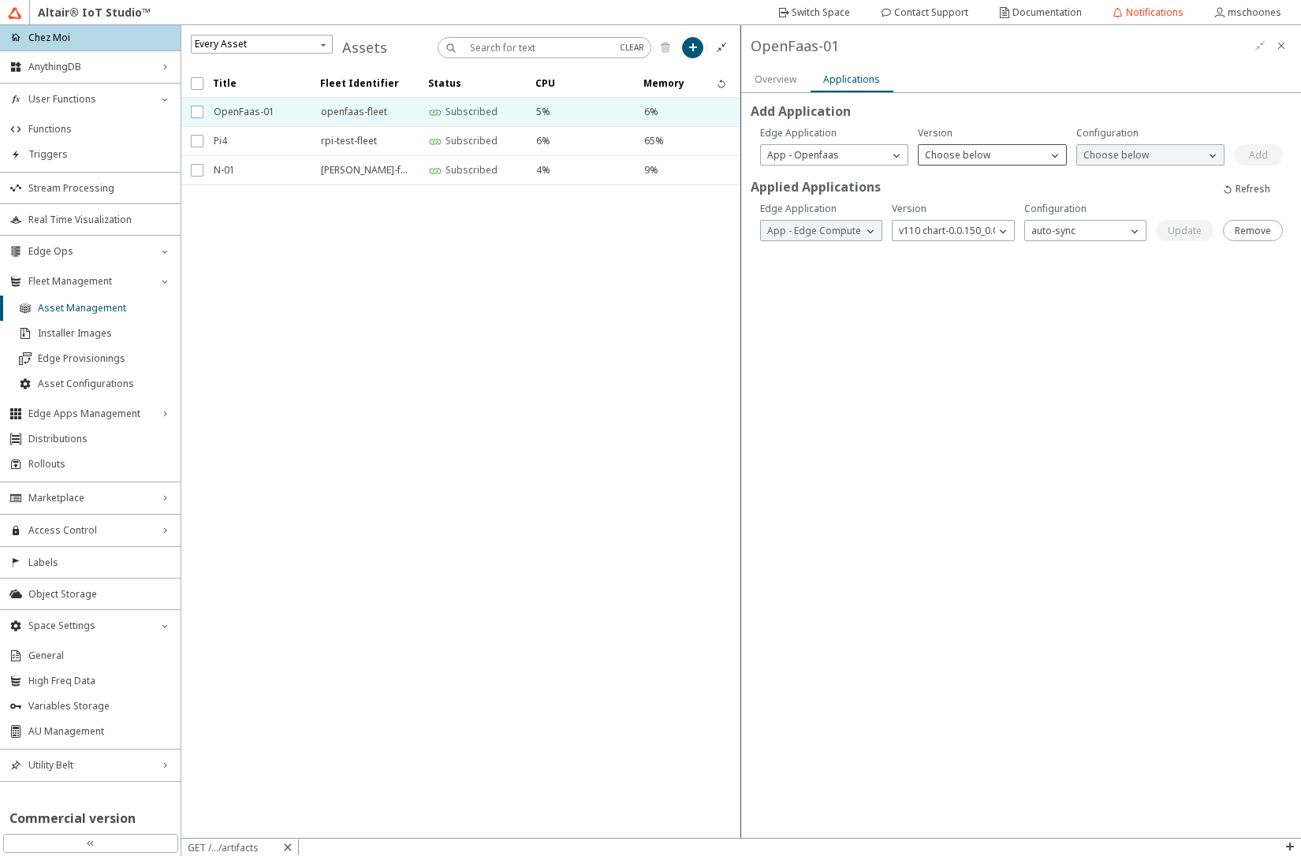
click at [936, 153] on p "Choose below" at bounding box center [957, 154] width 78 height 13
click at [936, 180] on span "v1 chart-1.9.0" at bounding box center [955, 176] width 60 height 13
click at [1090, 154] on p "Choose below" at bounding box center [1116, 154] width 78 height 13
click at [1096, 184] on div "defaults" at bounding box center [1150, 177] width 147 height 23
click at [0, 0] on slot "Add" at bounding box center [0, 0] width 0 height 0
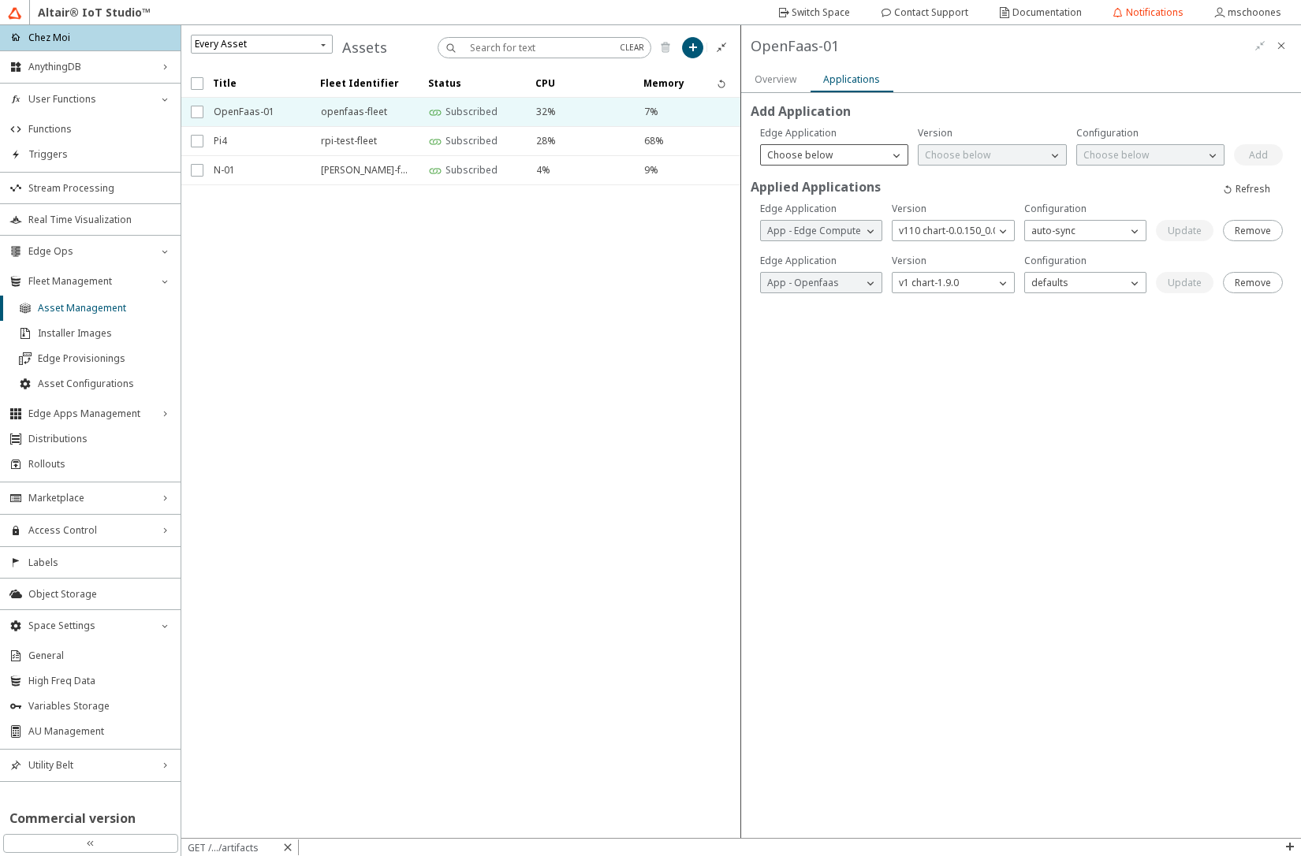
click at [882, 154] on div "Choose below" at bounding box center [825, 155] width 128 height 16
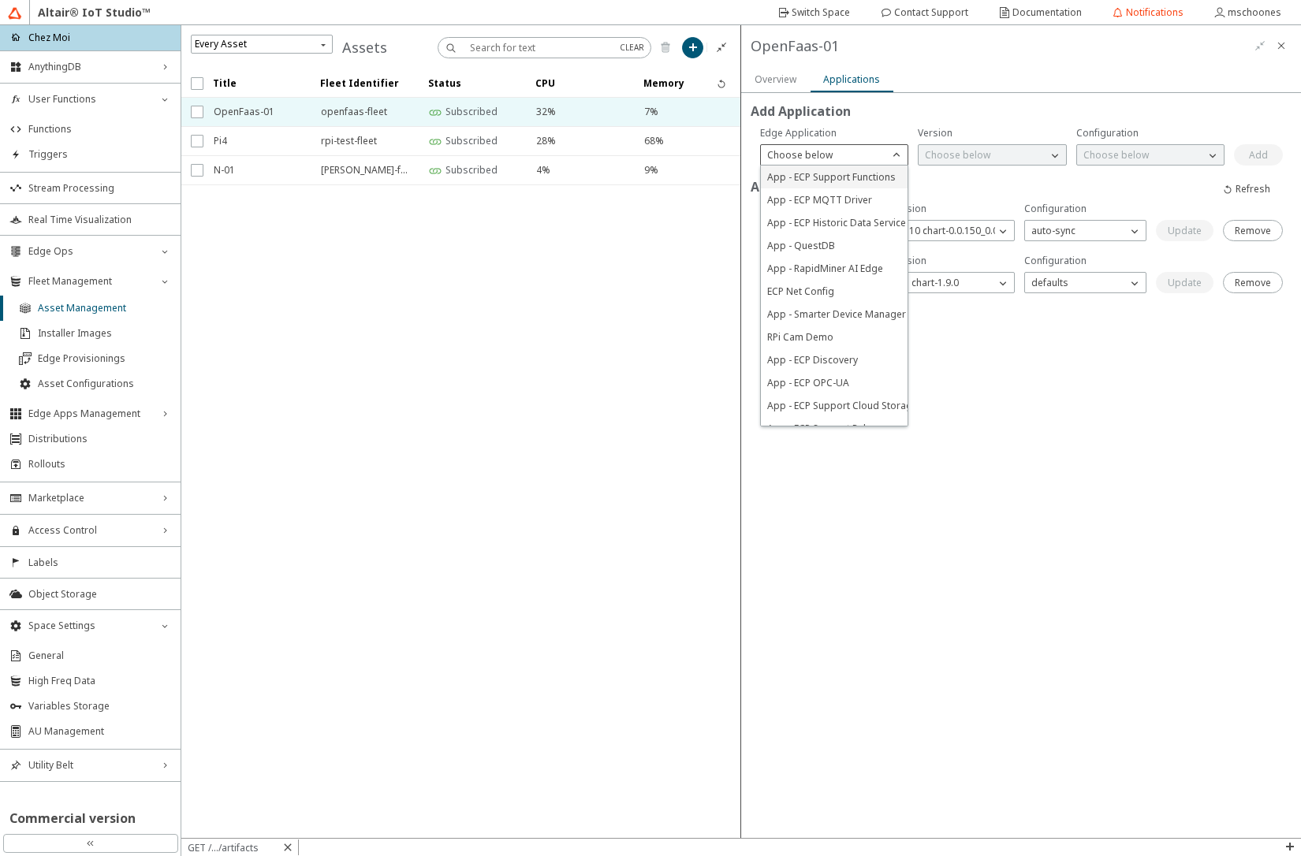
click at [832, 178] on span "App - ECP Support Functions" at bounding box center [831, 176] width 128 height 13
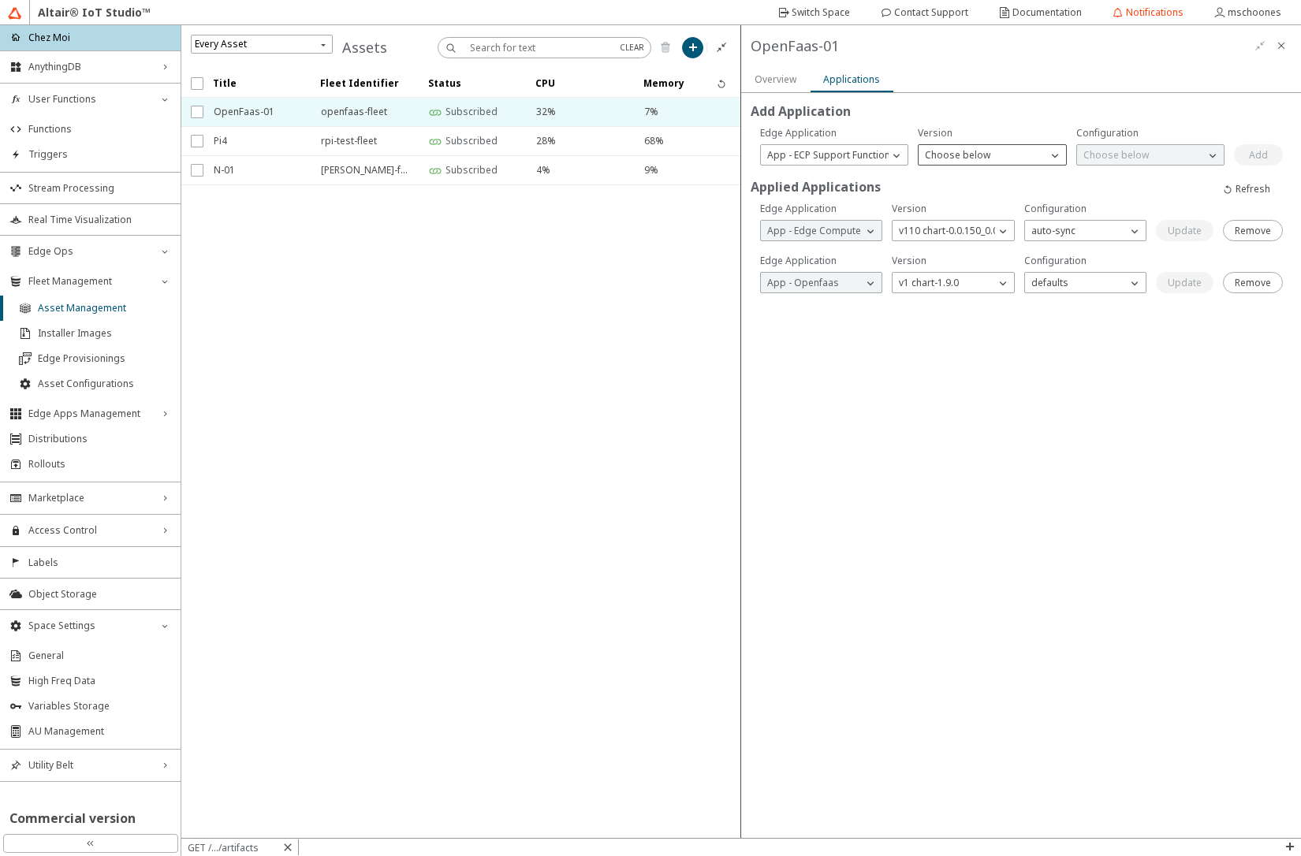
click at [958, 157] on p "Choose below" at bounding box center [957, 154] width 78 height 13
click at [955, 174] on span "v1 chart-1.3.4" at bounding box center [955, 176] width 60 height 13
click at [1111, 156] on p "Choose below" at bounding box center [1116, 154] width 78 height 13
click at [1109, 175] on p "v01" at bounding box center [1150, 176] width 147 height 13
click at [0, 0] on slot "Add" at bounding box center [0, 0] width 0 height 0
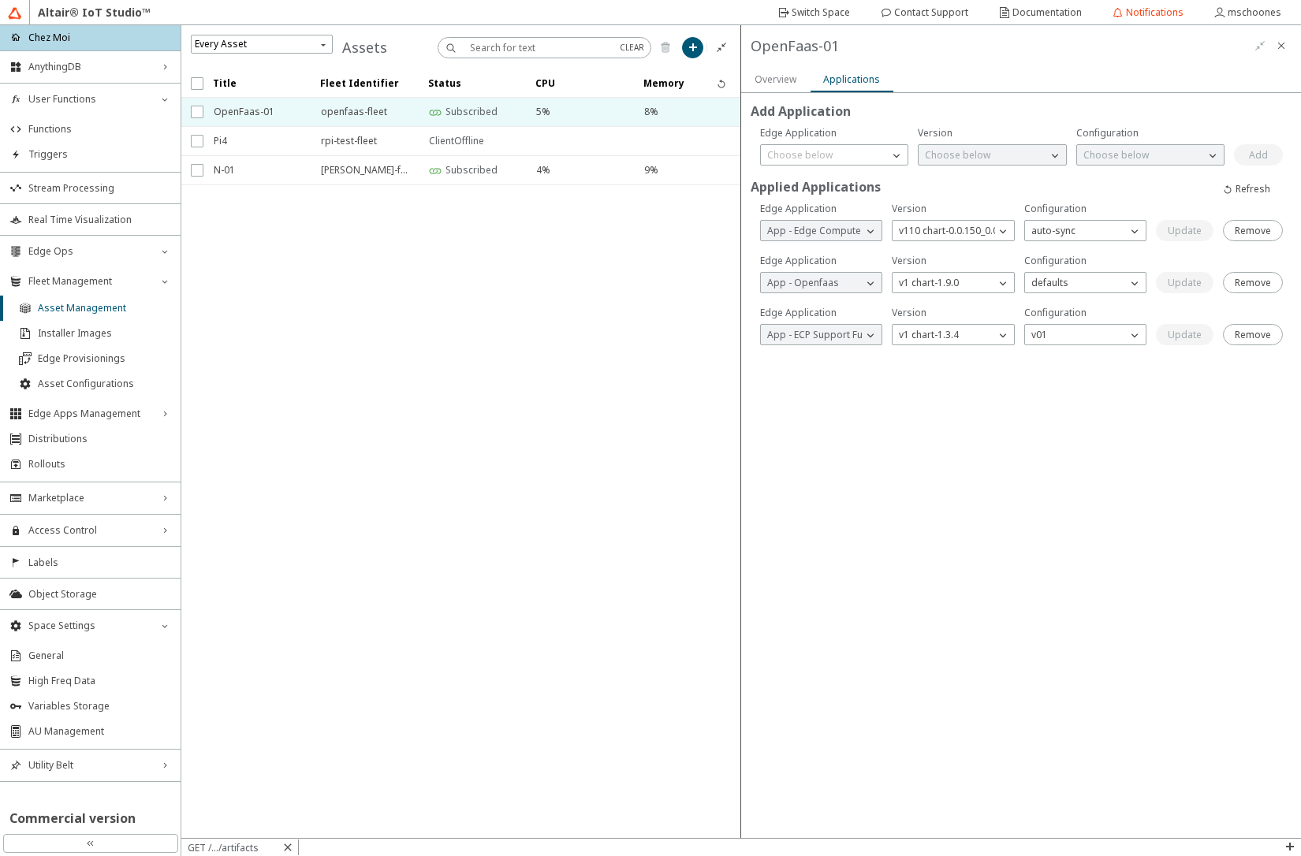
click at [655, 427] on iron-scroll-threshold "Title Fleet Identifier Status CPU Memory" at bounding box center [461, 453] width 560 height 769
click at [87, 125] on span "Functions" at bounding box center [99, 129] width 143 height 13
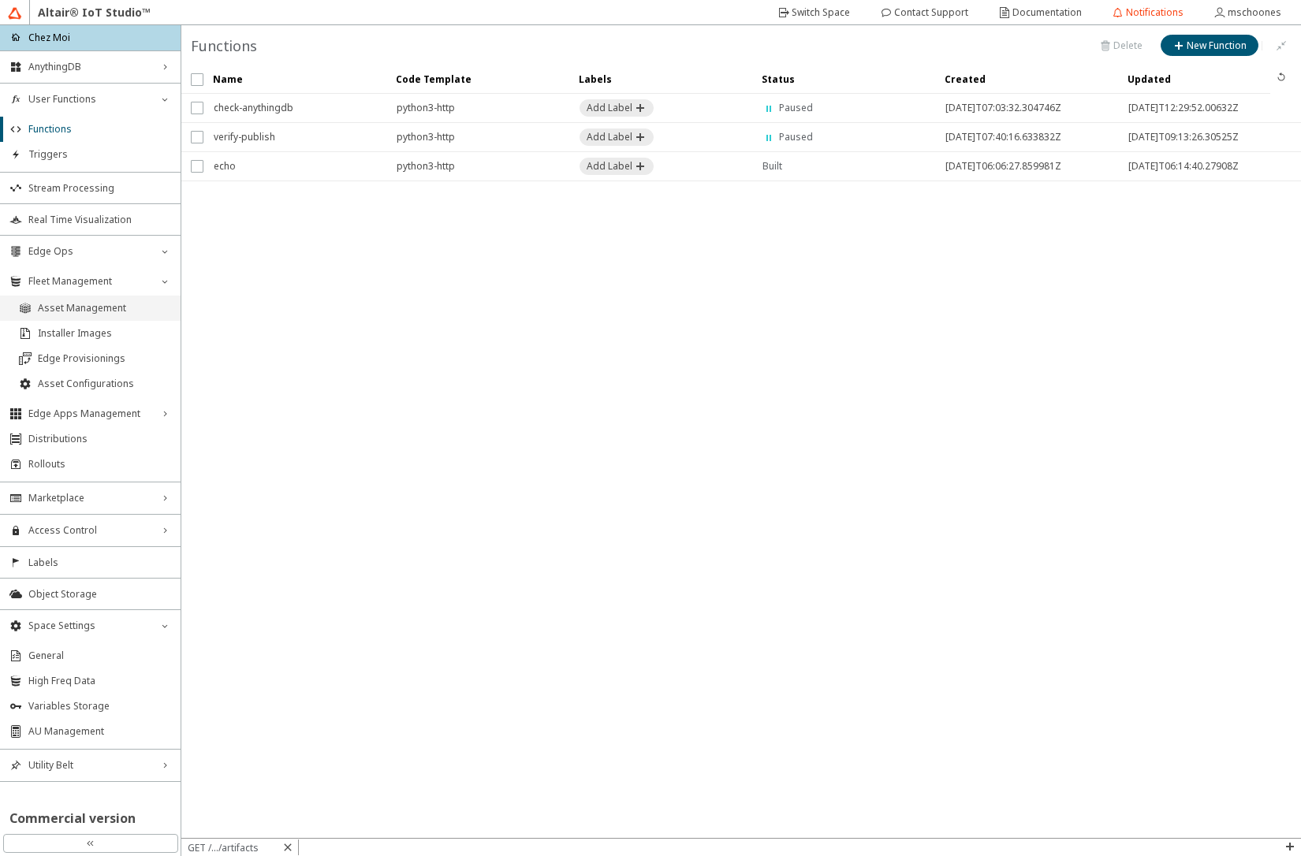
click at [105, 307] on span "Asset Management" at bounding box center [104, 308] width 133 height 13
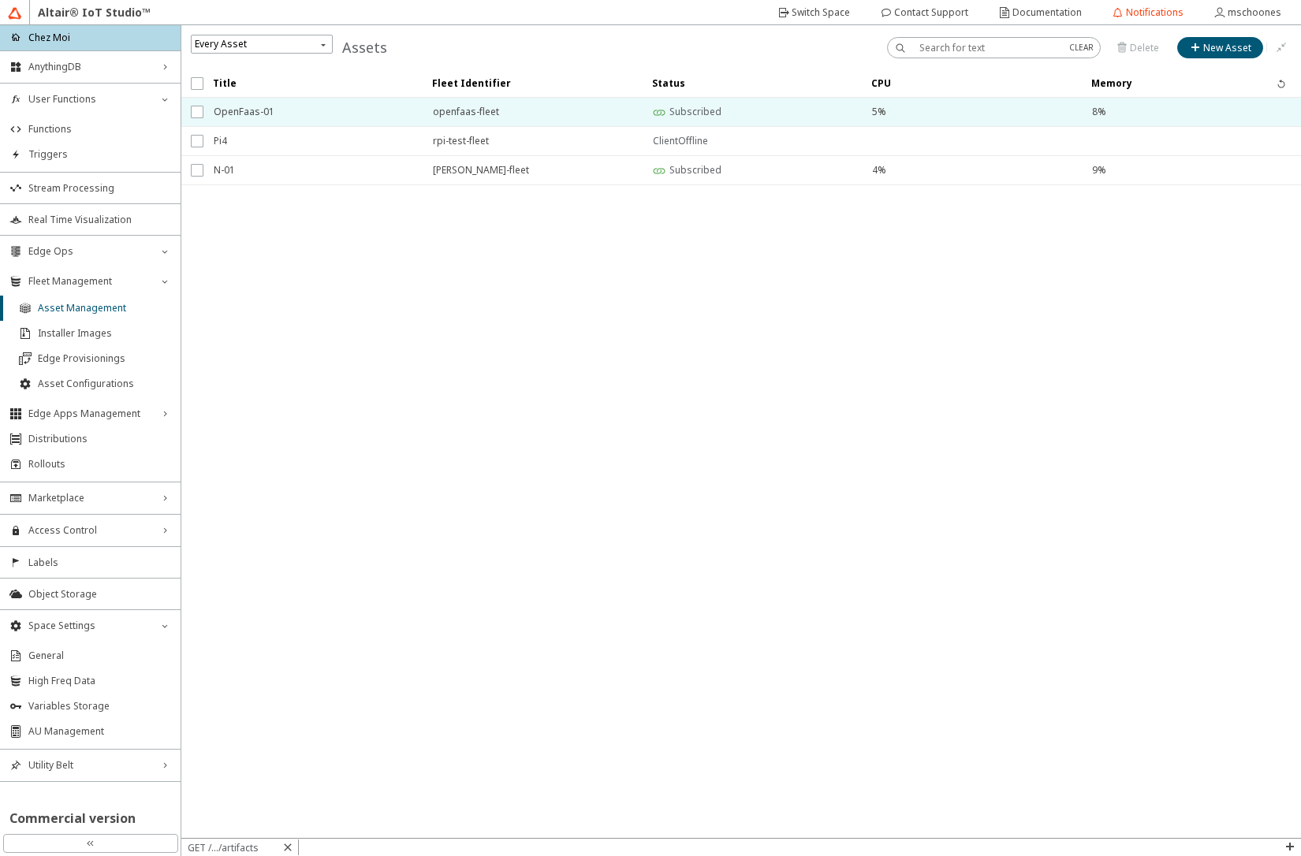
click at [265, 114] on span "OpenFaas-01" at bounding box center [313, 112] width 199 height 28
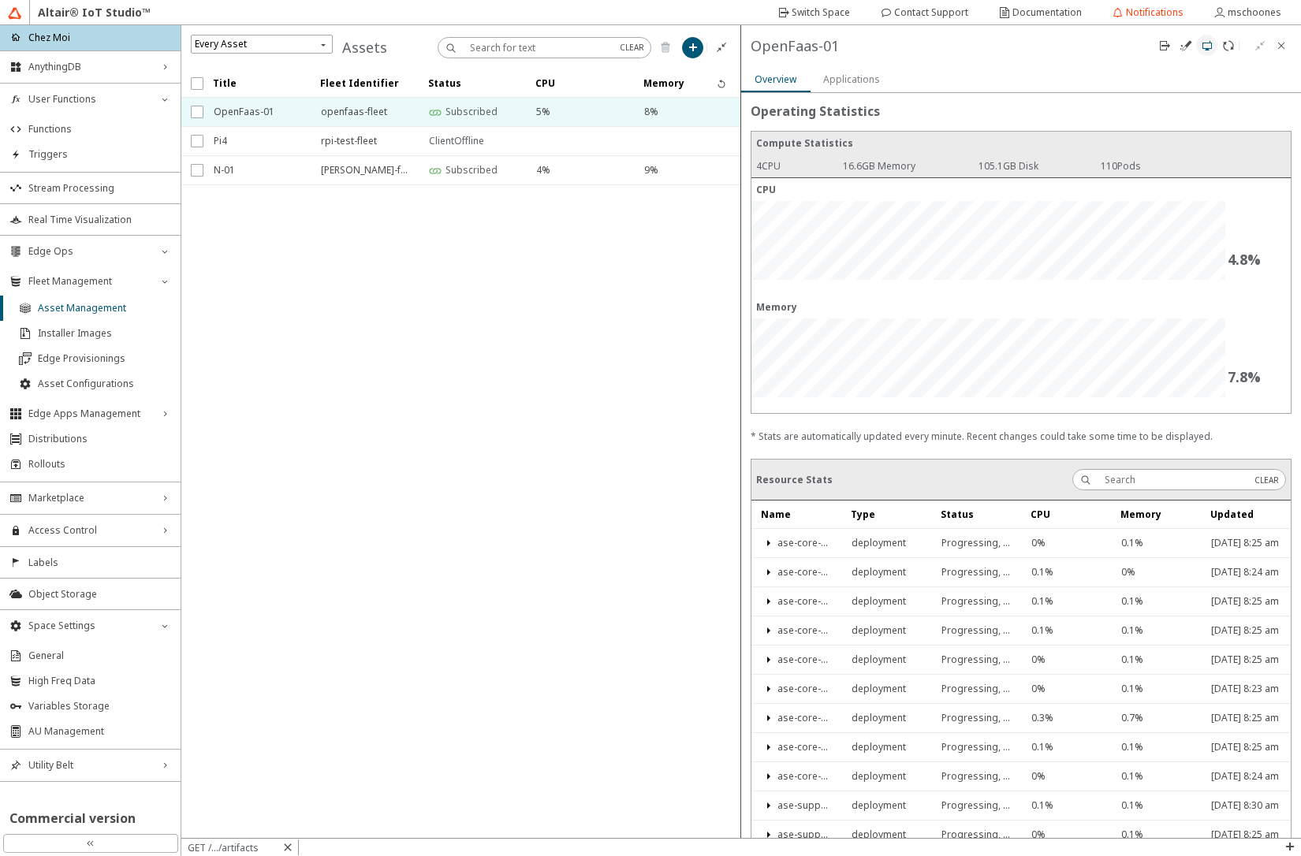
click at [1208, 50] on iron-icon at bounding box center [1206, 45] width 13 height 13
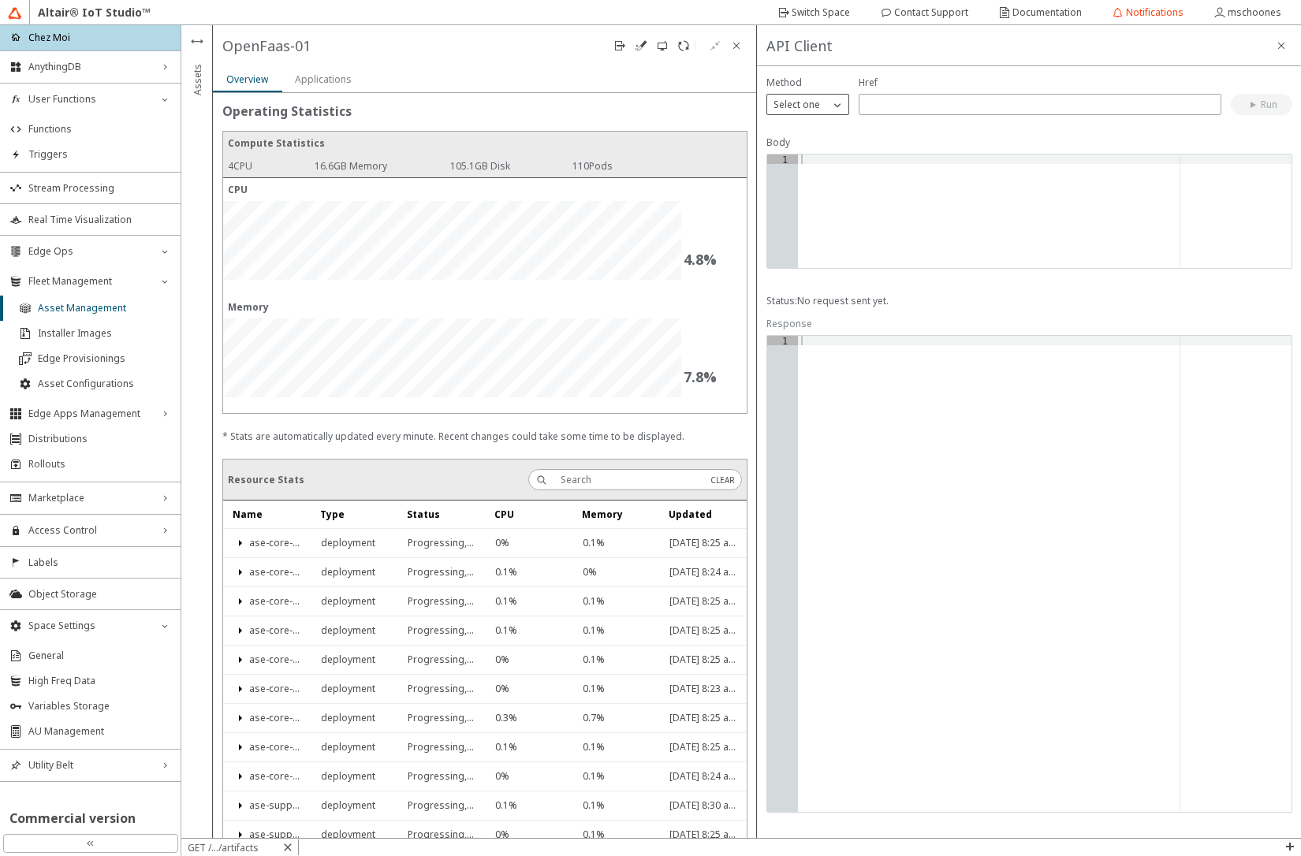
click at [809, 107] on p "Select one" at bounding box center [796, 104] width 59 height 13
click at [799, 144] on p "POST" at bounding box center [807, 149] width 81 height 13
click at [876, 103] on input "text" at bounding box center [1039, 104] width 348 height 13
type input "/support/faas/functions"
click at [841, 218] on div at bounding box center [1044, 220] width 493 height 132
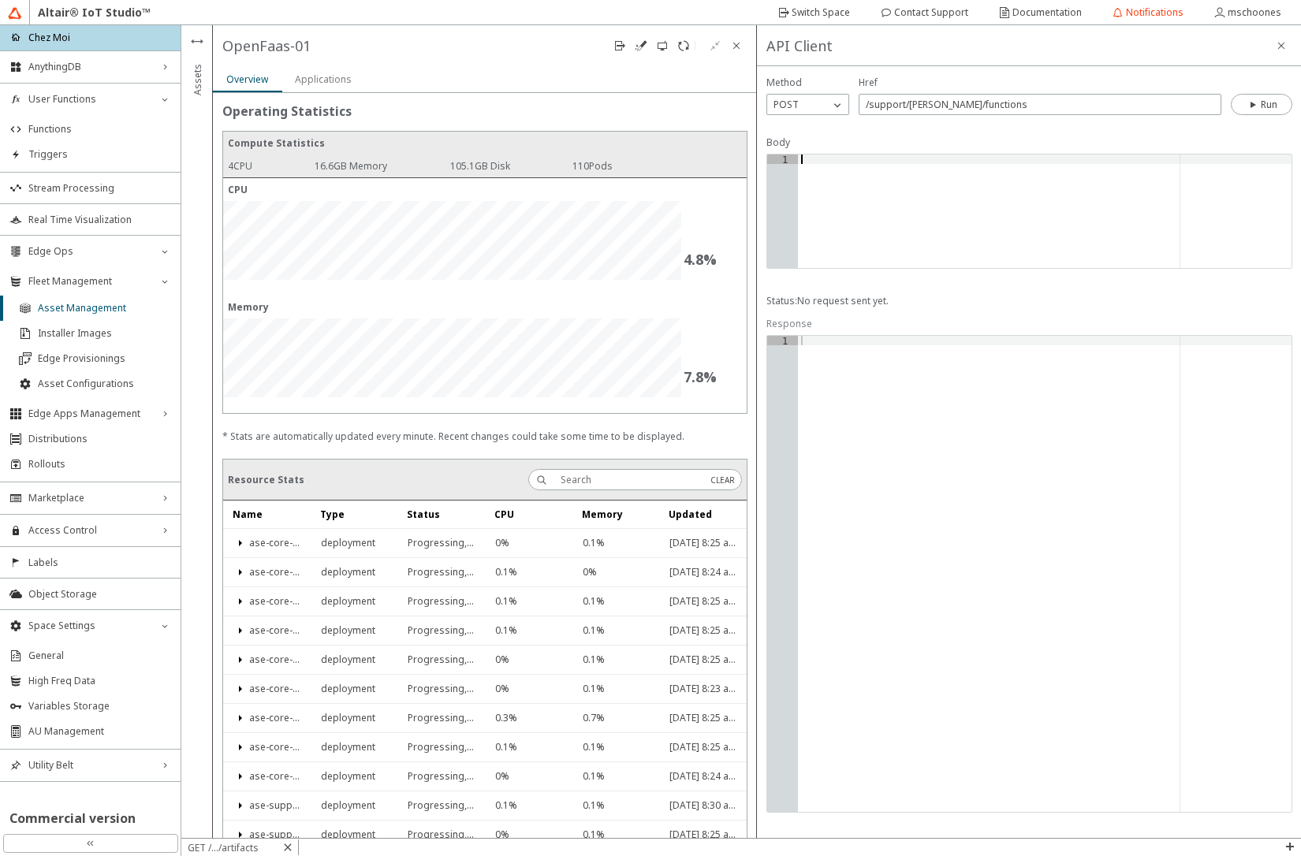
type textarea "{"
type textarea ""name": "echo","
type textarea ""template": "python3-http"
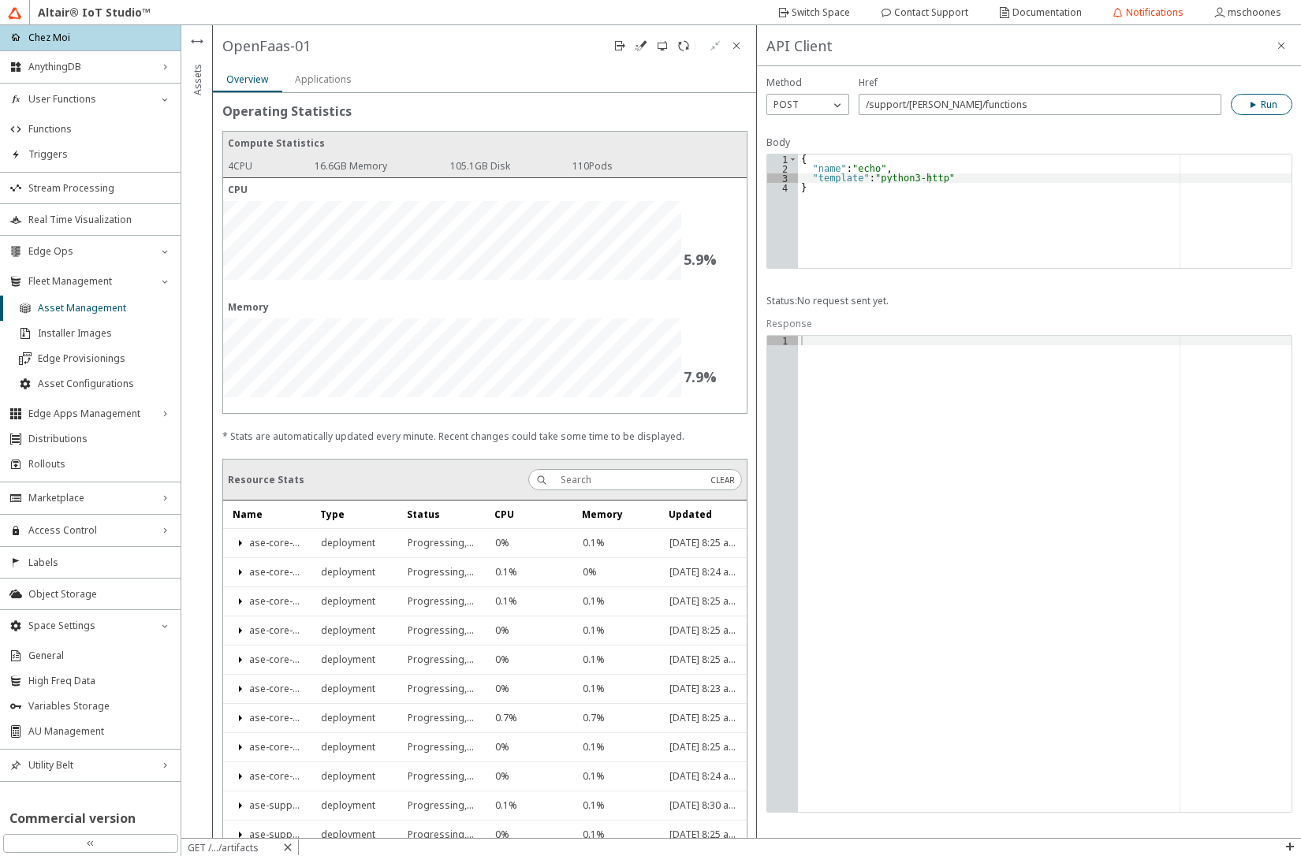
click at [1255, 106] on iron-icon at bounding box center [1253, 105] width 14 height 13
click at [0, 0] on slot "GET /.../artifacts" at bounding box center [0, 0] width 0 height 0
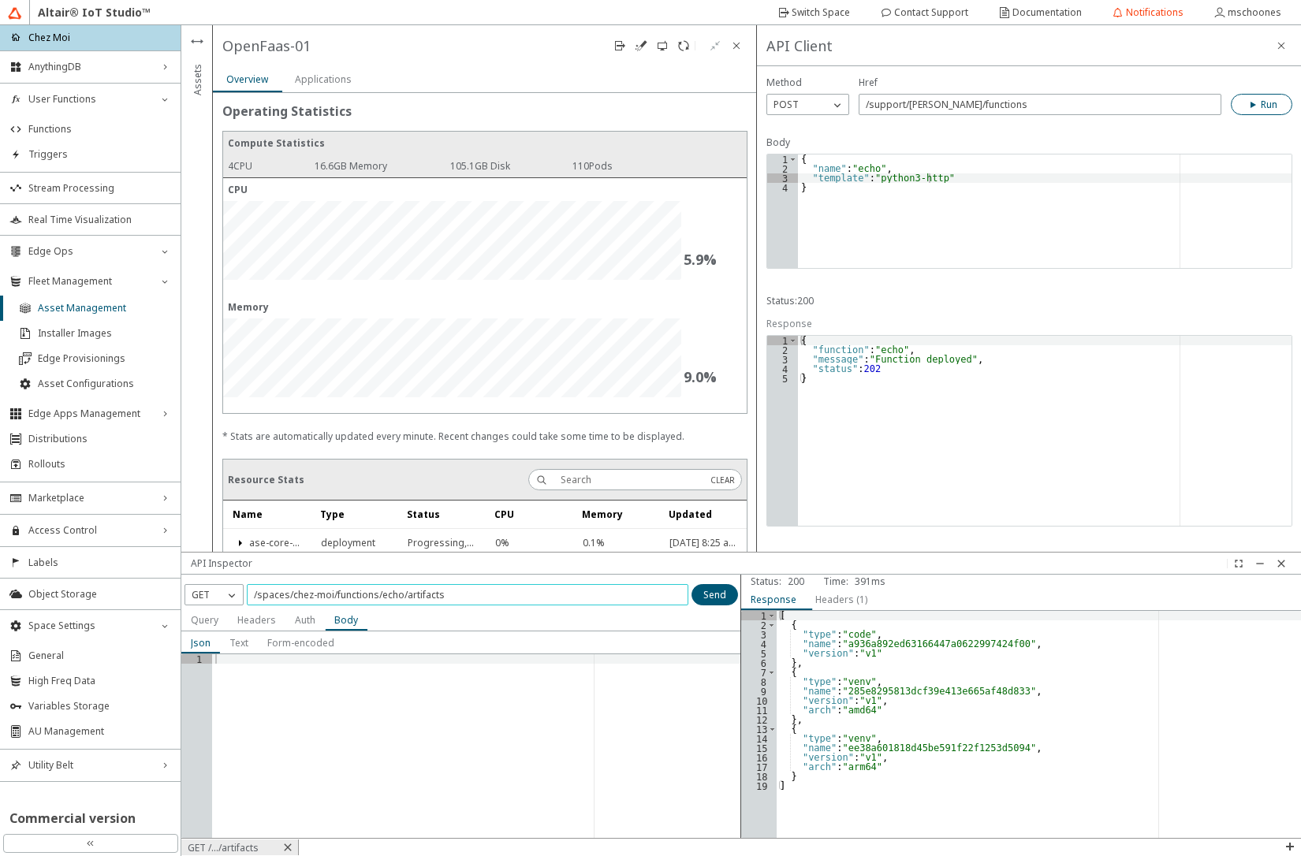
drag, startPoint x: 404, startPoint y: 593, endPoint x: 482, endPoint y: 597, distance: 78.9
click at [482, 597] on input "/spaces/chez-moi/functions/echo/artifacts" at bounding box center [467, 594] width 427 height 13
type input "/spaces/chez-moi/functions/echo"
click at [0, 0] on slot "Send" at bounding box center [0, 0] width 0 height 0
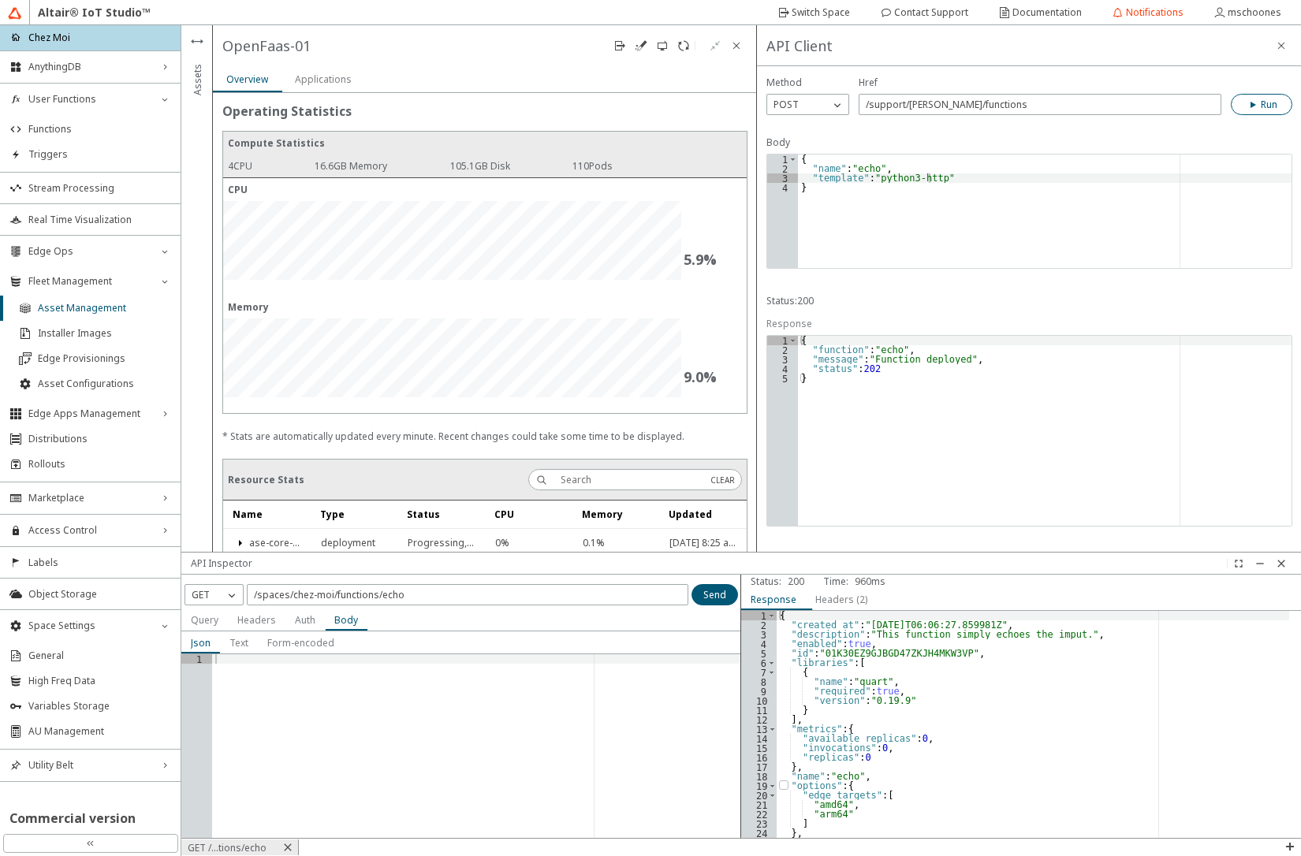
scroll to position [0, 0]
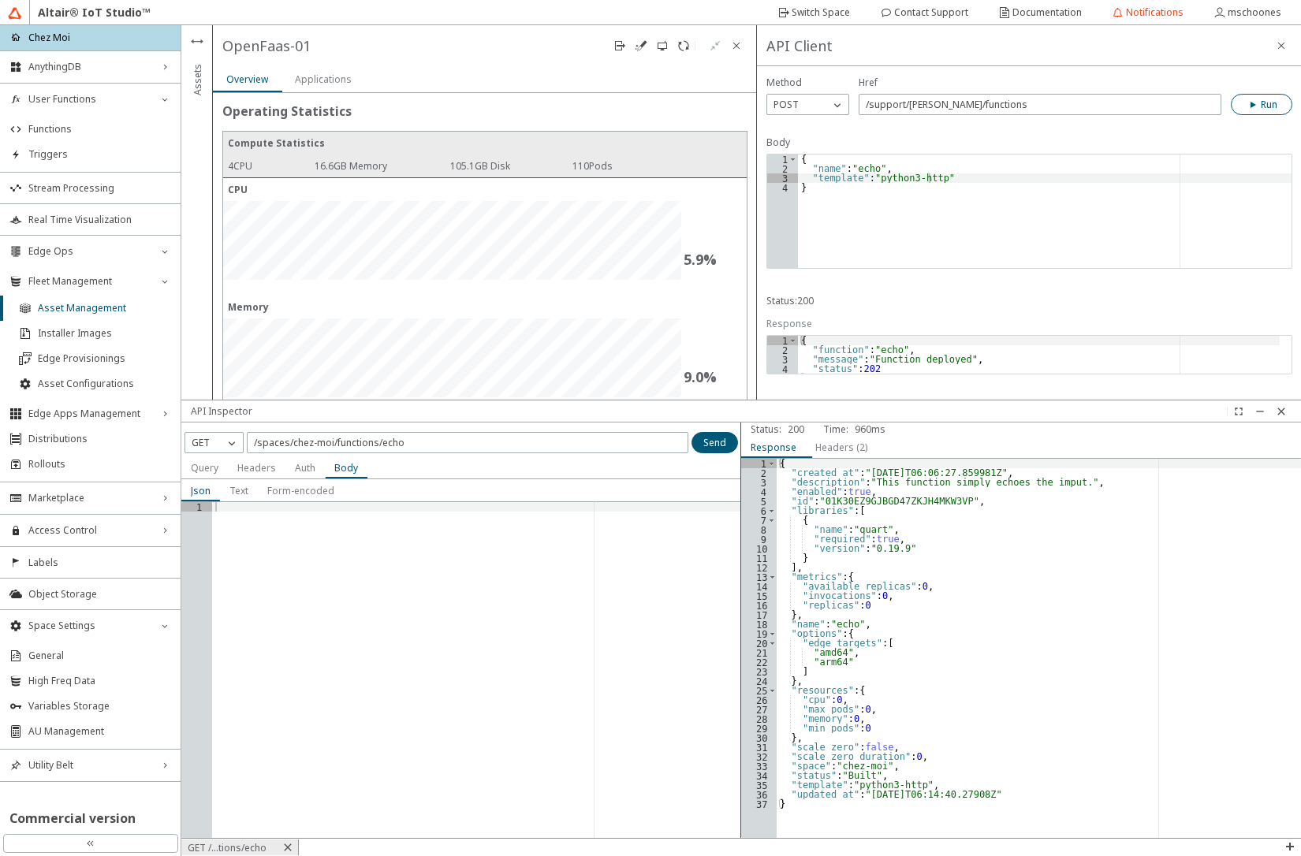
drag, startPoint x: 765, startPoint y: 554, endPoint x: 744, endPoint y: 402, distance: 153.5
click at [744, 402] on div at bounding box center [740, 410] width 1119 height 21
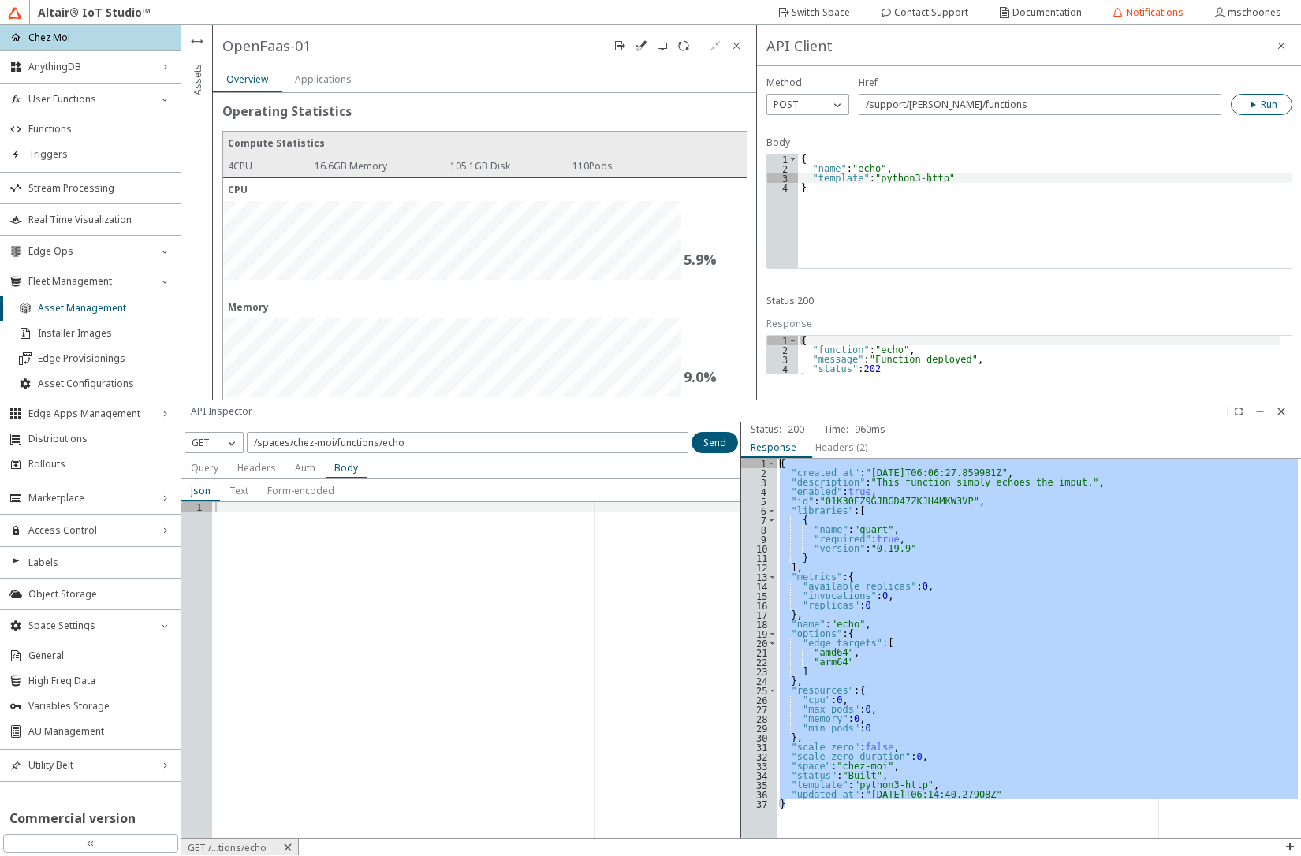
drag, startPoint x: 788, startPoint y: 806, endPoint x: 760, endPoint y: 442, distance: 365.3
click at [760, 442] on div "Status: 200 Time: 960 ms } 1 2 3 4 5 6 7 8 9 10 11 12 13 14 15 16 17 18 19 20 2…" at bounding box center [1021, 629] width 560 height 415
type textarea "{ "created_at": "2025-08-19T06:06:27.859981Z","
drag, startPoint x: 379, startPoint y: 442, endPoint x: 436, endPoint y: 448, distance: 57.1
click at [436, 448] on input "/spaces/chez-moi/functions/echo" at bounding box center [467, 442] width 427 height 13
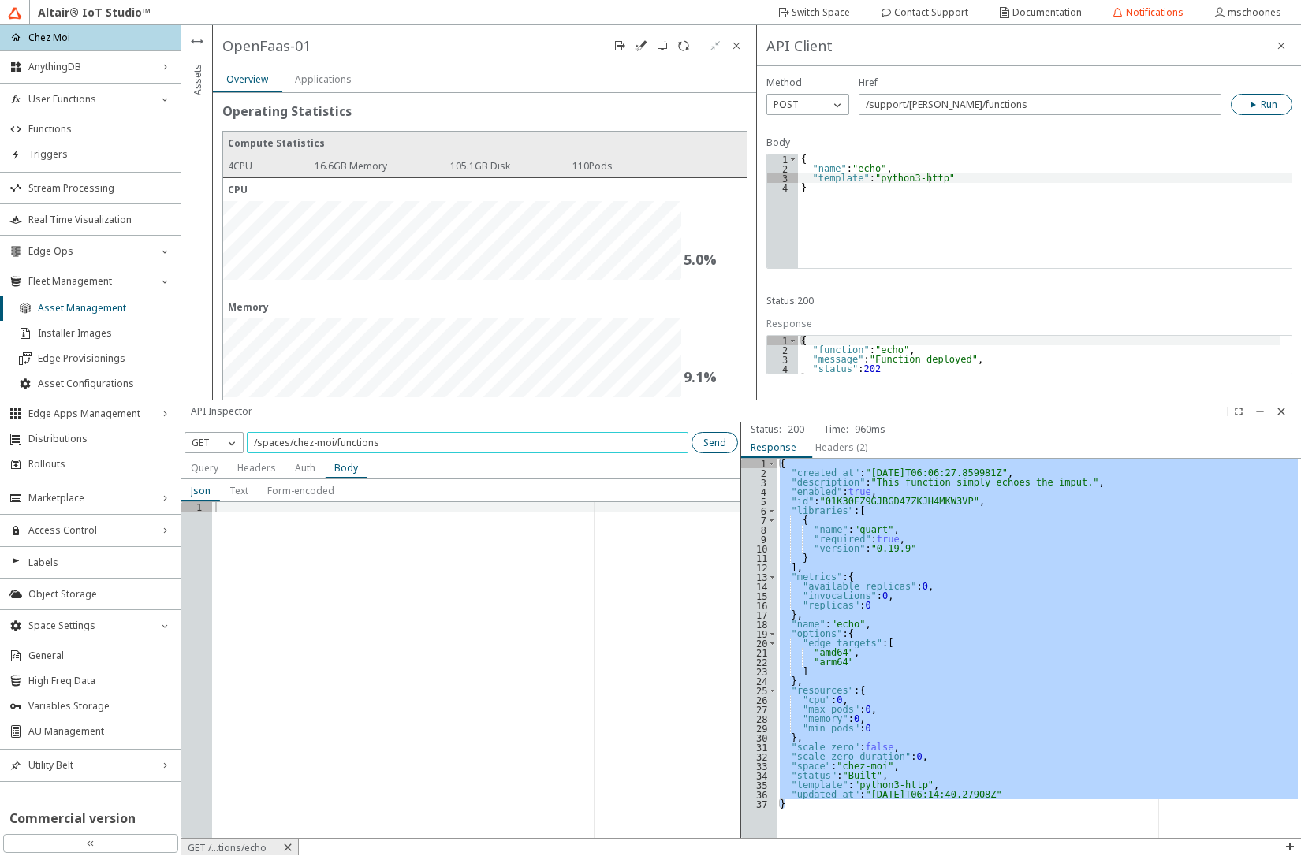
type input "/spaces/chez-moi/functions"
click at [0, 0] on slot "Send" at bounding box center [0, 0] width 0 height 0
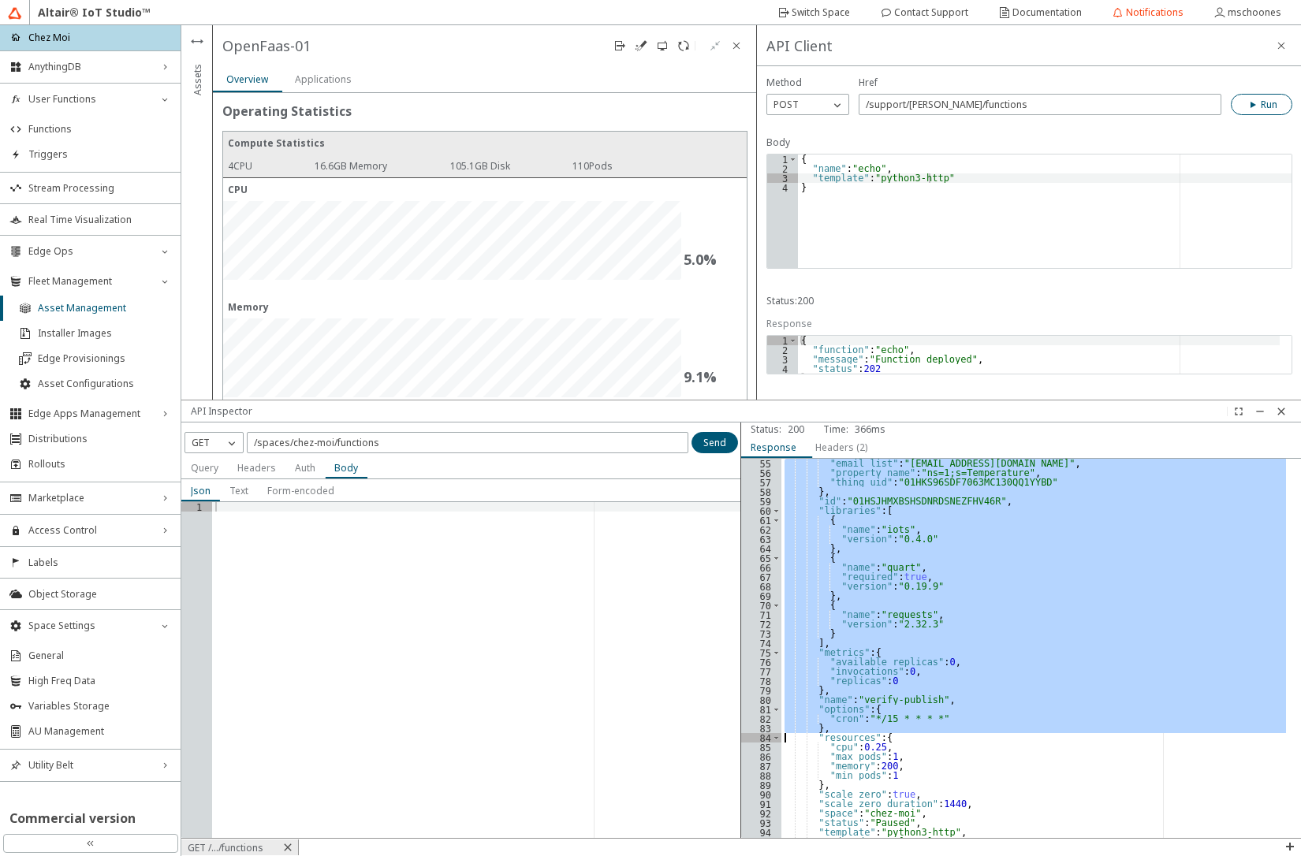
scroll to position [568, 0]
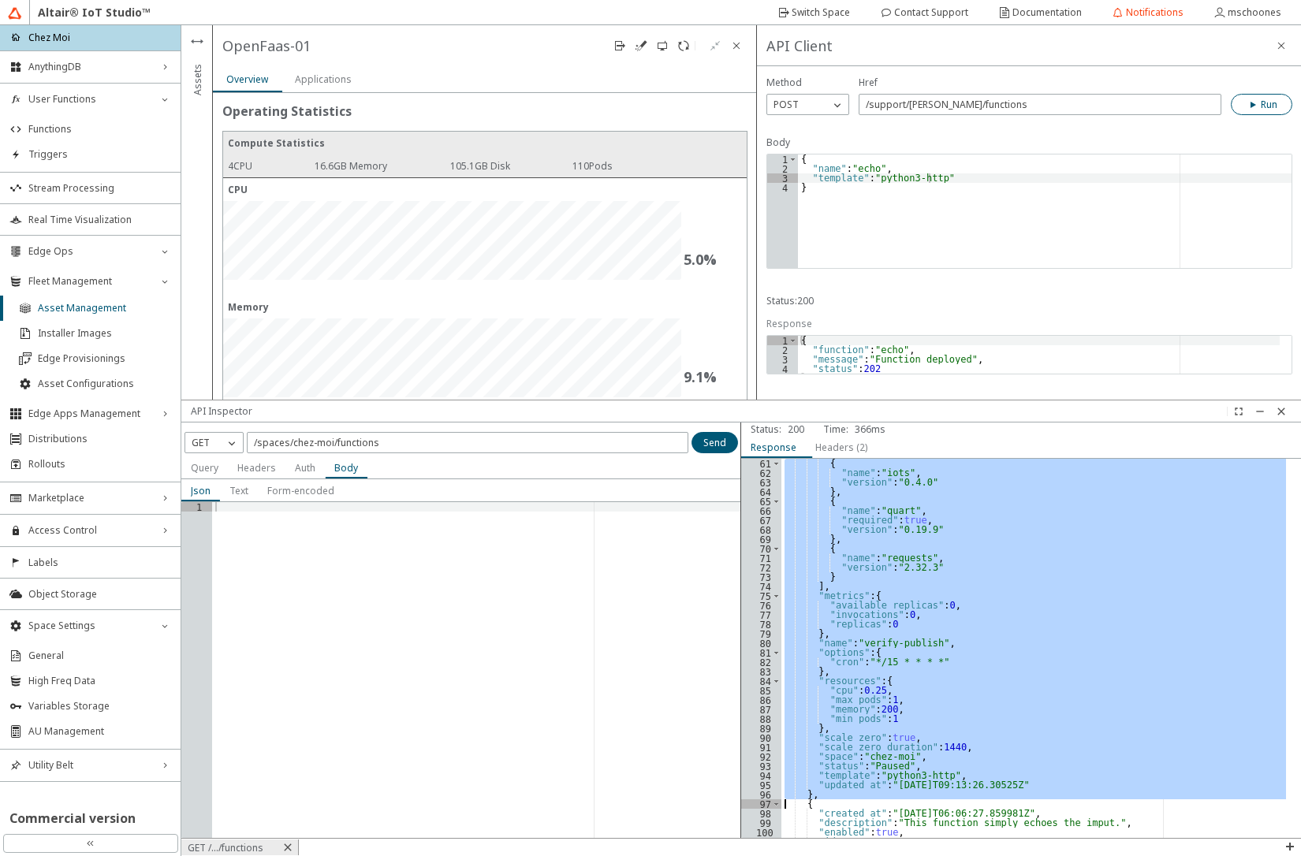
drag, startPoint x: 785, startPoint y: 635, endPoint x: 761, endPoint y: 802, distance: 169.5
click at [761, 802] on div "{ 61 62 63 64 65 66 67 68 69 70 71 72 73 74 75 76 77 78 79 80 81 82 83 84 85 86…" at bounding box center [1021, 648] width 560 height 379
type textarea "}, {"
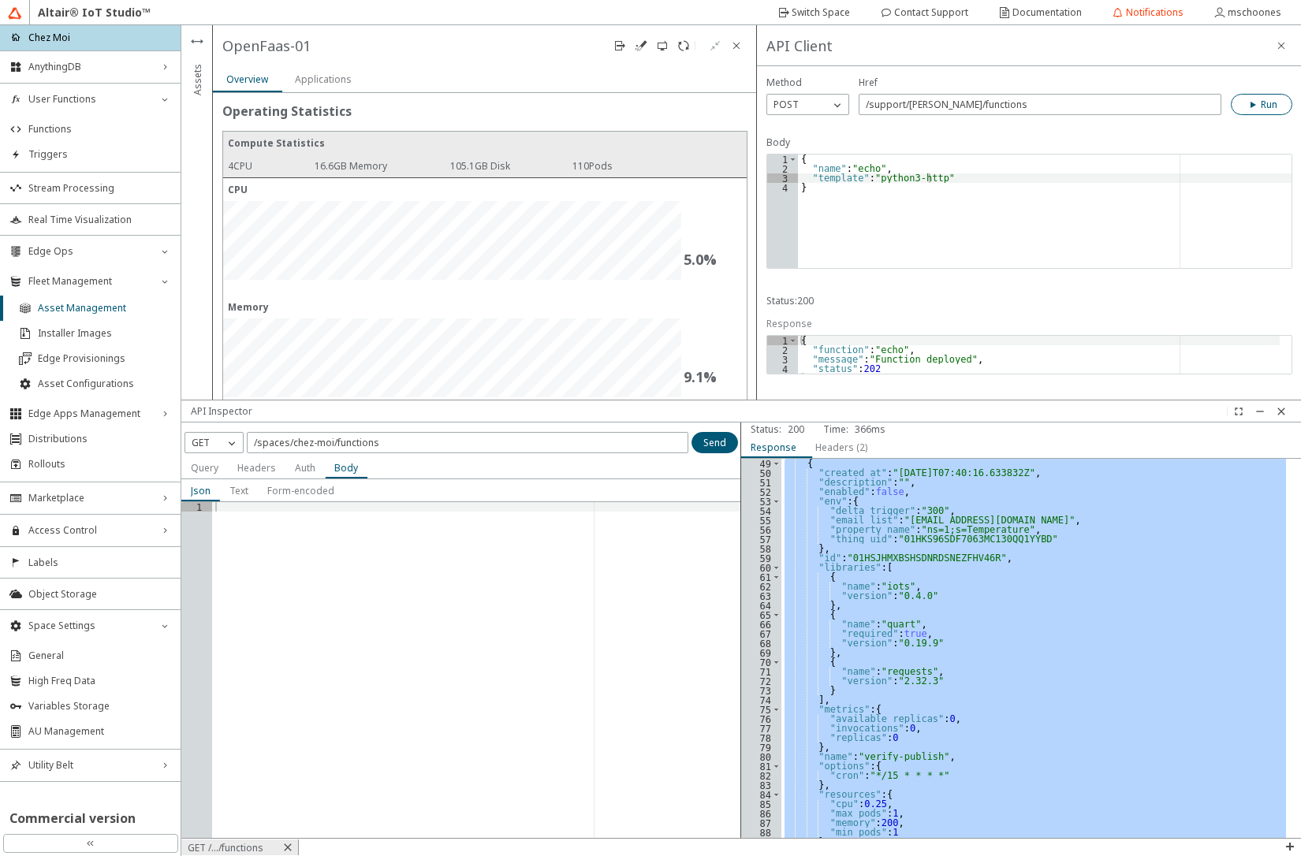
scroll to position [454, 0]
